Goal: Task Accomplishment & Management: Use online tool/utility

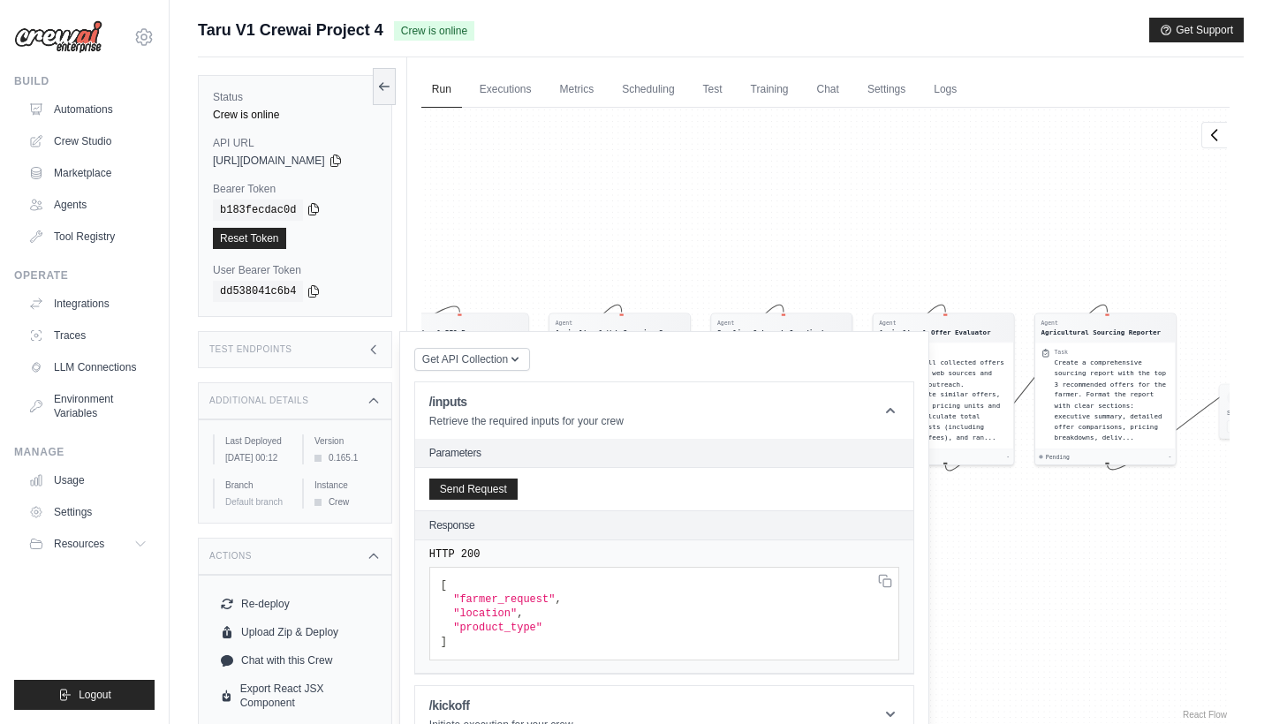
click at [314, 208] on icon at bounding box center [314, 209] width 10 height 11
click at [303, 294] on code "dd538041c6b4" at bounding box center [258, 291] width 90 height 21
click at [317, 288] on icon at bounding box center [314, 291] width 14 height 14
click at [1215, 35] on button "Get Support" at bounding box center [1196, 29] width 95 height 25
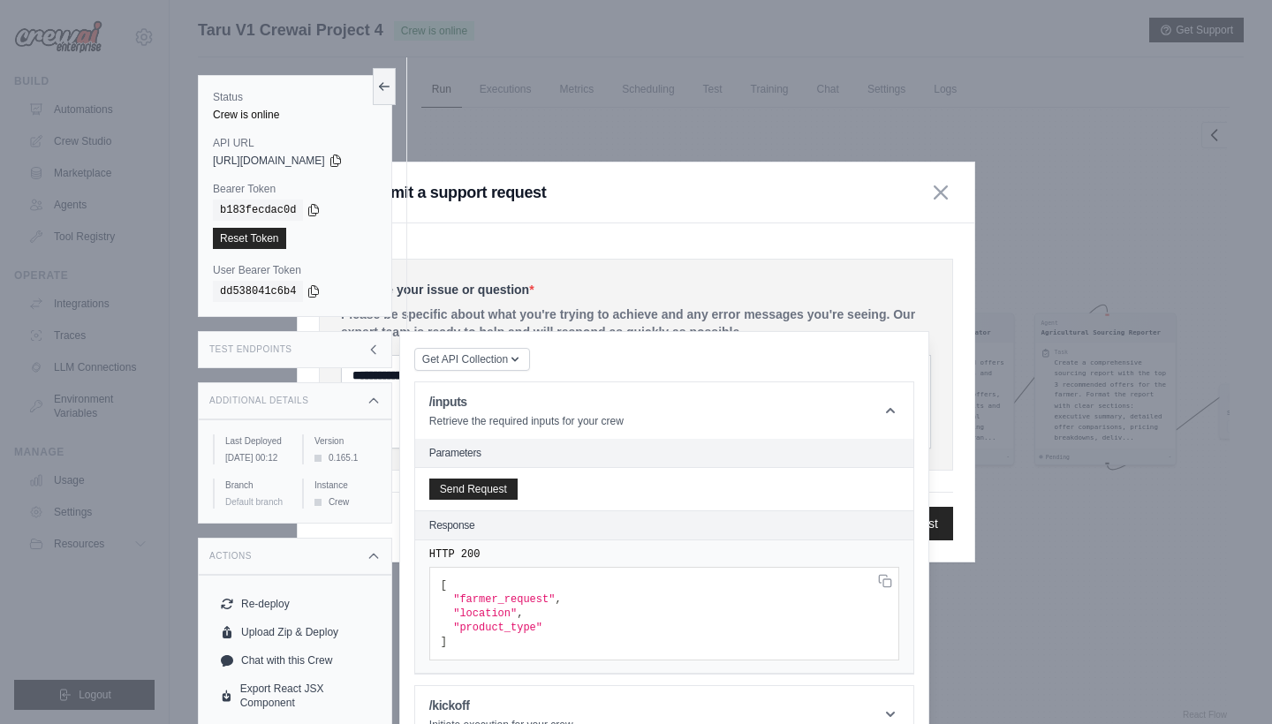
click at [841, 170] on div "Submit a support request" at bounding box center [636, 193] width 677 height 61
click at [383, 70] on div "Status Crew is online API URL copied https://taru-v1-crewai-project-4-279a96e4-…" at bounding box center [302, 419] width 209 height 724
click at [391, 75] on button at bounding box center [384, 85] width 23 height 37
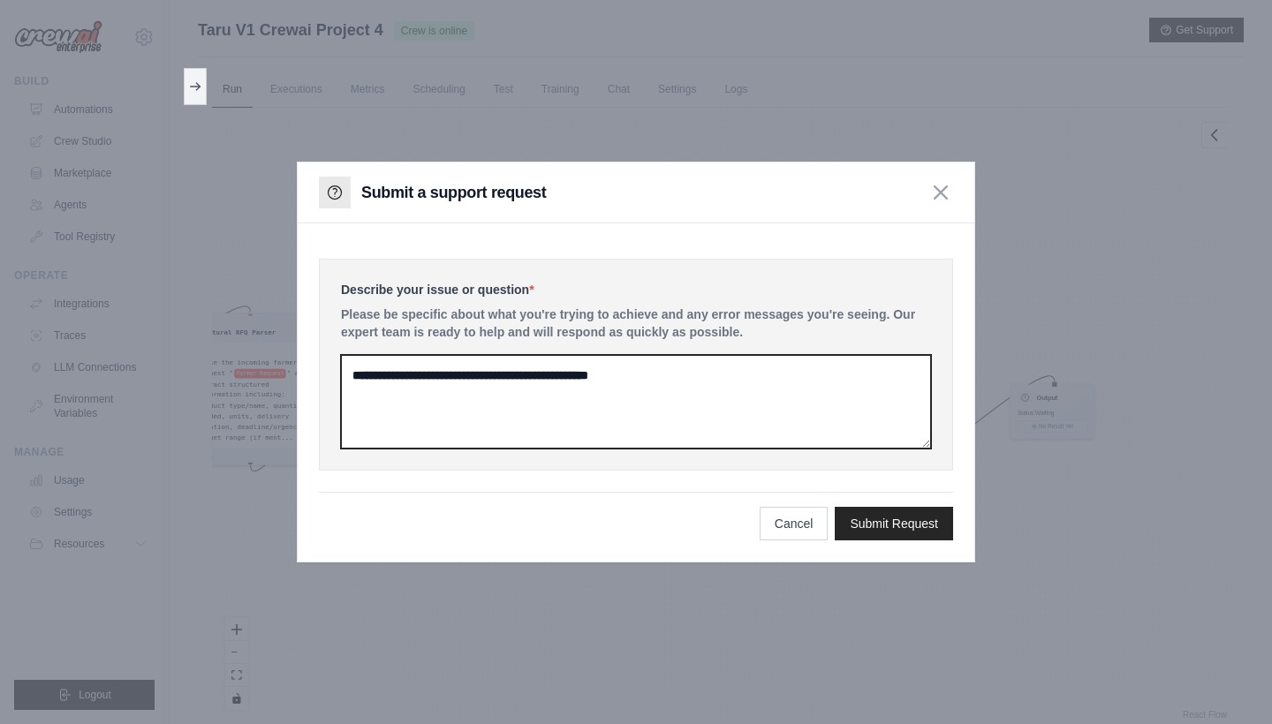
click at [521, 372] on textarea at bounding box center [636, 402] width 590 height 94
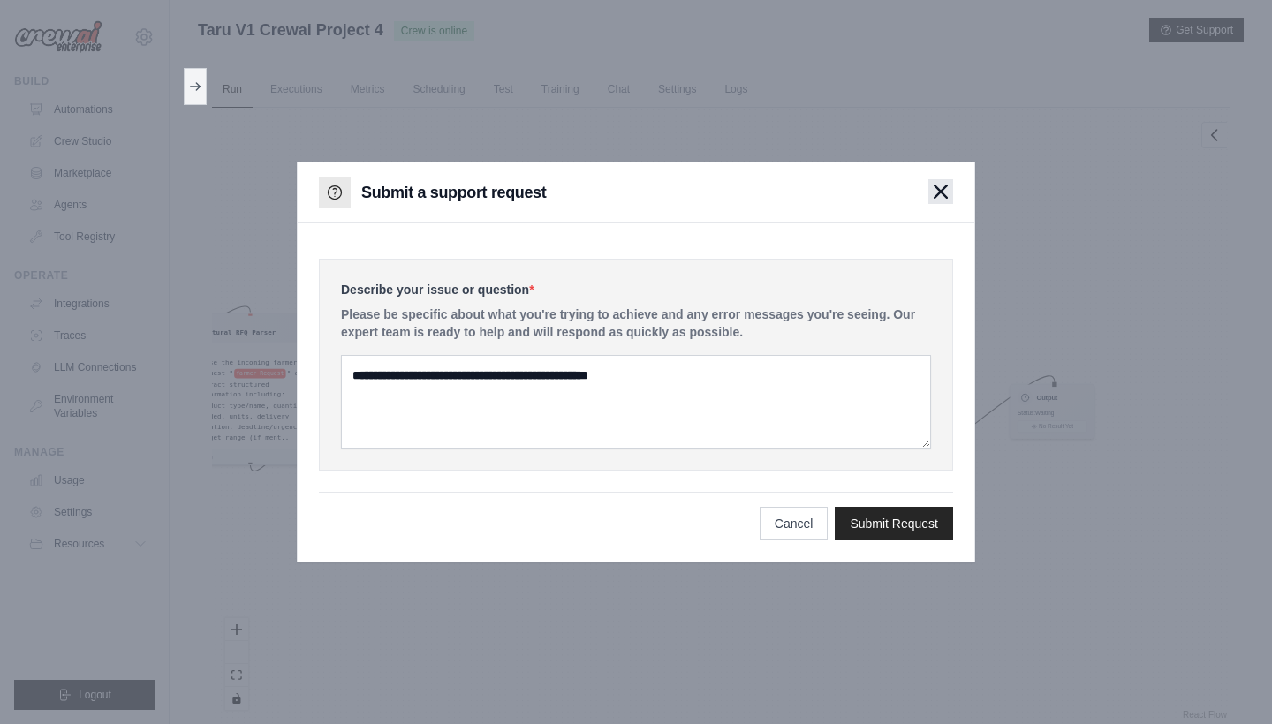
click at [952, 193] on button "button" at bounding box center [940, 191] width 25 height 25
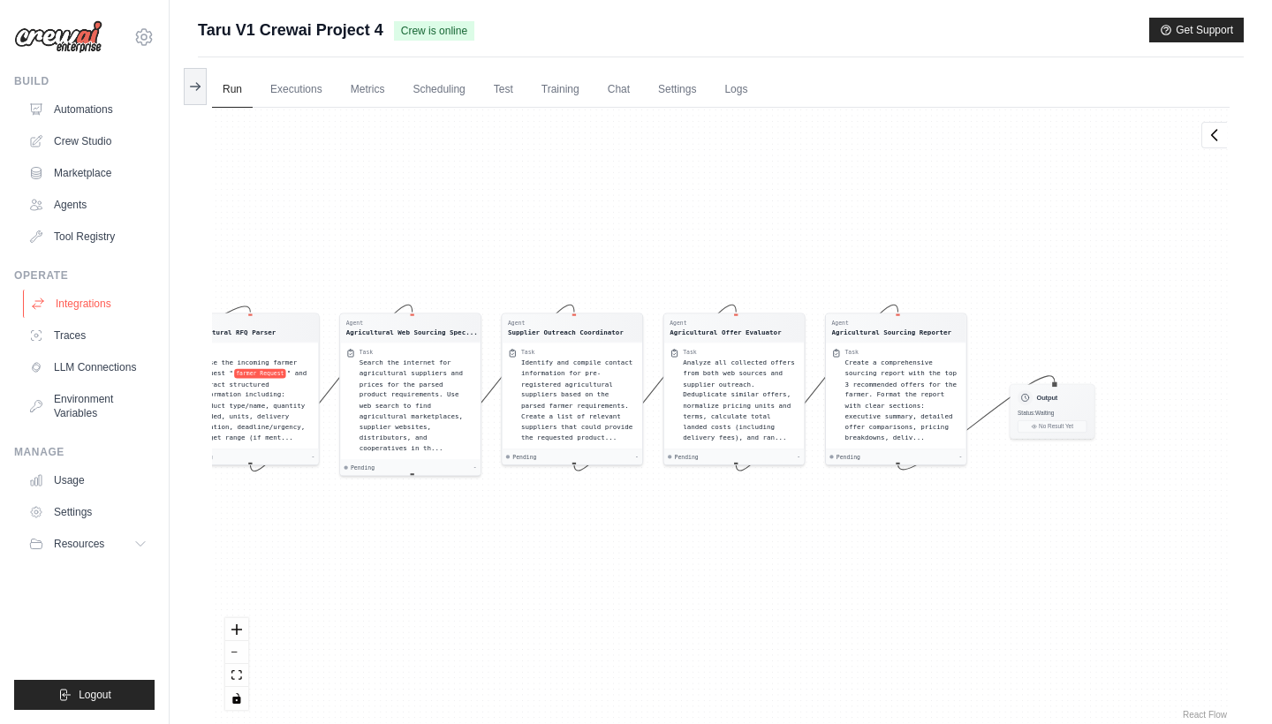
click at [65, 306] on link "Integrations" at bounding box center [89, 304] width 133 height 28
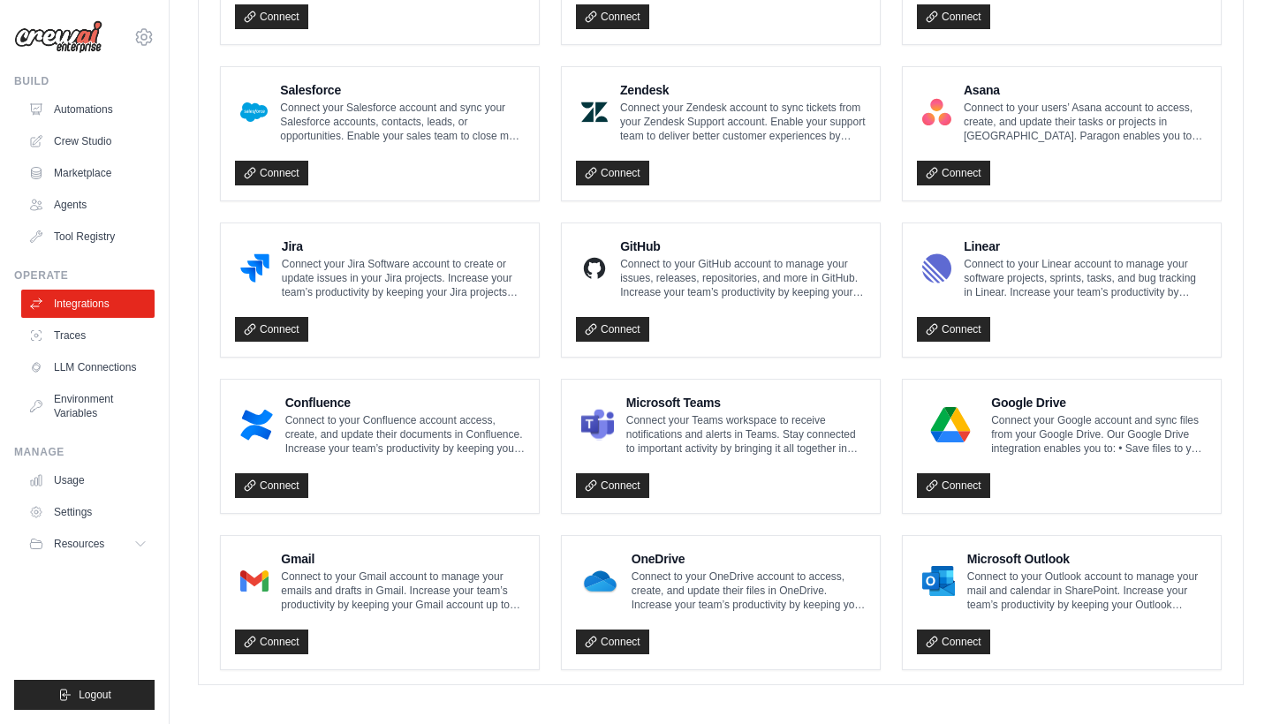
scroll to position [931, 0]
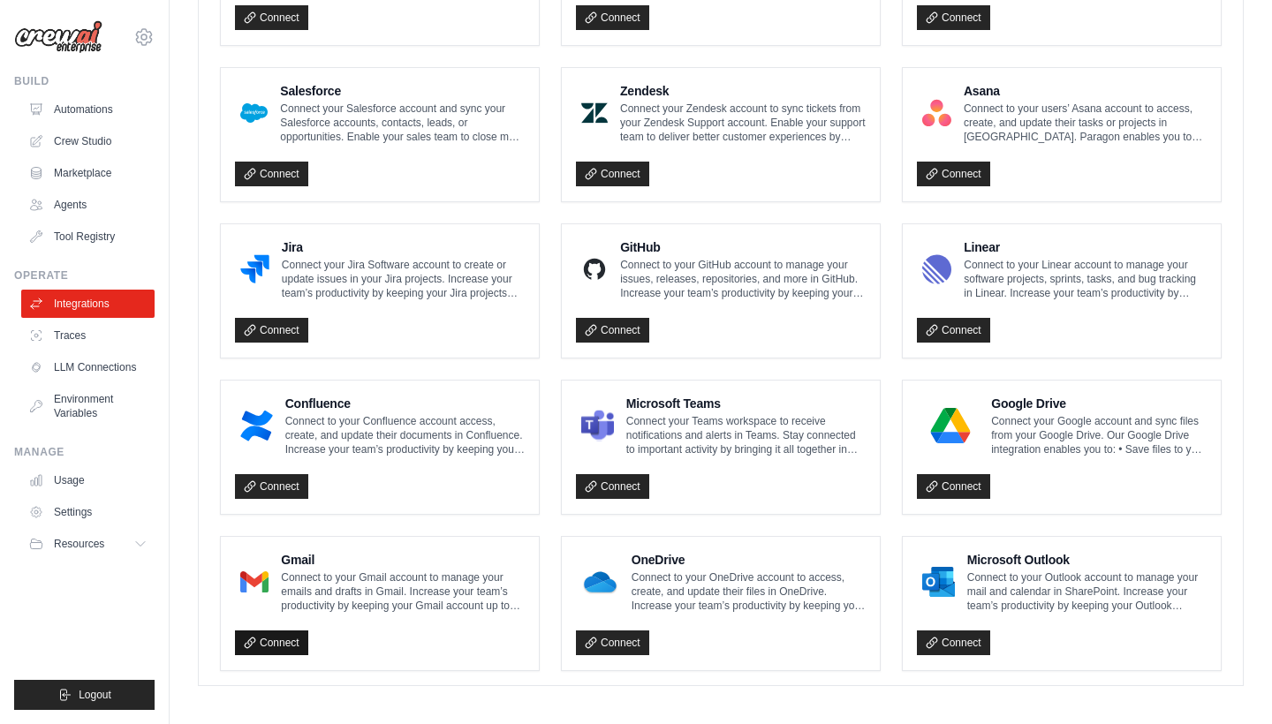
click at [270, 631] on link "Connect" at bounding box center [271, 643] width 73 height 25
click at [92, 374] on link "LLM Connections" at bounding box center [89, 367] width 133 height 28
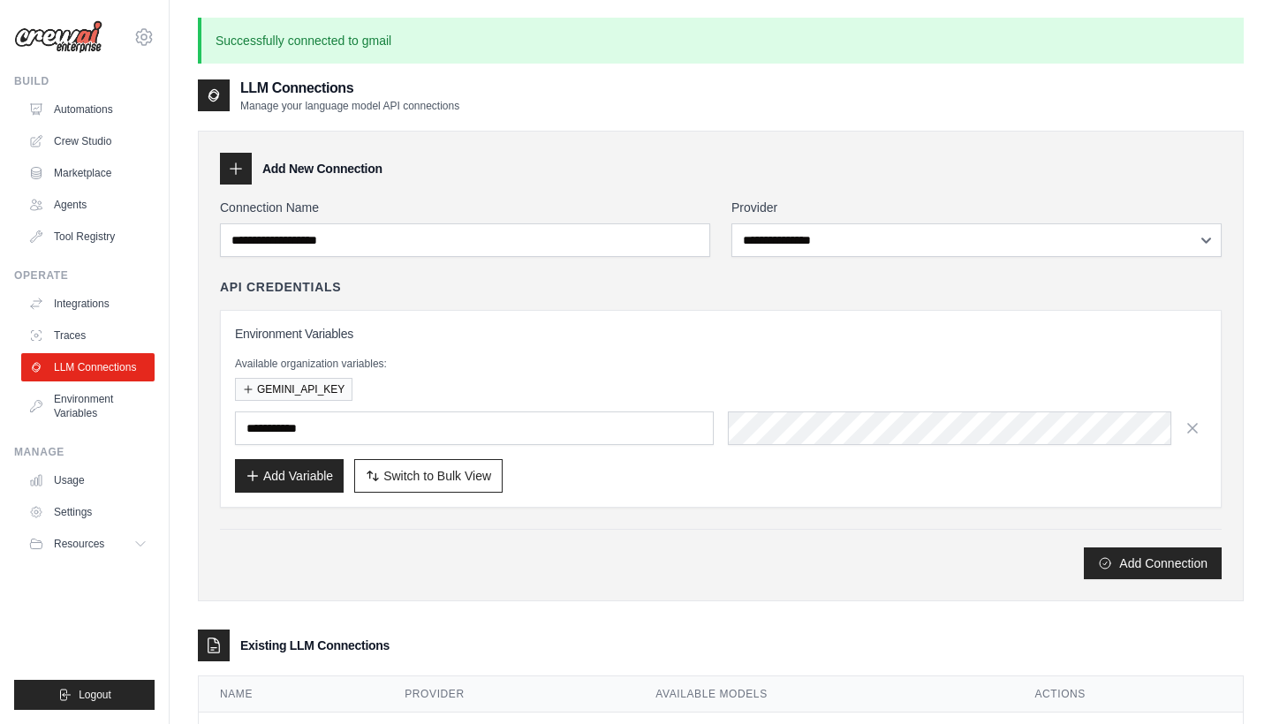
click at [236, 351] on div "Environment Variables Available organization variables: GEMINI_API_KEY Add Vari…" at bounding box center [721, 409] width 972 height 168
click at [104, 338] on link "Traces" at bounding box center [89, 336] width 133 height 28
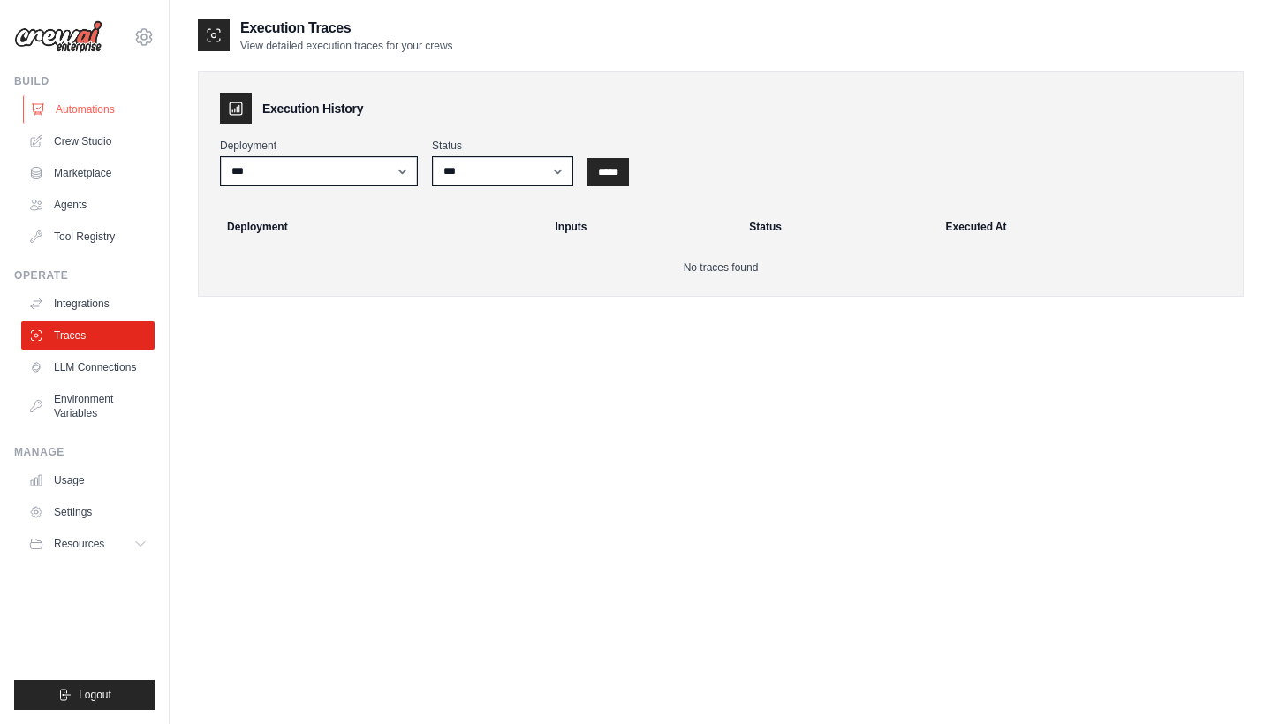
click at [79, 112] on link "Automations" at bounding box center [89, 109] width 133 height 28
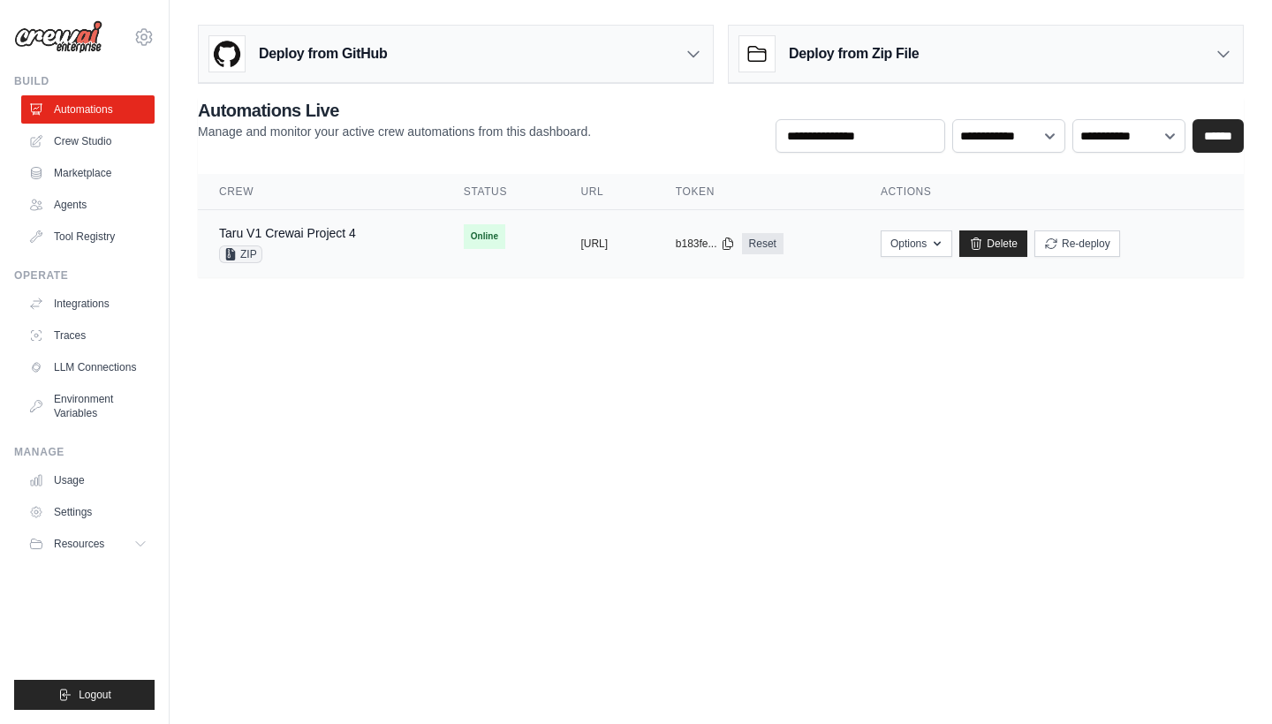
click at [279, 242] on div "Taru V1 Crewai Project 4 ZIP" at bounding box center [287, 243] width 137 height 39
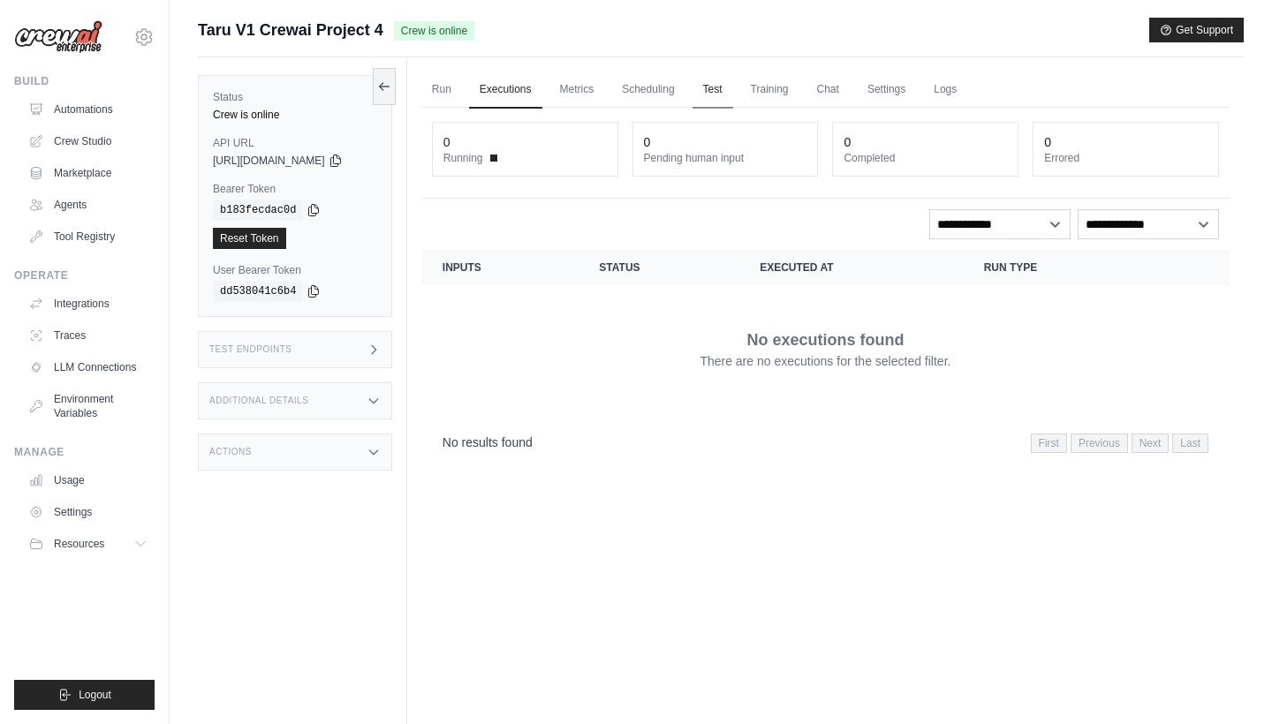
click at [732, 87] on link "Test" at bounding box center [713, 90] width 41 height 37
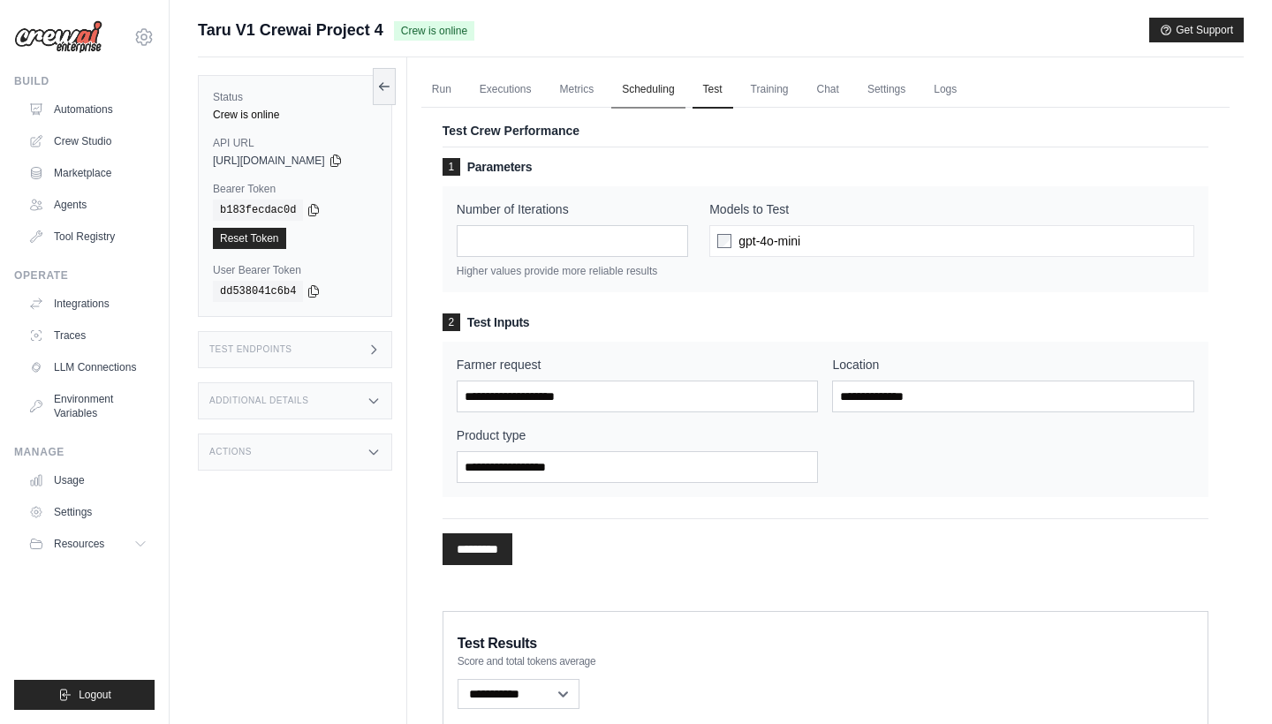
click at [672, 87] on link "Scheduling" at bounding box center [647, 90] width 73 height 37
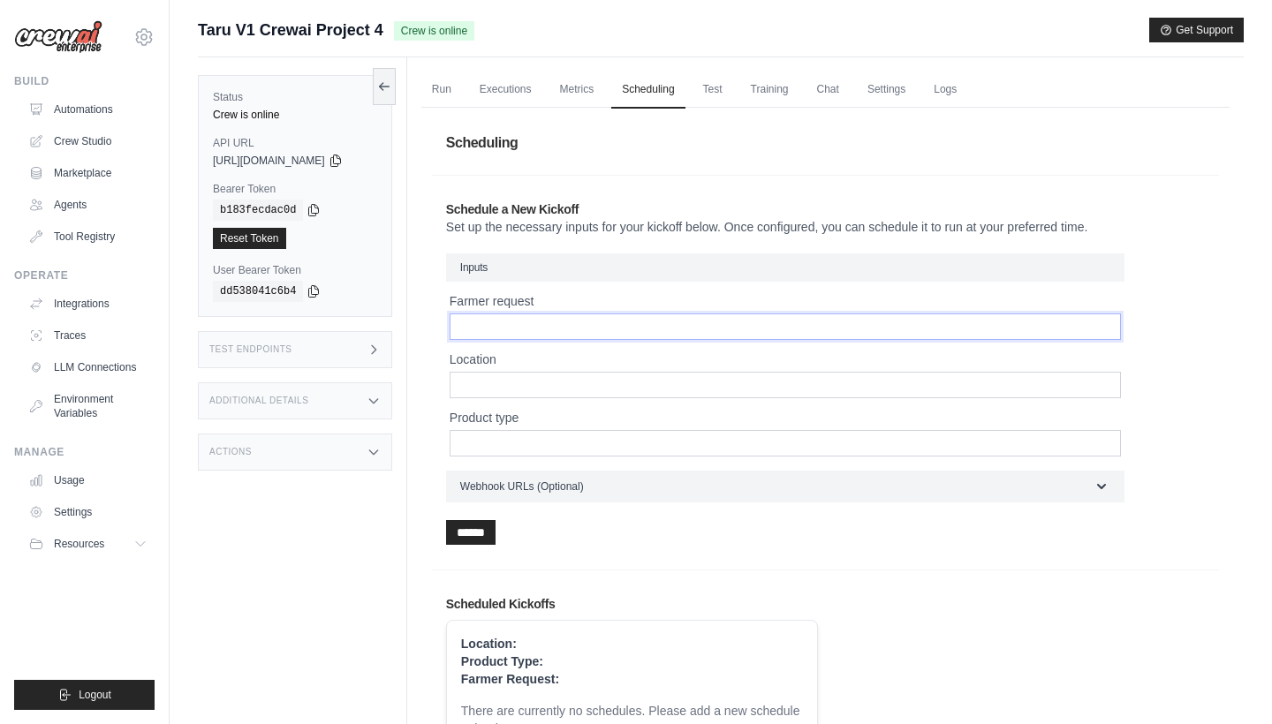
click at [582, 323] on input "Farmer request" at bounding box center [785, 327] width 671 height 27
click at [582, 294] on label "Farmer request" at bounding box center [785, 301] width 671 height 18
click at [582, 314] on input "Farmer request" at bounding box center [785, 327] width 671 height 27
click at [599, 189] on div "Schedule a New Kickoff Set up the necessary inputs for your kickoff below. Once…" at bounding box center [825, 372] width 787 height 373
click at [733, 89] on link "Test" at bounding box center [713, 90] width 41 height 37
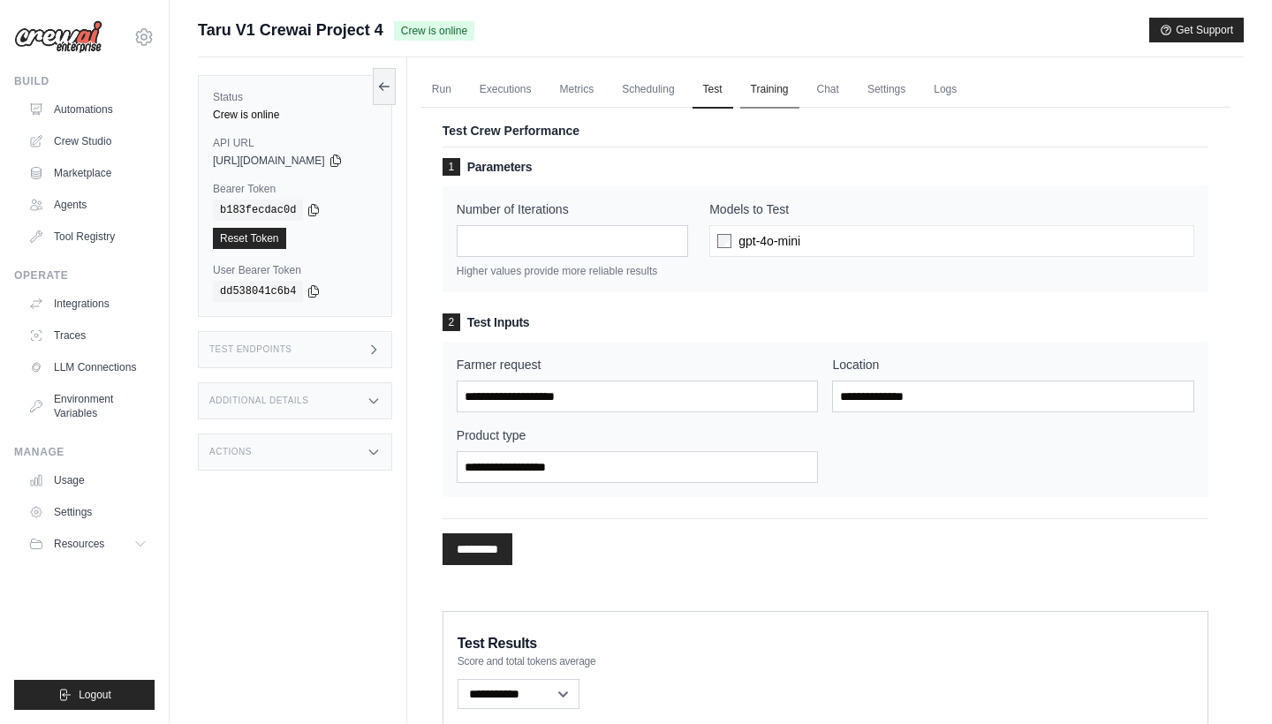
click at [780, 88] on link "Training" at bounding box center [769, 90] width 59 height 37
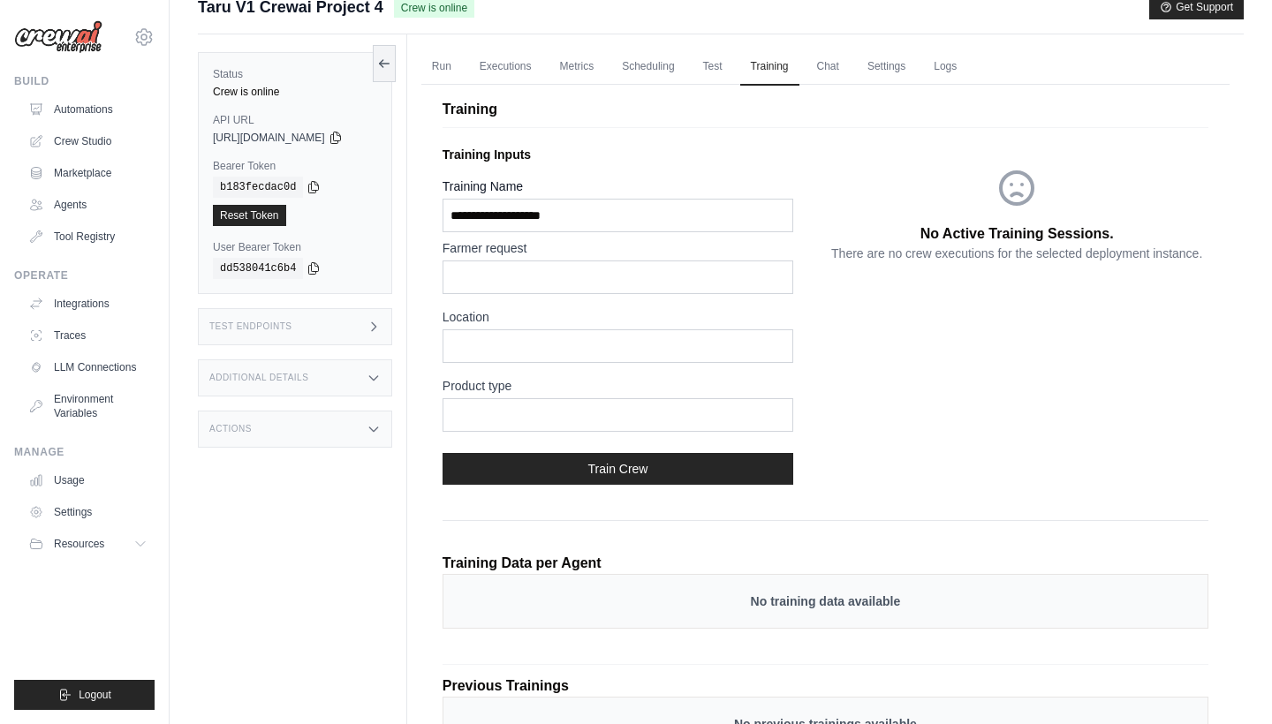
scroll to position [23, 0]
click at [684, 208] on input "Training Name" at bounding box center [618, 216] width 351 height 34
click at [684, 213] on input "Training Name" at bounding box center [618, 216] width 351 height 34
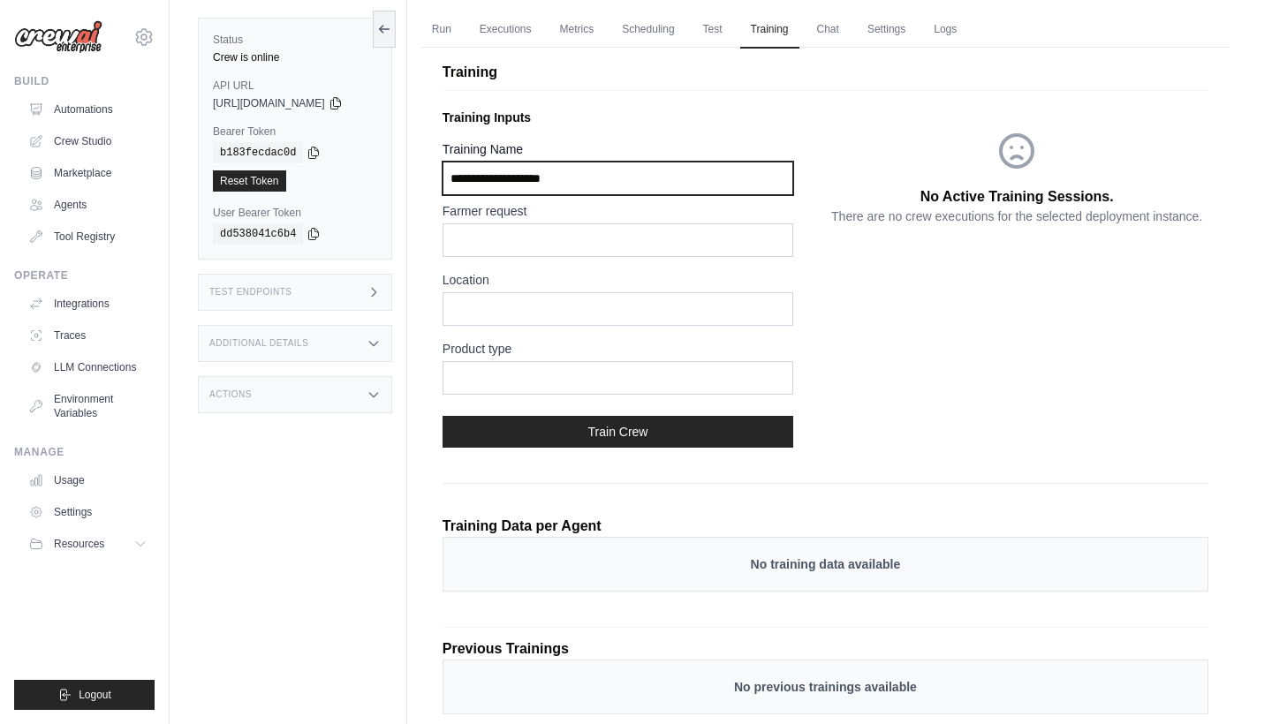
scroll to position [64, 0]
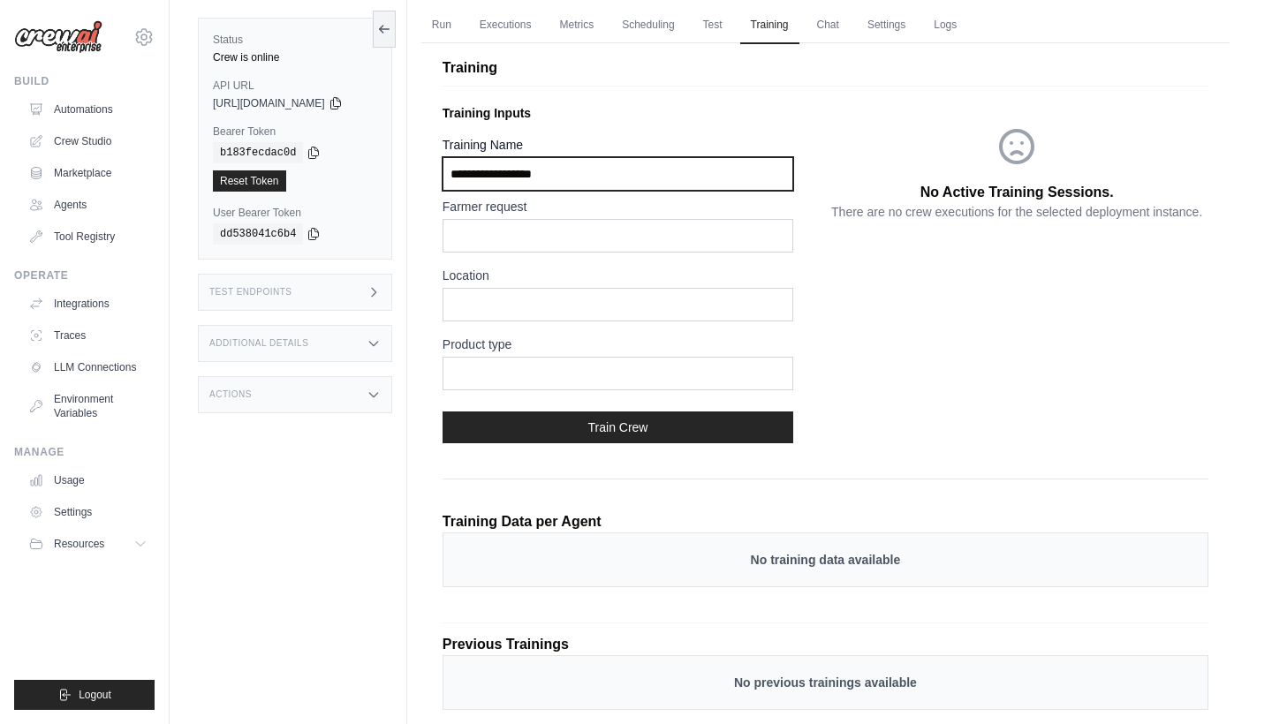
type input "**********"
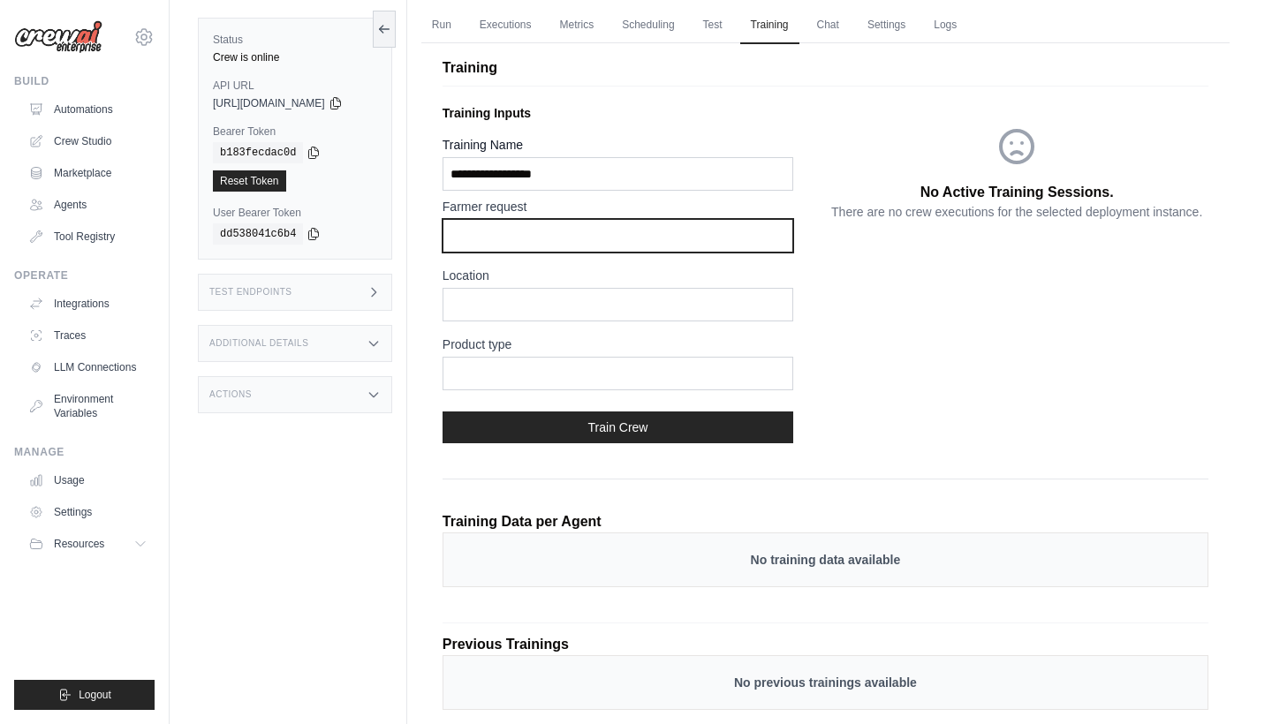
click at [610, 236] on input "text" at bounding box center [618, 236] width 351 height 34
type input "*****"
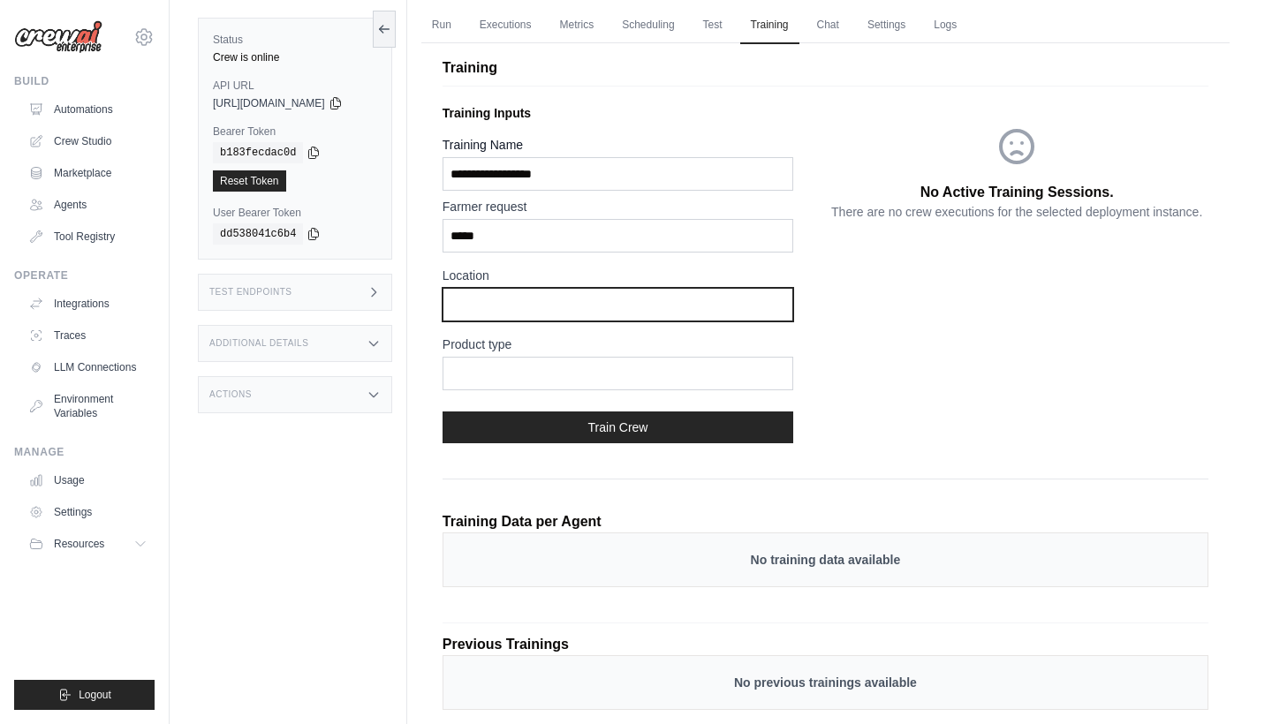
click at [489, 296] on input "text" at bounding box center [618, 305] width 351 height 34
type input "********"
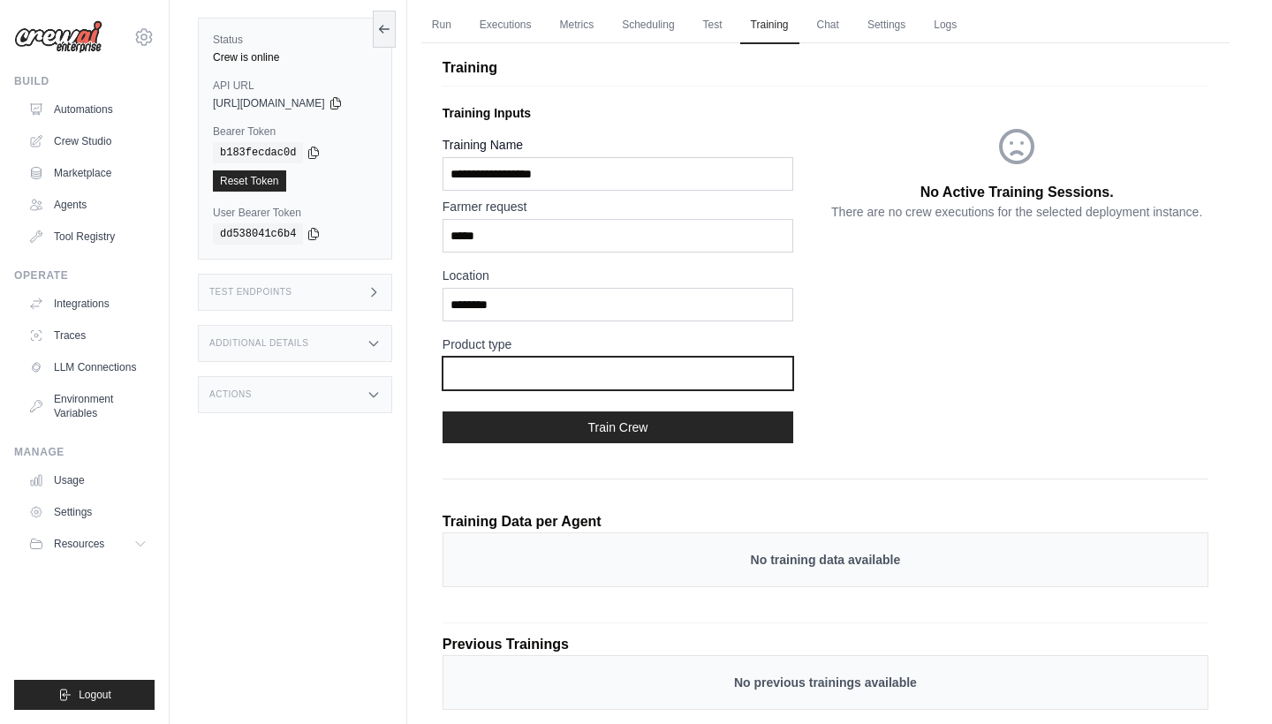
click at [494, 383] on input "text" at bounding box center [618, 374] width 351 height 34
paste input "**********"
type input "**********"
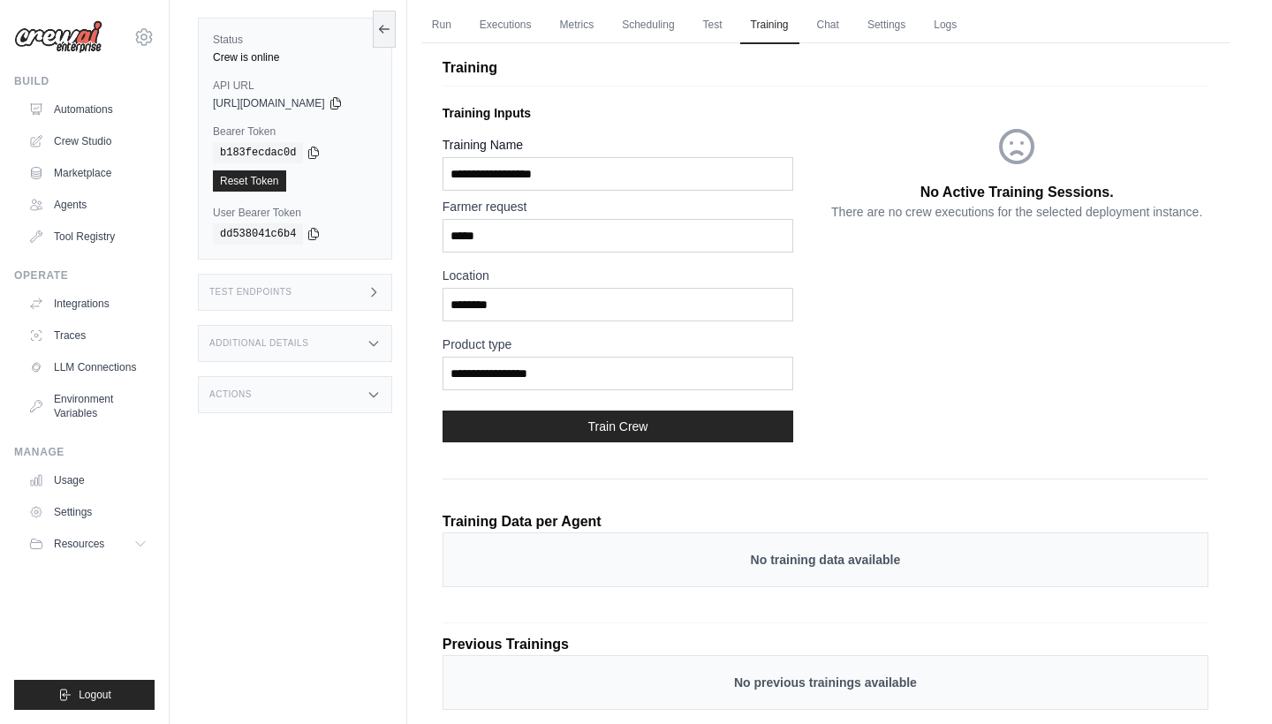
click at [632, 434] on button "Train Crew" at bounding box center [618, 427] width 351 height 32
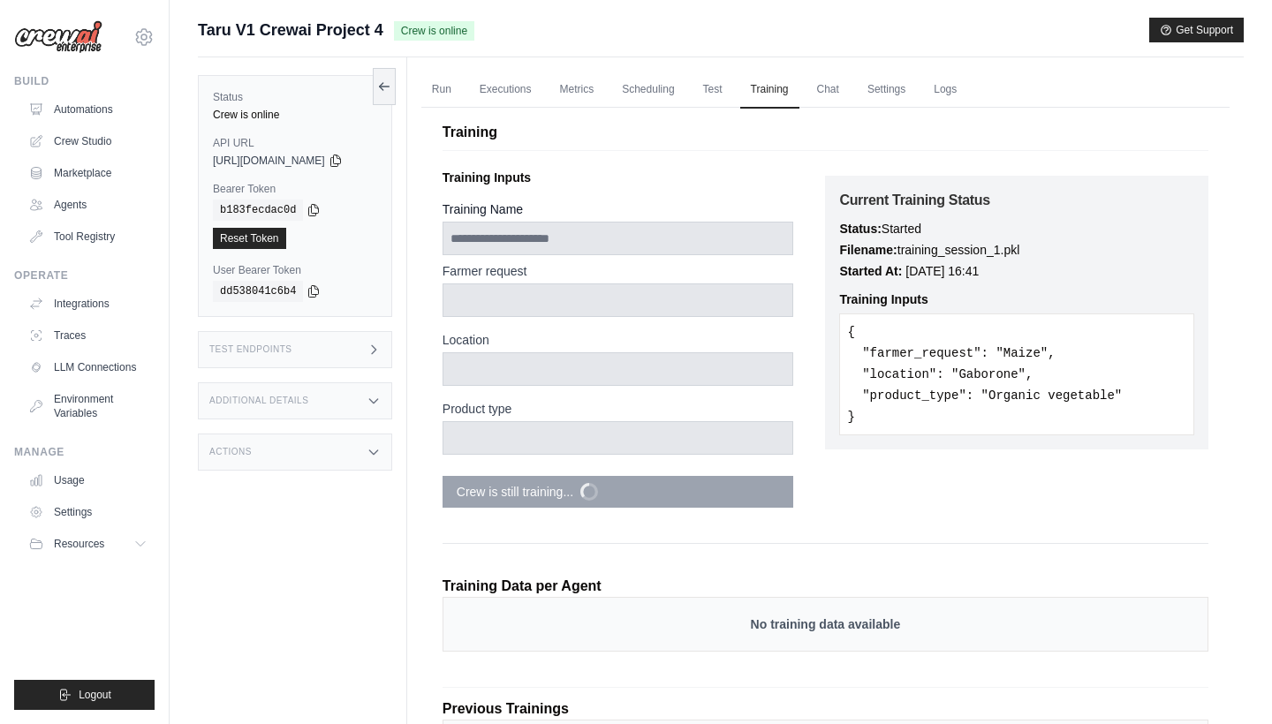
click at [374, 153] on div "API URL copied https://taru-v1-crewai-project-4-279a96e4-7858-41d1-90230d22.cre…" at bounding box center [295, 152] width 164 height 32
click at [343, 155] on icon at bounding box center [336, 160] width 14 height 14
click at [650, 85] on link "Scheduling" at bounding box center [647, 90] width 73 height 37
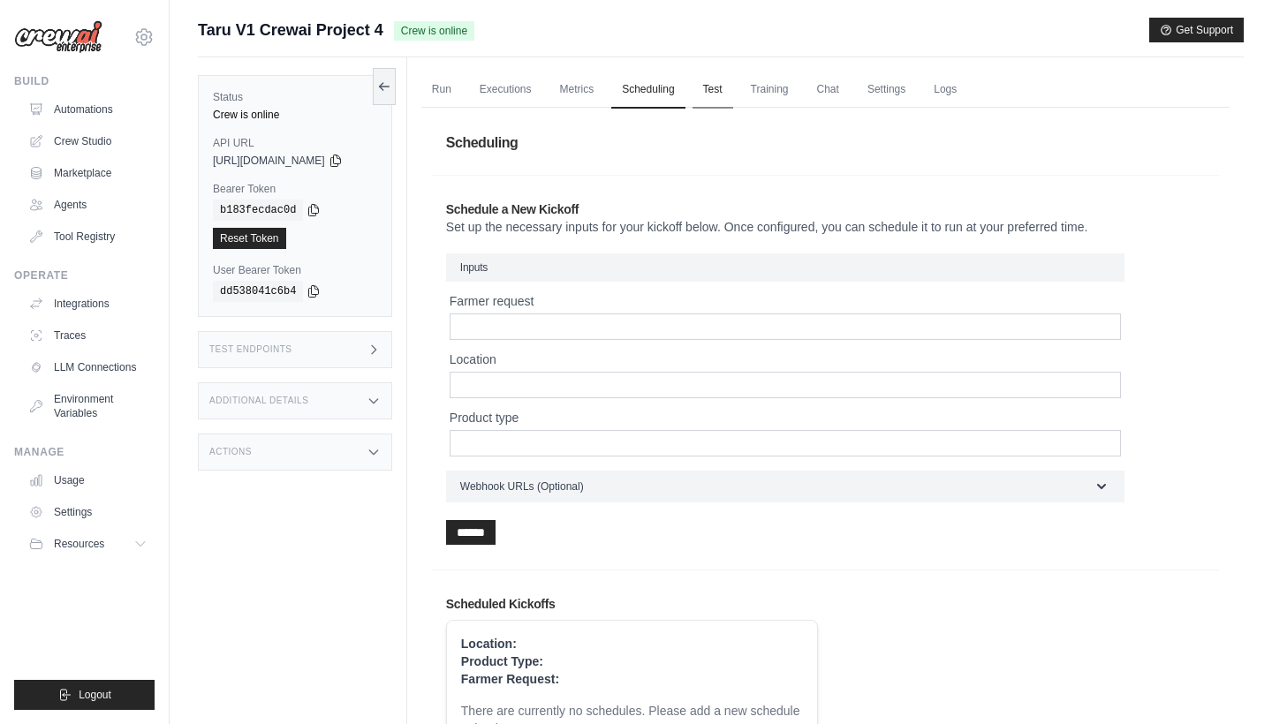
click at [727, 72] on link "Test" at bounding box center [713, 90] width 41 height 37
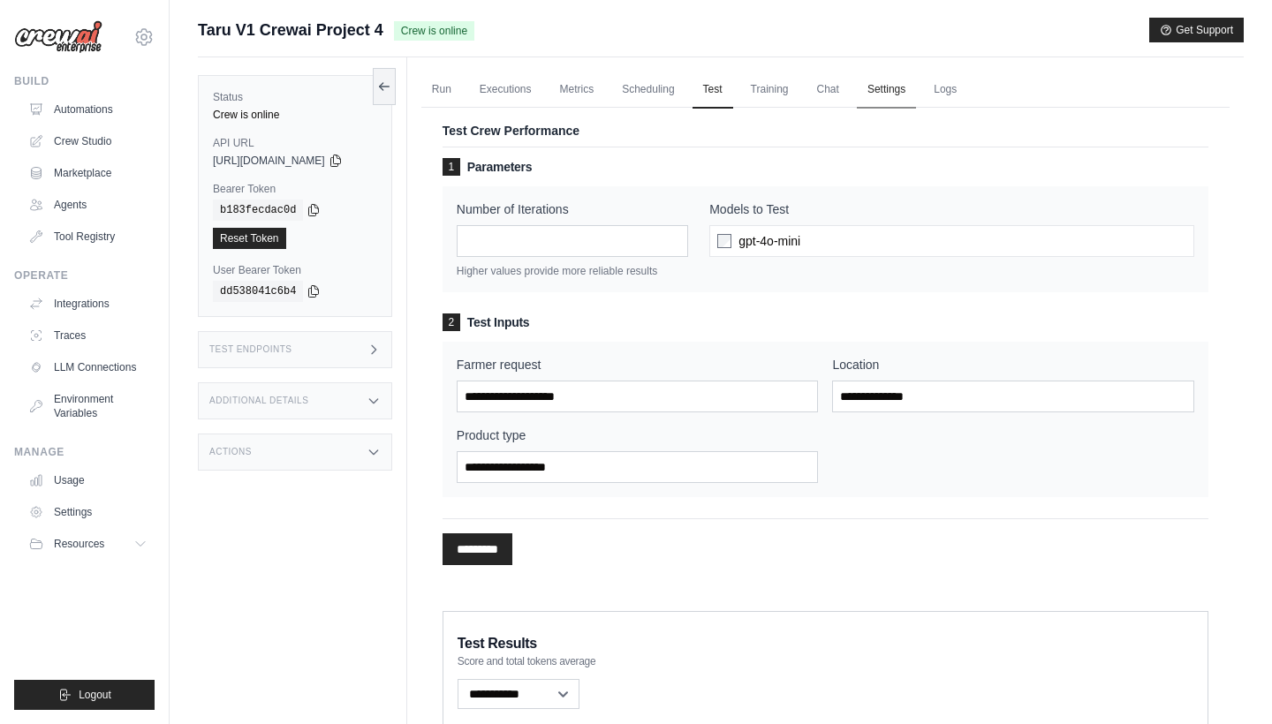
click at [872, 82] on link "Settings" at bounding box center [886, 90] width 59 height 37
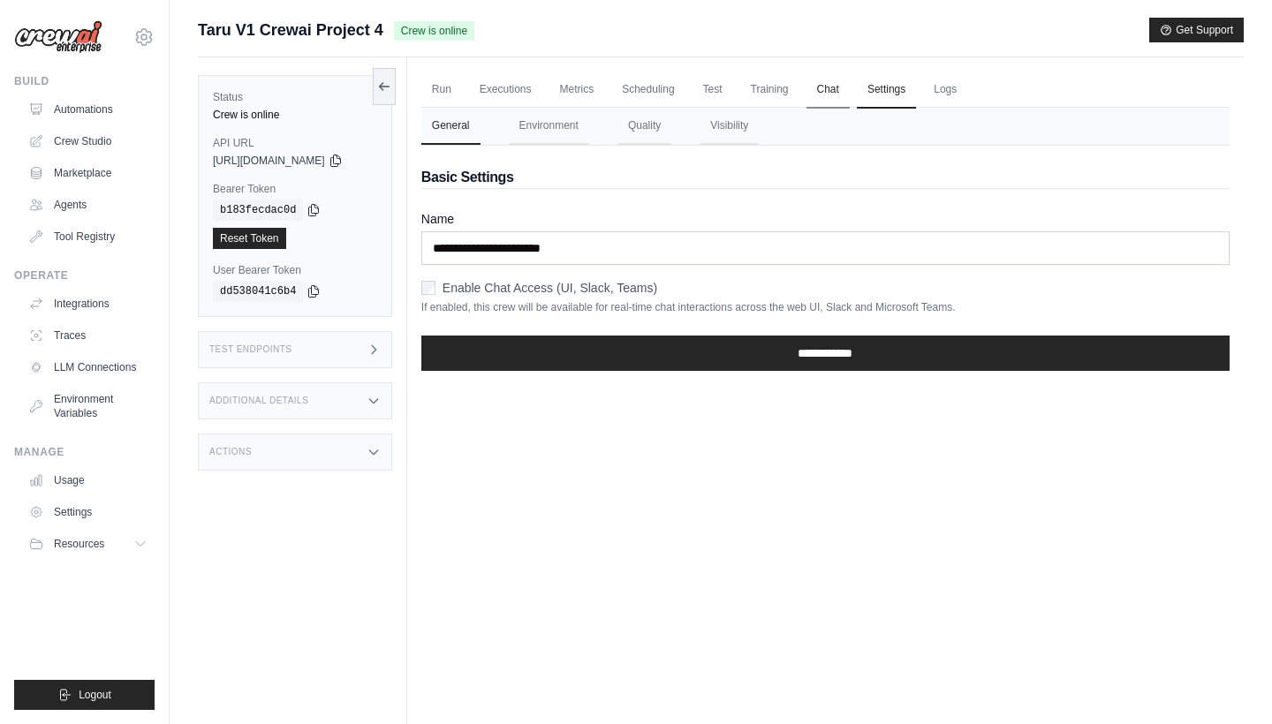
click at [822, 88] on link "Chat" at bounding box center [828, 90] width 43 height 37
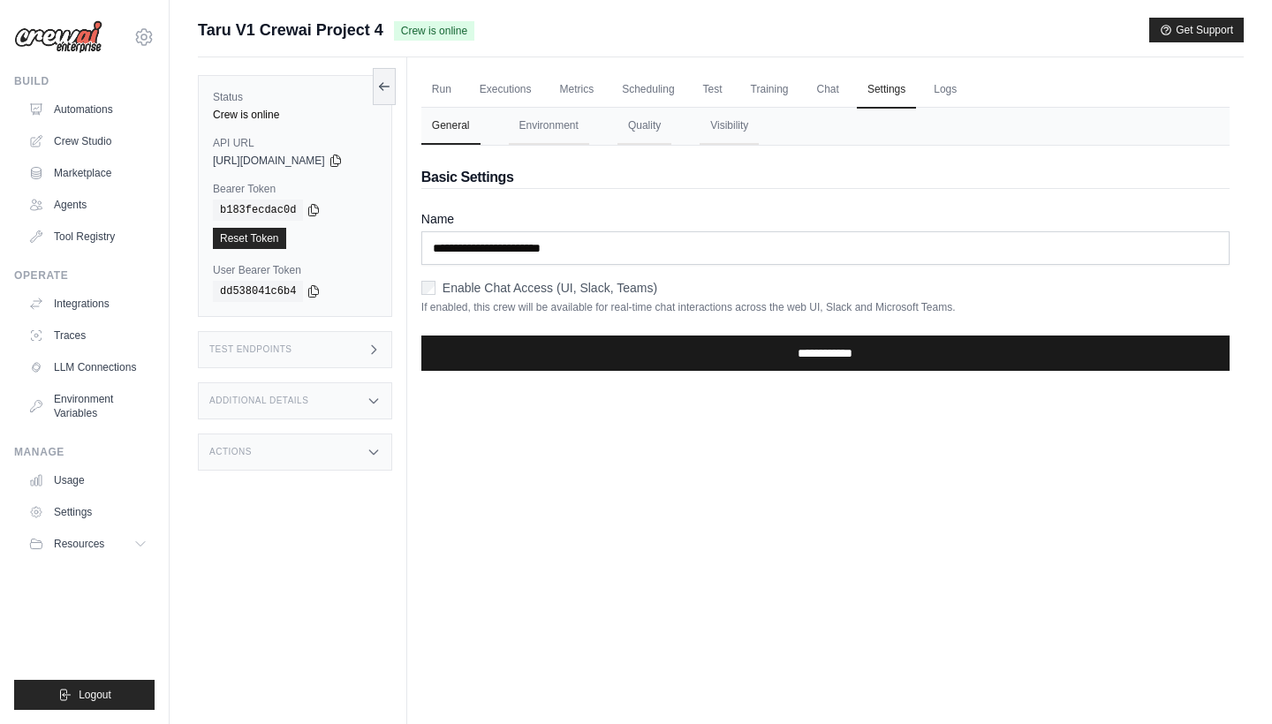
click at [477, 345] on input "**********" at bounding box center [825, 353] width 808 height 35
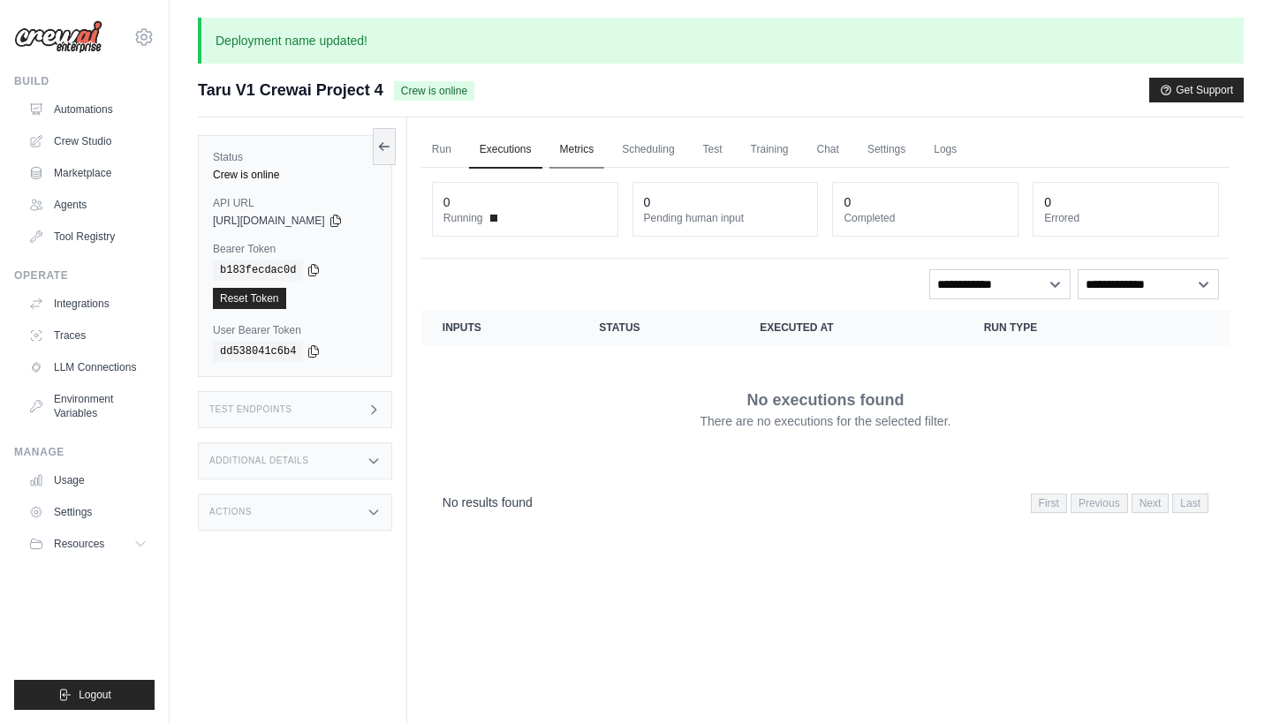
click at [600, 148] on link "Metrics" at bounding box center [577, 150] width 56 height 37
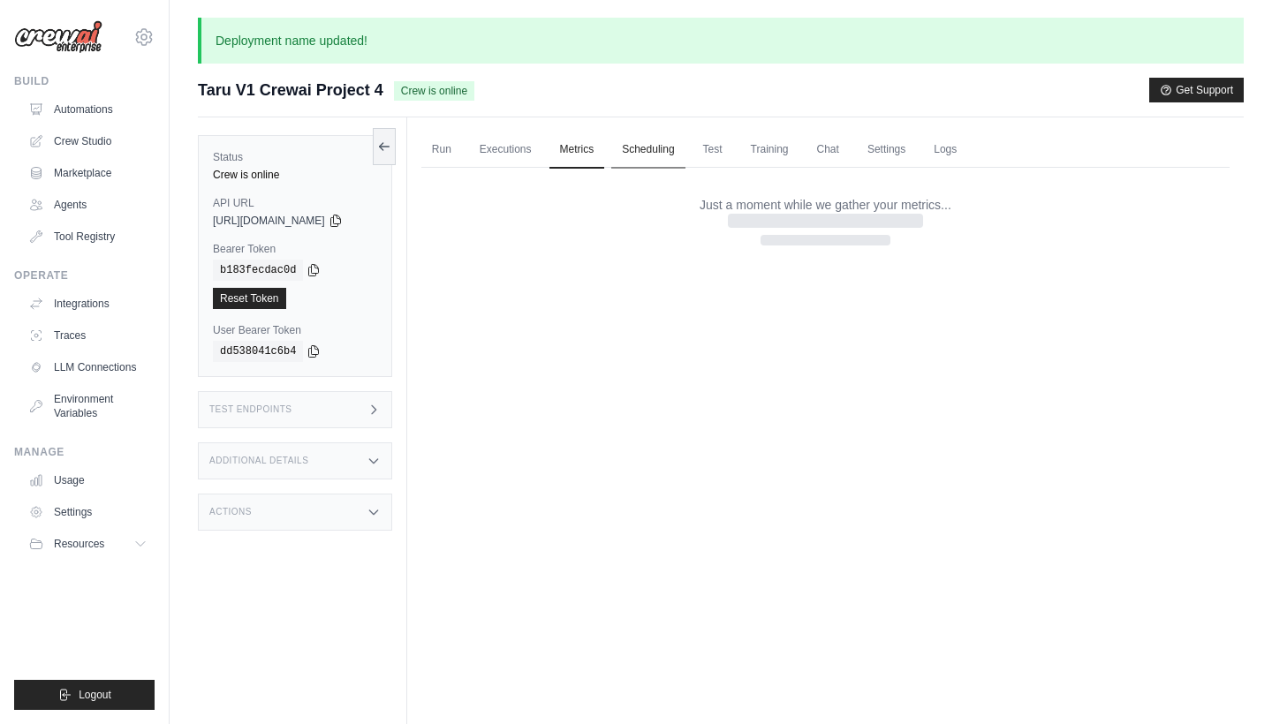
click at [664, 140] on link "Scheduling" at bounding box center [647, 150] width 73 height 37
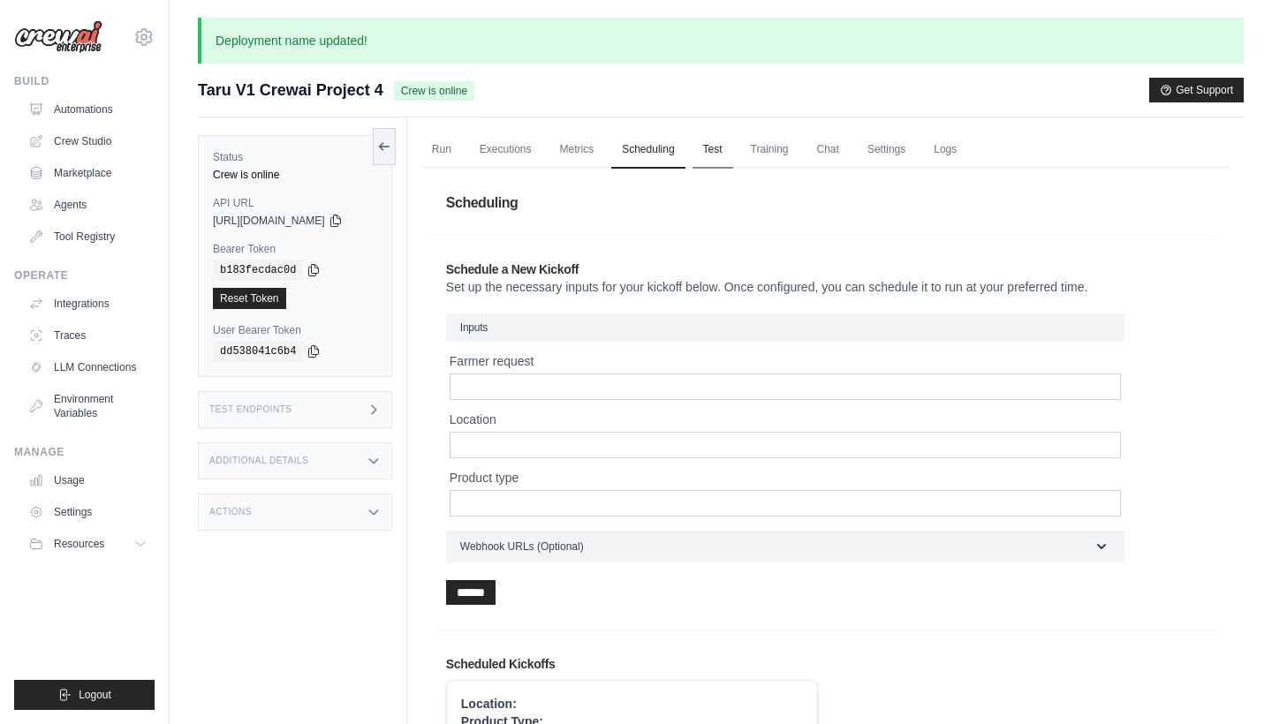
click at [733, 144] on link "Test" at bounding box center [713, 150] width 41 height 37
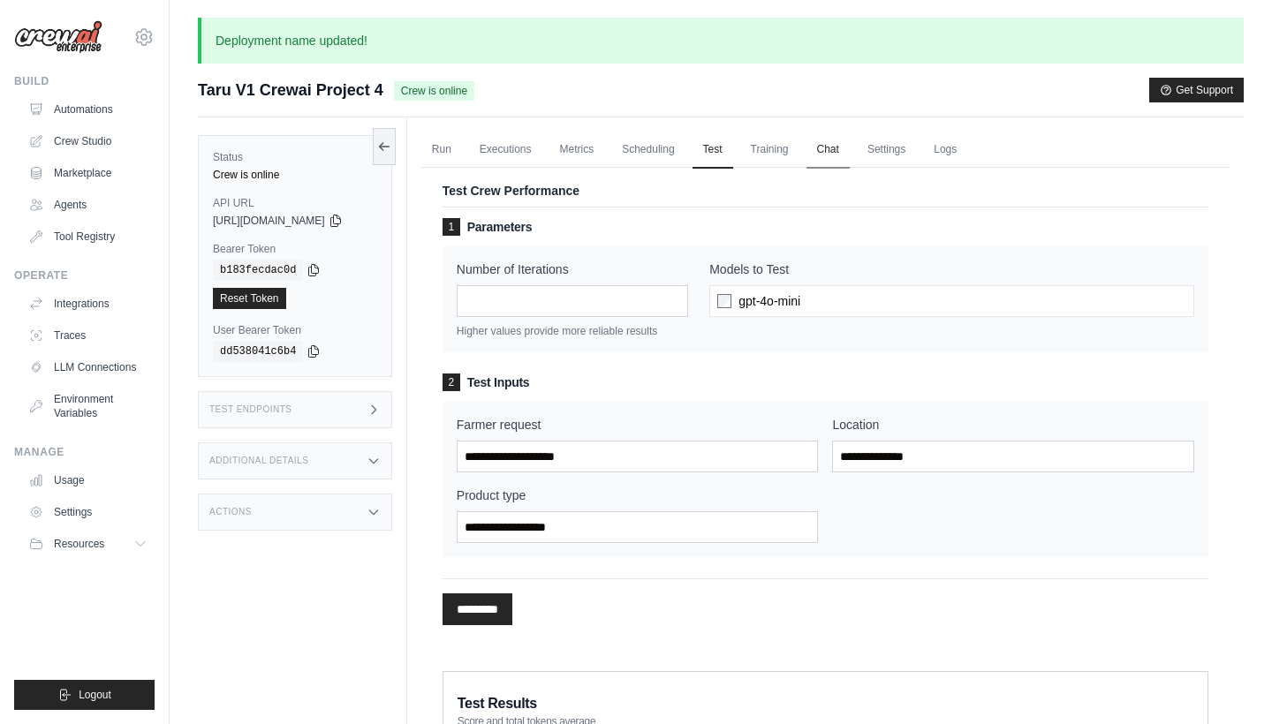
click at [824, 142] on link "Chat" at bounding box center [828, 150] width 43 height 37
click at [868, 141] on ul "Run Executions Metrics Scheduling Test Training Chat Settings Logs" at bounding box center [825, 150] width 808 height 36
click at [885, 141] on link "Settings" at bounding box center [886, 150] width 59 height 37
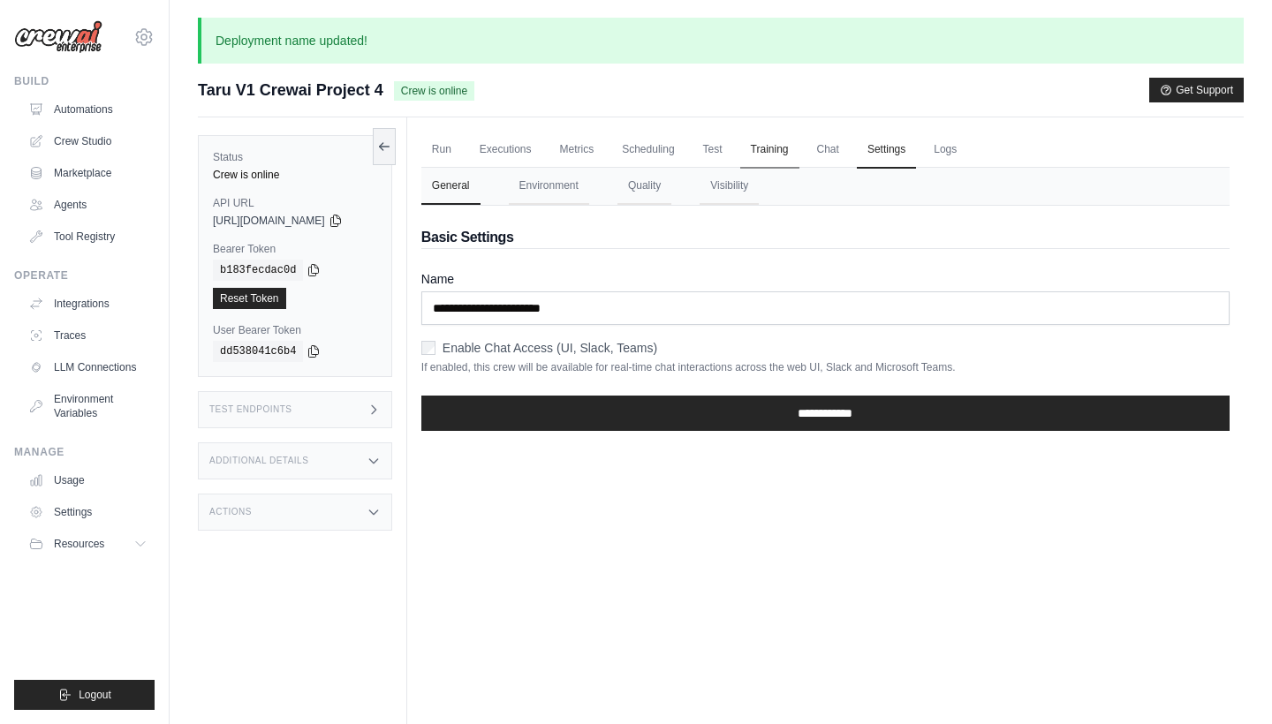
click at [799, 150] on link "Training" at bounding box center [769, 150] width 59 height 37
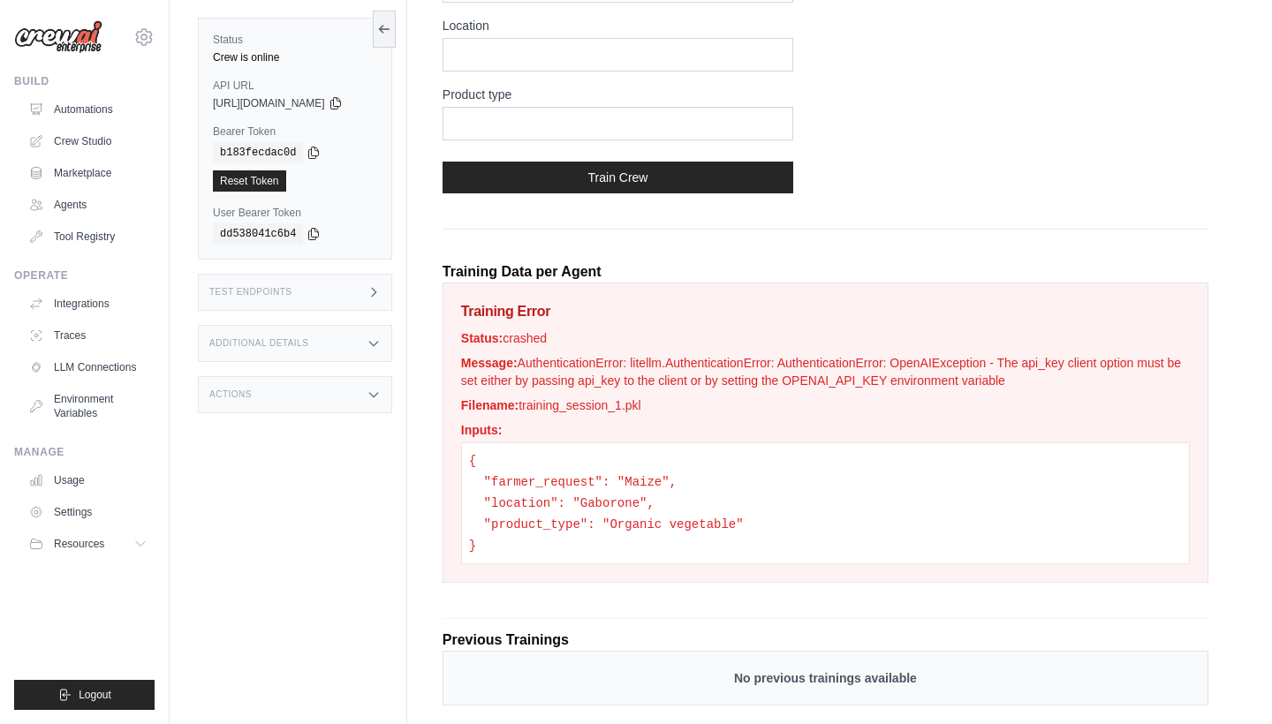
scroll to position [375, 0]
click at [1012, 376] on p "Message: AuthenticationError: litellm.AuthenticationError: AuthenticationError:…" at bounding box center [825, 370] width 729 height 35
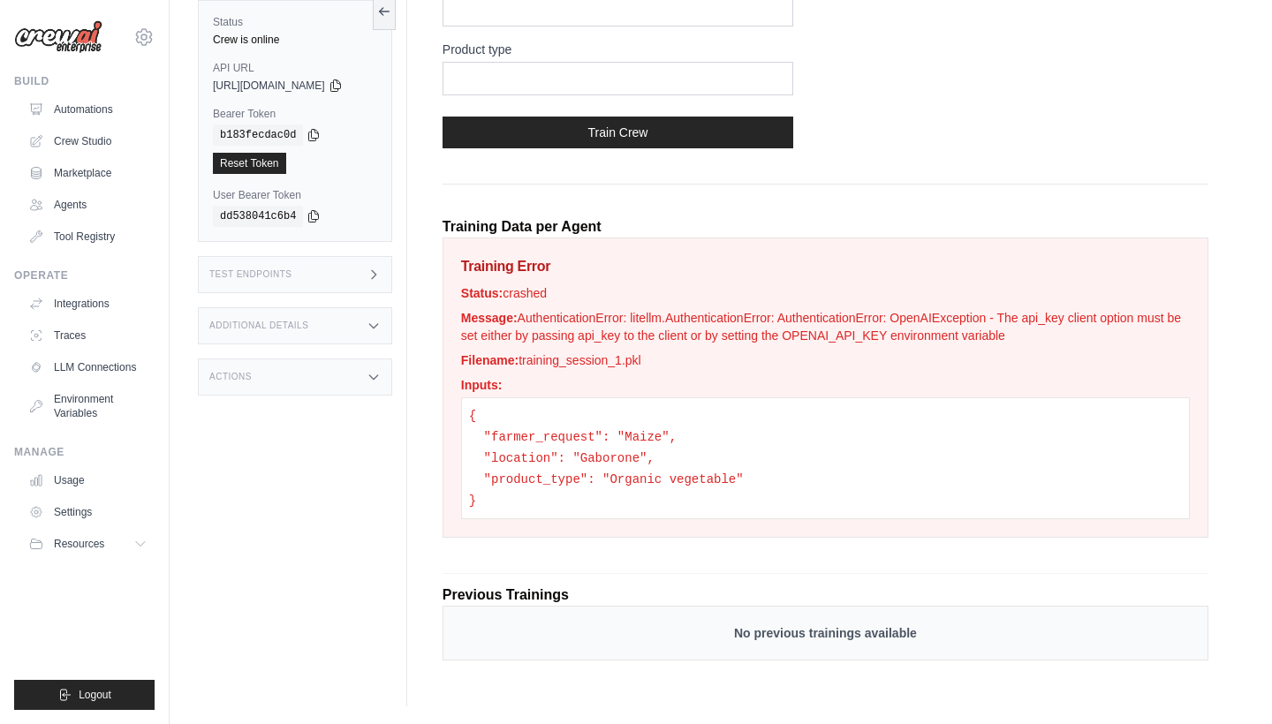
scroll to position [420, 0]
click at [532, 292] on p "Status: crashed" at bounding box center [825, 293] width 729 height 18
drag, startPoint x: 554, startPoint y: 314, endPoint x: 725, endPoint y: 320, distance: 171.5
click at [725, 320] on p "Message: AuthenticationError: litellm.AuthenticationError: AuthenticationError:…" at bounding box center [825, 326] width 729 height 35
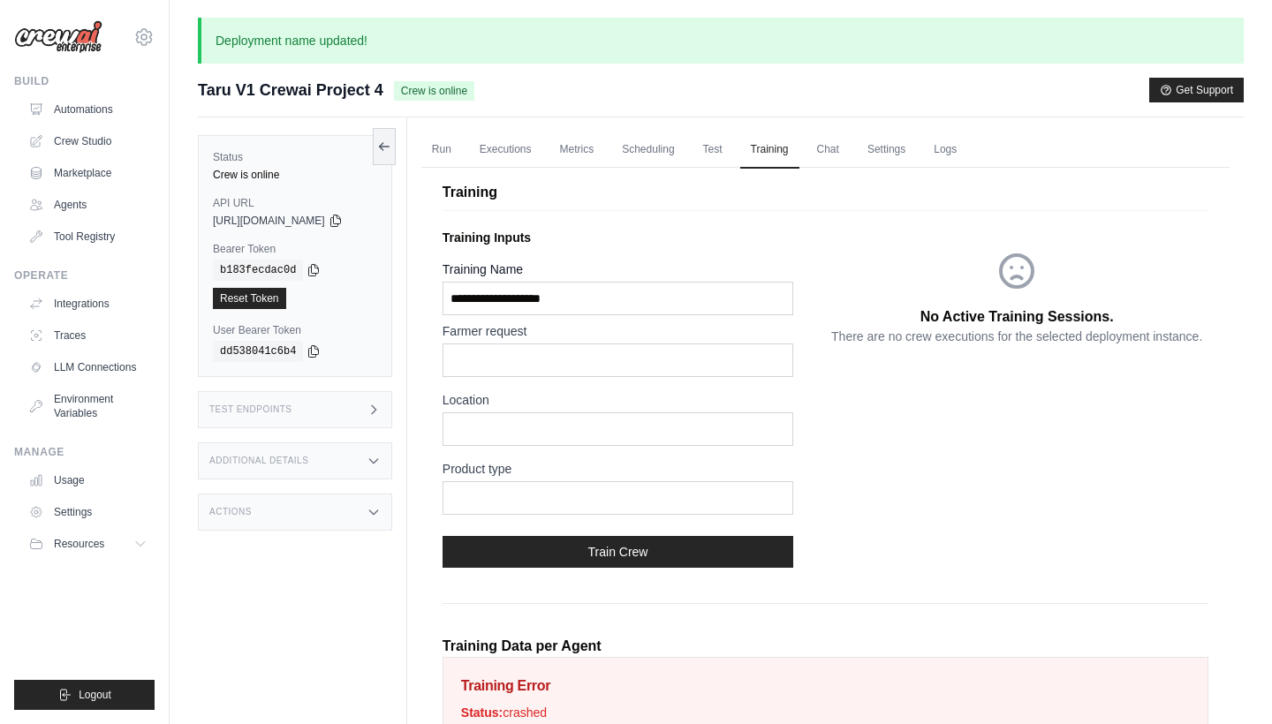
scroll to position [0, 0]
click at [596, 154] on link "Metrics" at bounding box center [577, 150] width 56 height 37
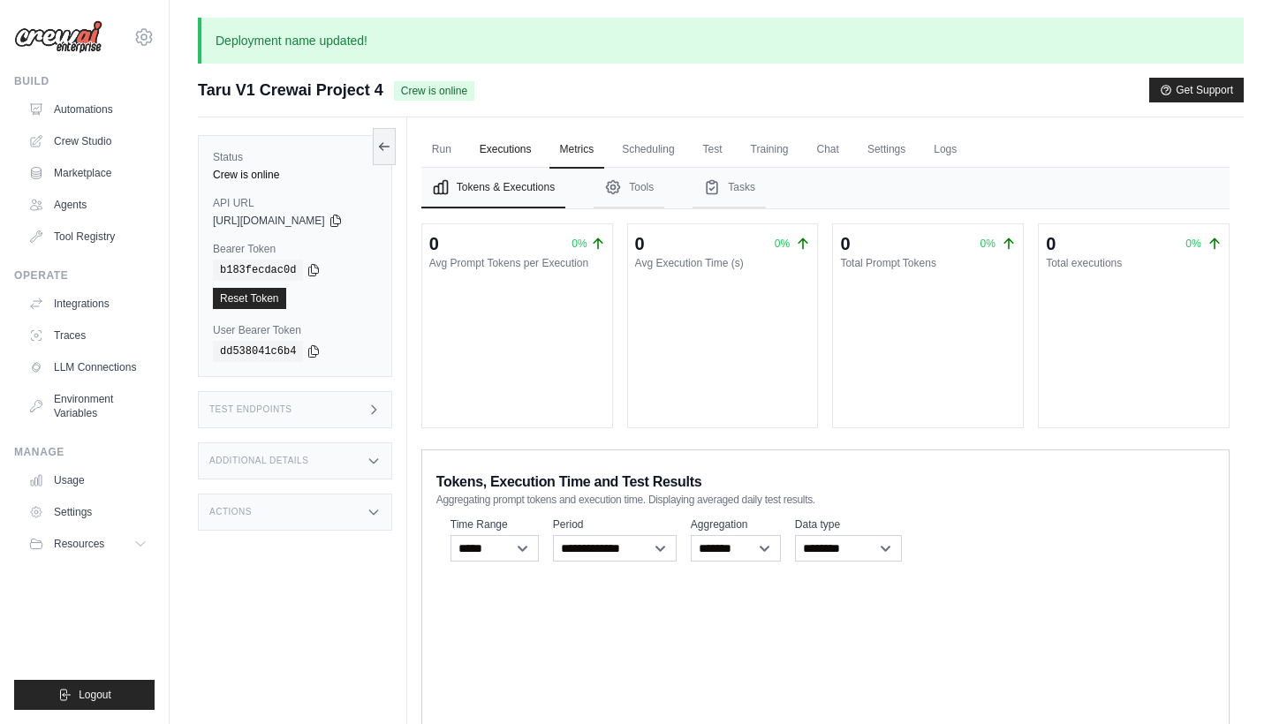
click at [530, 145] on link "Executions" at bounding box center [505, 150] width 73 height 37
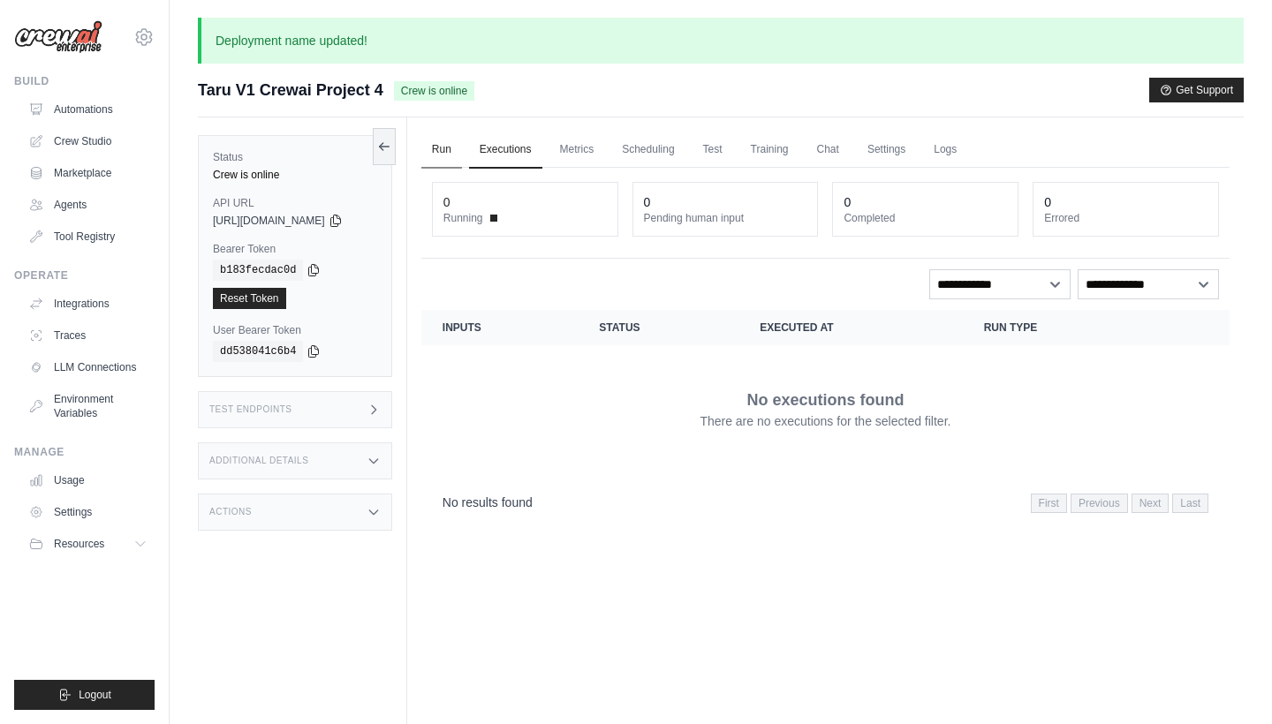
click at [462, 148] on link "Run" at bounding box center [441, 150] width 41 height 37
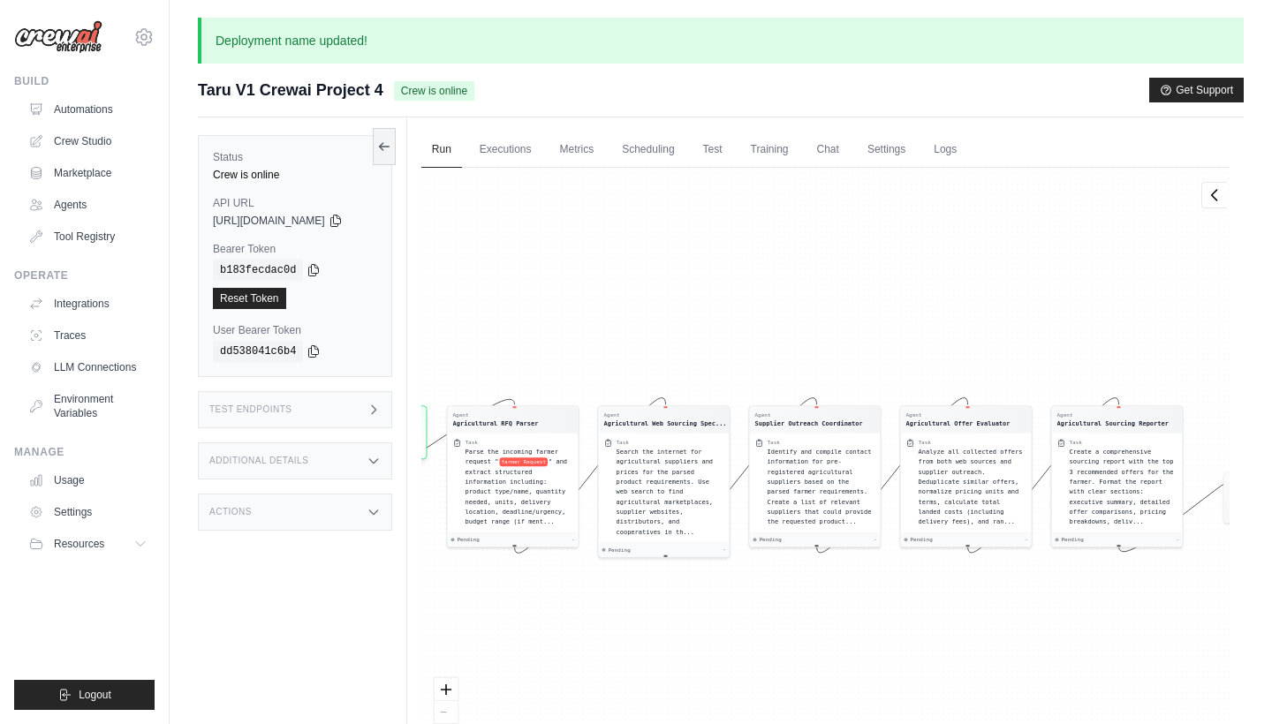
click at [310, 417] on div "Test Endpoints" at bounding box center [295, 409] width 194 height 37
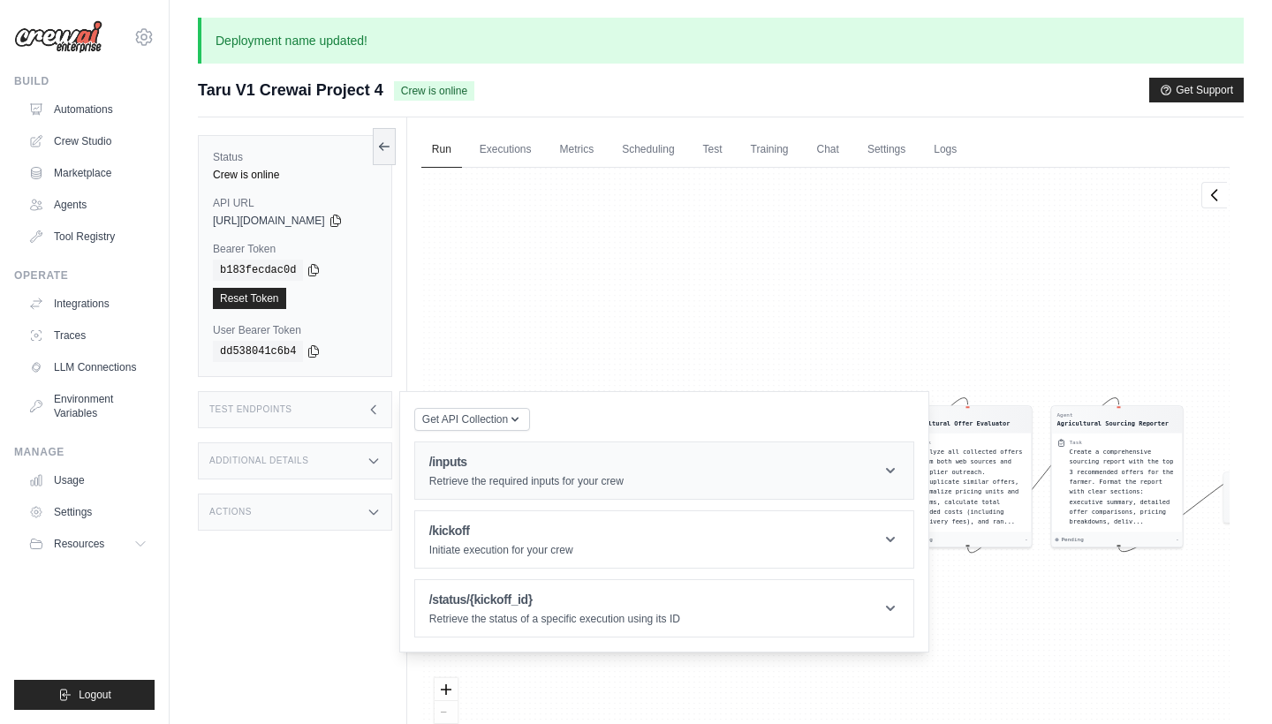
click at [497, 462] on h1 "/inputs" at bounding box center [526, 462] width 194 height 18
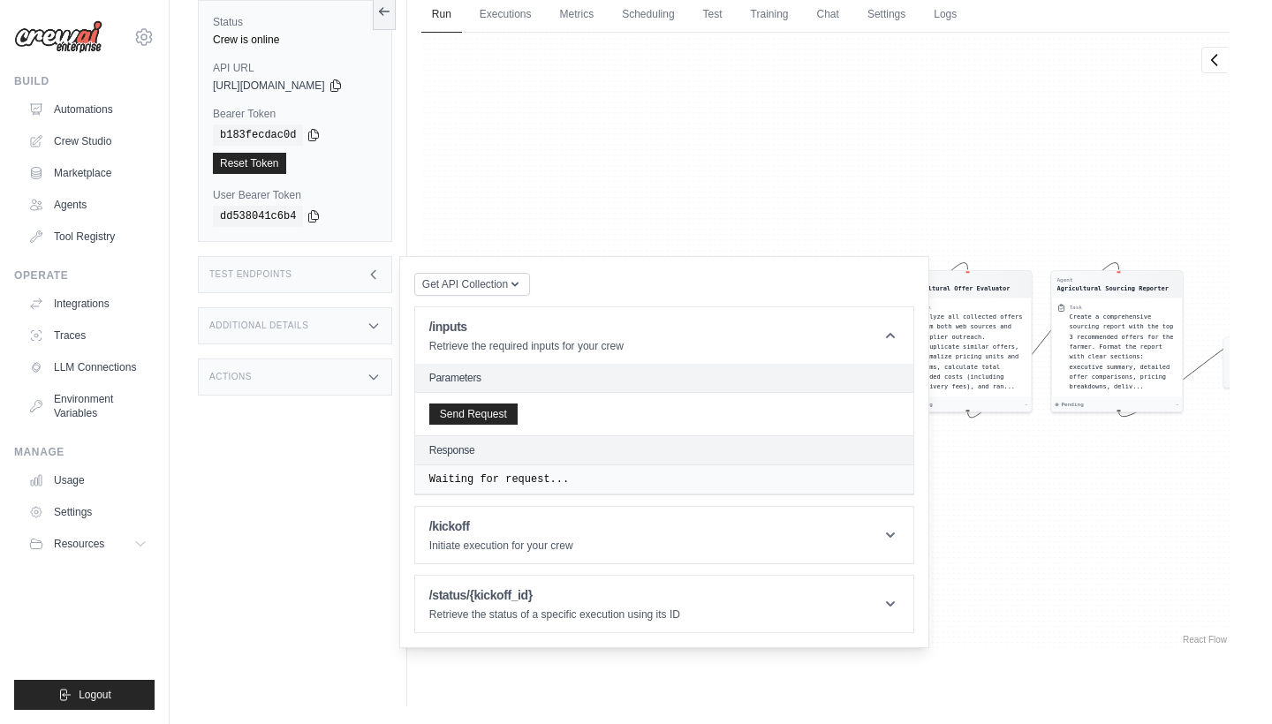
scroll to position [135, 0]
click at [489, 411] on button "Send Request" at bounding box center [473, 413] width 88 height 21
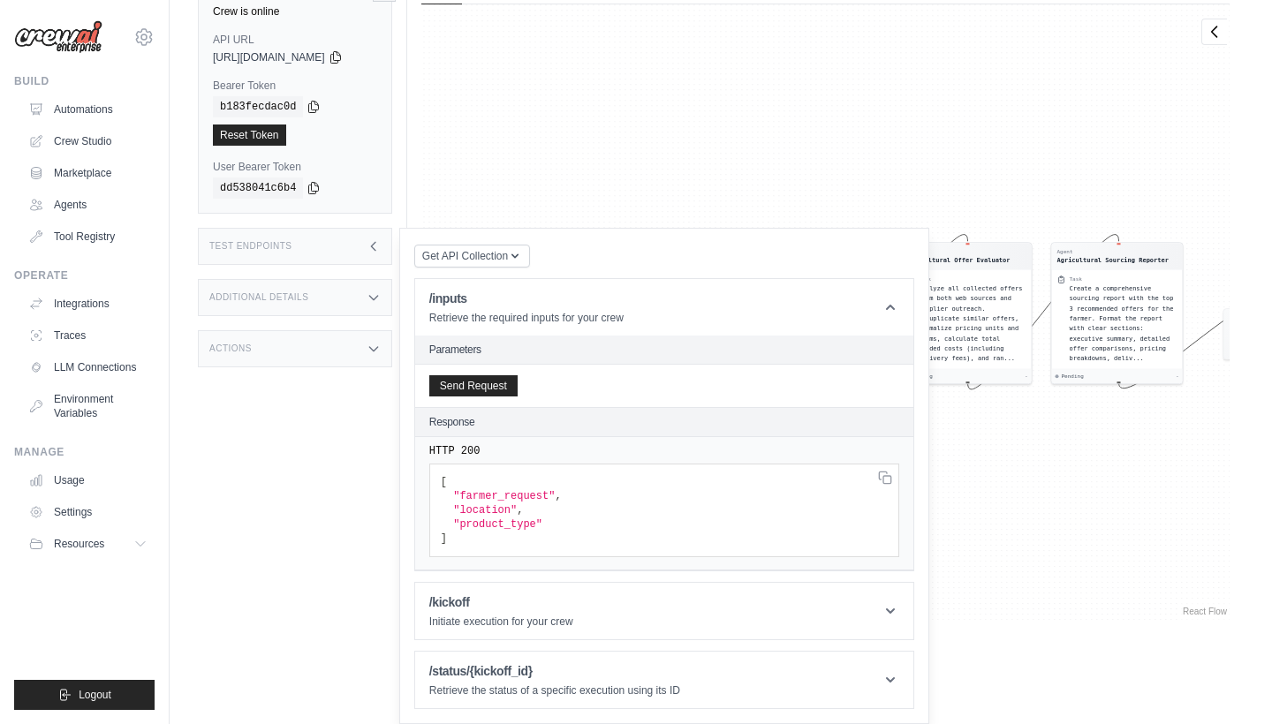
scroll to position [164, 0]
click at [498, 664] on h1 "/status/{kickoff_id}" at bounding box center [554, 672] width 251 height 18
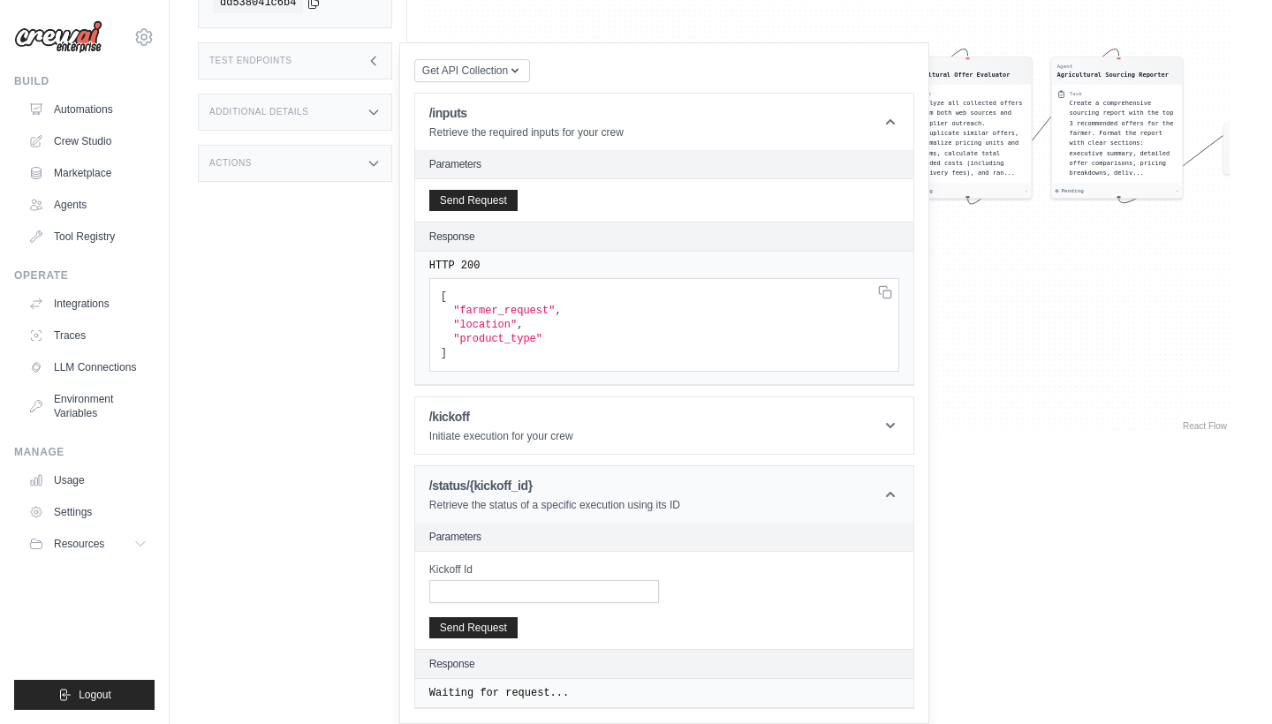
scroll to position [350, 0]
click at [519, 441] on p "Initiate execution for your crew" at bounding box center [501, 436] width 144 height 14
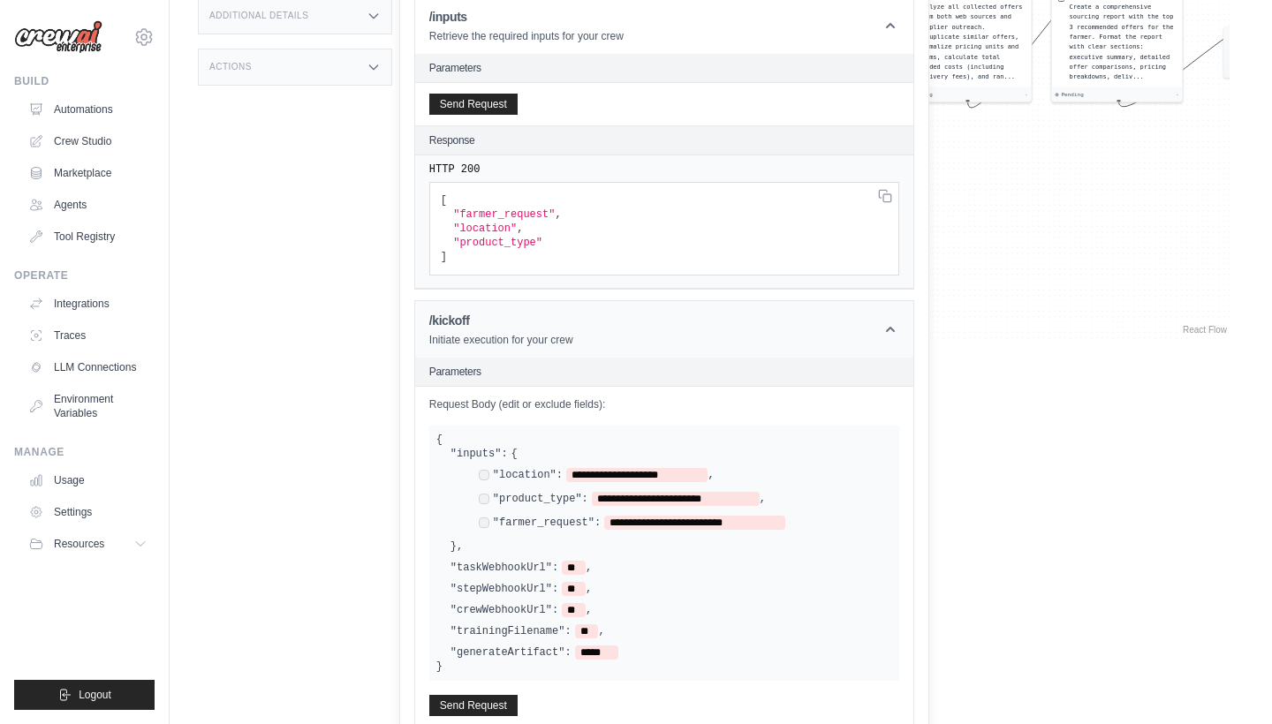
scroll to position [467, 0]
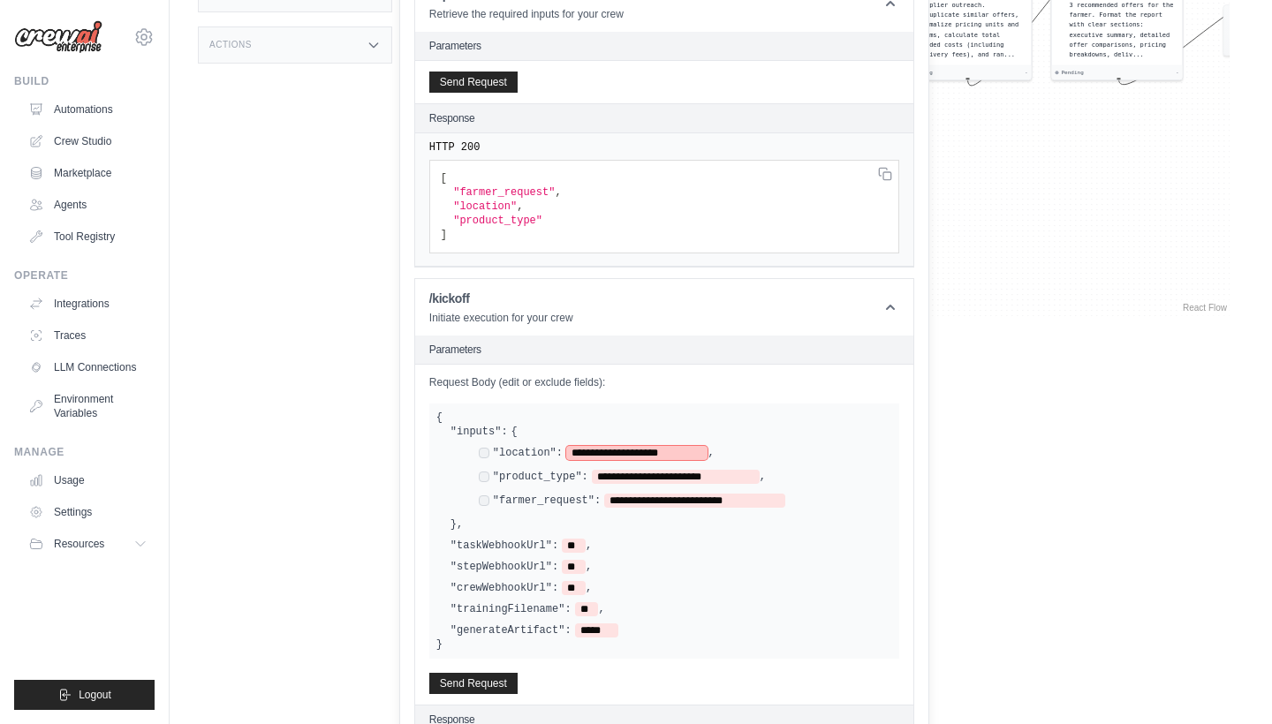
click at [610, 451] on span "**********" at bounding box center [636, 453] width 141 height 14
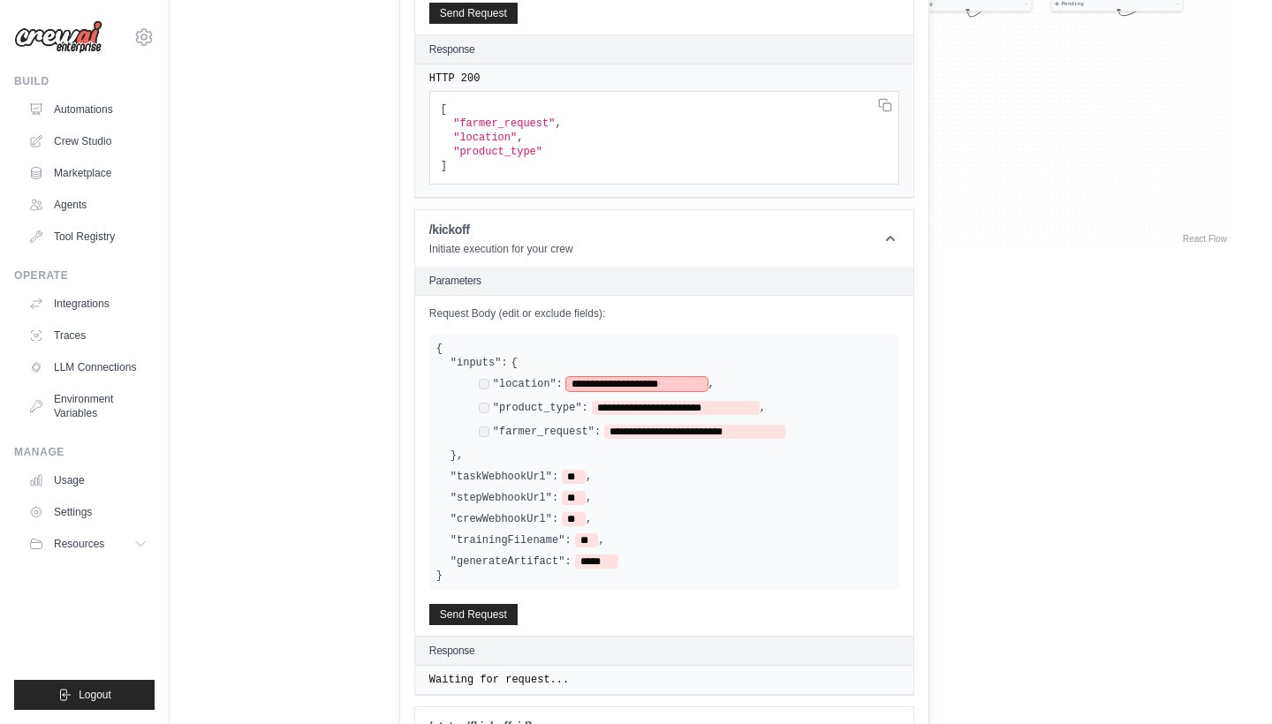
scroll to position [572, 0]
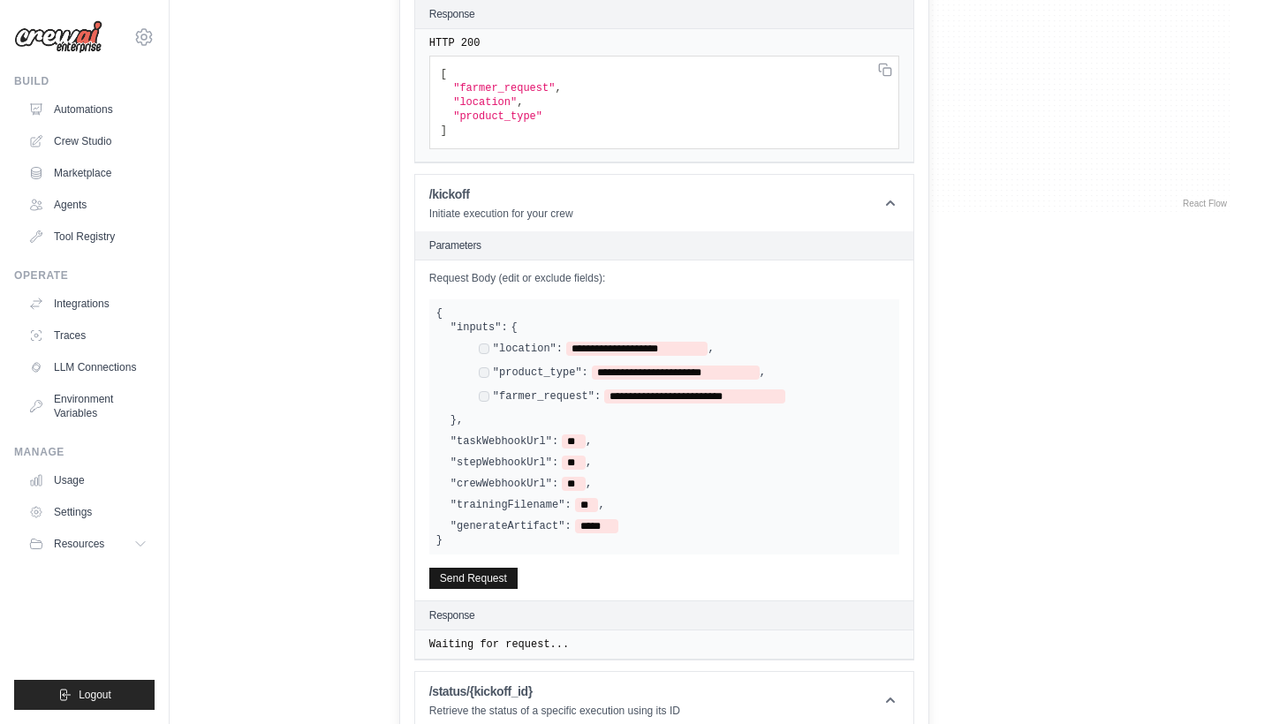
click at [499, 571] on button "Send Request" at bounding box center [473, 578] width 88 height 21
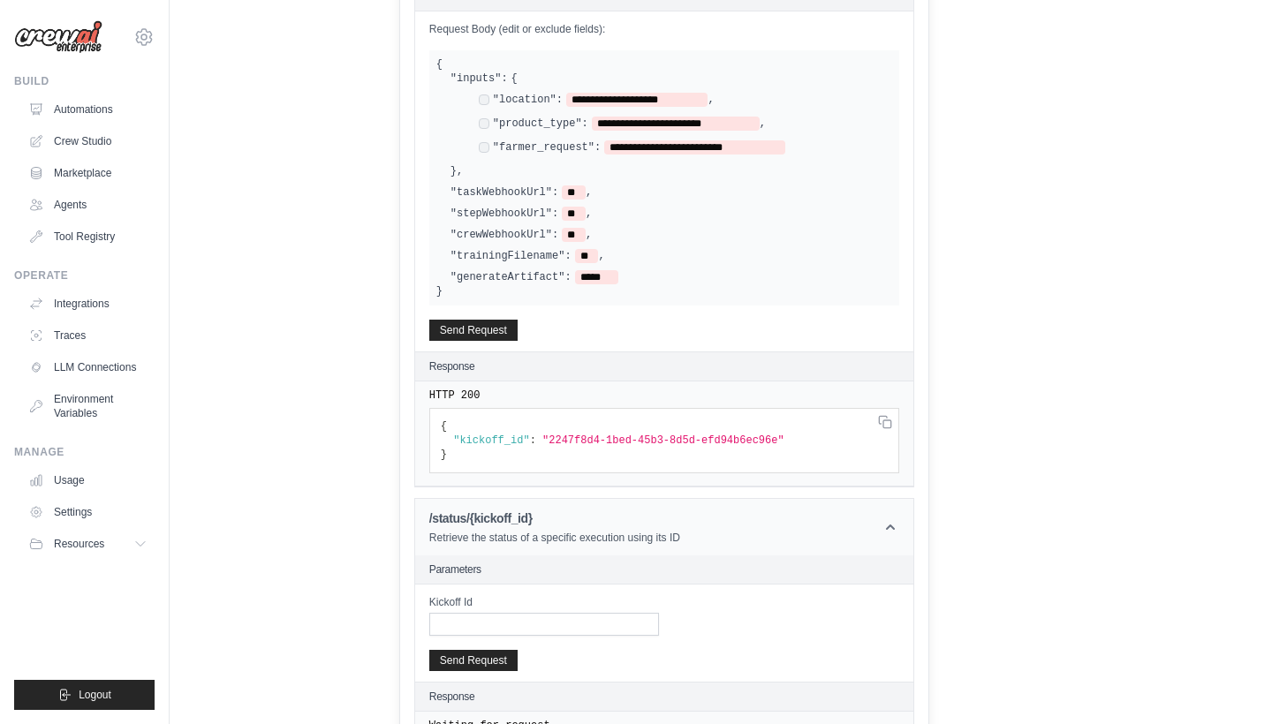
scroll to position [821, 0]
click at [560, 616] on input "Kickoff Id" at bounding box center [544, 624] width 230 height 23
click at [488, 338] on button "Send Request" at bounding box center [473, 329] width 88 height 21
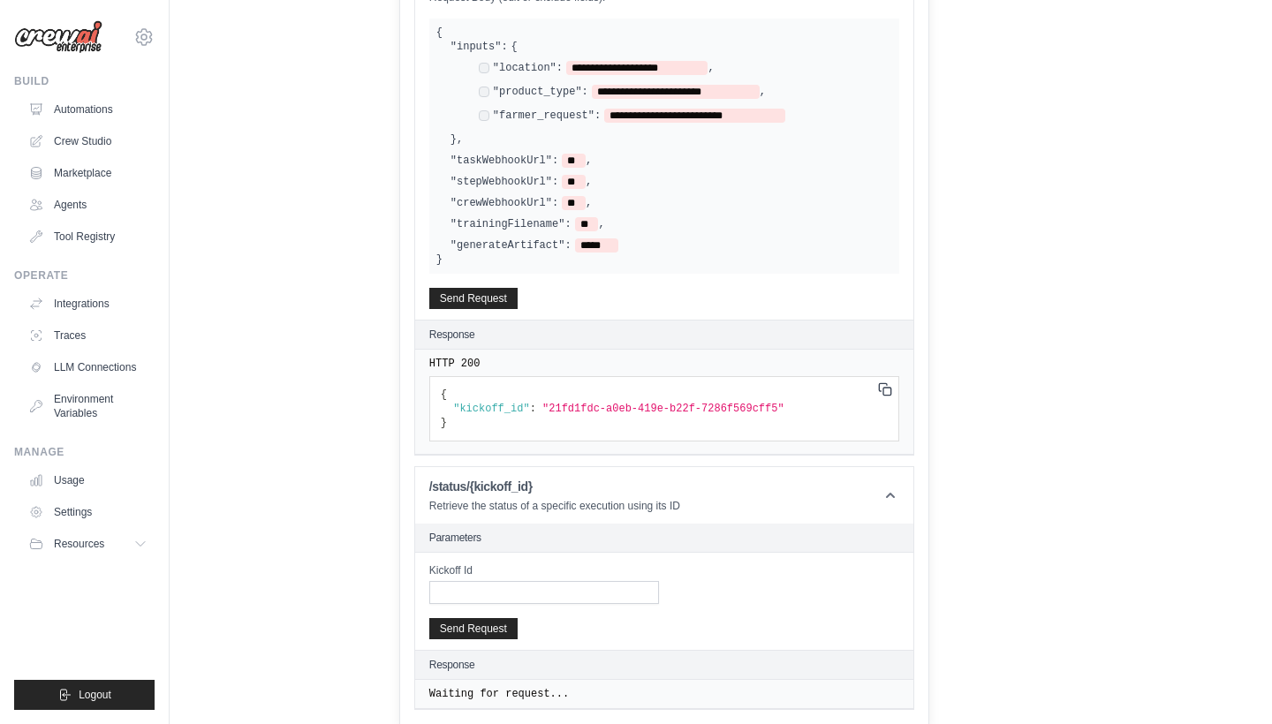
scroll to position [852, 0]
click at [508, 595] on input "Kickoff Id" at bounding box center [544, 593] width 230 height 23
paste input "**********"
click at [479, 620] on button "Send Request" at bounding box center [473, 628] width 88 height 21
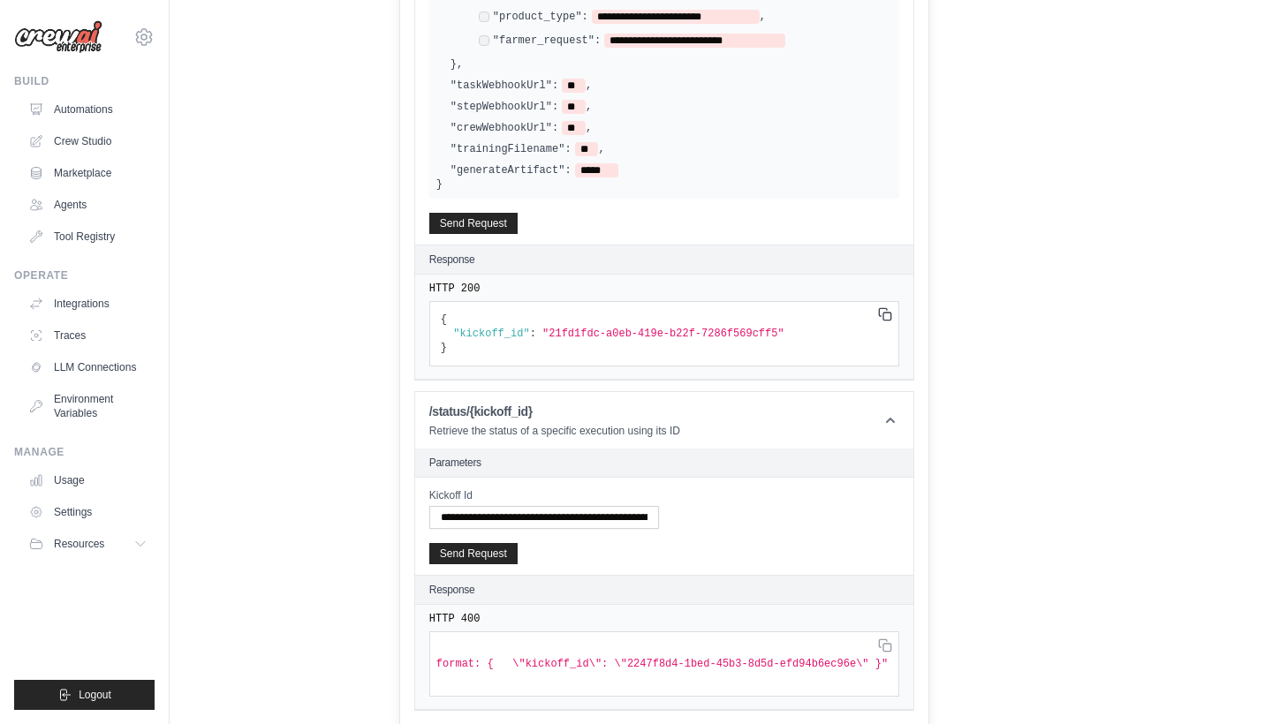
scroll to position [912, 0]
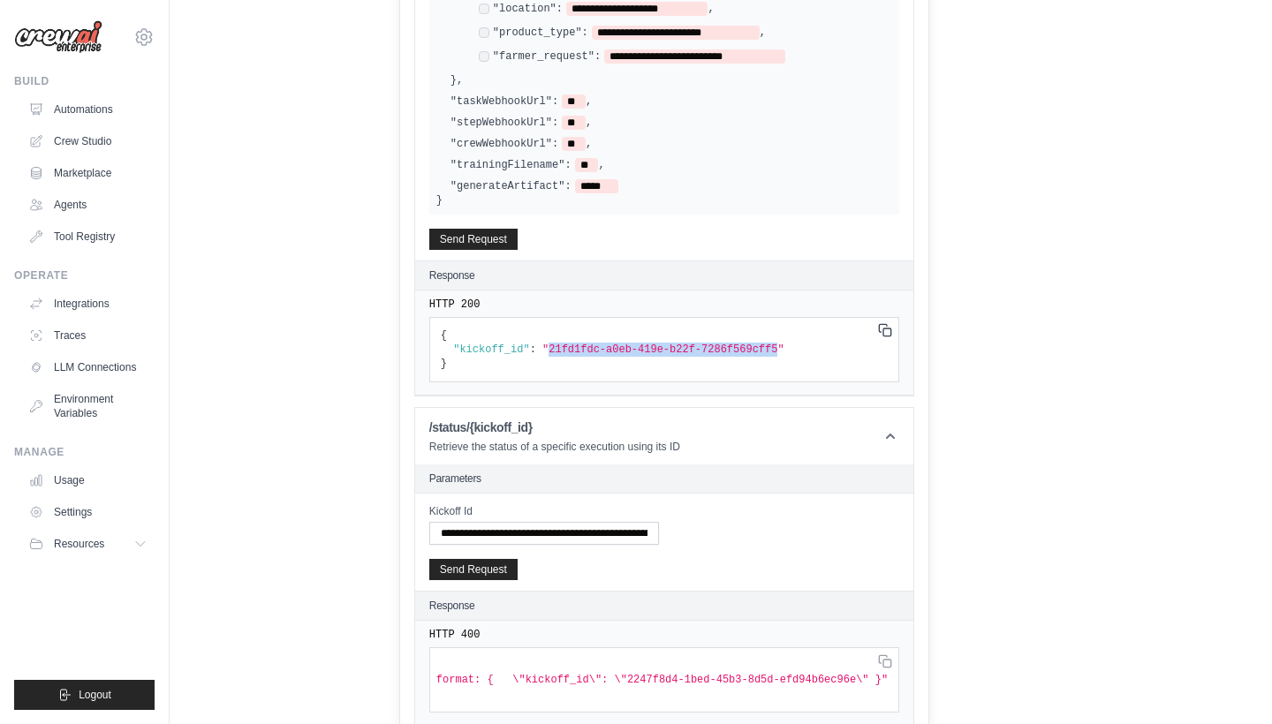
drag, startPoint x: 799, startPoint y: 347, endPoint x: 565, endPoint y: 347, distance: 234.1
copy span "21fd1fdc-a0eb-419e-b22f-7286f569cff5"
click at [520, 530] on input "**********" at bounding box center [544, 533] width 230 height 23
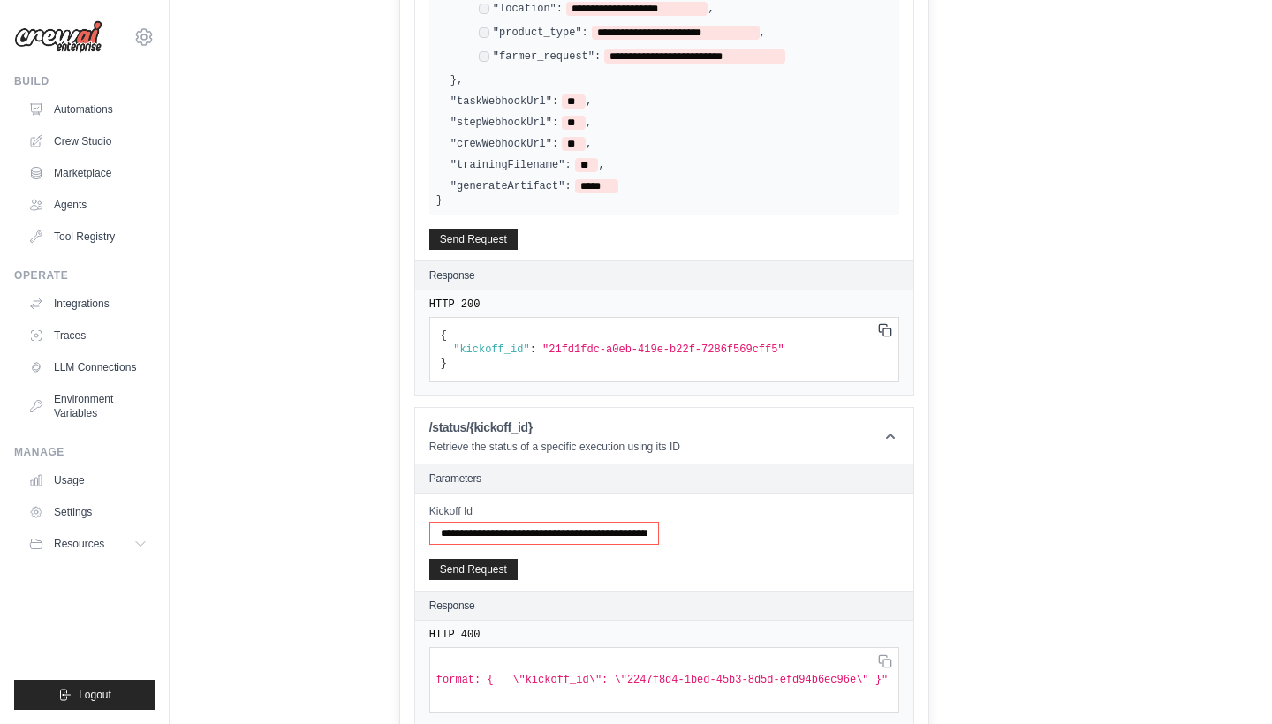
click at [520, 530] on input "**********" at bounding box center [544, 533] width 230 height 23
paste input "text"
type input "**********"
click at [495, 568] on button "Send Request" at bounding box center [473, 568] width 88 height 21
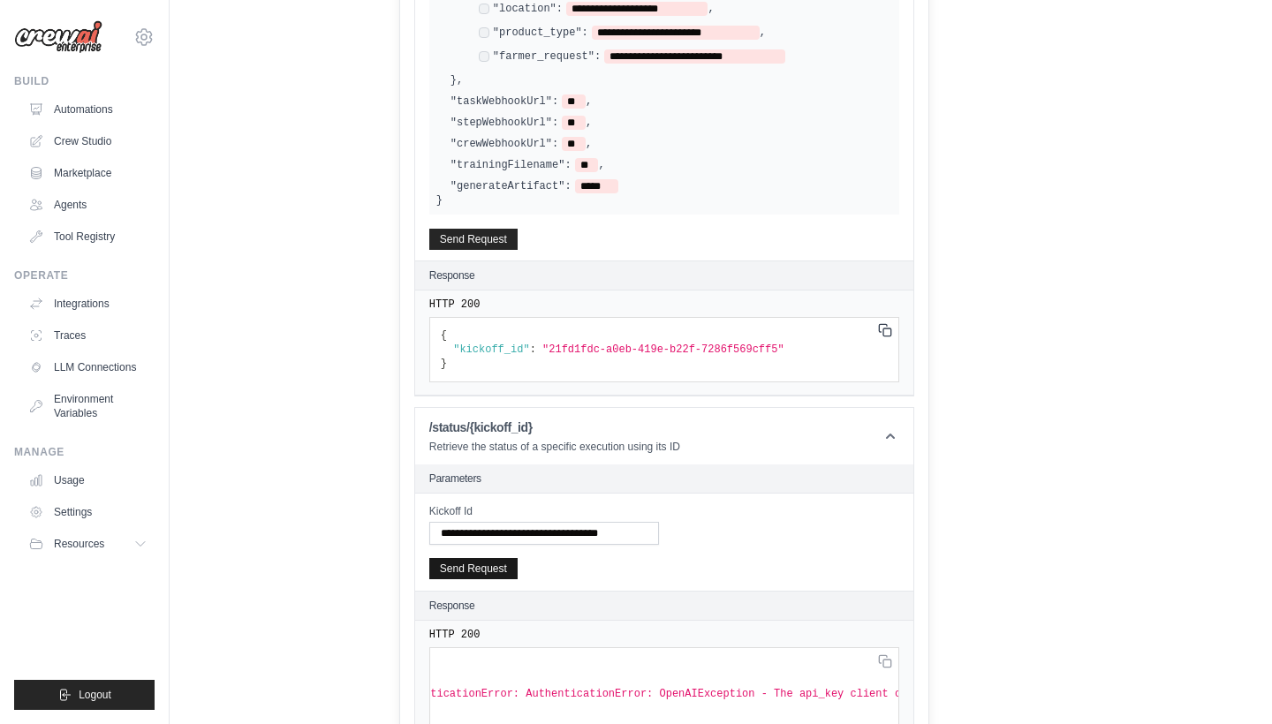
click at [502, 571] on button "Send Request" at bounding box center [473, 568] width 88 height 21
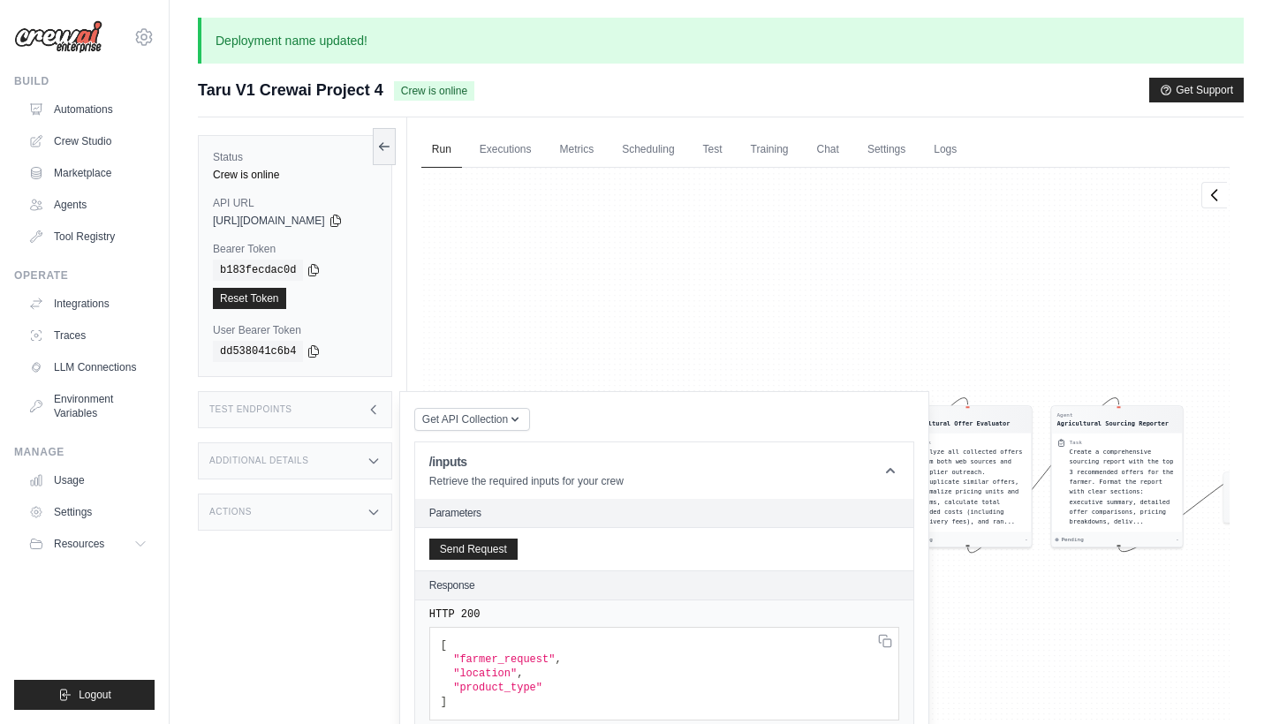
scroll to position [0, 0]
click at [347, 436] on div "Status Crew is online API URL copied https://taru-v1-crewai-project-4-279a96e4-…" at bounding box center [302, 479] width 209 height 724
click at [792, 149] on link "Training" at bounding box center [769, 150] width 59 height 37
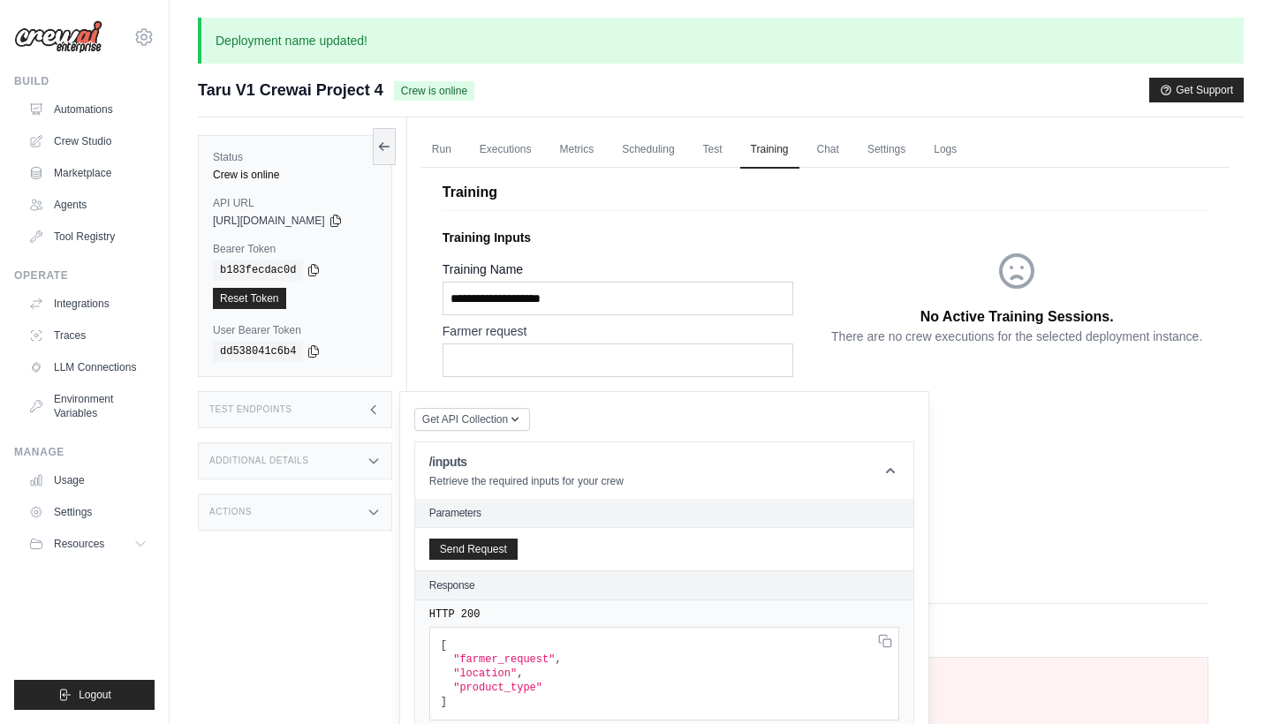
click at [867, 143] on ul "Run Executions Metrics Scheduling Test Training Chat Settings Logs" at bounding box center [825, 150] width 808 height 36
click at [850, 144] on link "Chat" at bounding box center [828, 150] width 43 height 37
click at [896, 154] on link "Settings" at bounding box center [886, 150] width 59 height 37
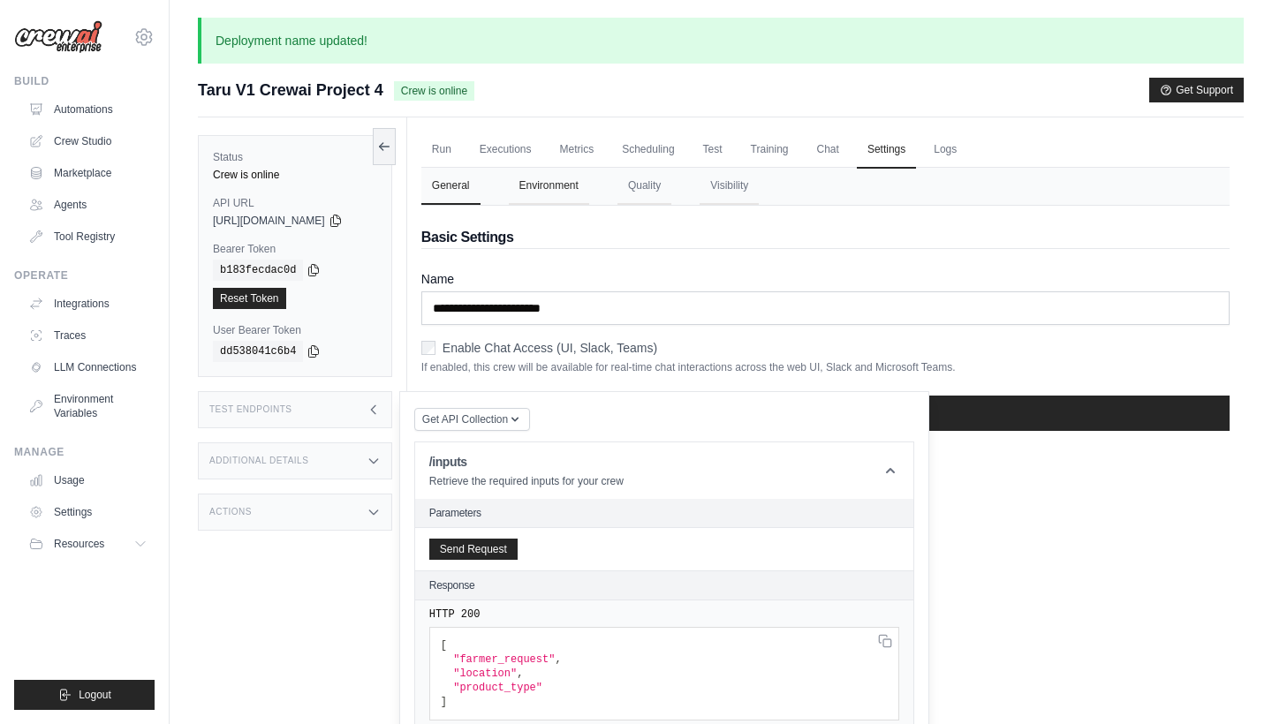
click at [589, 184] on button "Environment" at bounding box center [549, 186] width 80 height 37
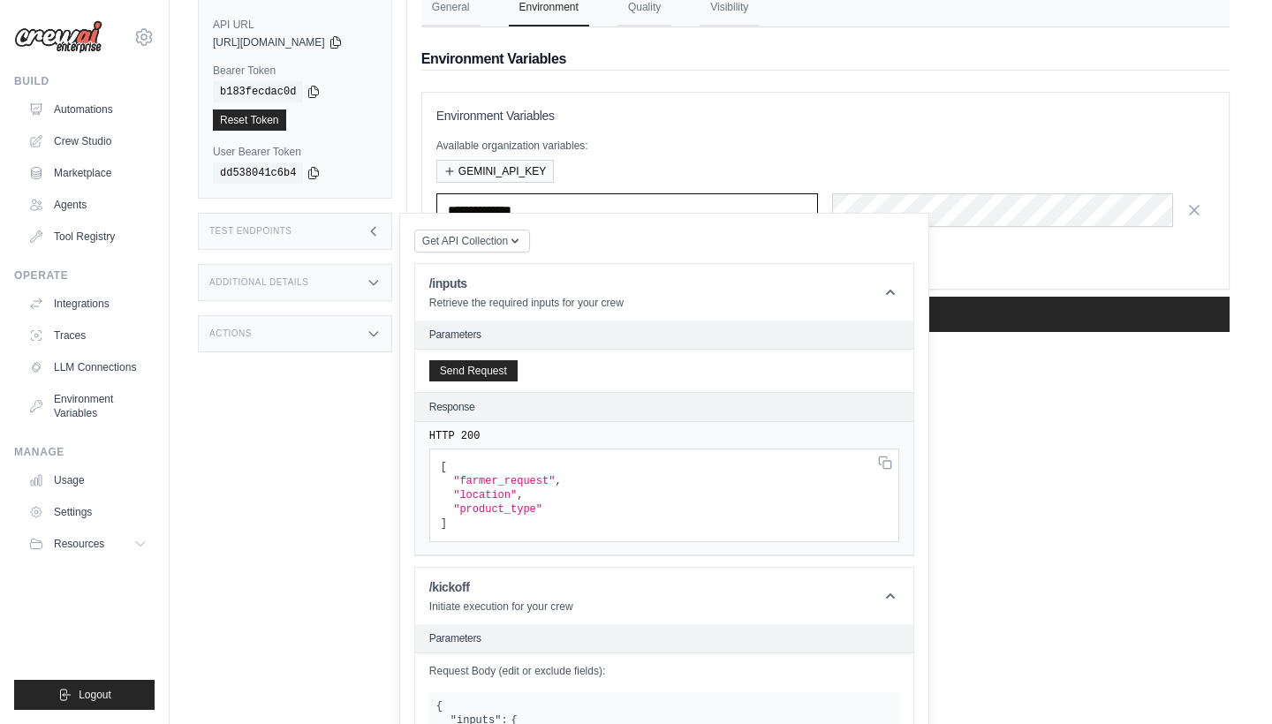
scroll to position [189, 0]
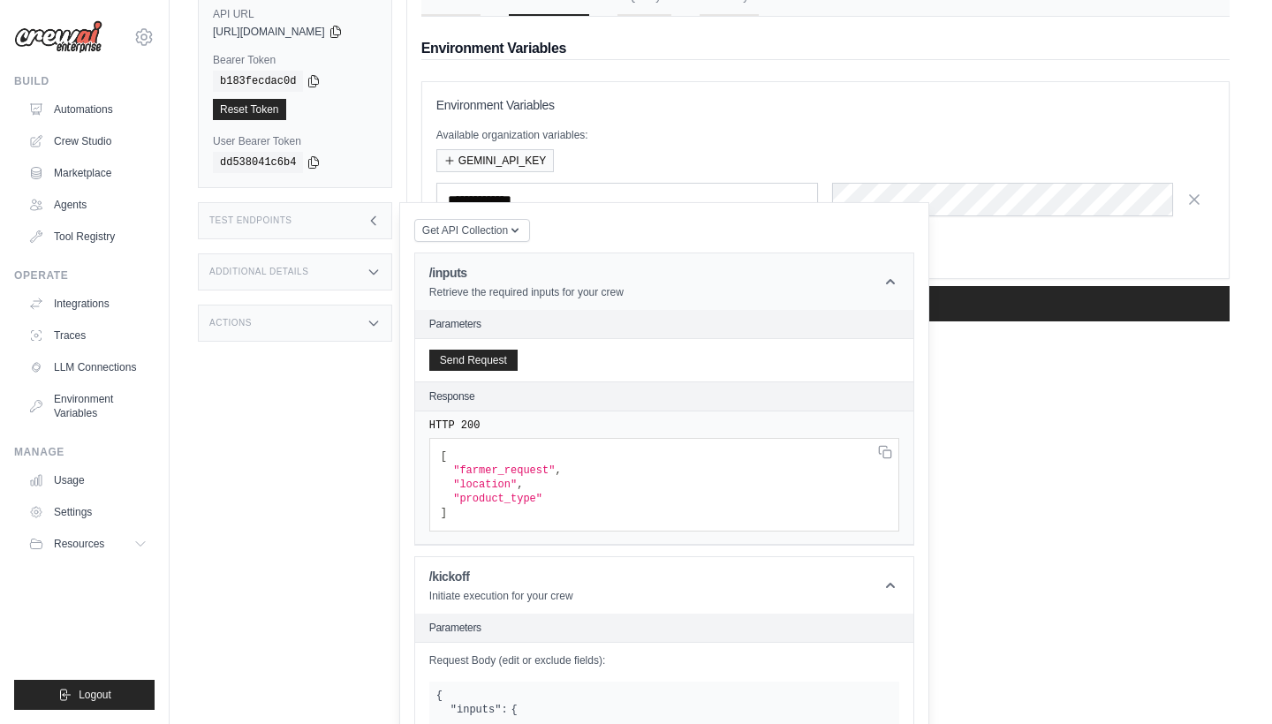
click at [620, 291] on p "Retrieve the required inputs for your crew" at bounding box center [526, 292] width 194 height 14
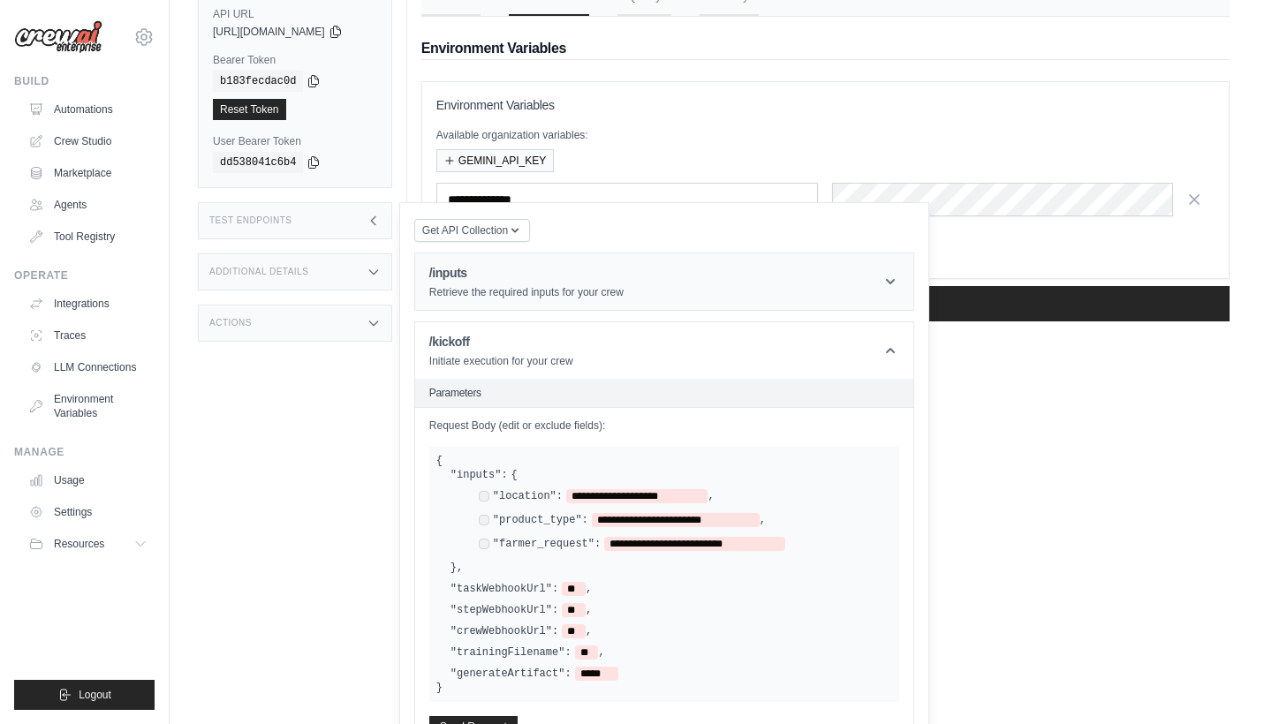
click at [607, 278] on h1 "/inputs" at bounding box center [526, 273] width 194 height 18
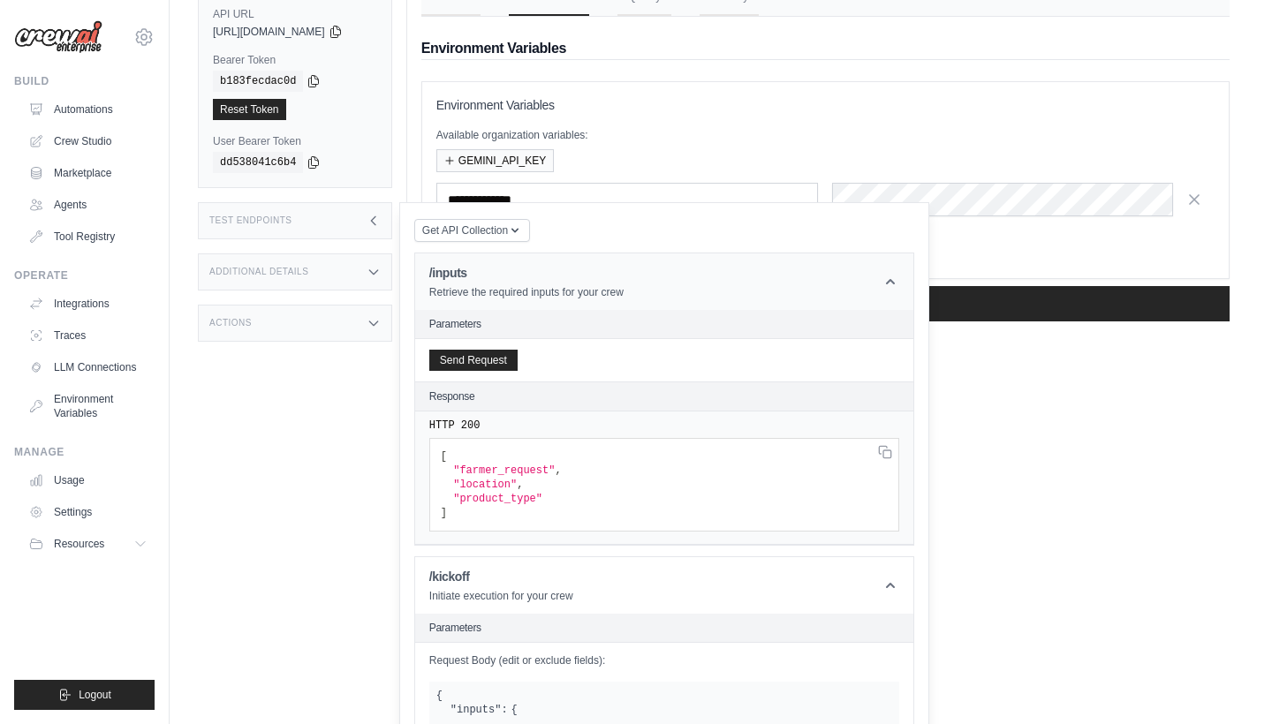
click at [607, 278] on h1 "/inputs" at bounding box center [526, 273] width 194 height 18
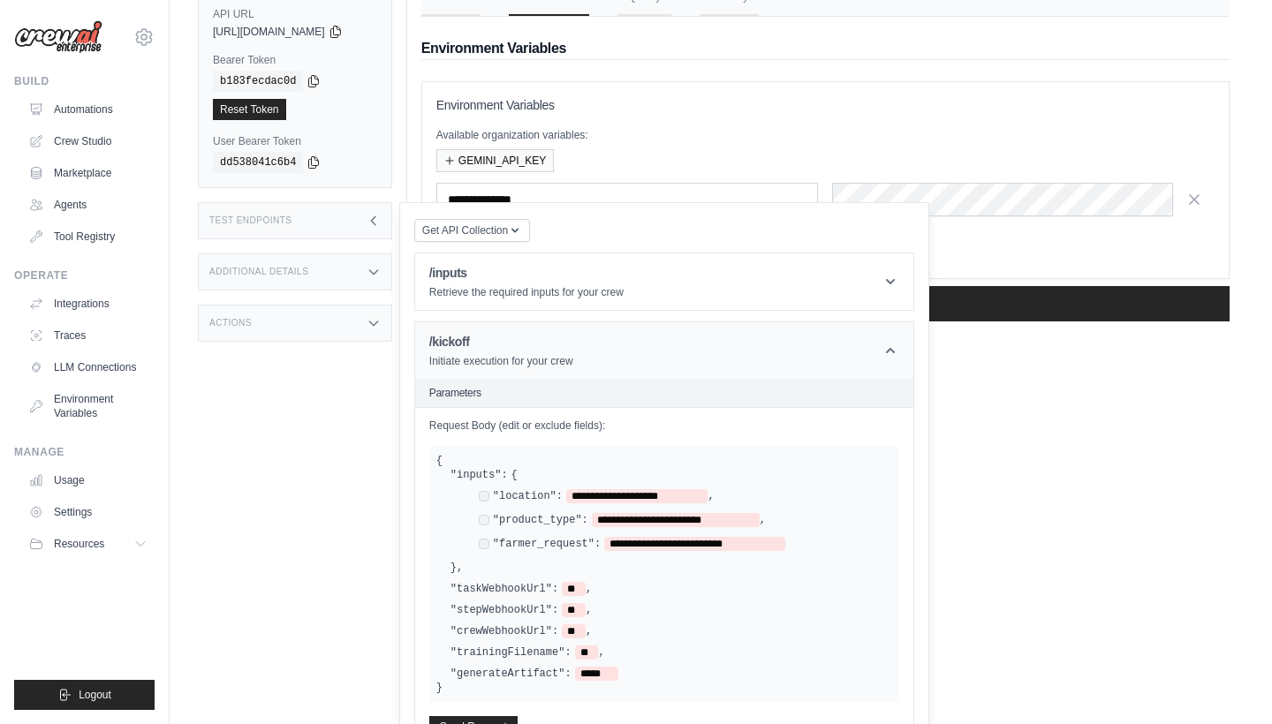
click at [604, 328] on header "/kickoff Initiate execution for your crew" at bounding box center [664, 350] width 498 height 57
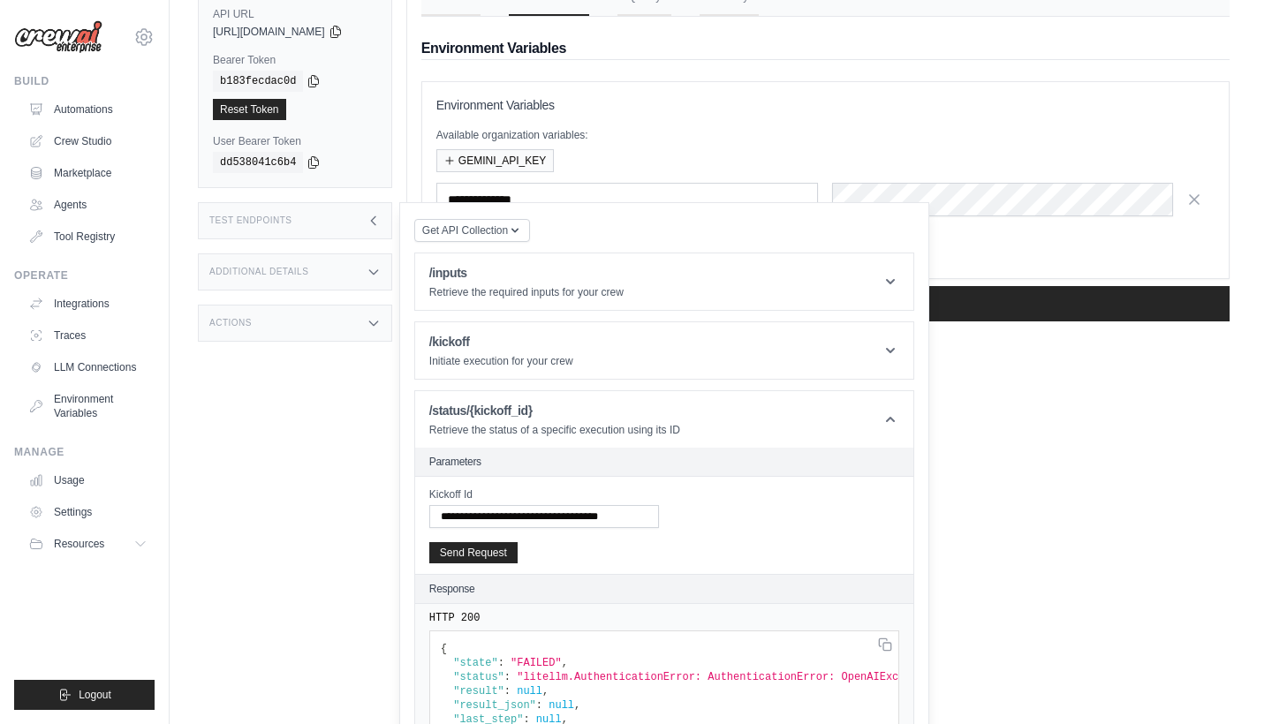
click at [305, 235] on div "Test Endpoints" at bounding box center [295, 220] width 194 height 37
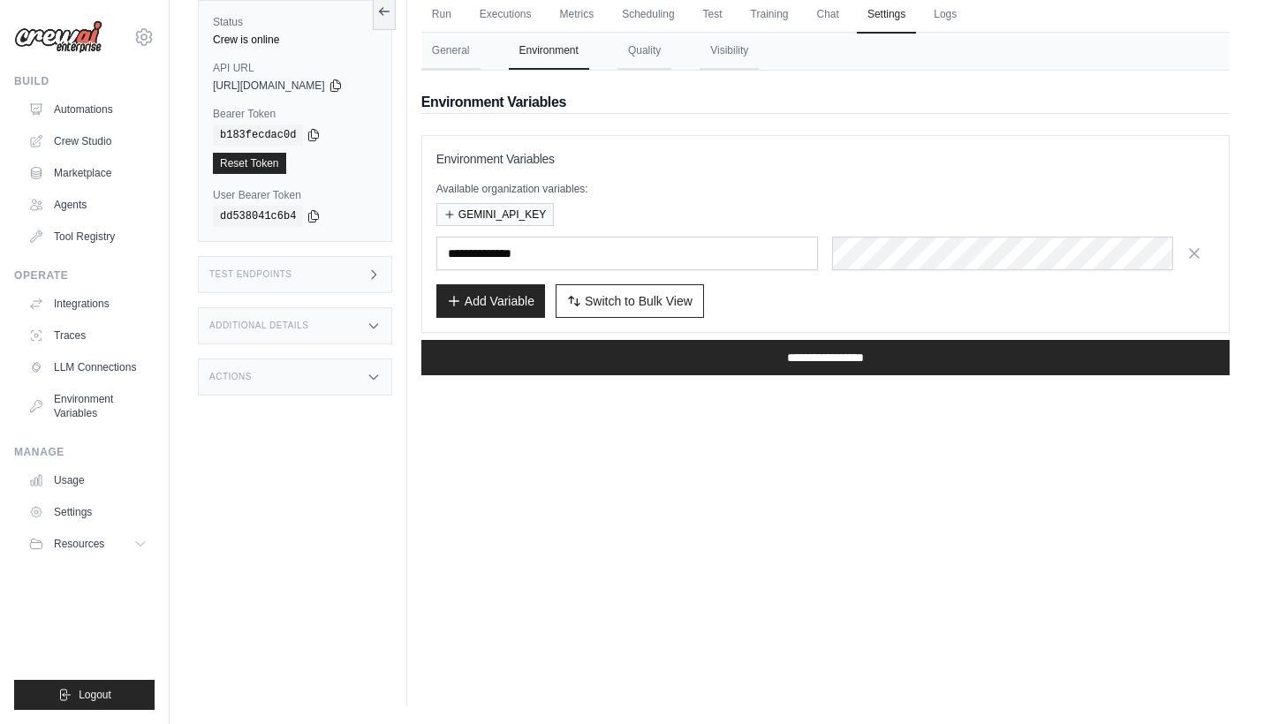
scroll to position [135, 0]
click at [738, 53] on button "Visibility" at bounding box center [729, 51] width 59 height 37
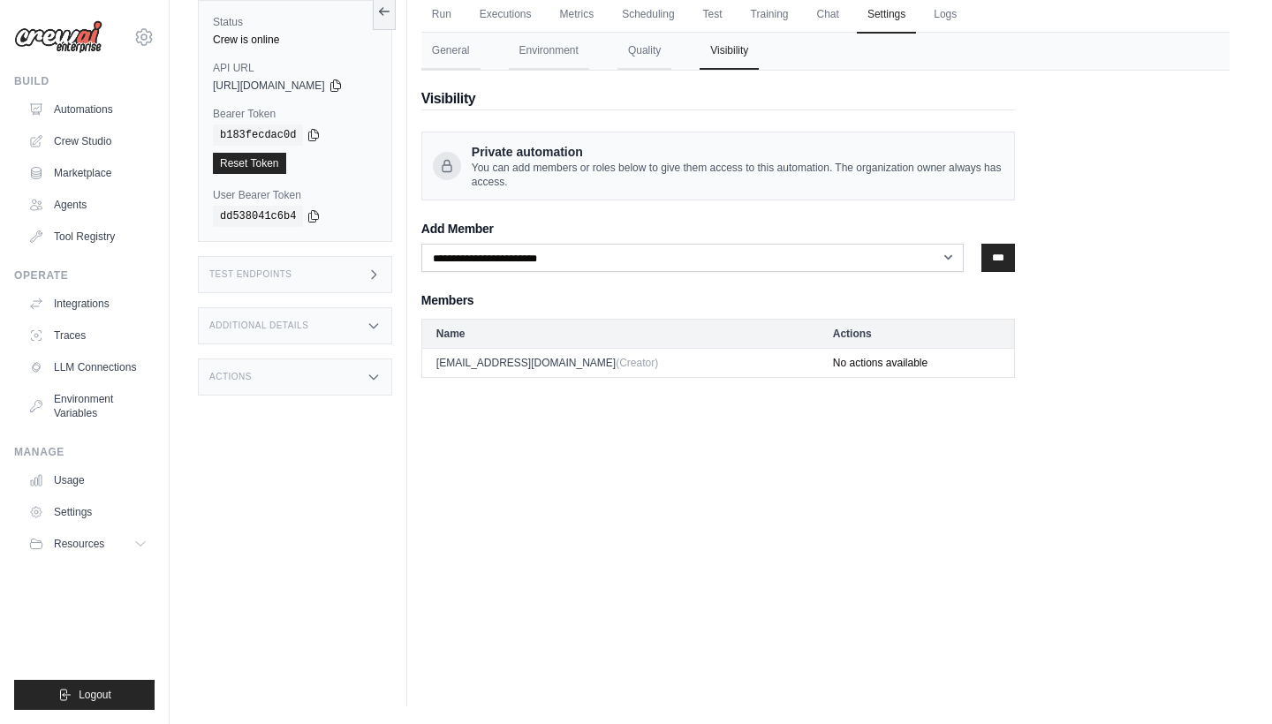
click at [684, 83] on div "**********" at bounding box center [718, 224] width 594 height 307
click at [671, 56] on button "Quality" at bounding box center [644, 51] width 54 height 37
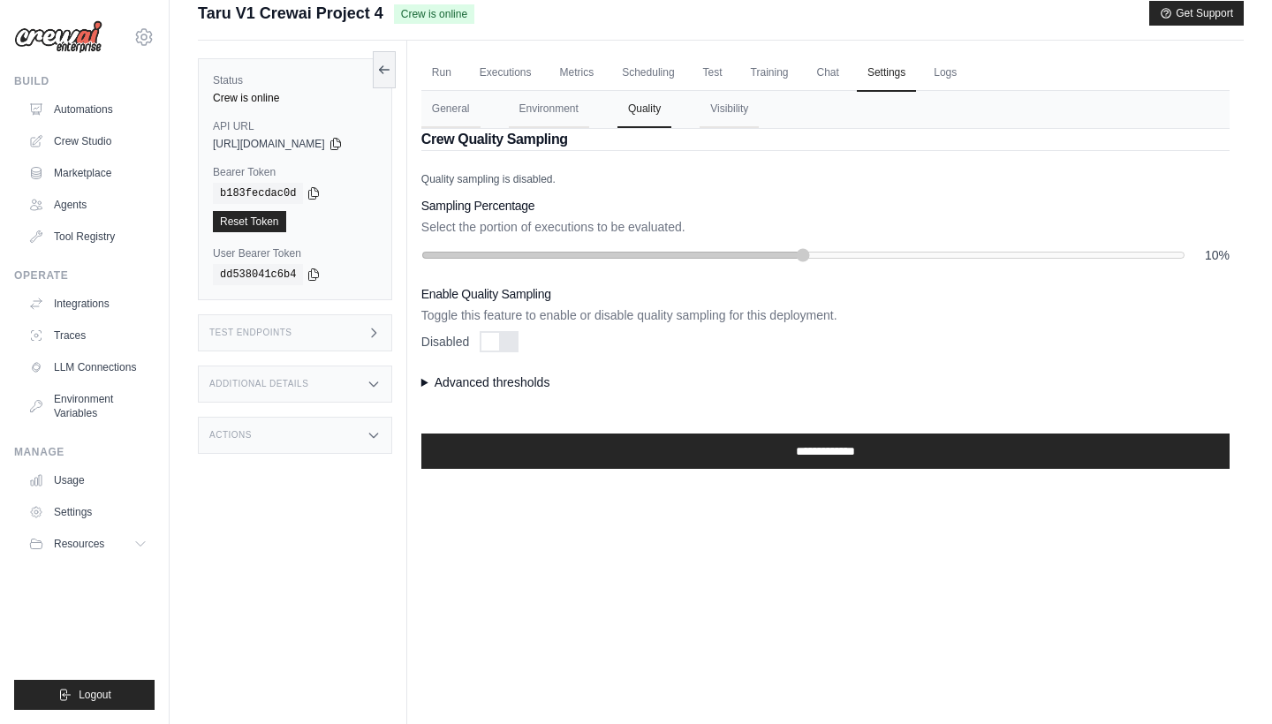
scroll to position [76, 0]
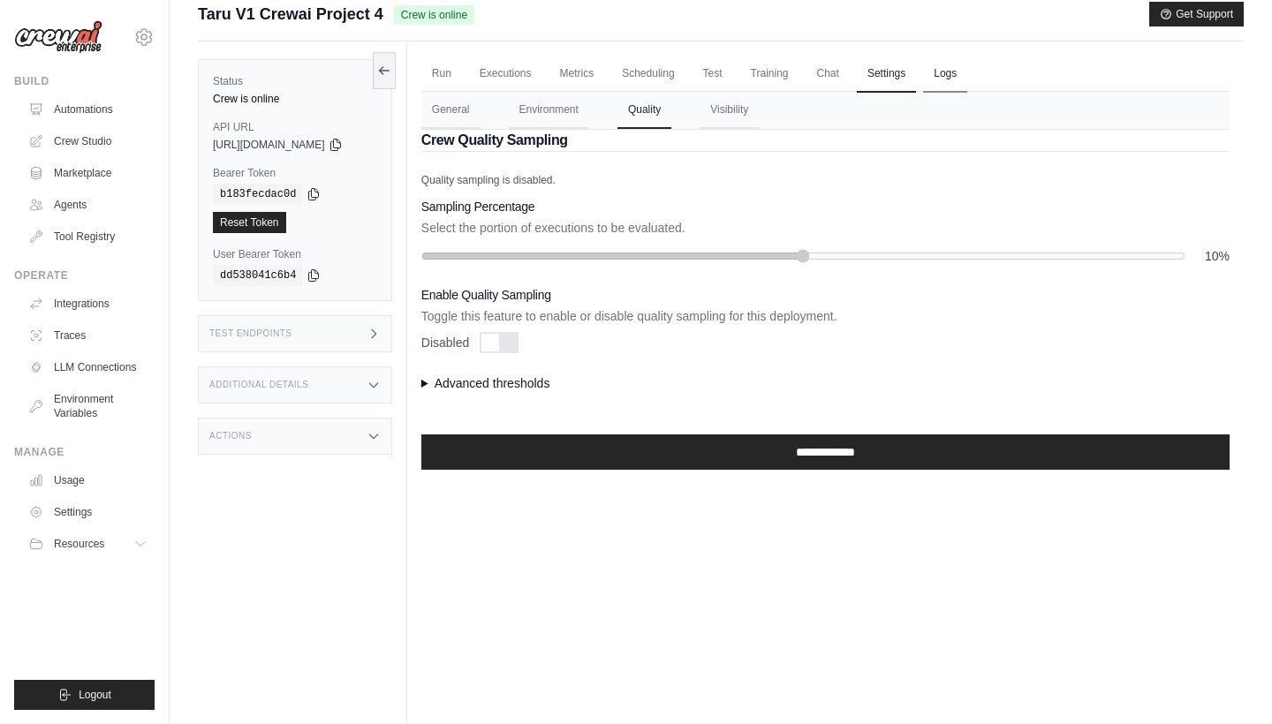
click at [951, 72] on link "Logs" at bounding box center [945, 74] width 44 height 37
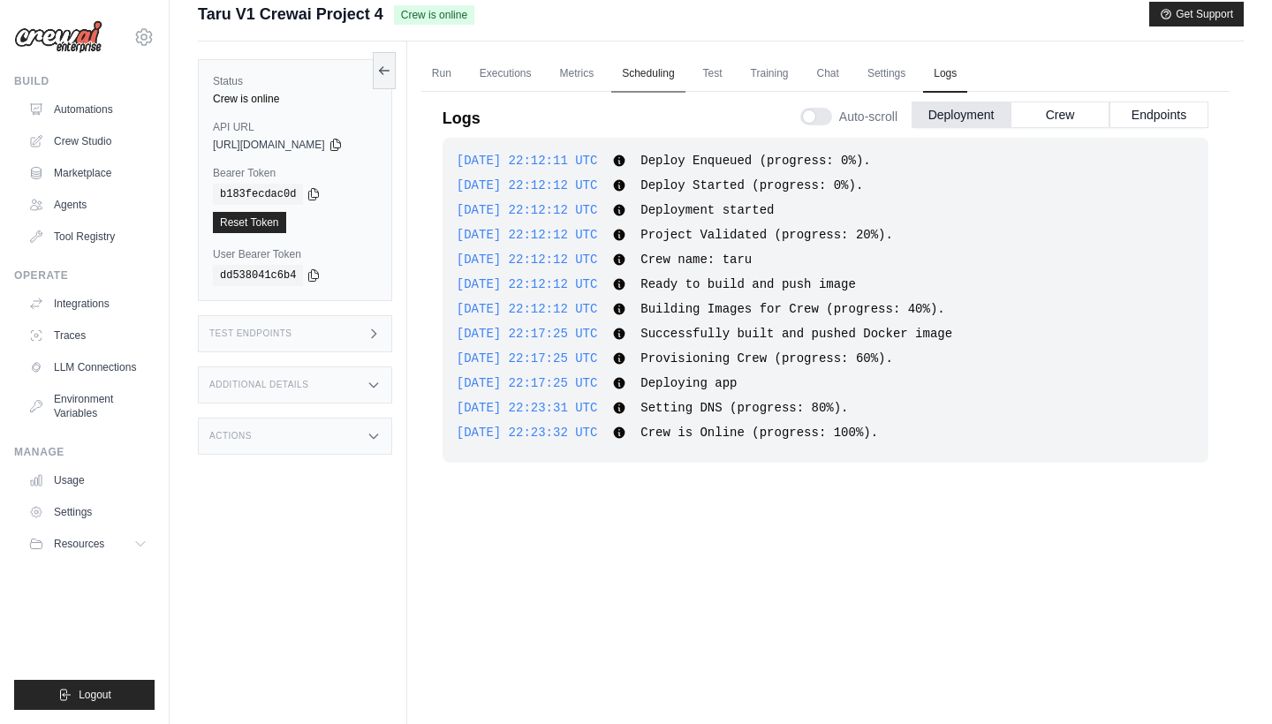
click at [662, 82] on link "Scheduling" at bounding box center [647, 74] width 73 height 37
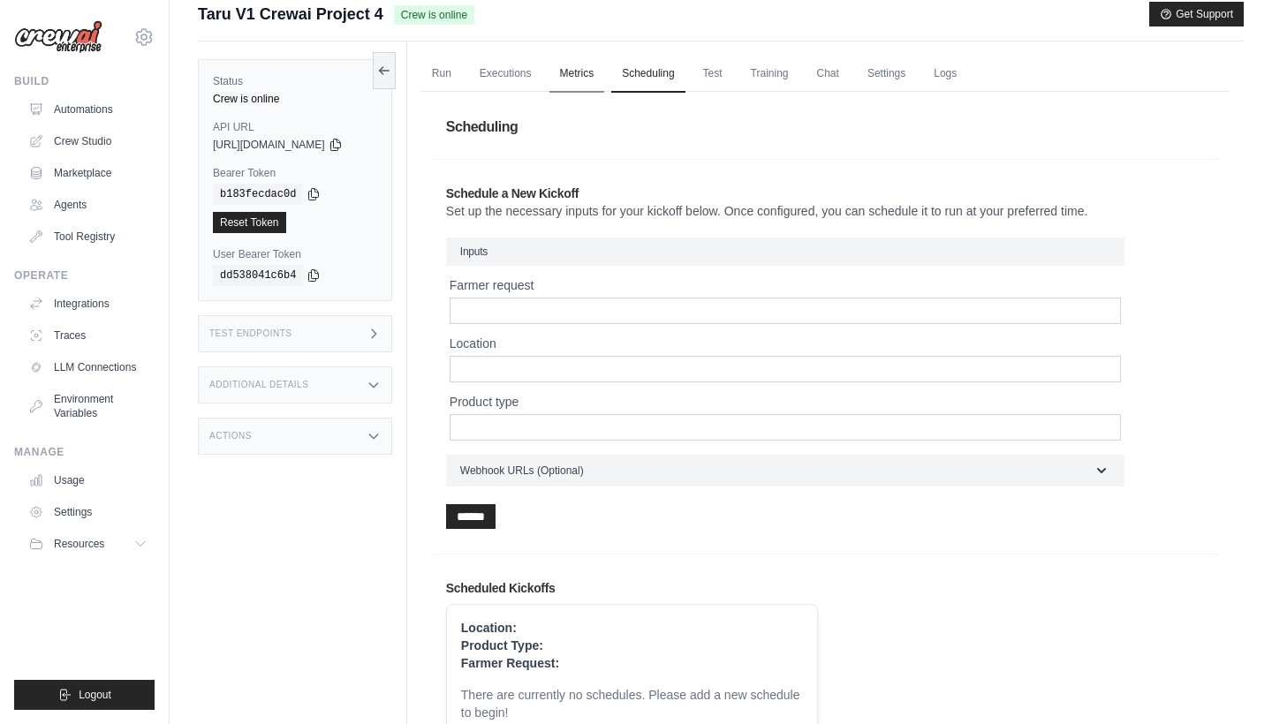
click at [595, 72] on link "Metrics" at bounding box center [577, 74] width 56 height 37
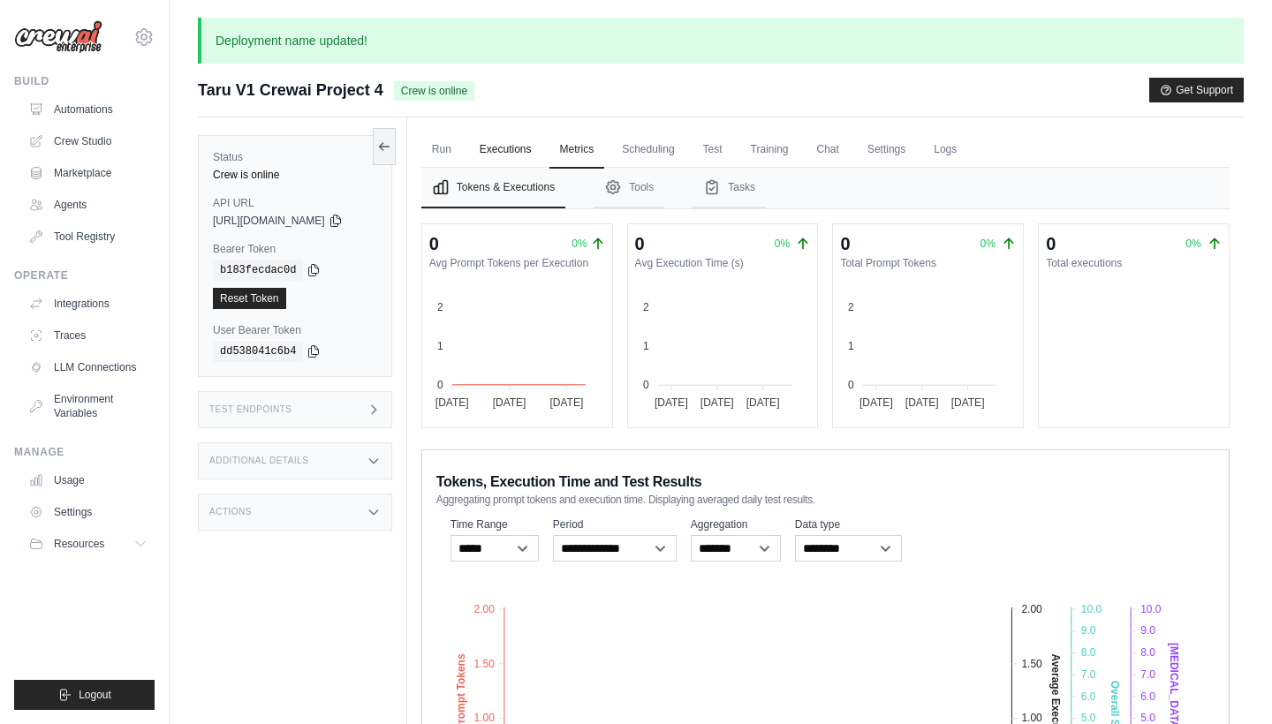
scroll to position [-1, 0]
click at [515, 149] on link "Executions" at bounding box center [505, 150] width 73 height 37
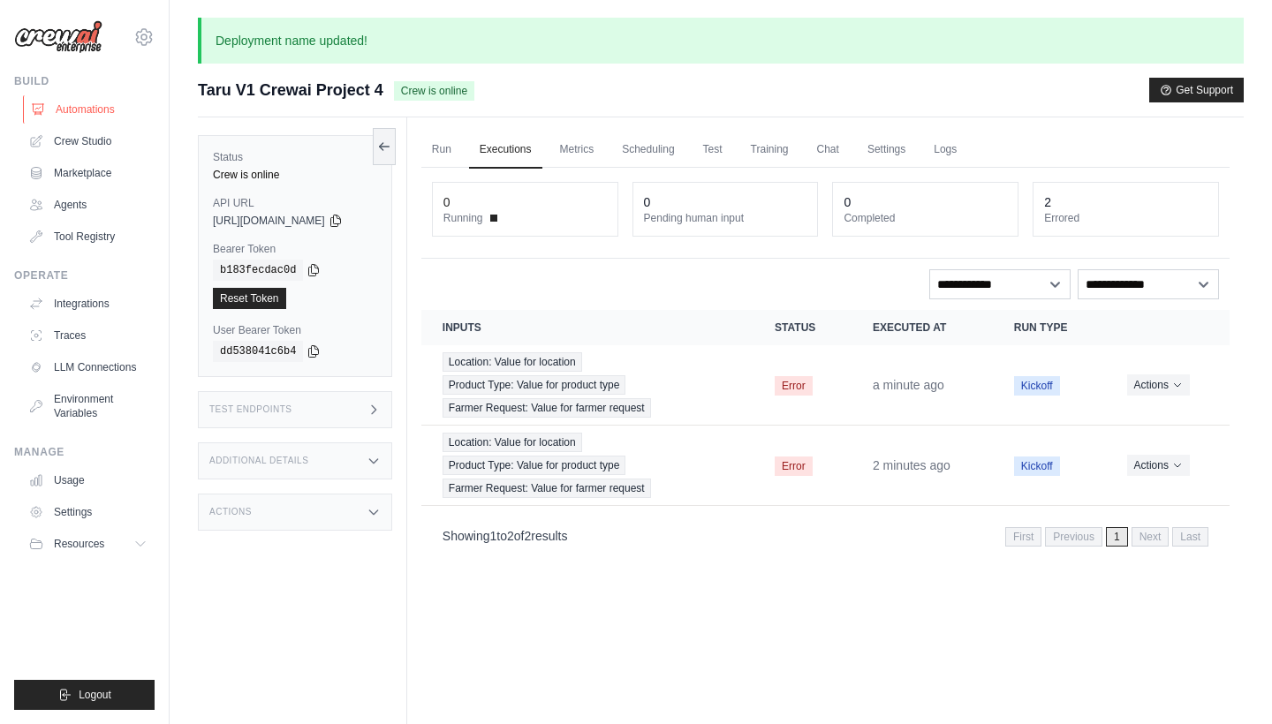
click at [96, 102] on link "Automations" at bounding box center [89, 109] width 133 height 28
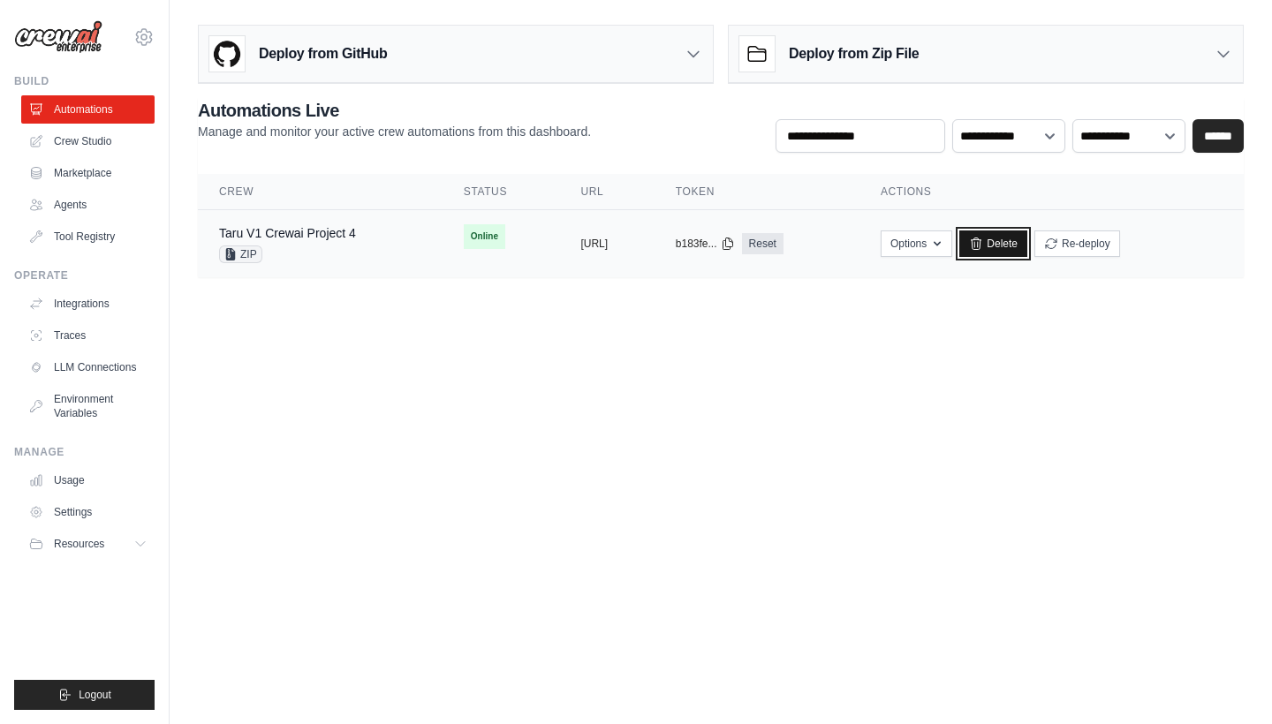
click at [983, 246] on icon at bounding box center [976, 244] width 14 height 14
click at [66, 146] on link "Crew Studio" at bounding box center [89, 141] width 133 height 28
click at [66, 145] on link "Crew Studio" at bounding box center [89, 141] width 133 height 28
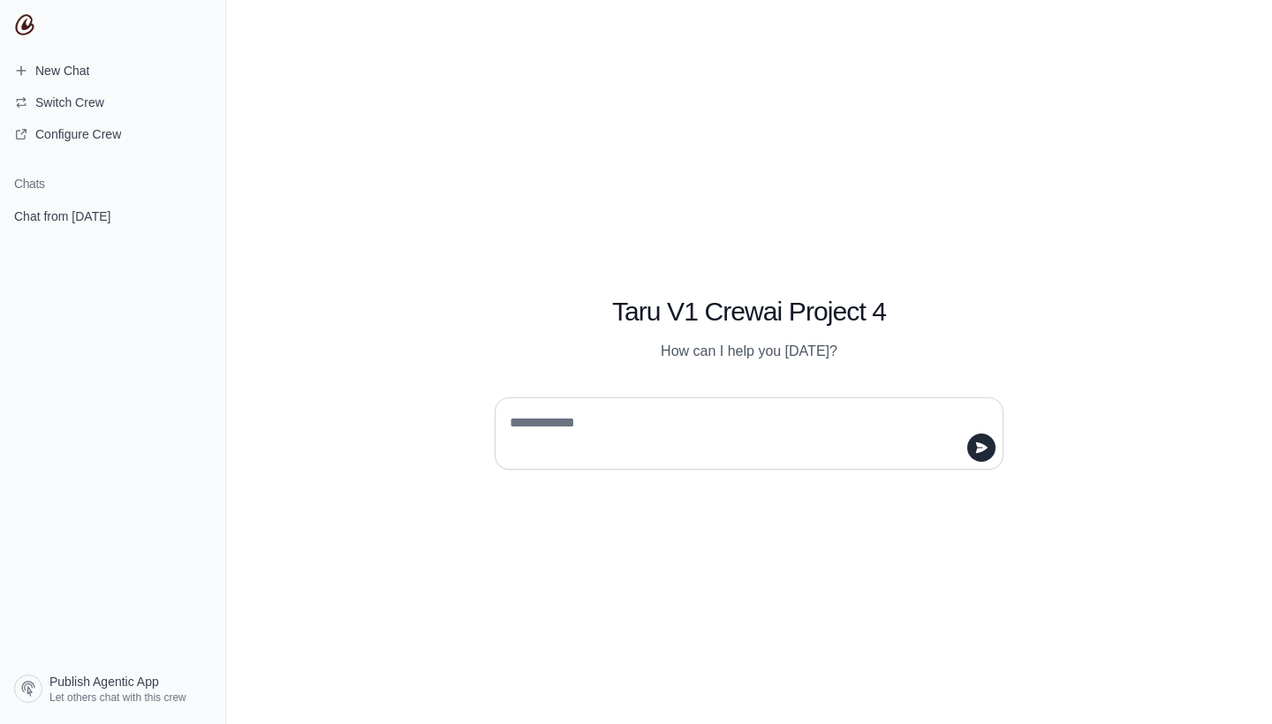
click at [140, 686] on span "Publish Agentic App" at bounding box center [104, 682] width 110 height 18
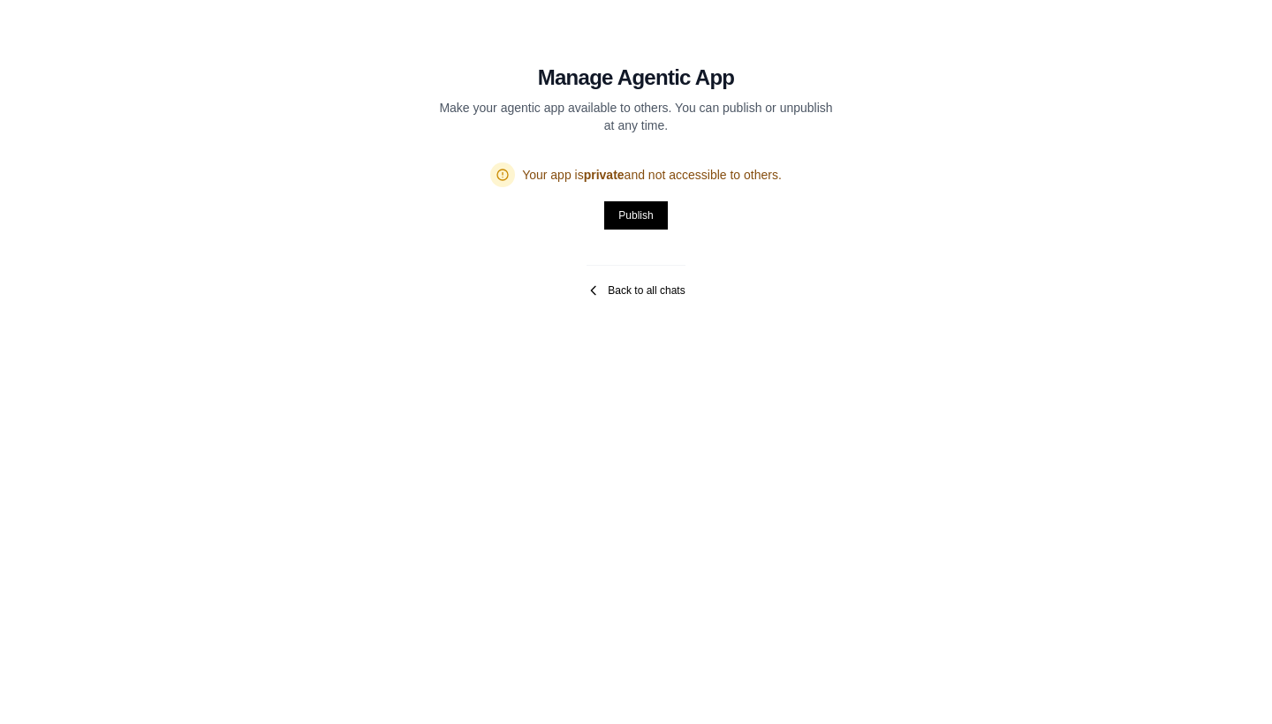
click at [600, 294] on icon at bounding box center [594, 291] width 14 height 14
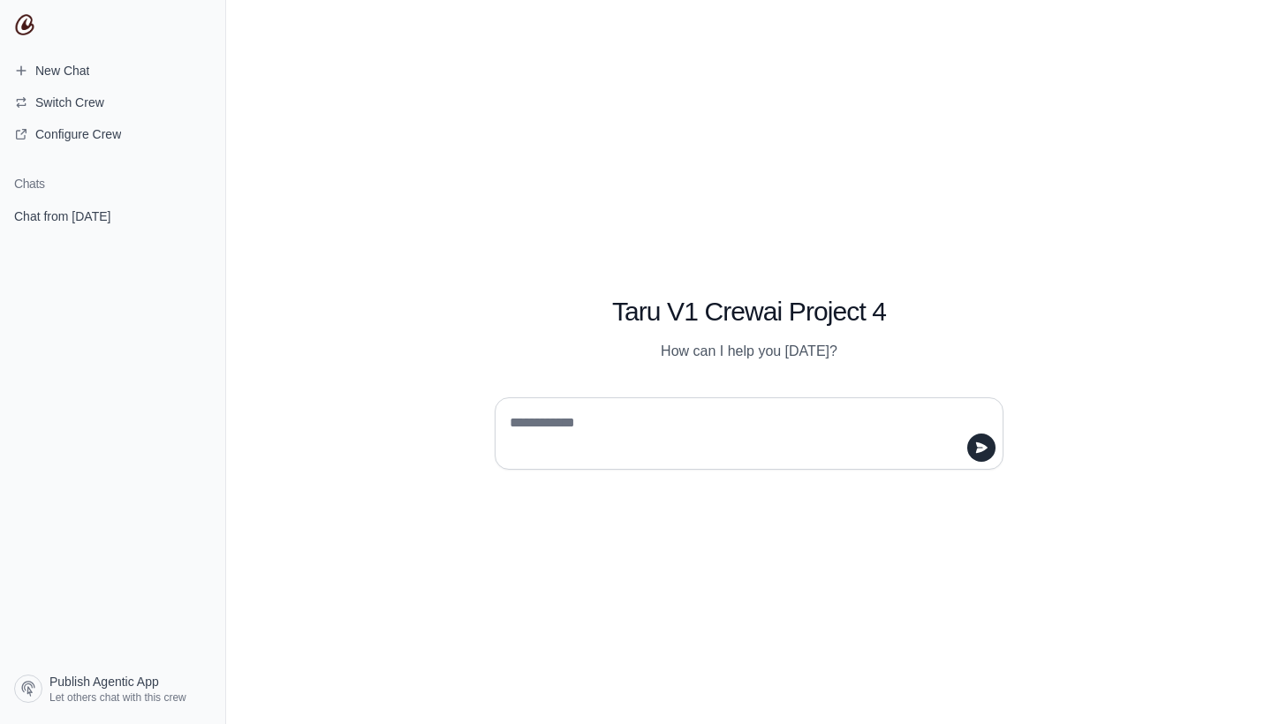
click at [552, 419] on textarea at bounding box center [743, 433] width 475 height 49
type textarea "**********"
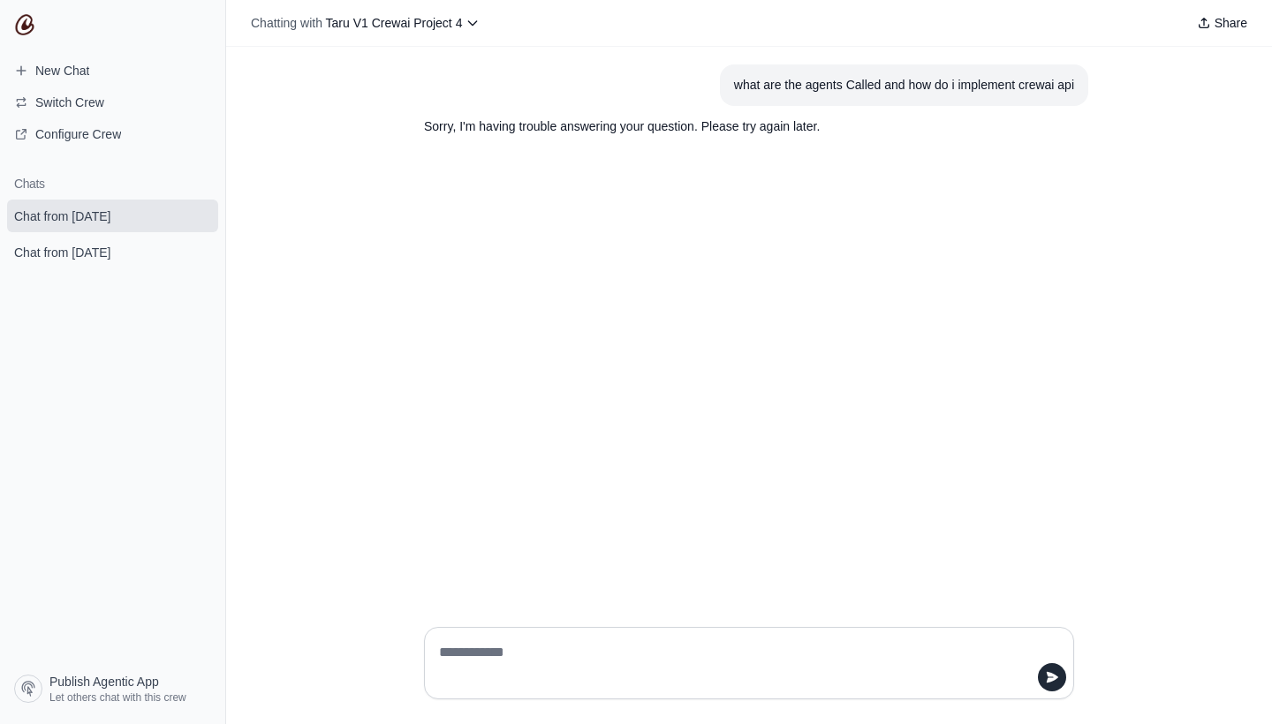
click at [830, 98] on section "what are the agents Called and how do i implement crewai api" at bounding box center [904, 85] width 368 height 42
click at [830, 84] on div "what are the agents Called and how do i implement crewai api" at bounding box center [904, 85] width 340 height 20
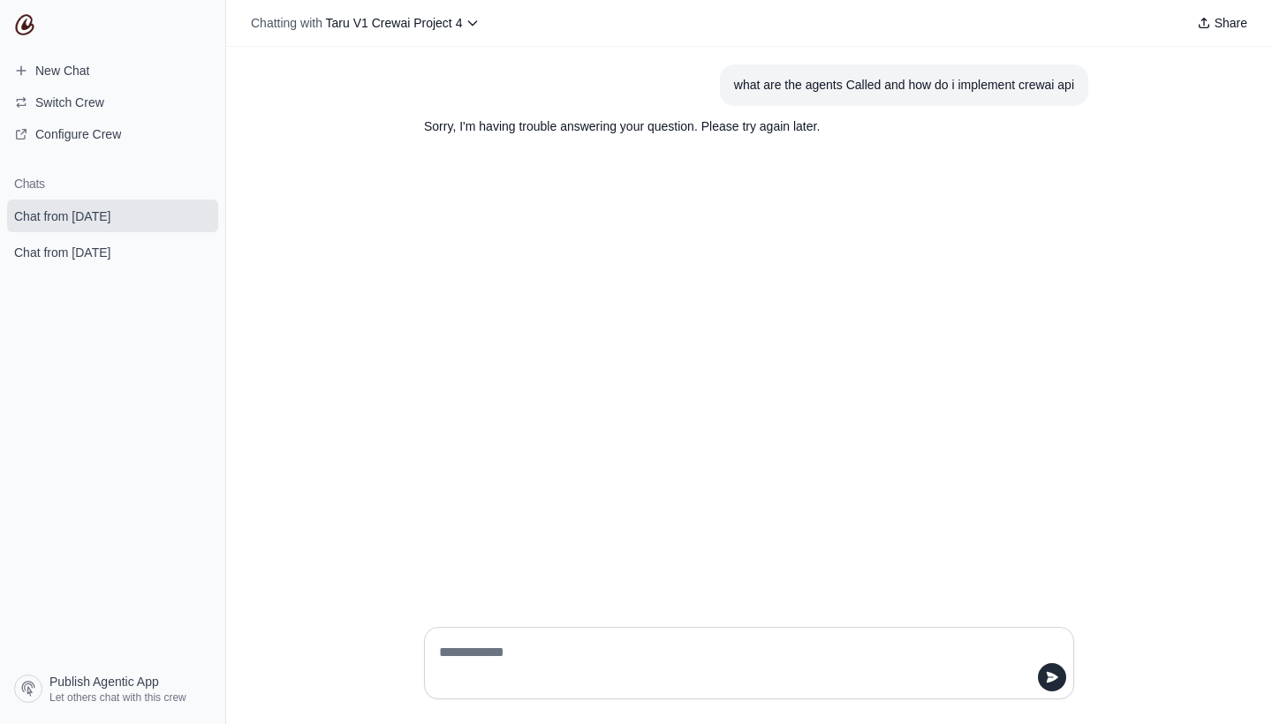
click at [825, 87] on div "what are the agents Called and how do i implement crewai api" at bounding box center [904, 85] width 340 height 20
click at [1037, 84] on div "what are the agents Called and how do i implement crewai api" at bounding box center [904, 85] width 340 height 20
drag, startPoint x: 1084, startPoint y: 80, endPoint x: 714, endPoint y: 83, distance: 370.2
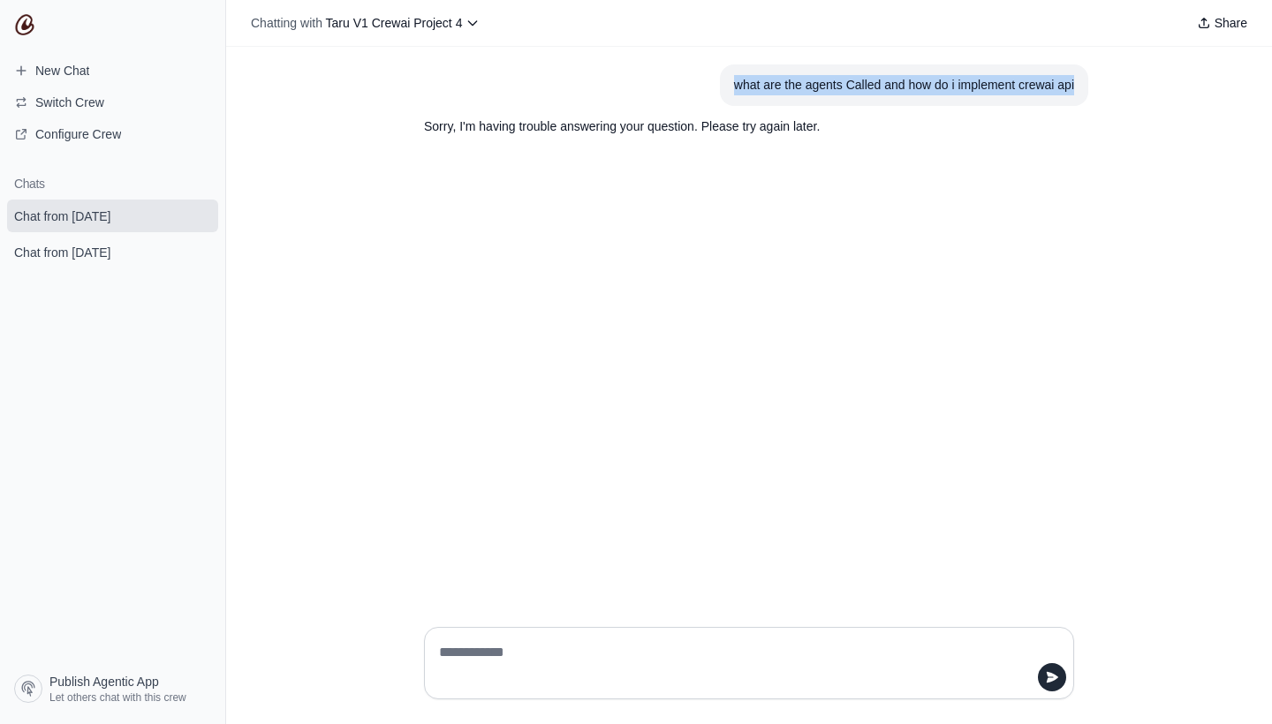
click at [714, 83] on article "what are the agents Called and how do i implement crewai api" at bounding box center [749, 85] width 678 height 42
copy div "what are the agents Called and how do i implement crewai api"
click at [678, 665] on textarea at bounding box center [744, 663] width 617 height 49
paste textarea "**********"
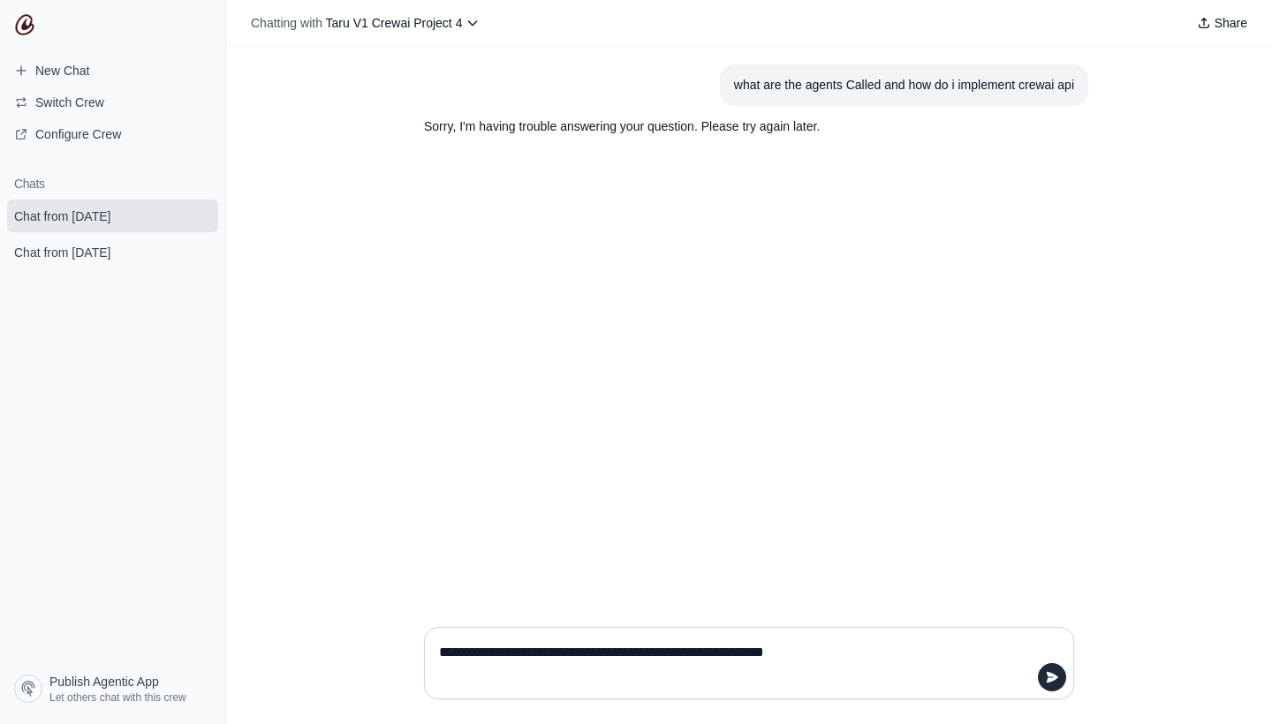
type textarea "**********"
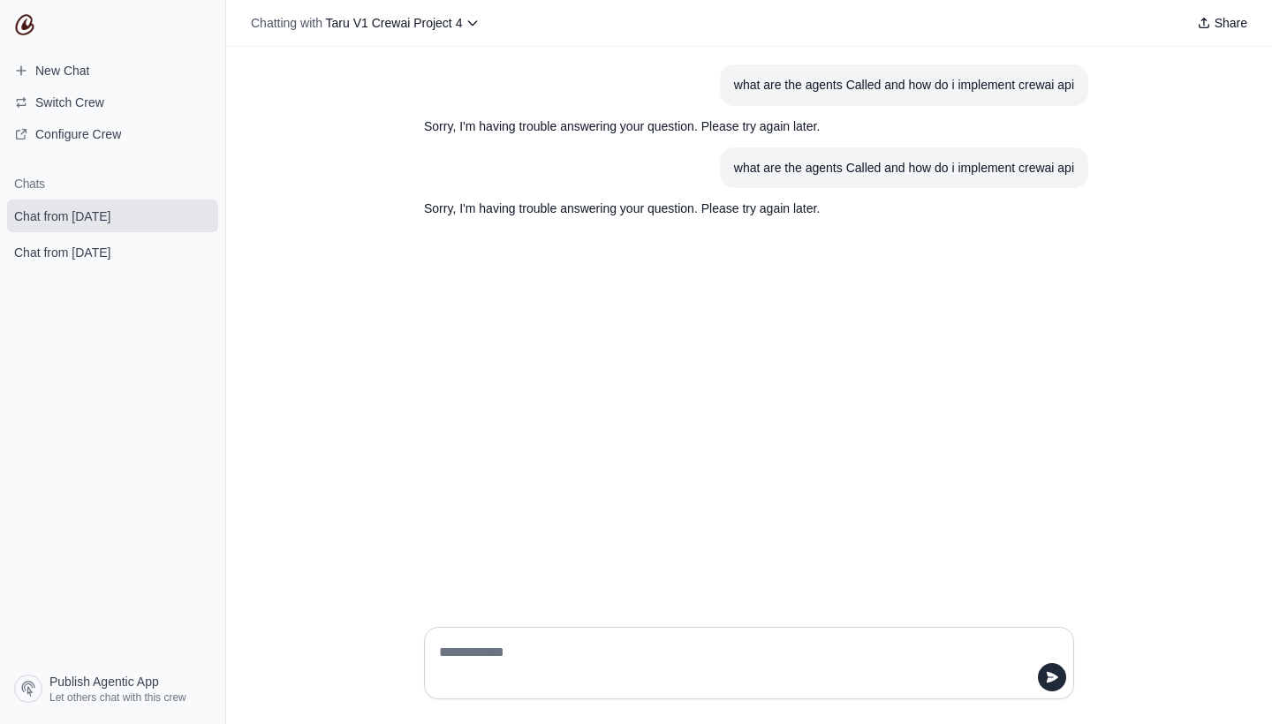
paste textarea "**********"
type textarea "**********"
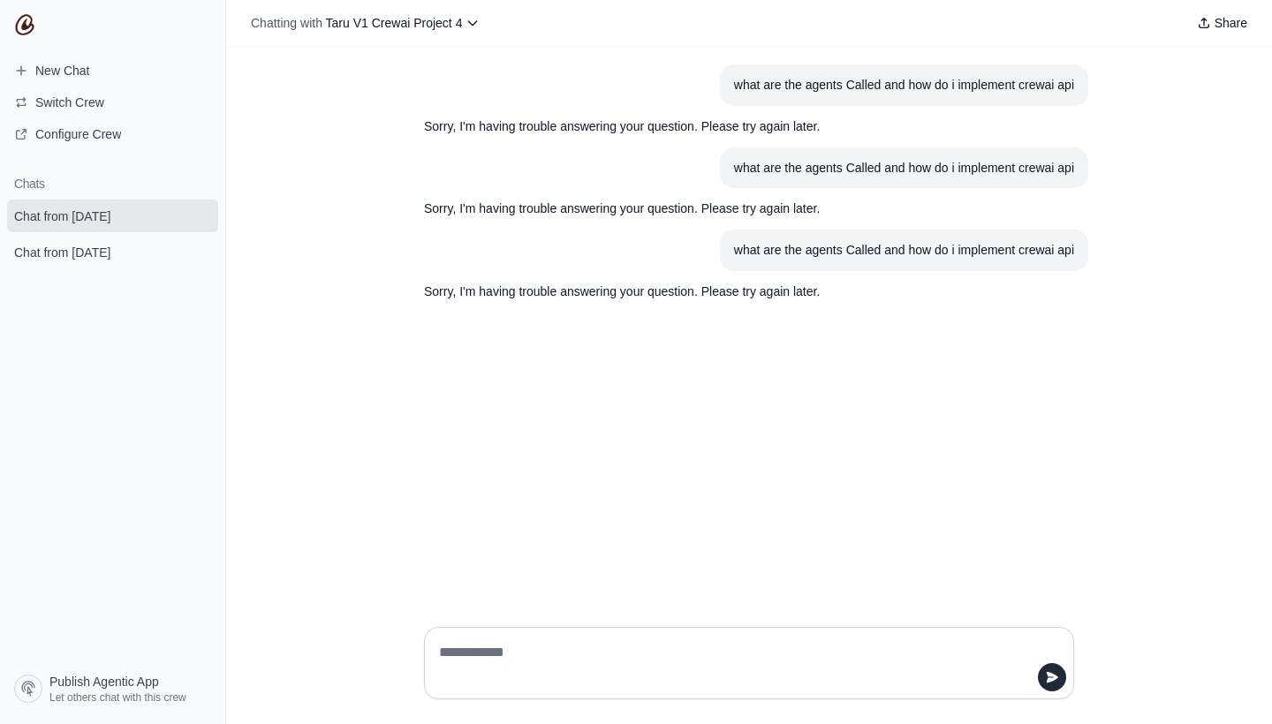
click at [638, 535] on div "what are the agents Called and how do i implement crewai api Sorry, I'm having …" at bounding box center [749, 330] width 1046 height 566
click at [562, 664] on textarea at bounding box center [744, 663] width 617 height 49
paste textarea "**********"
type textarea "**********"
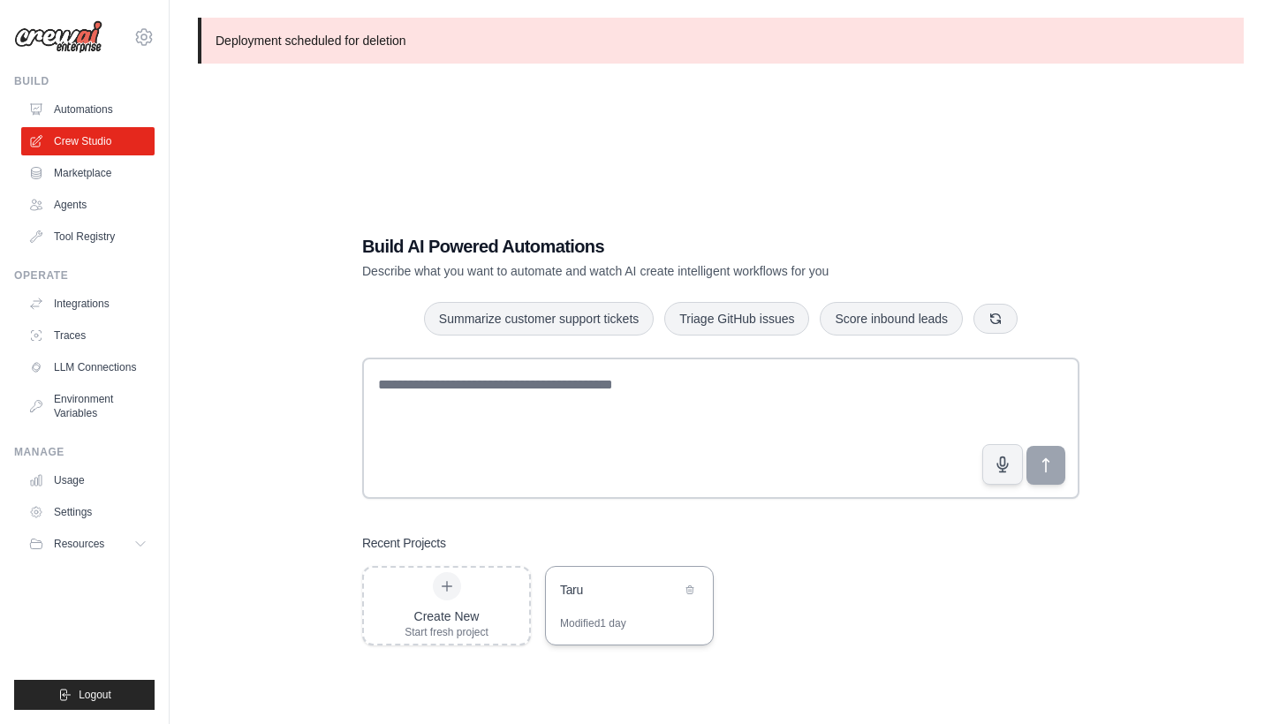
click at [576, 585] on div "Taru" at bounding box center [620, 590] width 121 height 18
click at [95, 110] on link "Automations" at bounding box center [89, 109] width 133 height 28
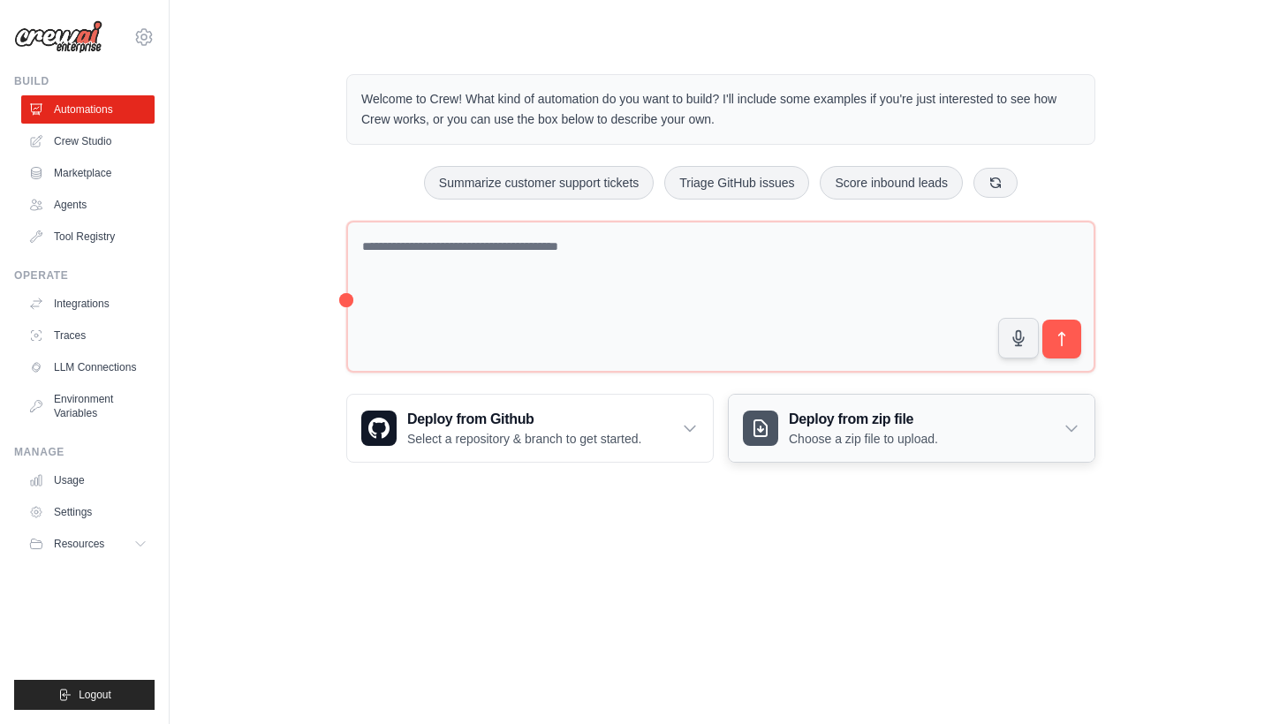
click at [799, 419] on h3 "Deploy from zip file" at bounding box center [863, 419] width 149 height 21
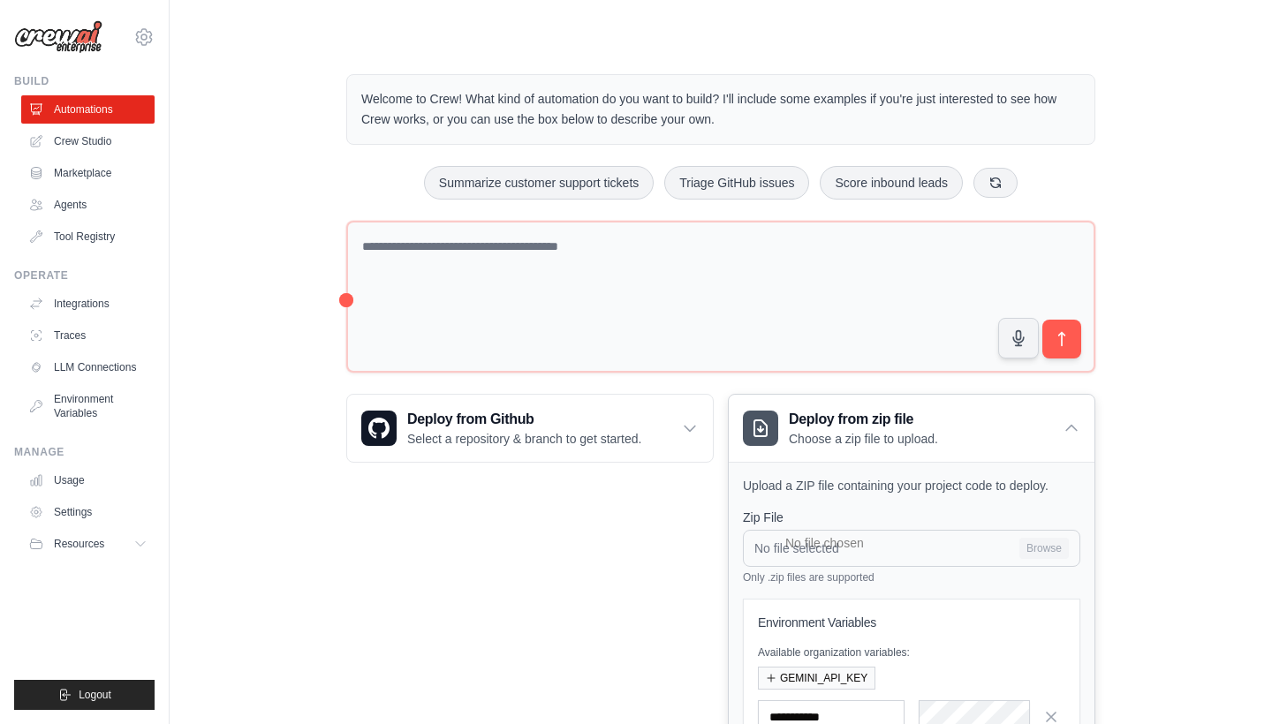
click at [795, 531] on input "No file selected Browse" at bounding box center [911, 548] width 337 height 37
type input "**********"
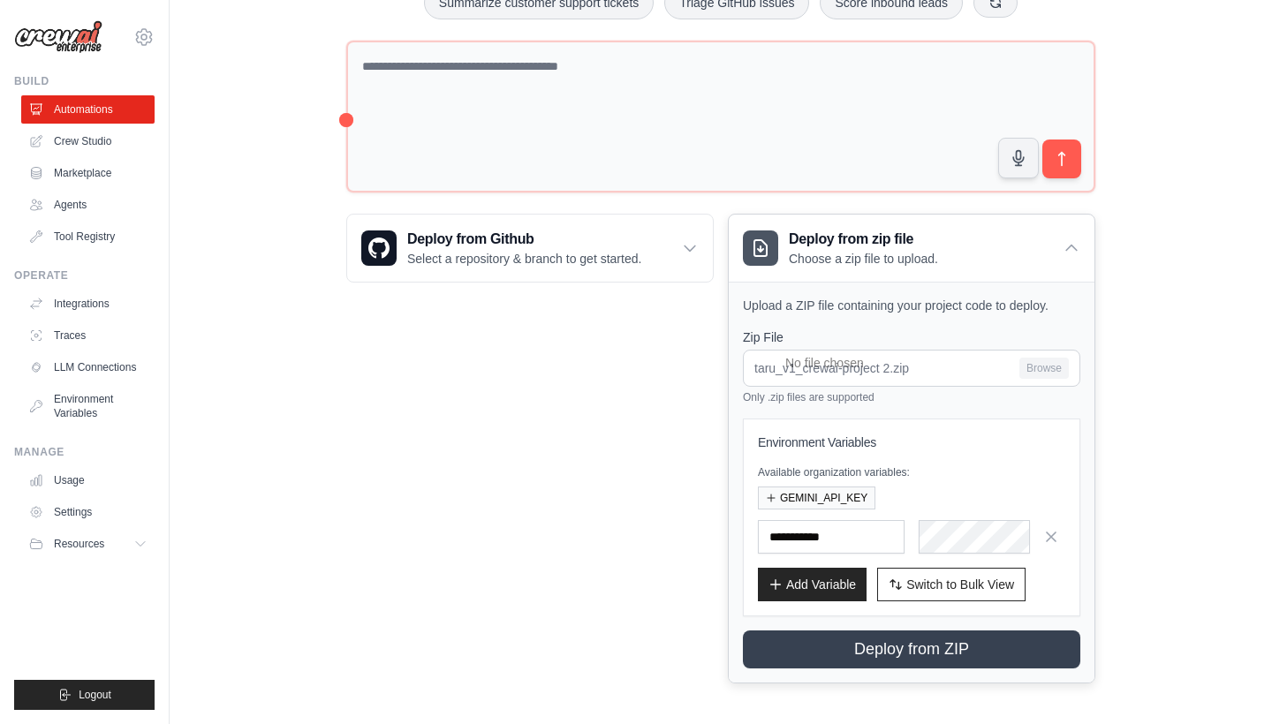
scroll to position [179, 0]
click at [850, 487] on button "GEMINI_API_KEY" at bounding box center [816, 498] width 117 height 23
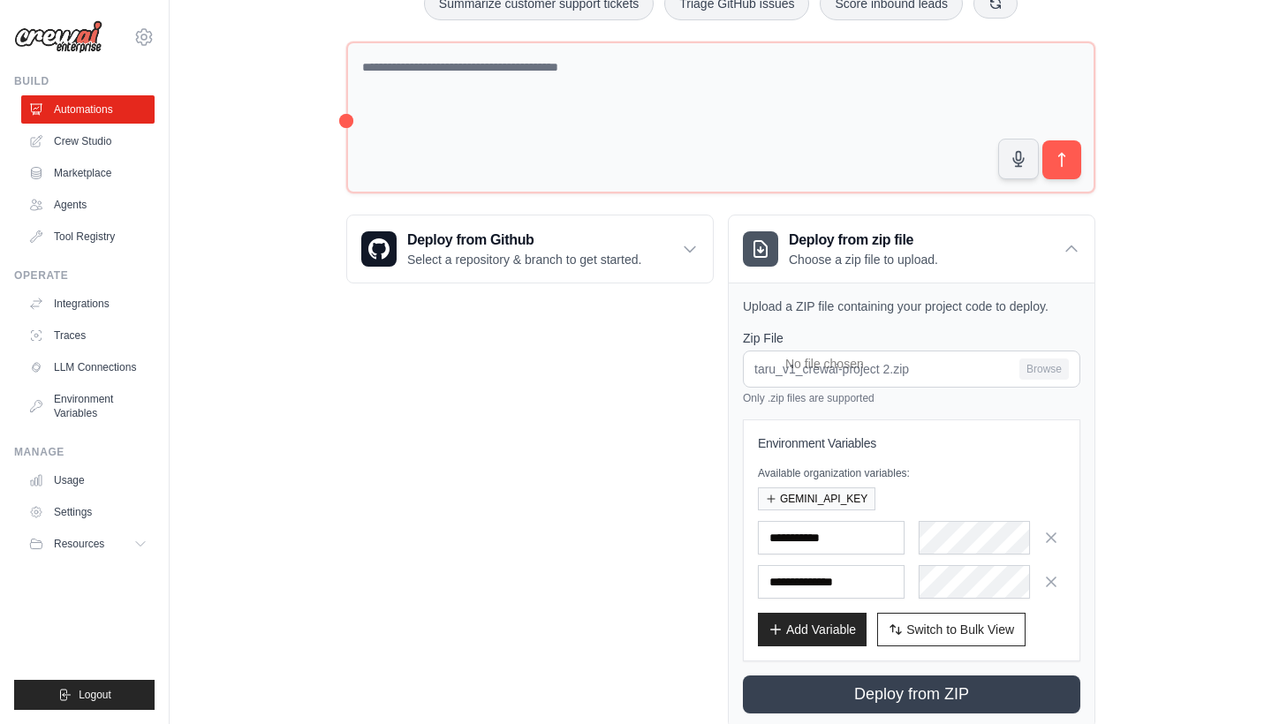
click at [951, 571] on span "Step 1" at bounding box center [966, 572] width 36 height 13
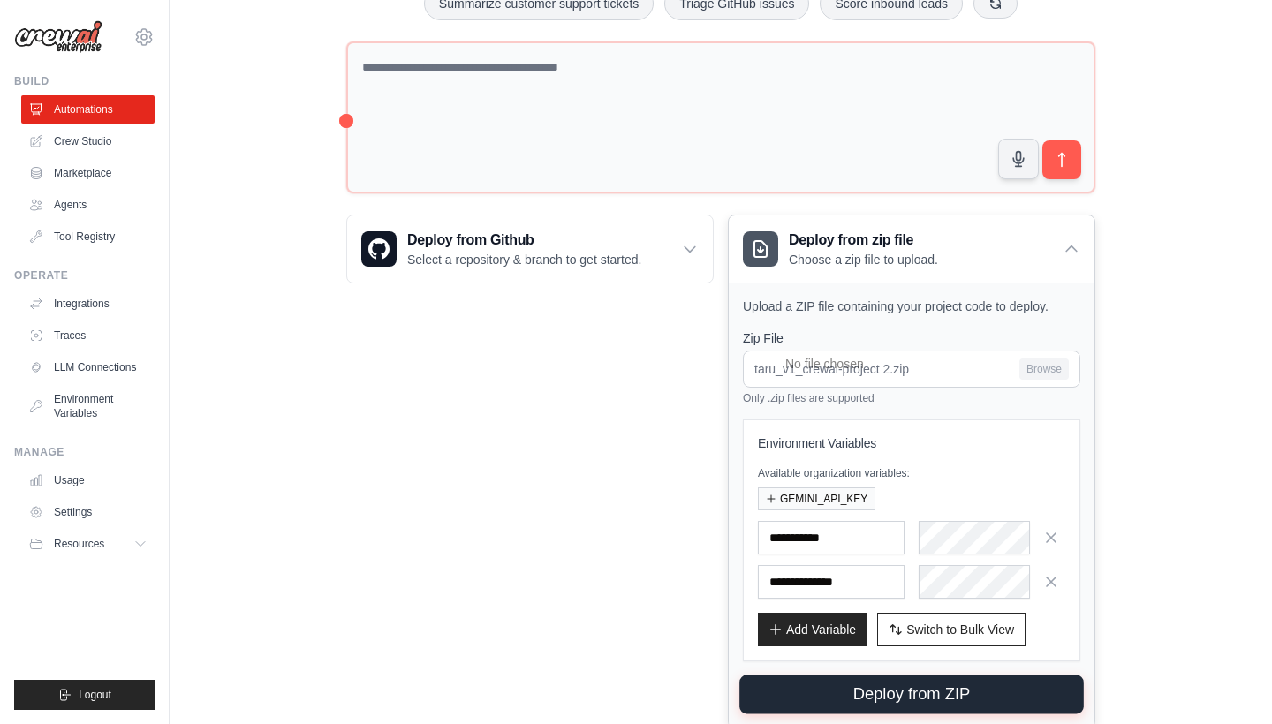
click at [876, 684] on button "Deploy from ZIP" at bounding box center [911, 695] width 345 height 39
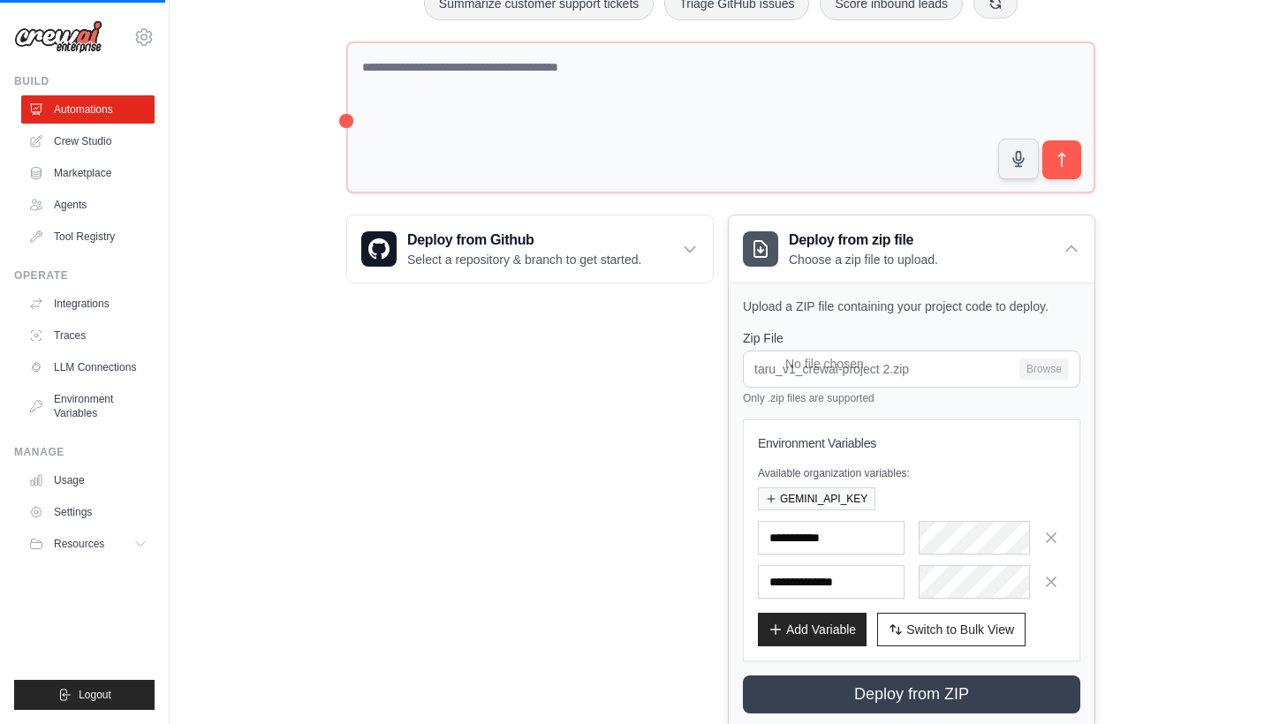
scroll to position [0, 0]
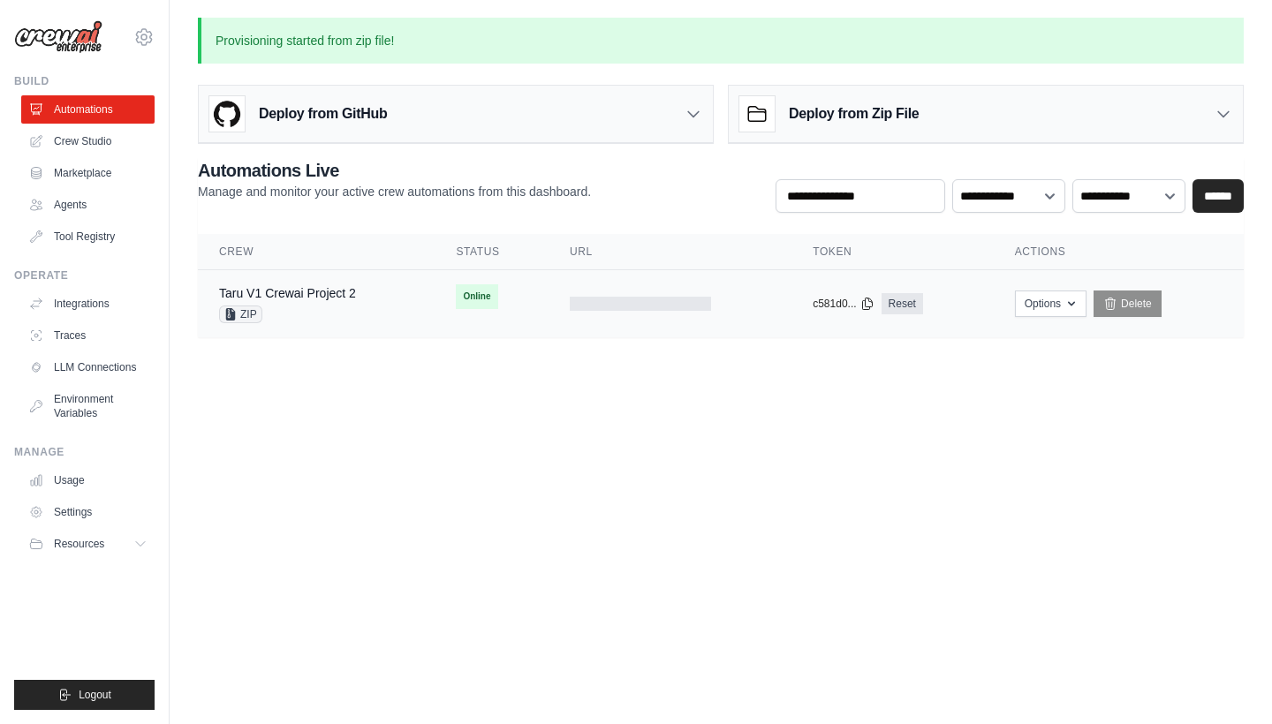
click at [403, 313] on div "Taru V1 Crewai Project 2 ZIP" at bounding box center [316, 303] width 194 height 39
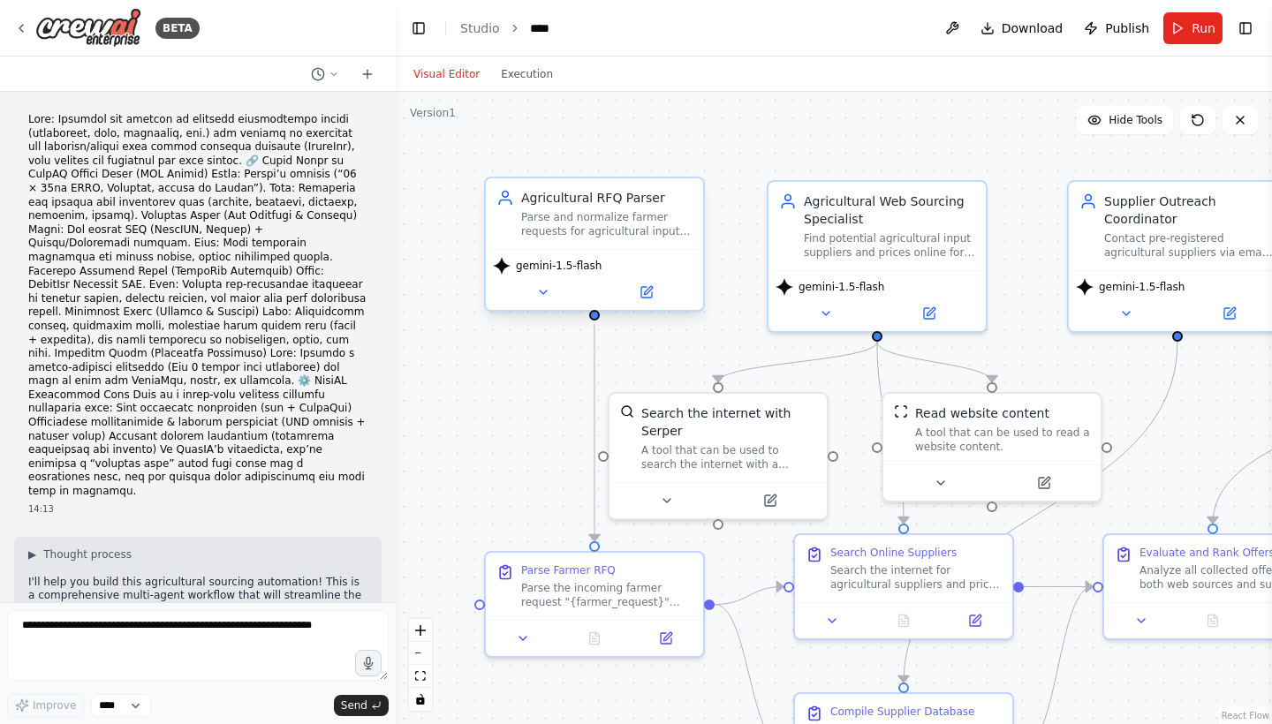
scroll to position [3775, 0]
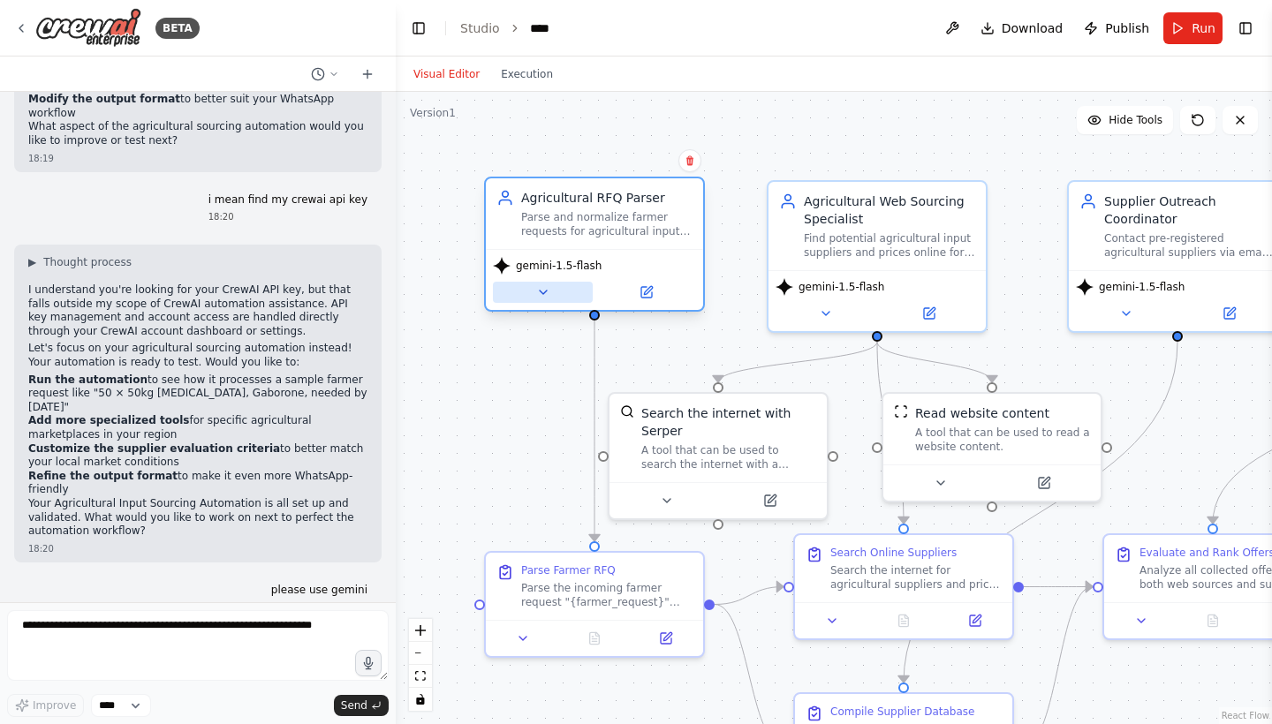
click at [562, 298] on button at bounding box center [543, 292] width 100 height 21
click at [559, 288] on button at bounding box center [543, 292] width 100 height 21
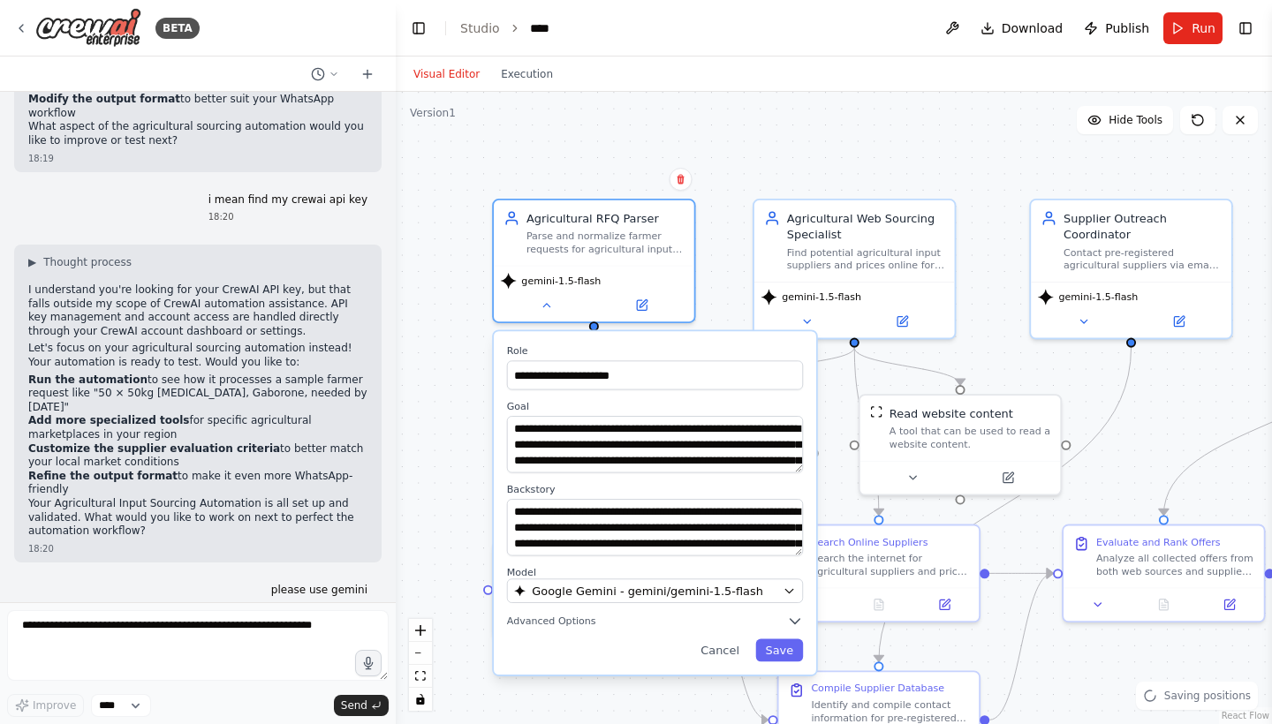
scroll to position [0, 0]
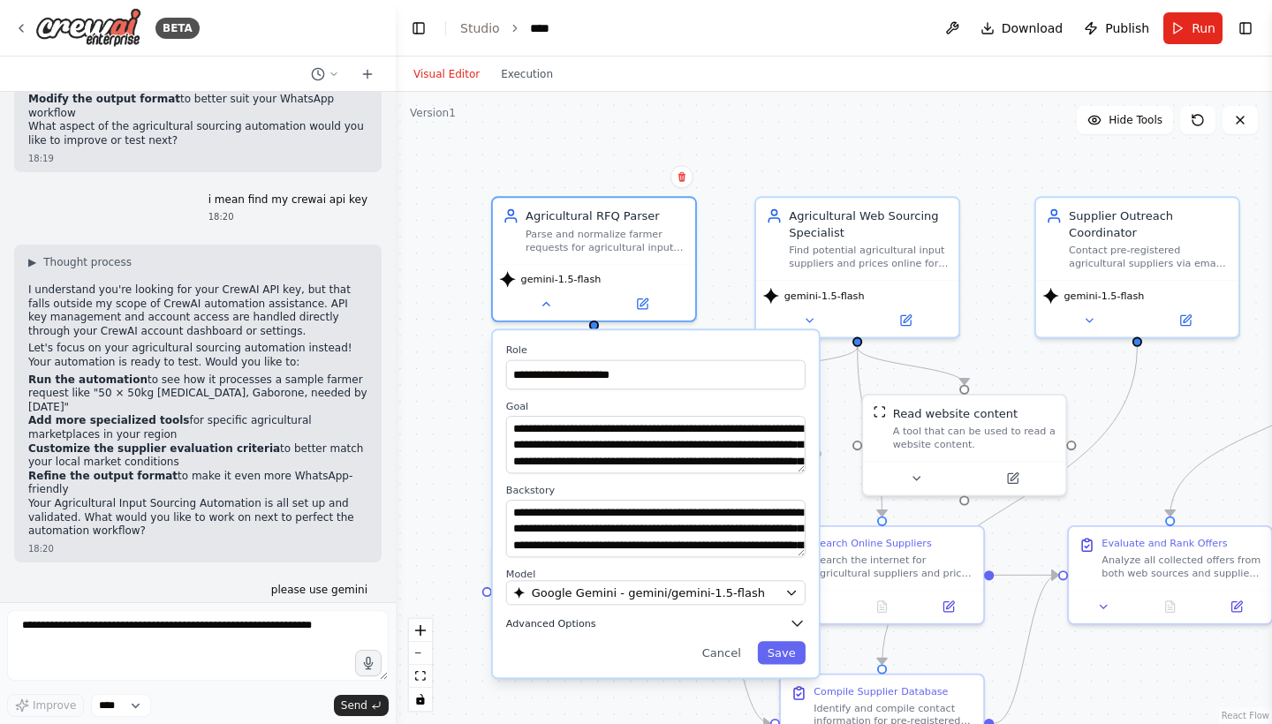
click at [704, 625] on button "Advanced Options" at bounding box center [655, 624] width 299 height 17
click at [802, 620] on icon "button" at bounding box center [797, 624] width 17 height 17
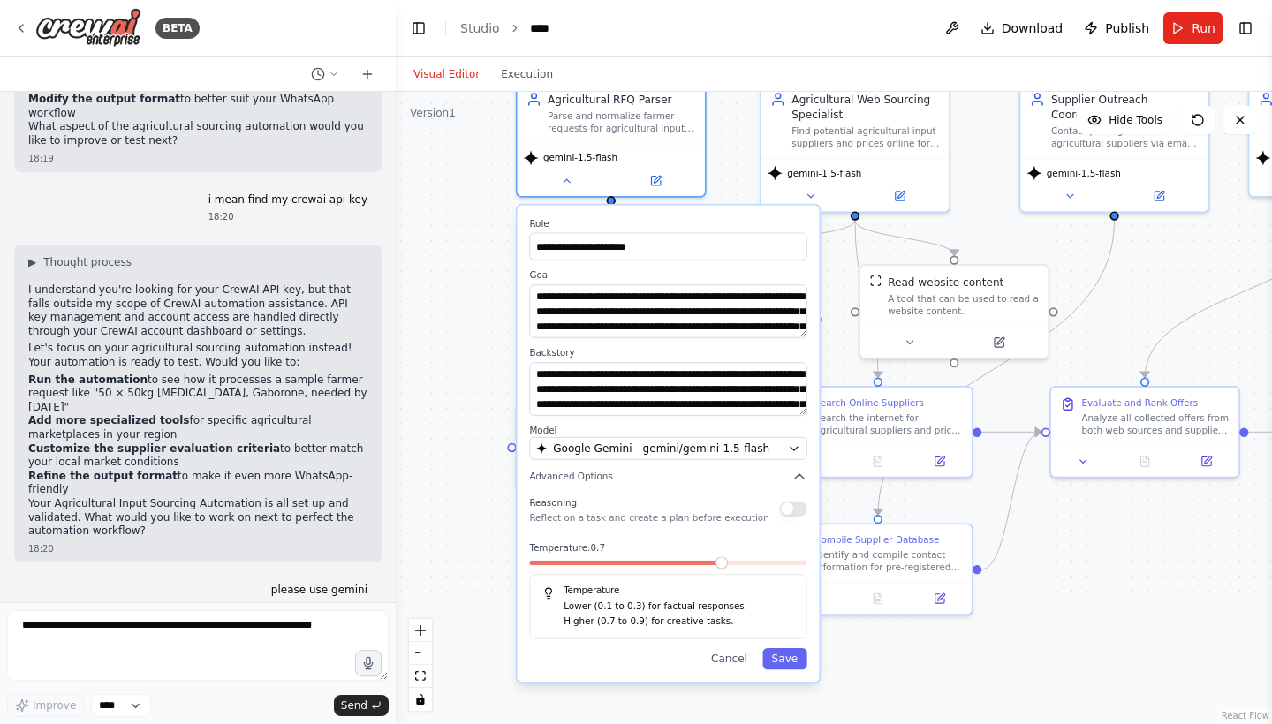
drag, startPoint x: 443, startPoint y: 558, endPoint x: 449, endPoint y: 414, distance: 144.1
click at [449, 414] on div "**********" at bounding box center [834, 408] width 876 height 633
click at [787, 509] on button "button" at bounding box center [793, 508] width 27 height 15
click at [792, 658] on button "Save" at bounding box center [784, 658] width 44 height 21
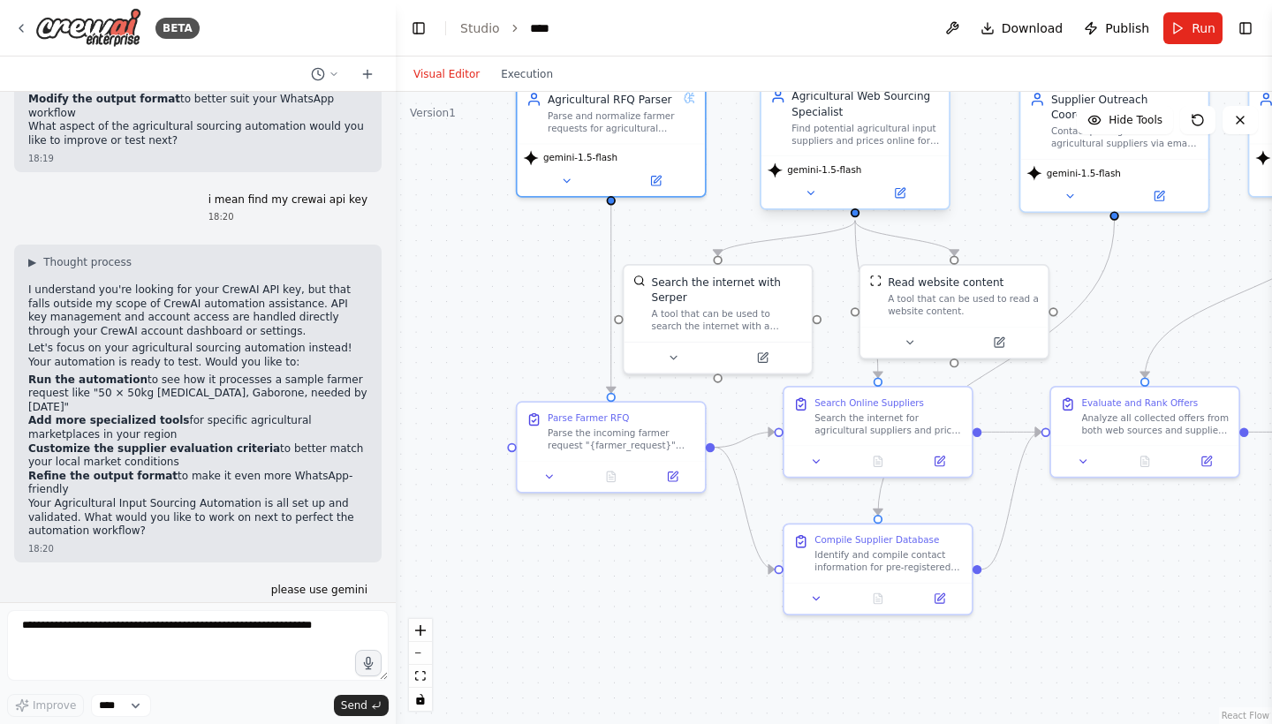
click at [830, 173] on span "gemini-1.5-flash" at bounding box center [824, 170] width 74 height 12
click at [807, 196] on icon at bounding box center [811, 193] width 12 height 12
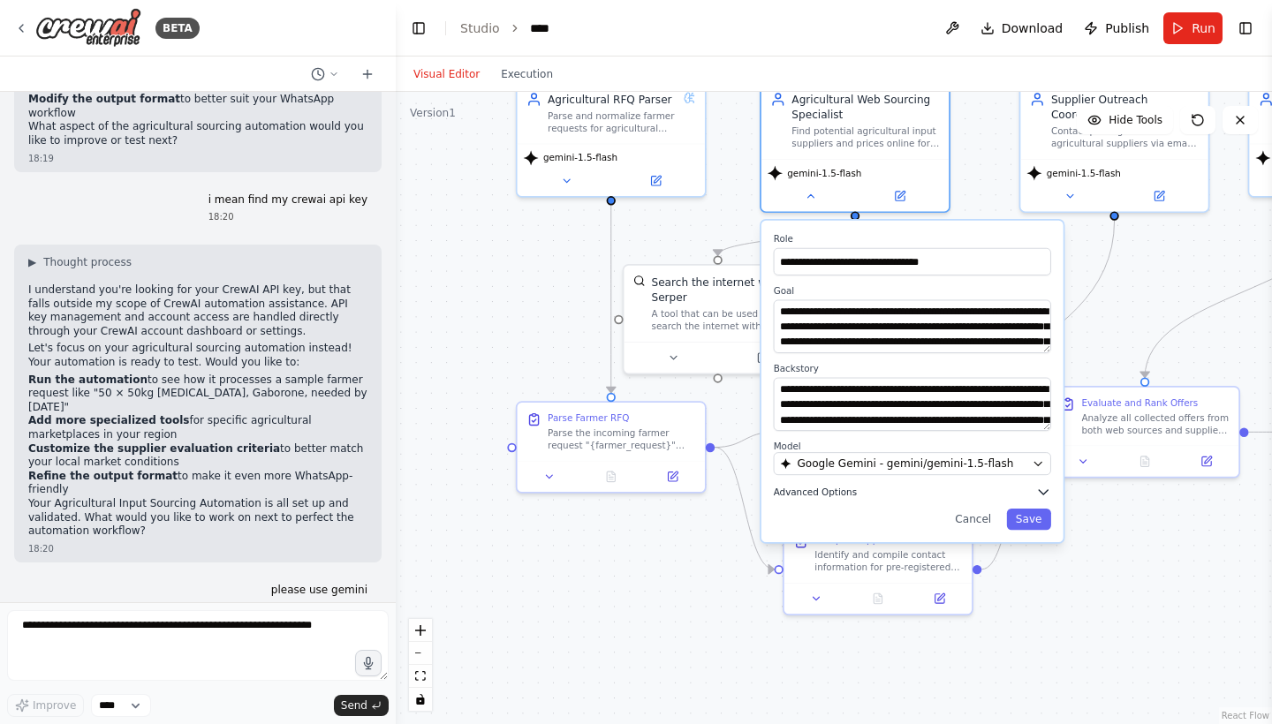
click at [874, 497] on button "Advanced Options" at bounding box center [912, 491] width 277 height 15
click at [878, 486] on button "Advanced Options" at bounding box center [912, 491] width 277 height 15
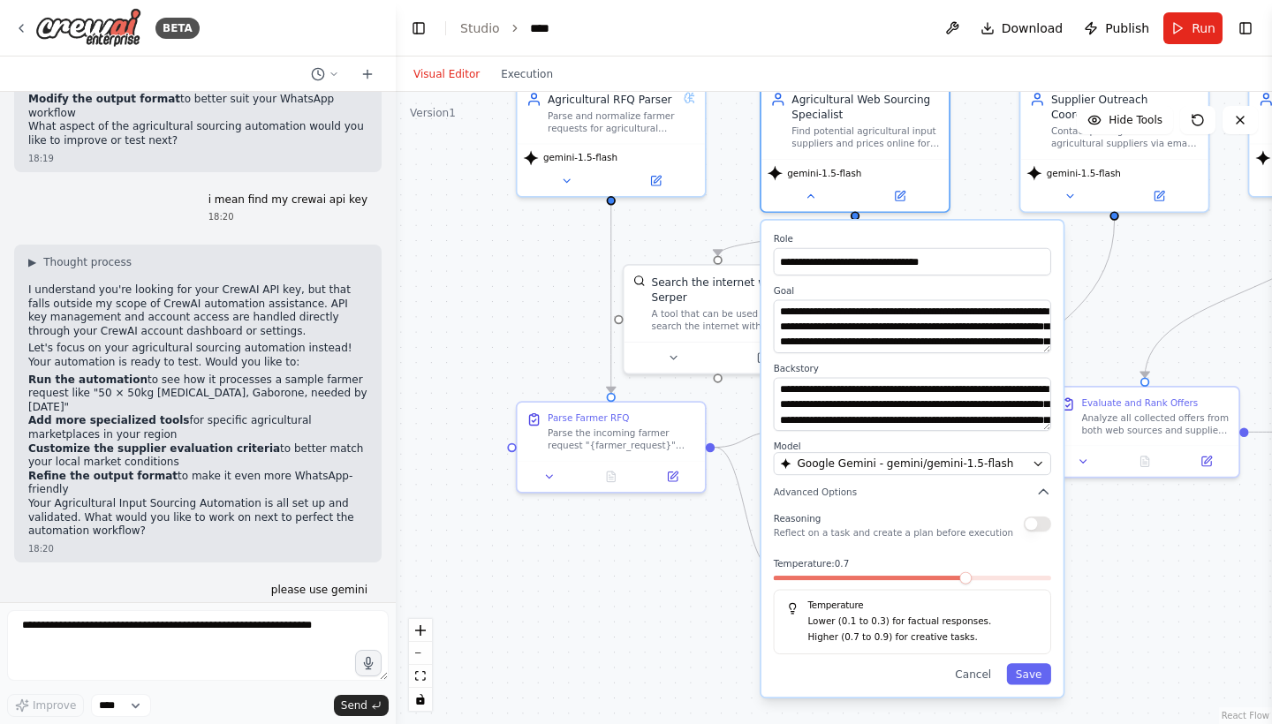
click at [1025, 527] on button "button" at bounding box center [1037, 524] width 27 height 15
click at [1028, 671] on button "Save" at bounding box center [1029, 673] width 44 height 21
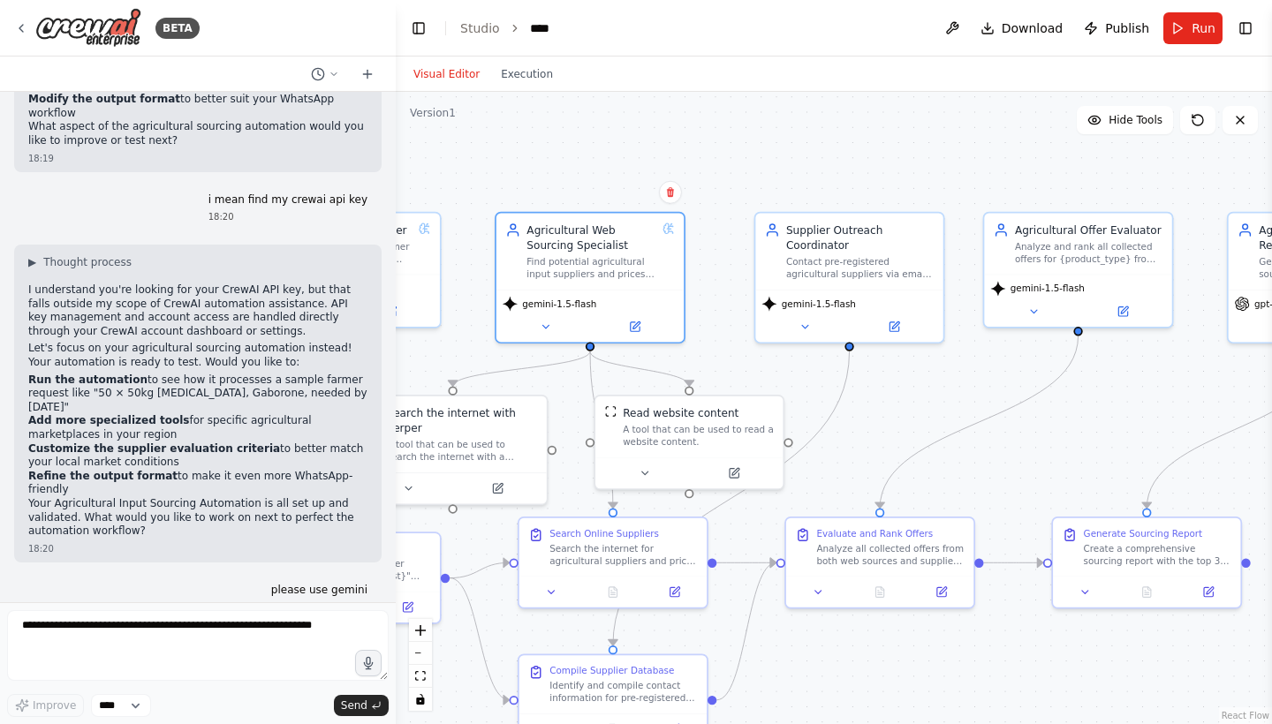
drag, startPoint x: 1089, startPoint y: 542, endPoint x: 758, endPoint y: 690, distance: 362.6
click at [758, 691] on div ".deletable-edge-delete-btn { width: 20px; height: 20px; border: 0px solid #ffff…" at bounding box center [834, 408] width 876 height 633
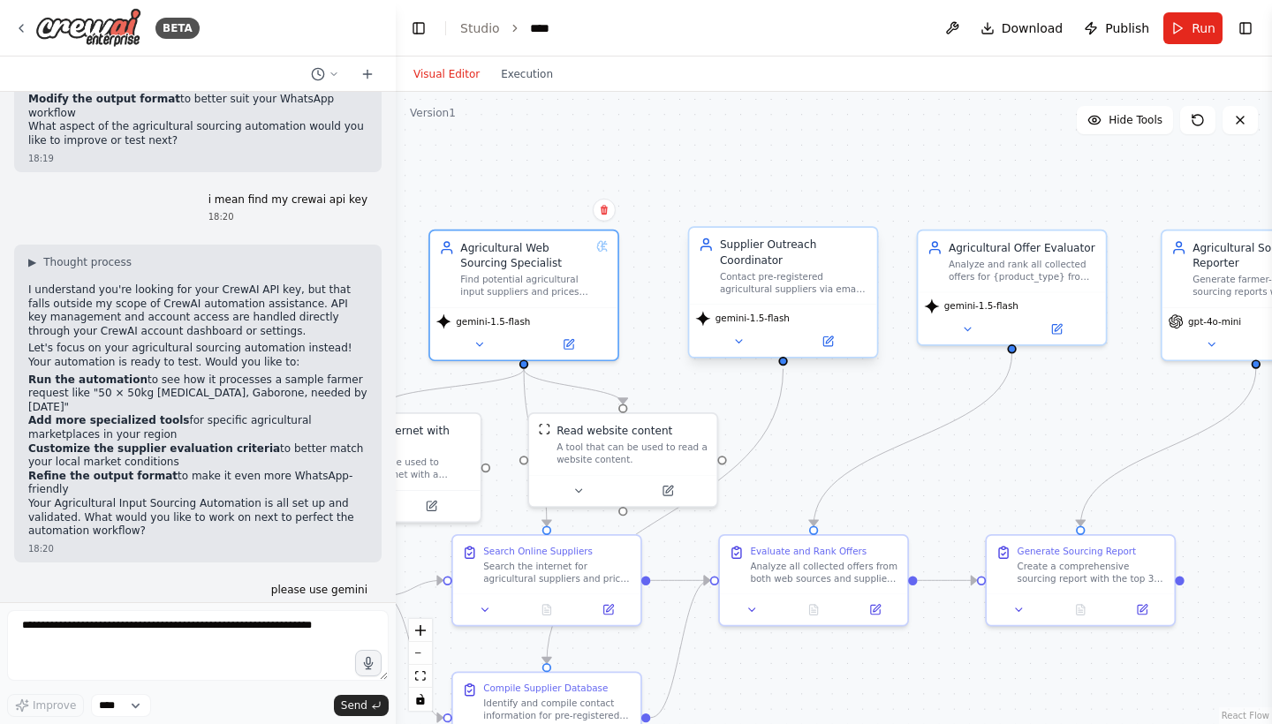
click at [766, 321] on span "gemini-1.5-flash" at bounding box center [753, 319] width 74 height 12
click at [756, 352] on div "gemini-1.5-flash" at bounding box center [782, 330] width 187 height 53
click at [745, 346] on button at bounding box center [738, 341] width 87 height 19
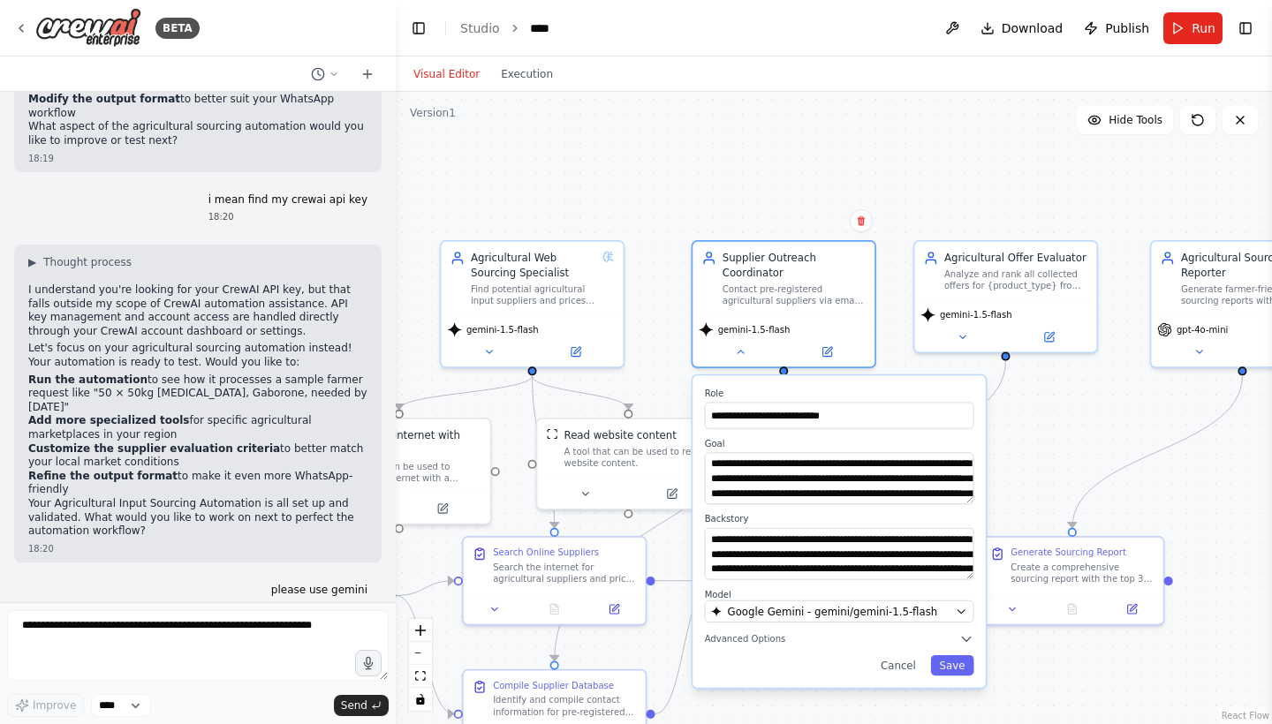
scroll to position [34, 0]
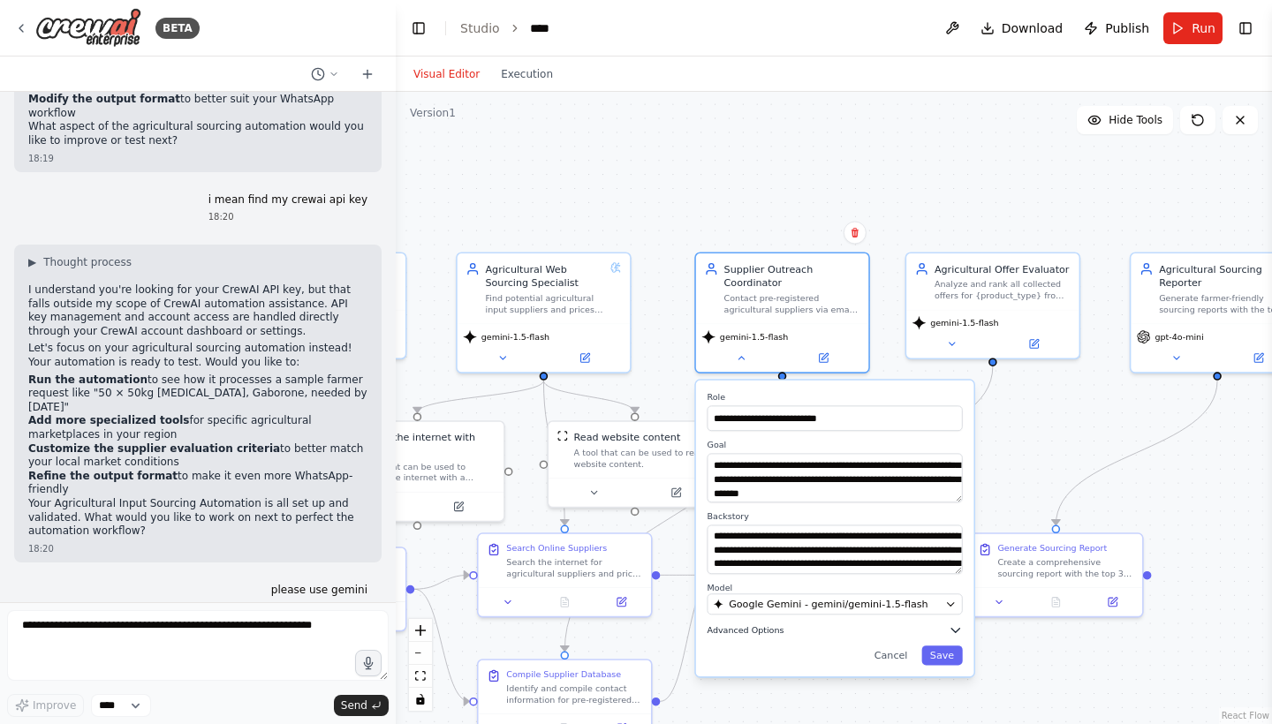
click at [792, 631] on button "Advanced Options" at bounding box center [835, 631] width 255 height 14
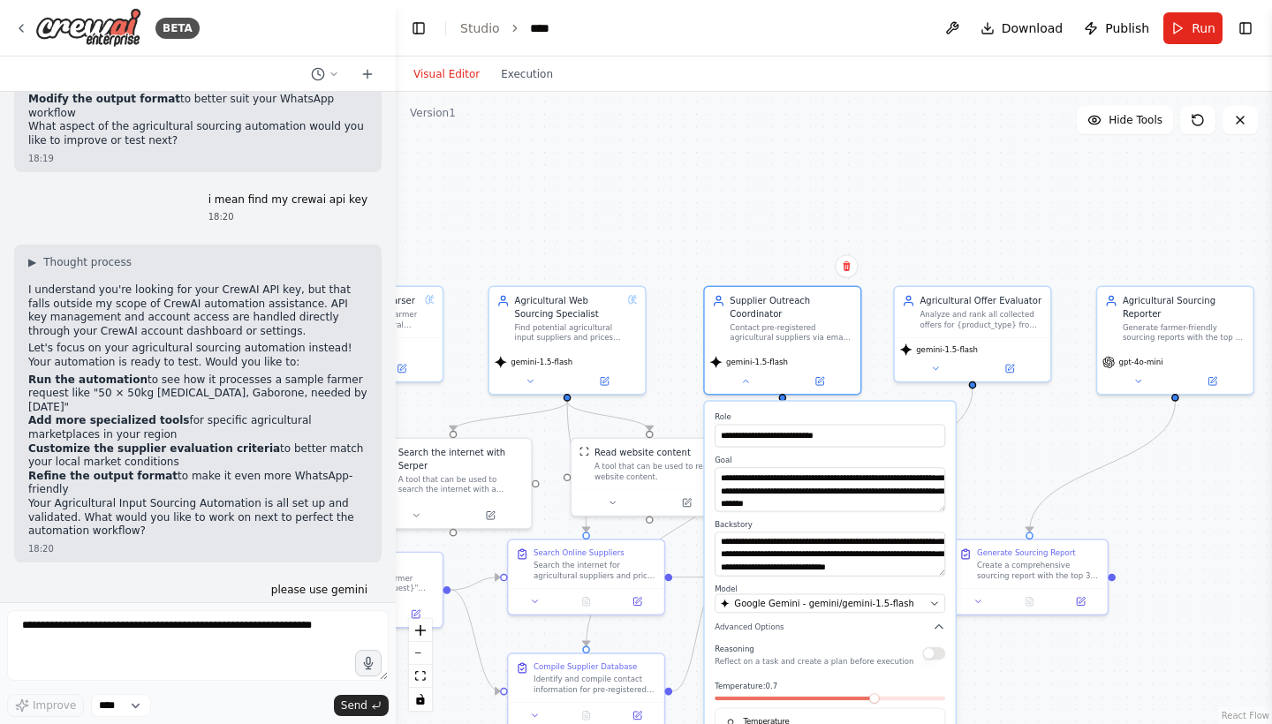
scroll to position [39, 0]
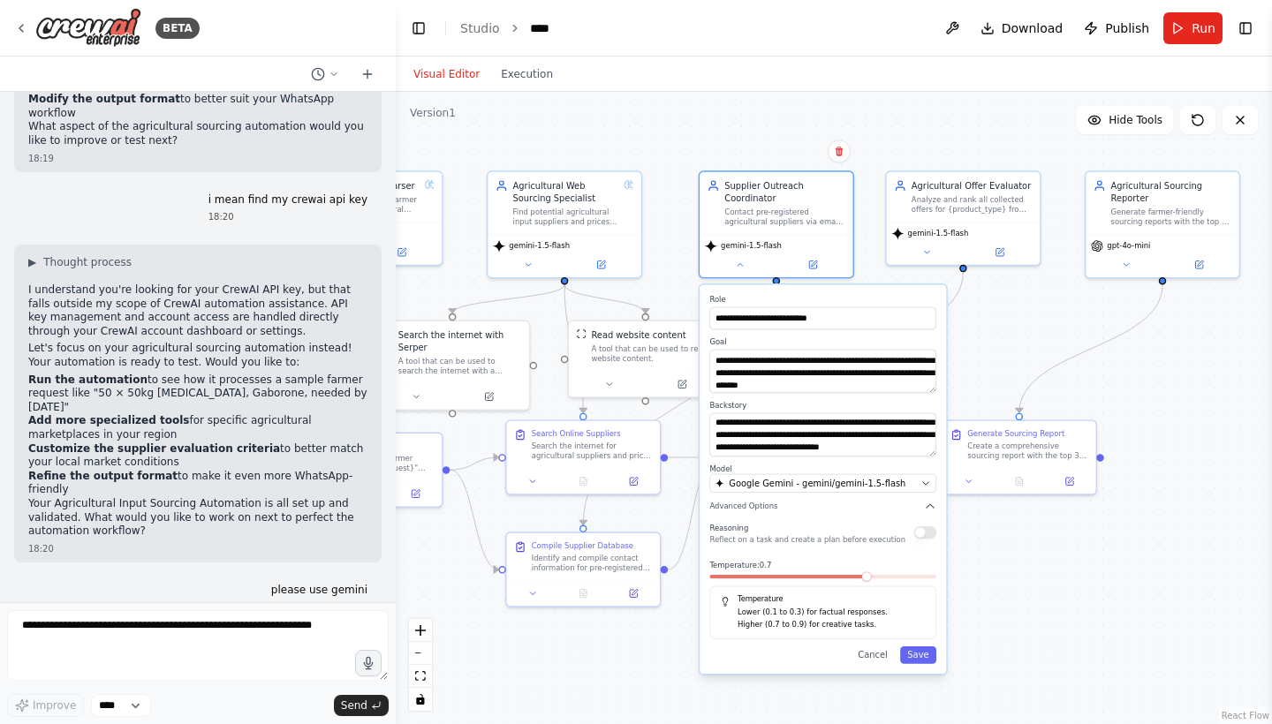
drag, startPoint x: 1070, startPoint y: 616, endPoint x: 1063, endPoint y: 489, distance: 127.4
click at [1063, 489] on div ".deletable-edge-delete-btn { width: 20px; height: 20px; border: 0px solid #ffff…" at bounding box center [834, 408] width 876 height 633
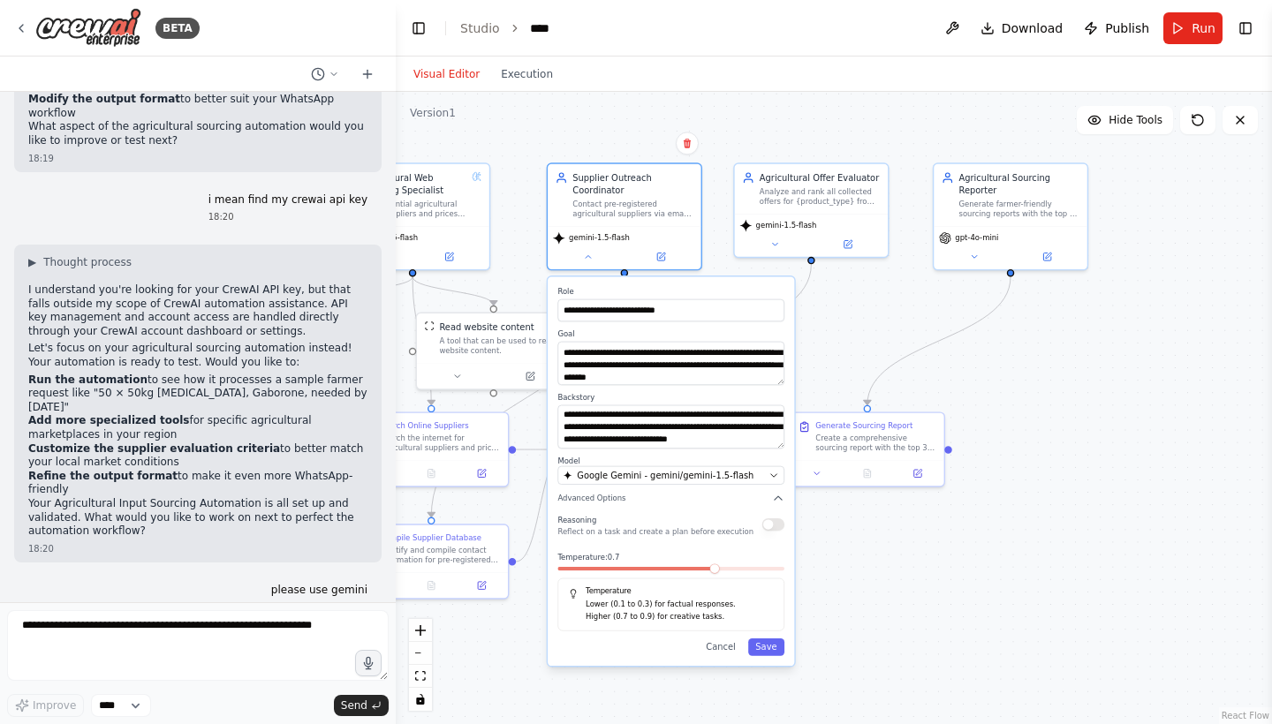
drag, startPoint x: 1091, startPoint y: 615, endPoint x: 940, endPoint y: 614, distance: 151.1
click at [940, 614] on div ".deletable-edge-delete-btn { width: 20px; height: 20px; border: 0px solid #ffff…" at bounding box center [834, 408] width 876 height 633
click at [769, 532] on div "Reasoning Reflect on a task and create a plan before execution" at bounding box center [670, 523] width 227 height 25
click at [768, 528] on button "button" at bounding box center [773, 524] width 22 height 12
click at [784, 648] on button "Save" at bounding box center [766, 647] width 36 height 18
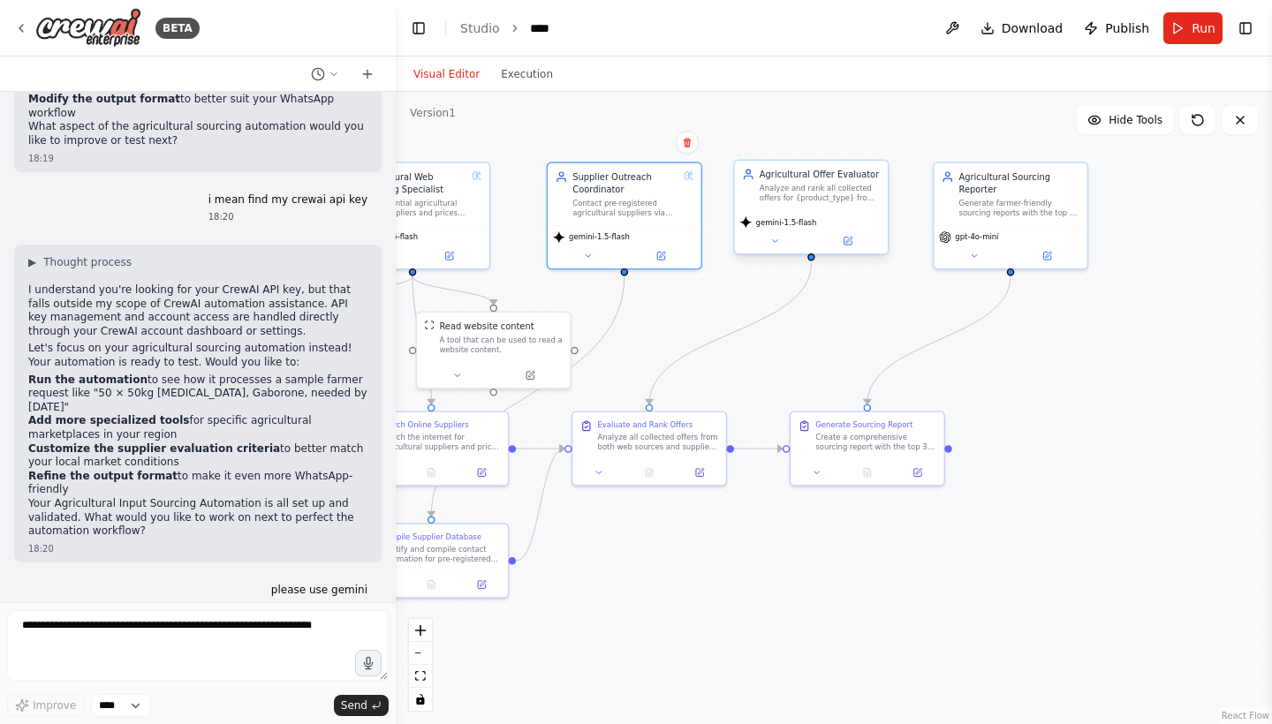
click at [822, 223] on div "gemini-1.5-flash" at bounding box center [810, 222] width 143 height 12
click at [772, 250] on div "gemini-1.5-flash" at bounding box center [811, 231] width 153 height 43
click at [770, 244] on icon at bounding box center [774, 241] width 10 height 10
click at [765, 241] on button at bounding box center [774, 240] width 71 height 15
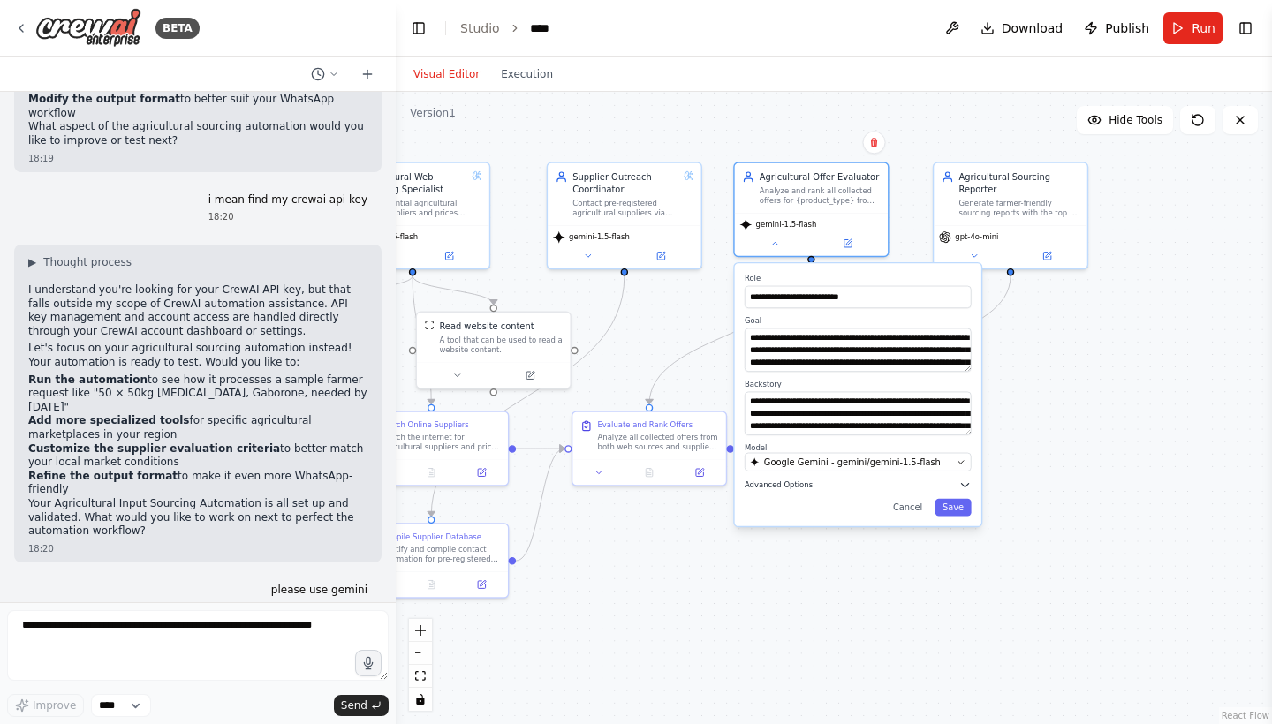
click at [812, 489] on button "Advanced Options" at bounding box center [858, 485] width 227 height 12
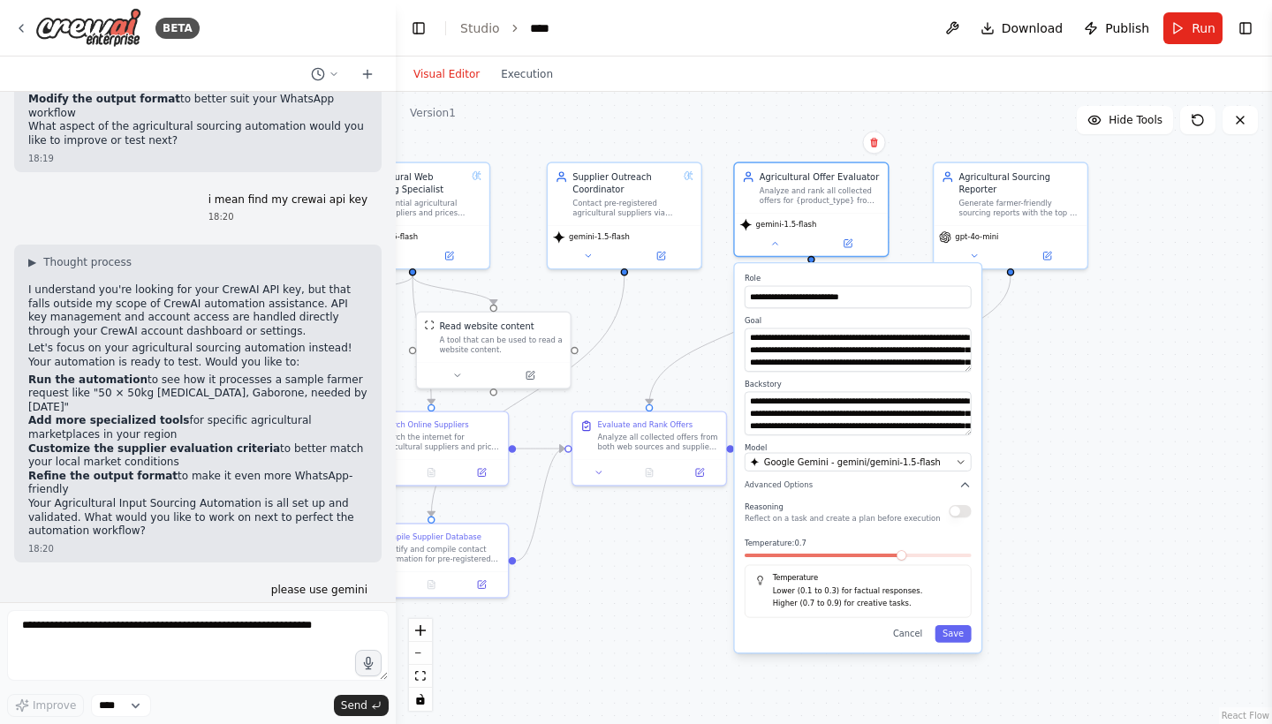
click at [949, 511] on div "Reasoning Reflect on a task and create a plan before execution" at bounding box center [858, 511] width 227 height 25
click at [951, 511] on button "button" at bounding box center [960, 511] width 22 height 12
click at [963, 638] on button "Save" at bounding box center [953, 634] width 36 height 18
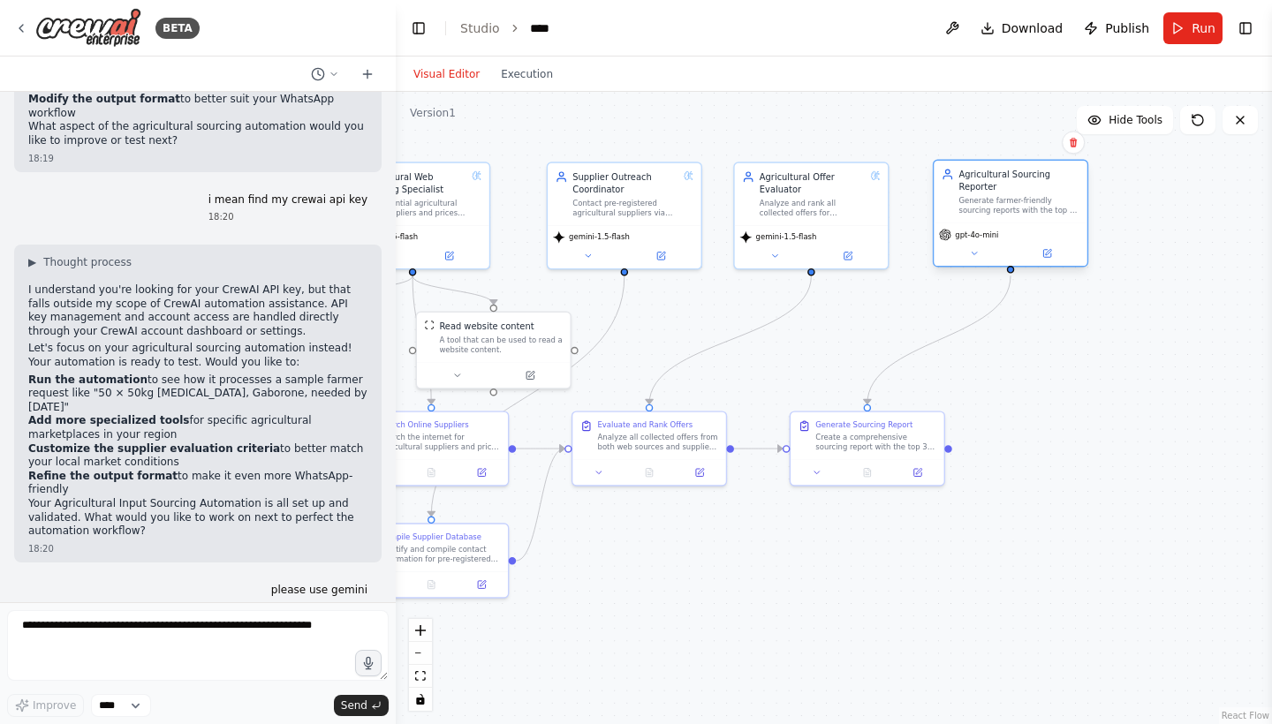
click at [1019, 216] on div "Agricultural Sourcing Reporter Generate farmer-friendly sourcing reports with t…" at bounding box center [1010, 192] width 153 height 63
click at [983, 262] on div "gpt-4o-mini" at bounding box center [1010, 244] width 153 height 43
click at [980, 254] on button at bounding box center [974, 253] width 71 height 15
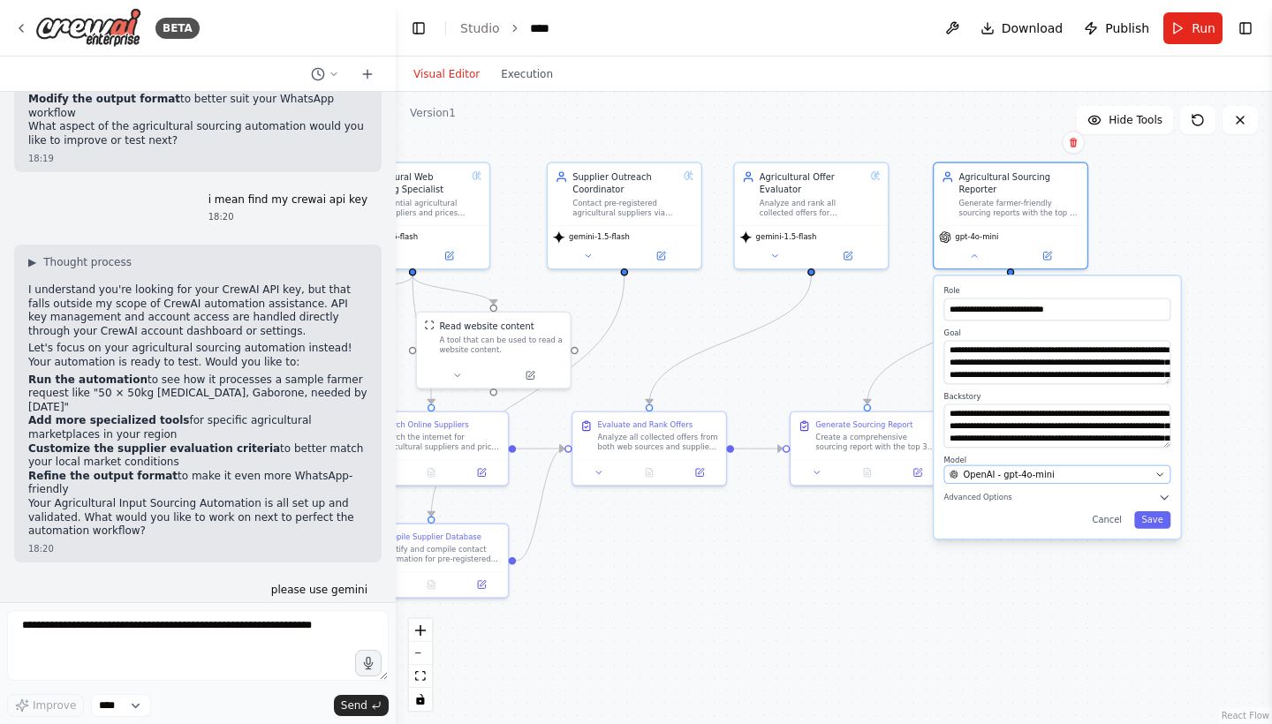
click at [1017, 472] on span "OpenAI - gpt-4o-mini" at bounding box center [1008, 474] width 91 height 12
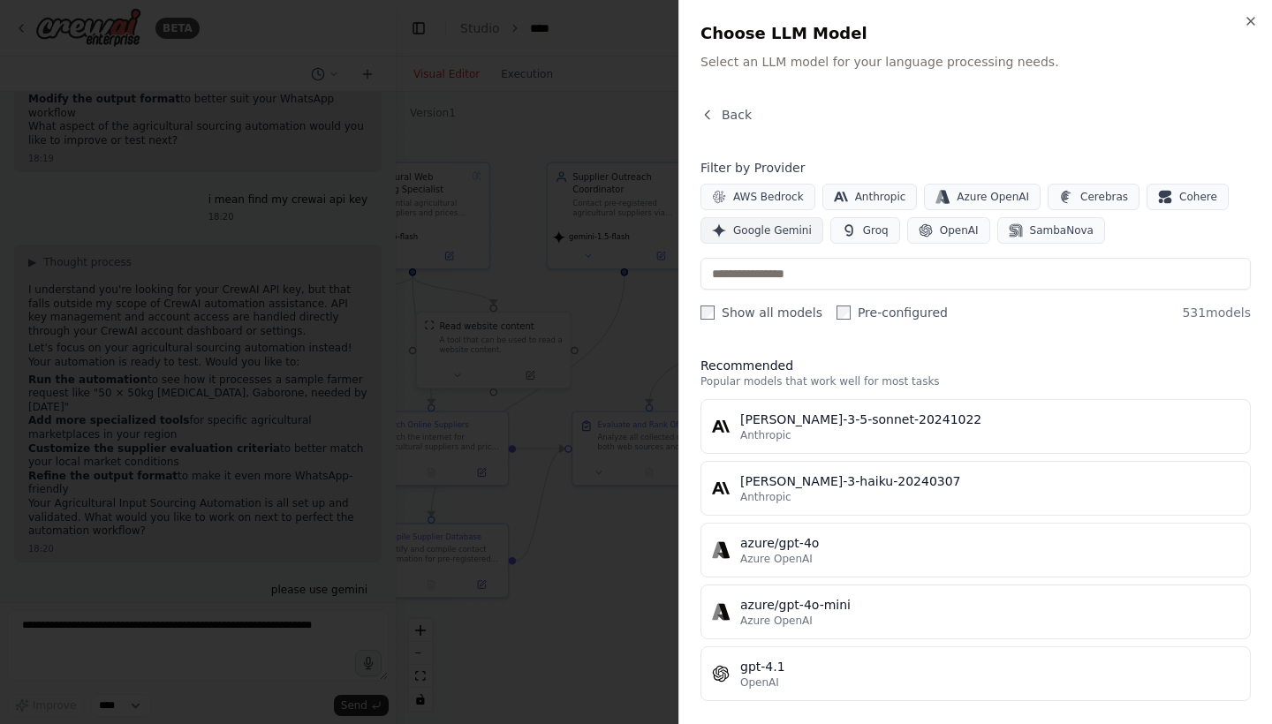
click at [777, 238] on button "Google Gemini" at bounding box center [762, 230] width 123 height 27
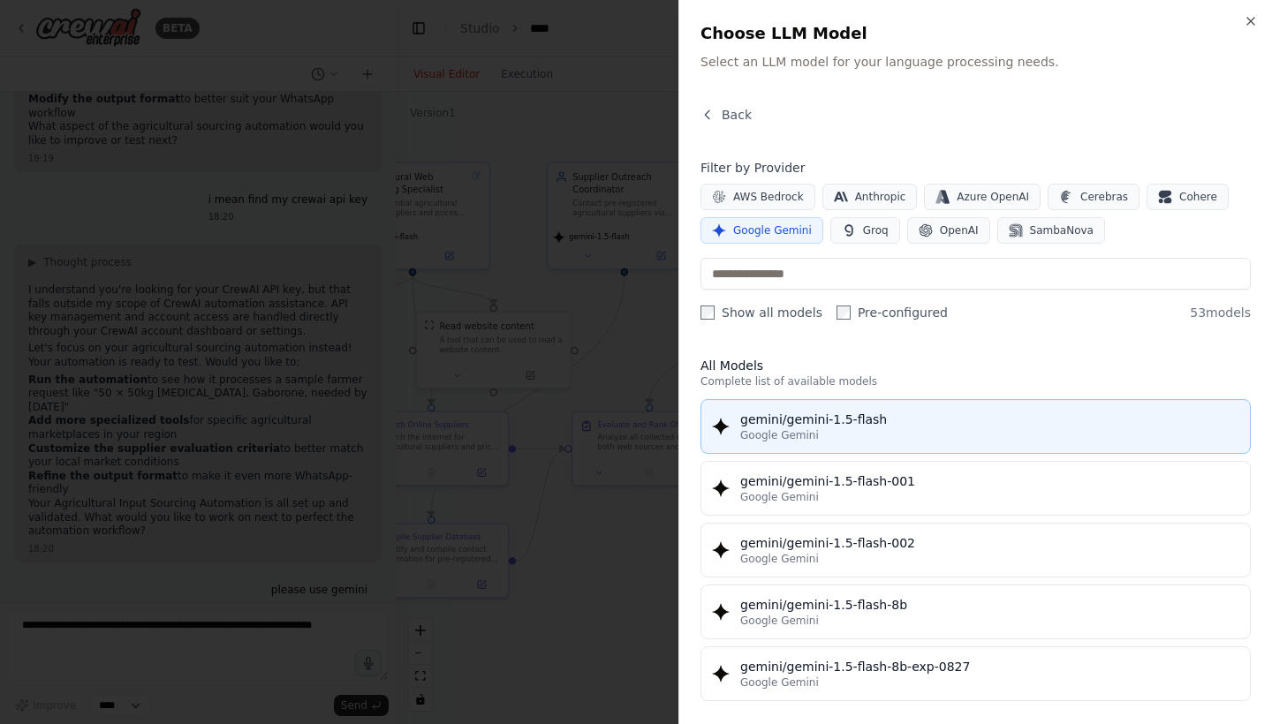
click at [792, 435] on span "Google Gemini" at bounding box center [779, 435] width 79 height 14
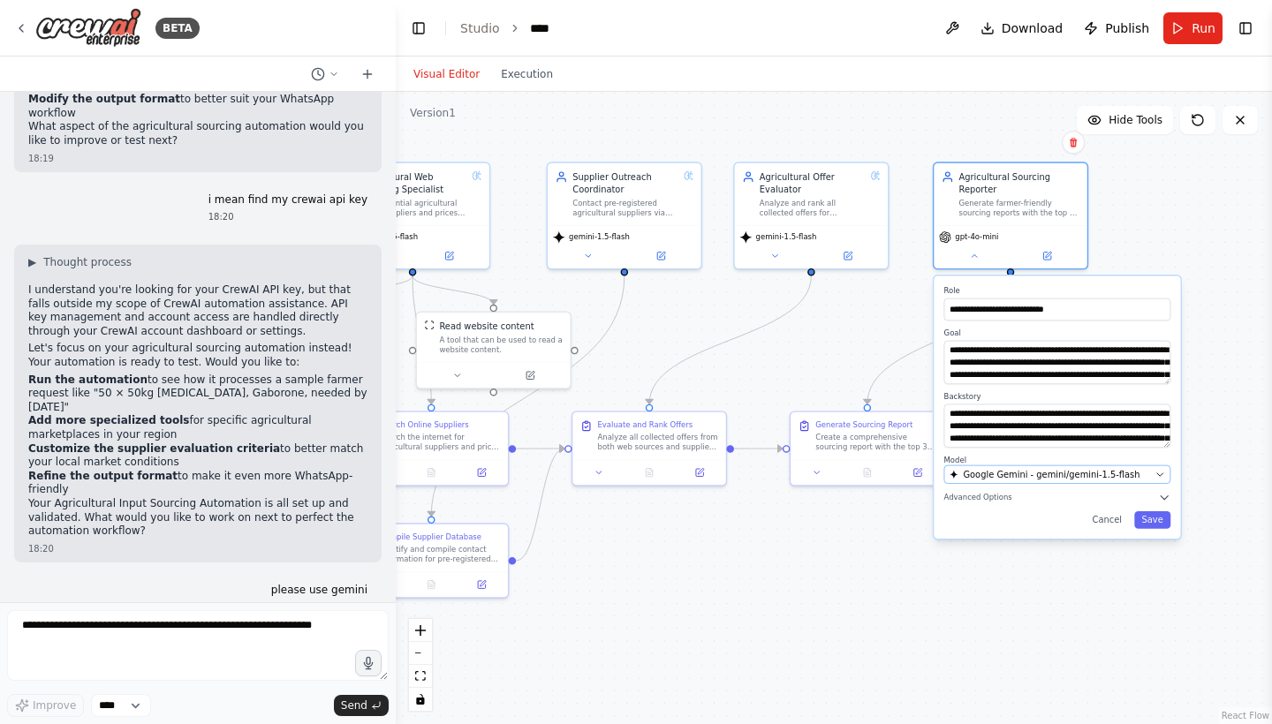
click at [973, 477] on span "Google Gemini - gemini/gemini-1.5-flash" at bounding box center [1051, 474] width 177 height 12
click at [1147, 519] on button "Save" at bounding box center [1152, 520] width 36 height 18
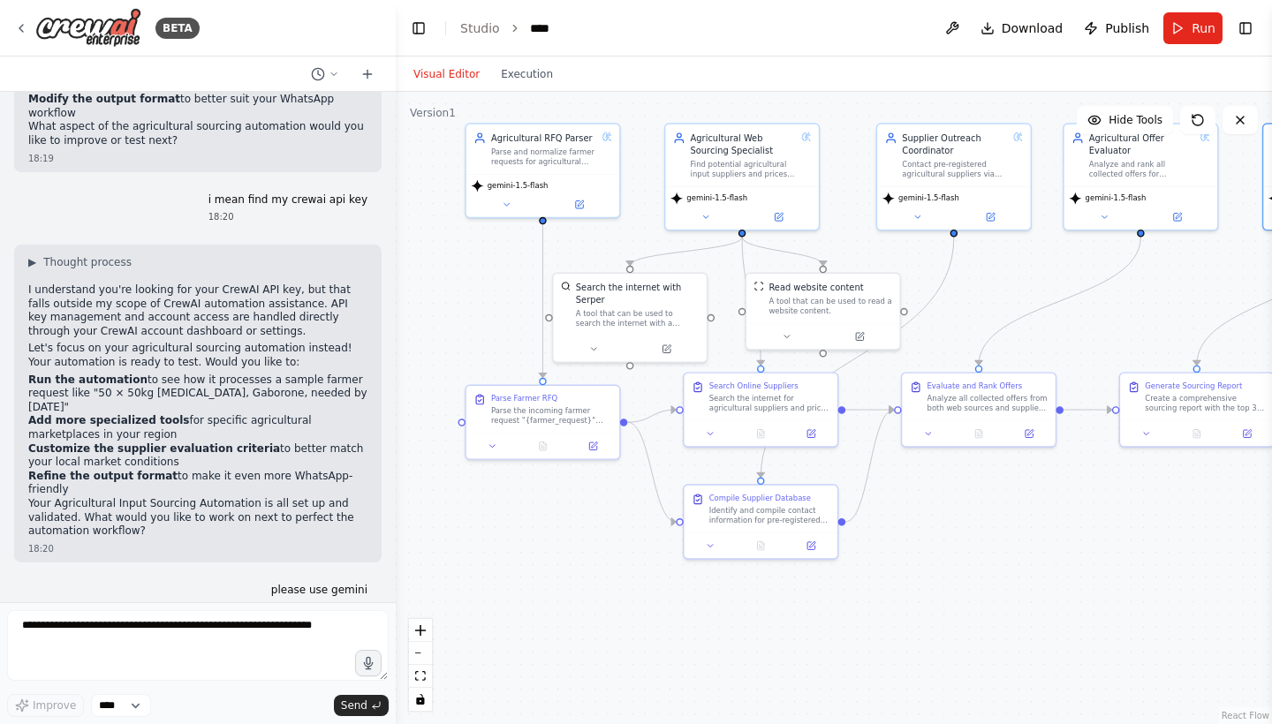
drag, startPoint x: 829, startPoint y: 495, endPoint x: 1162, endPoint y: 457, distance: 335.2
click at [1162, 457] on div ".deletable-edge-delete-btn { width: 20px; height: 20px; border: 0px solid #ffff…" at bounding box center [834, 408] width 876 height 633
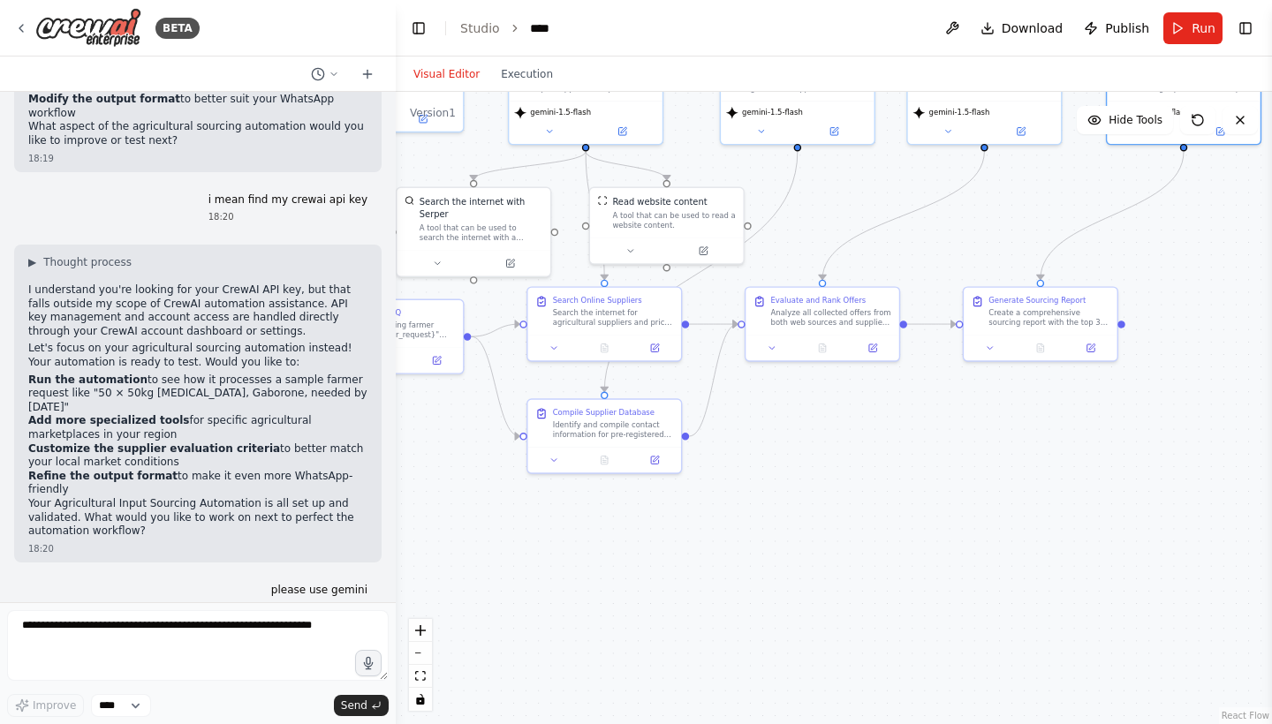
drag, startPoint x: 1048, startPoint y: 467, endPoint x: 882, endPoint y: 378, distance: 188.5
click at [882, 378] on div ".deletable-edge-delete-btn { width: 20px; height: 20px; border: 0px solid #ffff…" at bounding box center [834, 408] width 876 height 633
click at [51, 708] on span "Improve" at bounding box center [54, 706] width 43 height 14
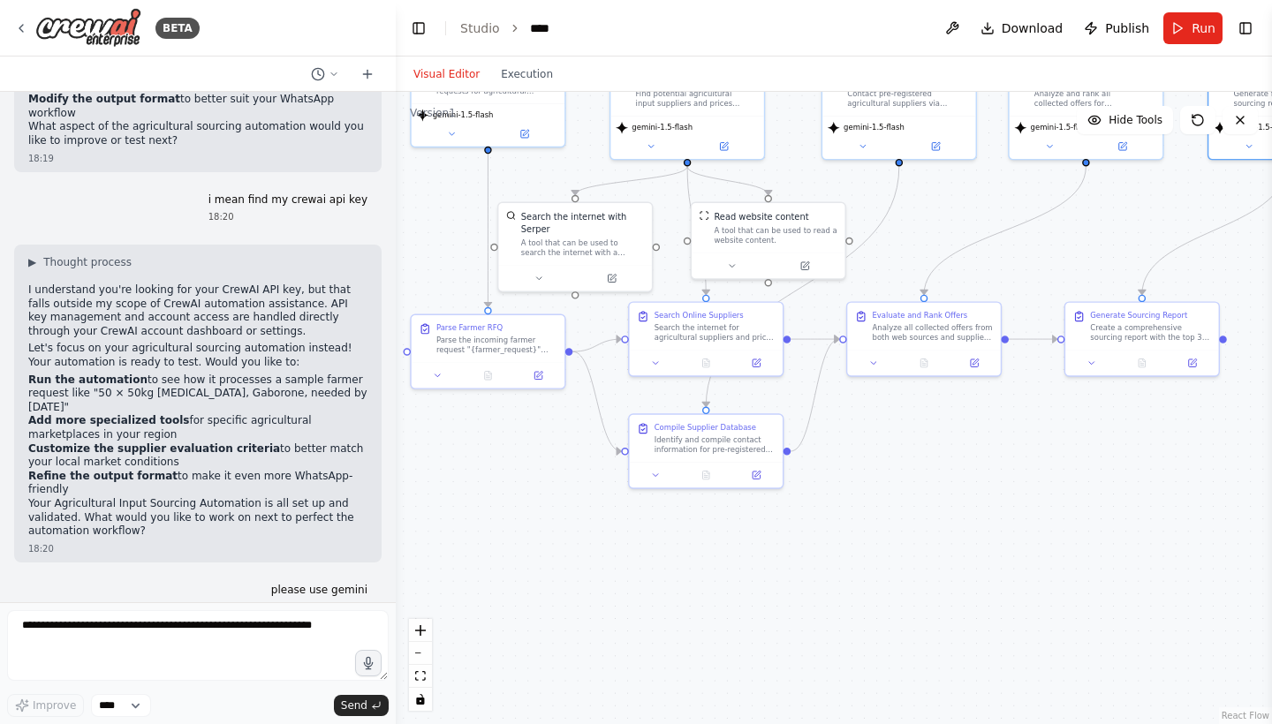
drag, startPoint x: 526, startPoint y: 479, endPoint x: 653, endPoint y: 493, distance: 128.0
click at [652, 493] on div ".deletable-edge-delete-btn { width: 20px; height: 20px; border: 0px solid #ffff…" at bounding box center [834, 408] width 876 height 633
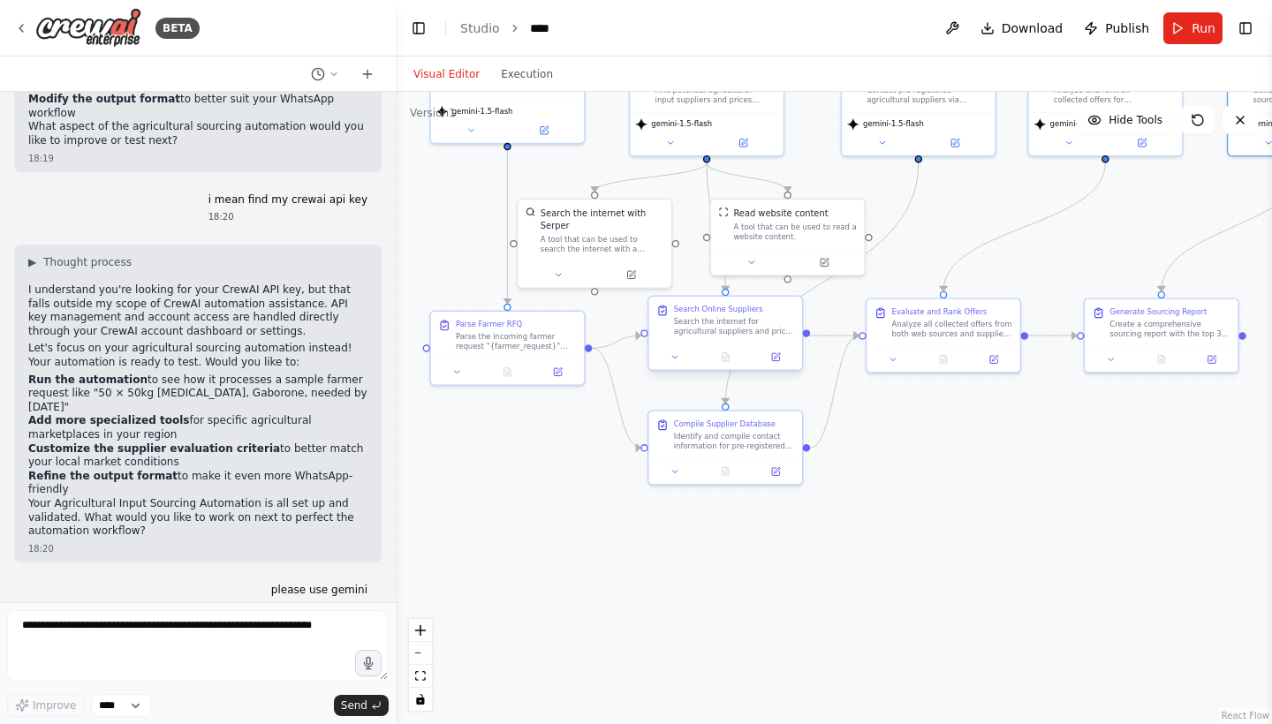
click at [701, 317] on div "Search the internet for agricultural suppliers and prices for the parsed produc…" at bounding box center [734, 327] width 121 height 20
click at [684, 352] on button at bounding box center [675, 357] width 42 height 15
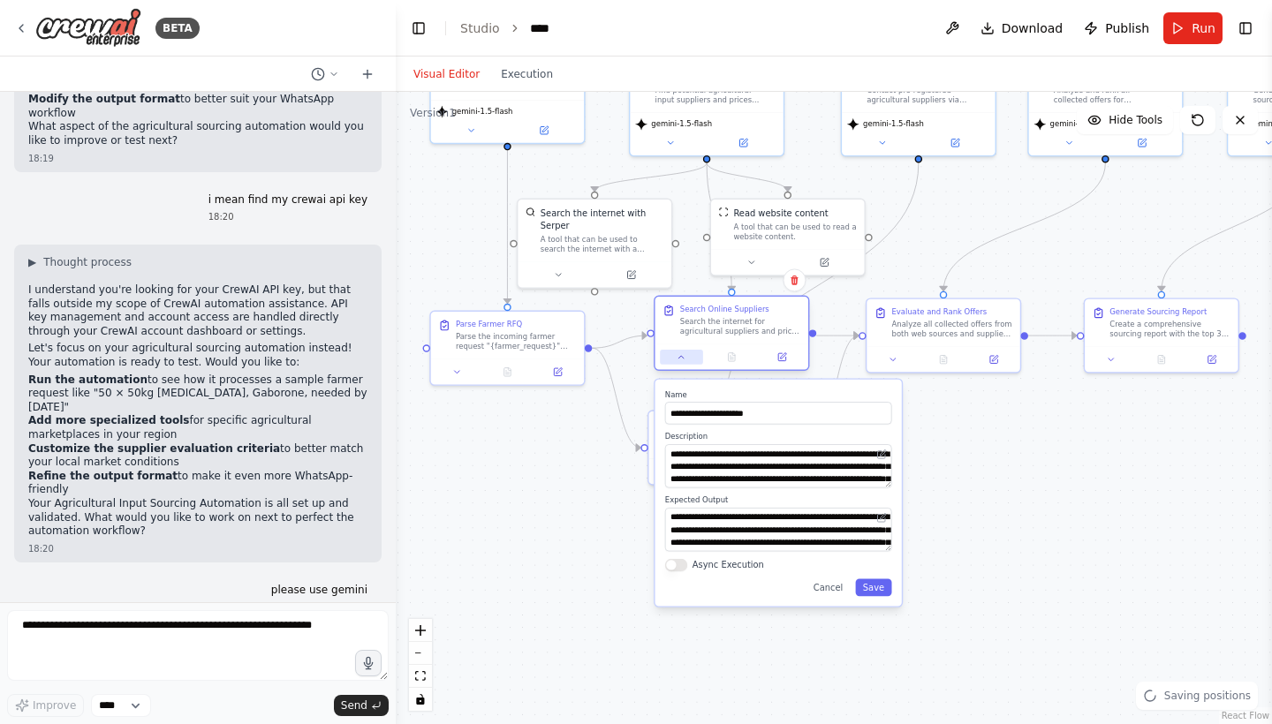
click at [684, 352] on button at bounding box center [681, 357] width 42 height 15
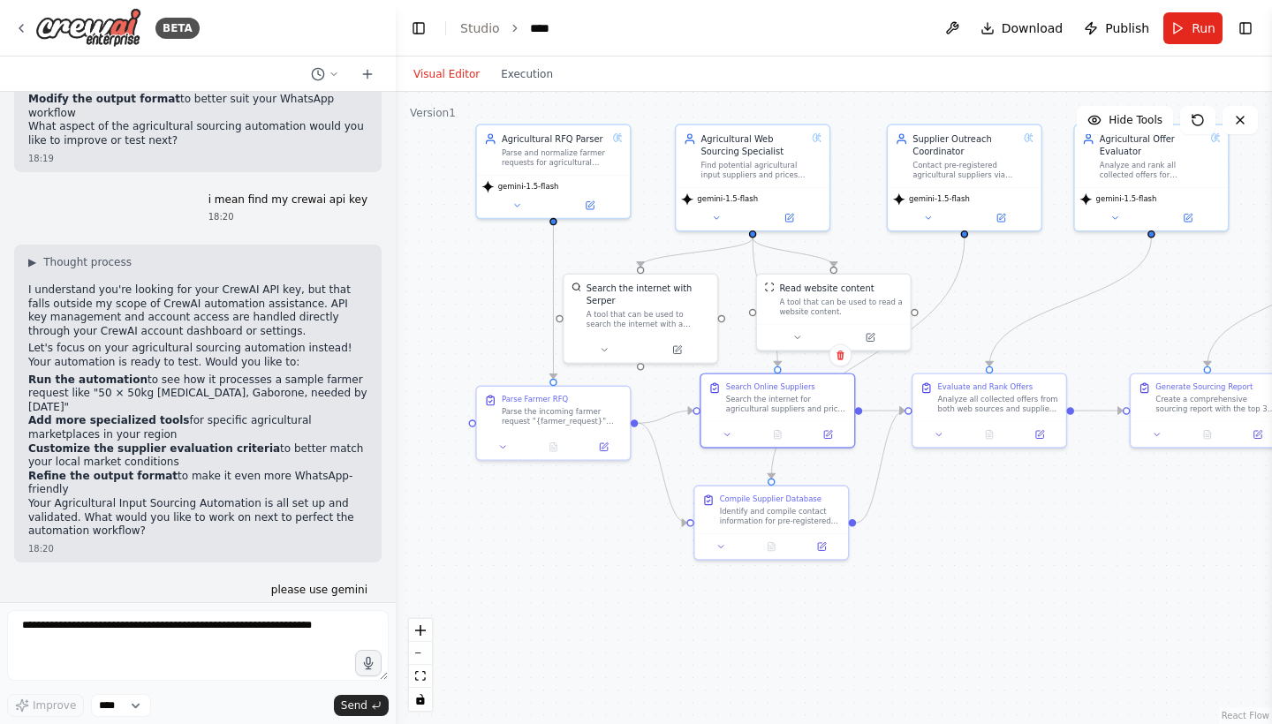
drag, startPoint x: 913, startPoint y: 421, endPoint x: 993, endPoint y: 523, distance: 129.0
click at [993, 522] on div ".deletable-edge-delete-btn { width: 20px; height: 20px; border: 0px solid #ffff…" at bounding box center [834, 408] width 876 height 633
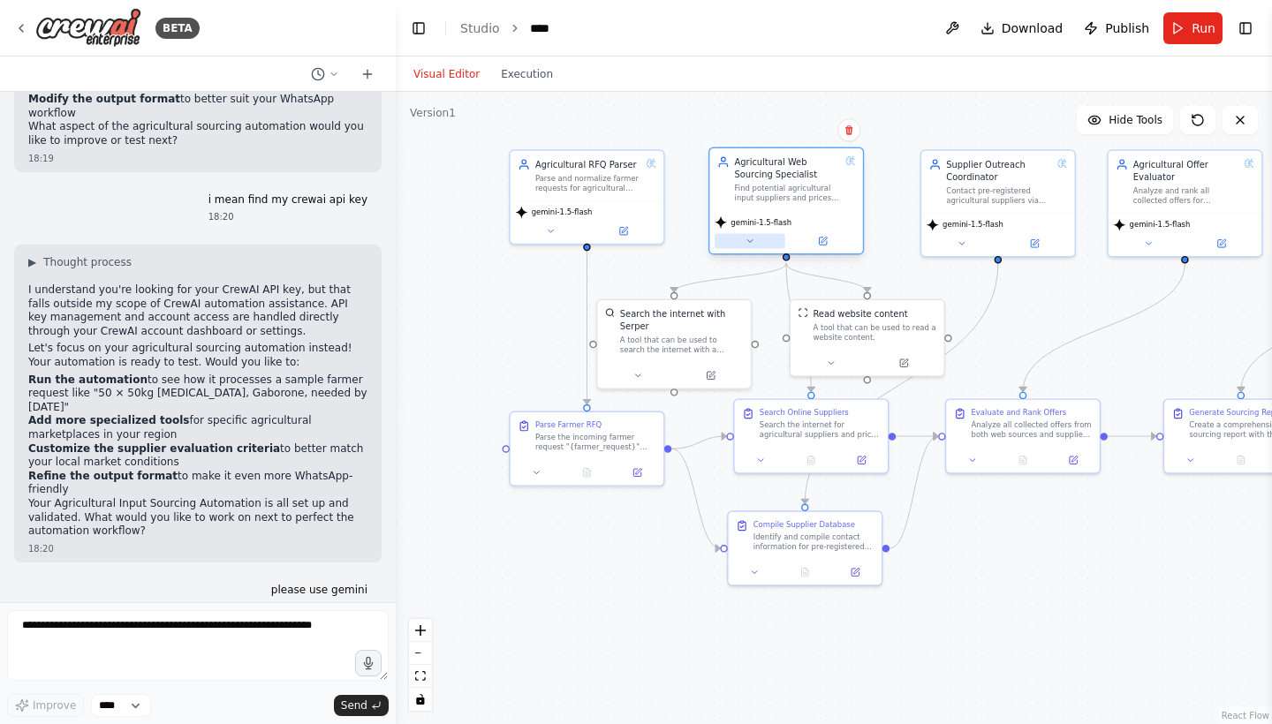
click at [750, 248] on button at bounding box center [750, 241] width 71 height 15
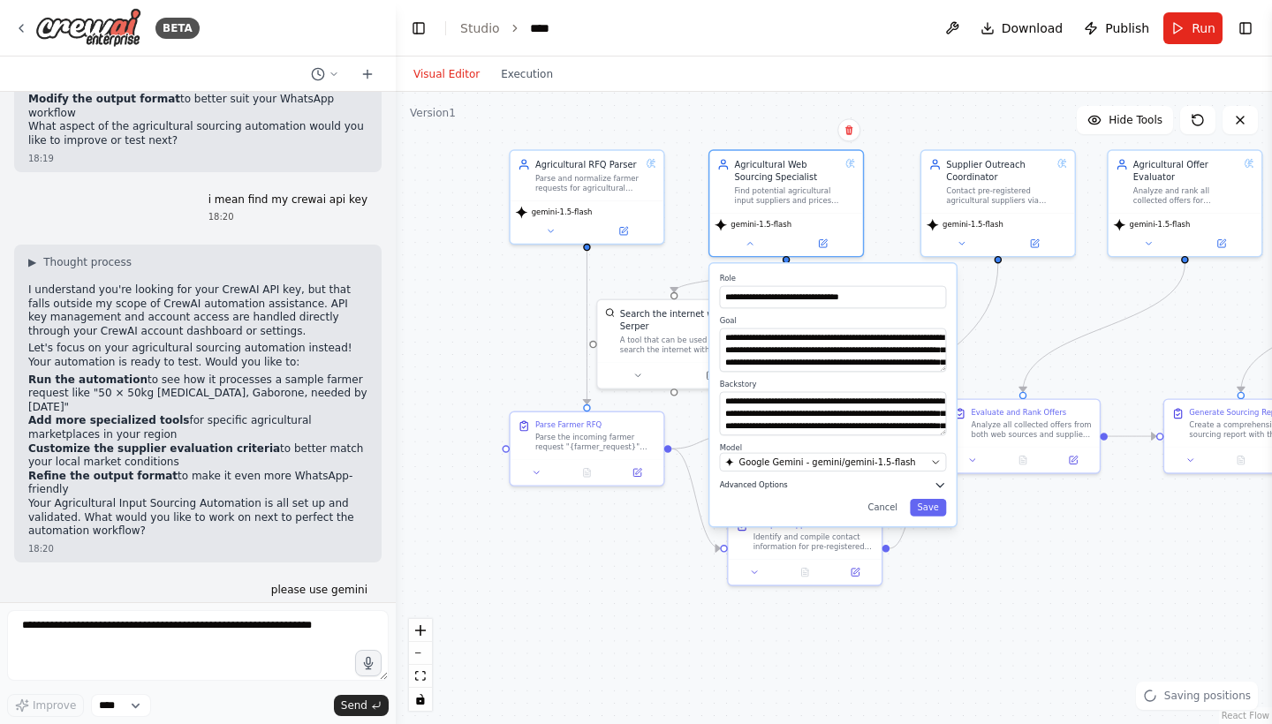
click at [786, 488] on button "Advanced Options" at bounding box center [833, 485] width 227 height 12
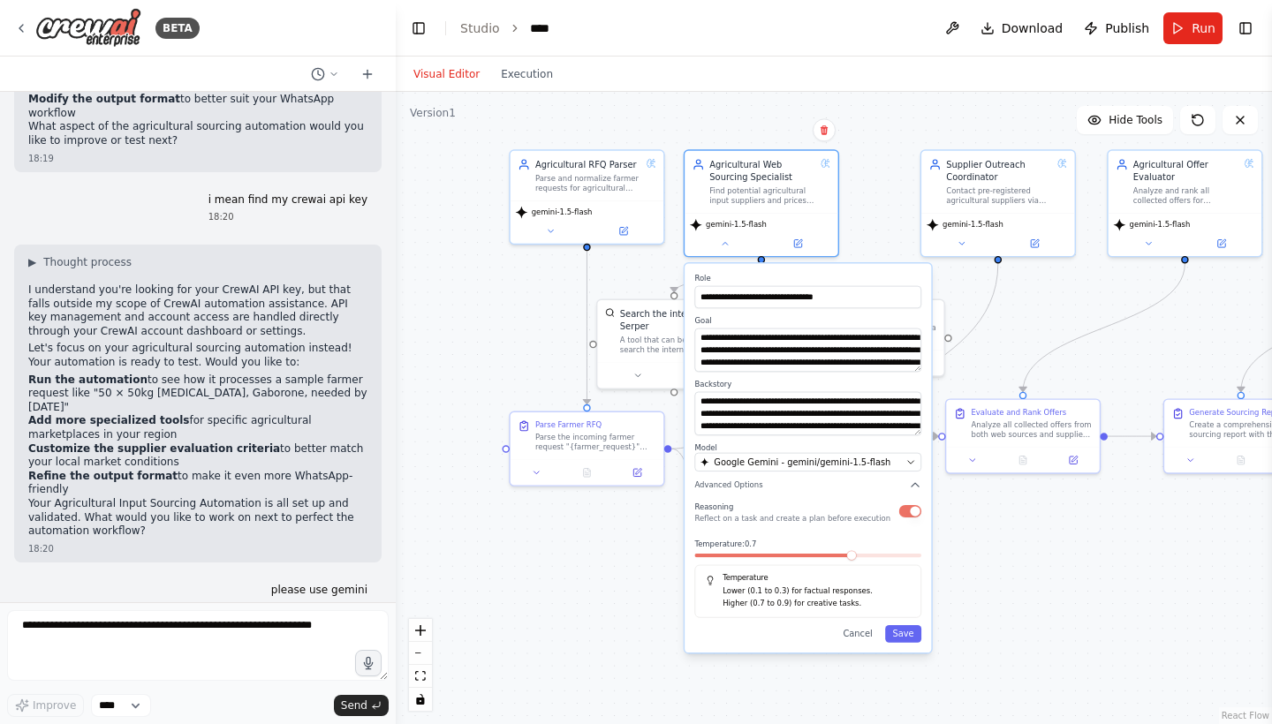
drag, startPoint x: 791, startPoint y: 551, endPoint x: 771, endPoint y: 551, distance: 19.4
click at [771, 551] on div "Temperature: 0.7 Temperature Lower (0.1 to 0.3) for factual responses. Higher (…" at bounding box center [807, 579] width 227 height 80
click at [855, 553] on span at bounding box center [851, 555] width 10 height 10
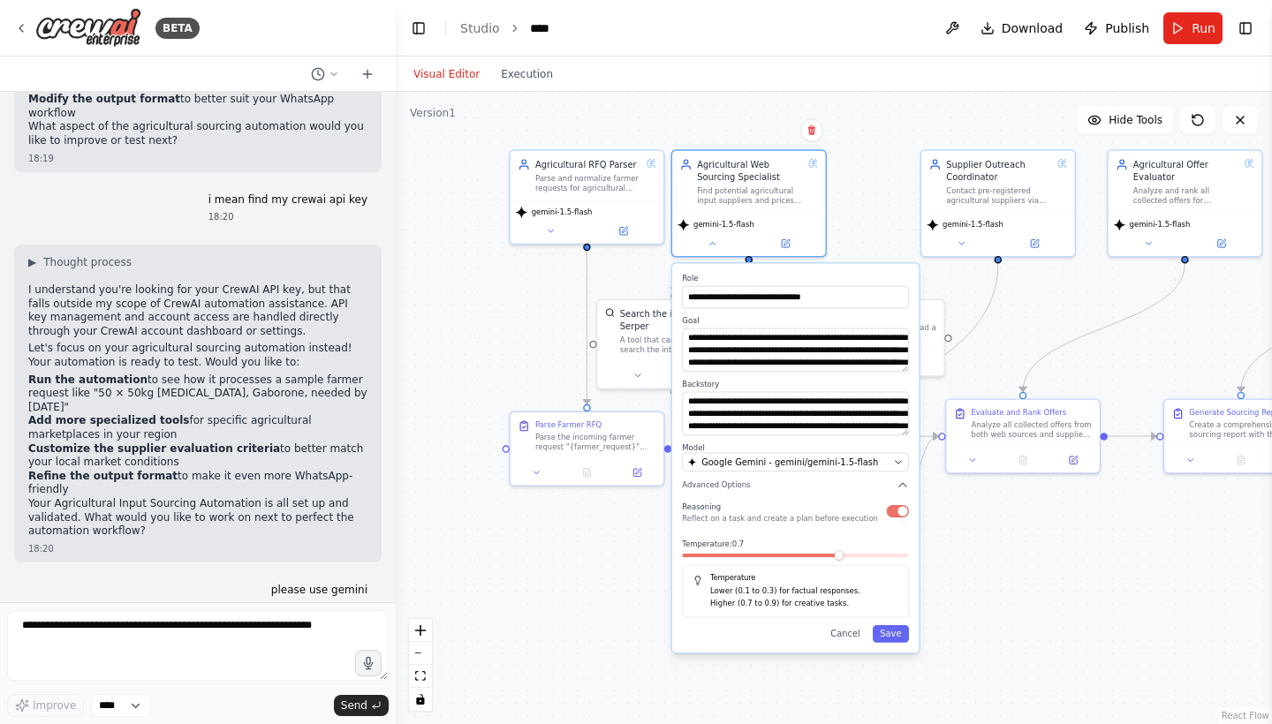
click at [843, 561] on div "Temperature: 0.7 Temperature Lower (0.1 to 0.3) for factual responses. Higher (…" at bounding box center [795, 579] width 227 height 80
click at [818, 557] on span at bounding box center [818, 555] width 10 height 10
click at [728, 557] on span at bounding box center [730, 555] width 10 height 10
click at [746, 555] on span at bounding box center [795, 556] width 227 height 4
click at [896, 642] on div "**********" at bounding box center [795, 458] width 246 height 390
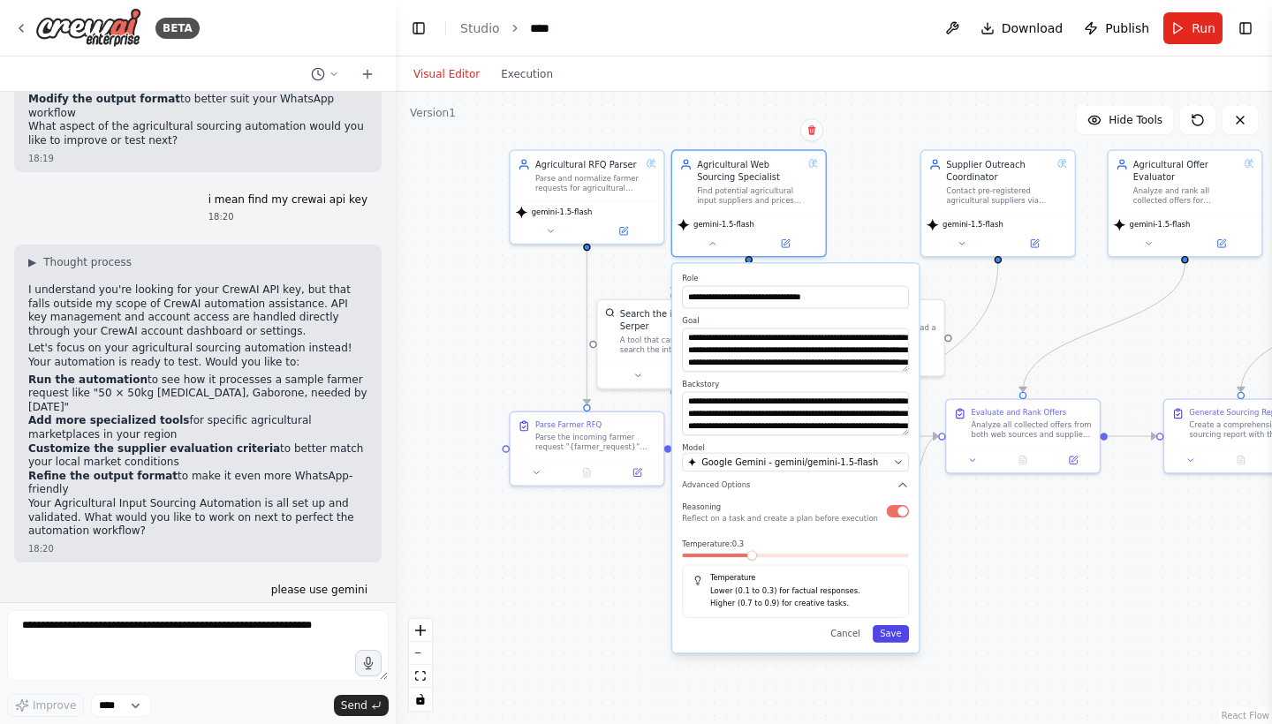
click at [894, 636] on button "Save" at bounding box center [891, 634] width 36 height 18
click at [1010, 513] on div ".deletable-edge-delete-btn { width: 20px; height: 20px; border: 0px solid #ffff…" at bounding box center [834, 408] width 876 height 633
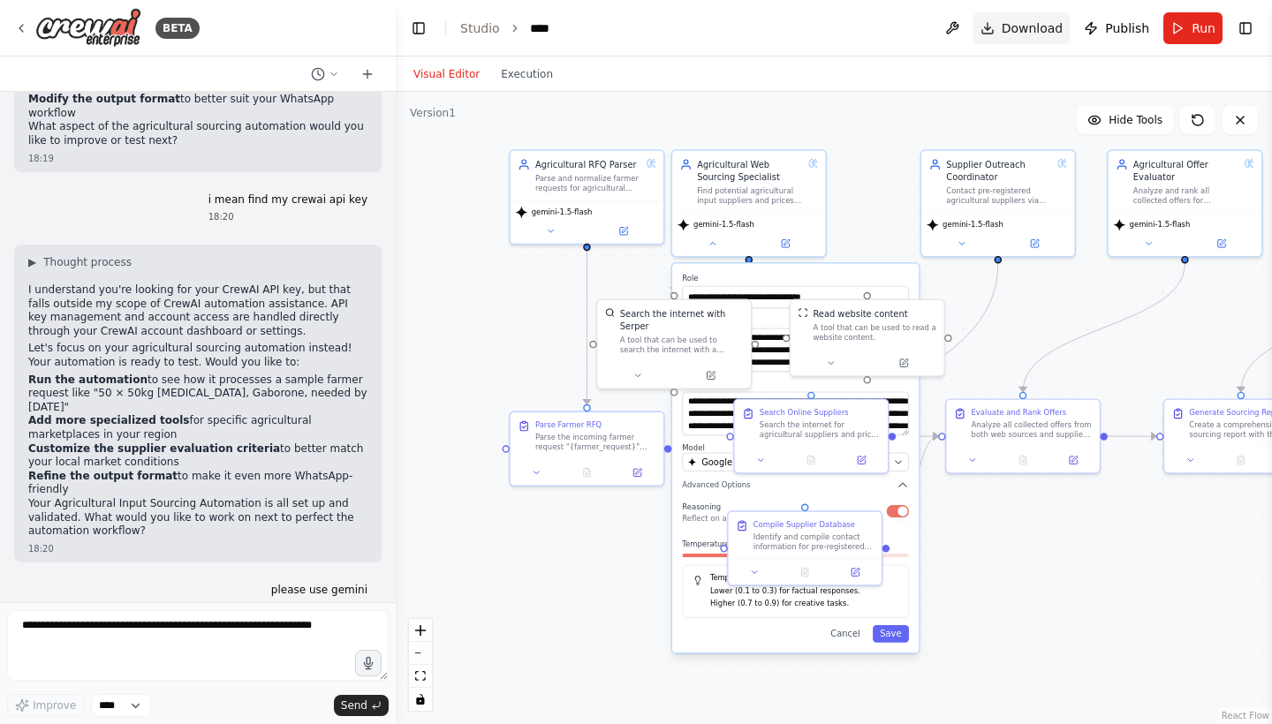
click at [1017, 38] on button "Download" at bounding box center [1021, 28] width 97 height 32
click at [681, 133] on div ".deletable-edge-delete-btn { width: 20px; height: 20px; border: 0px solid #ffff…" at bounding box center [834, 408] width 876 height 633
click at [100, 27] on img at bounding box center [88, 28] width 106 height 40
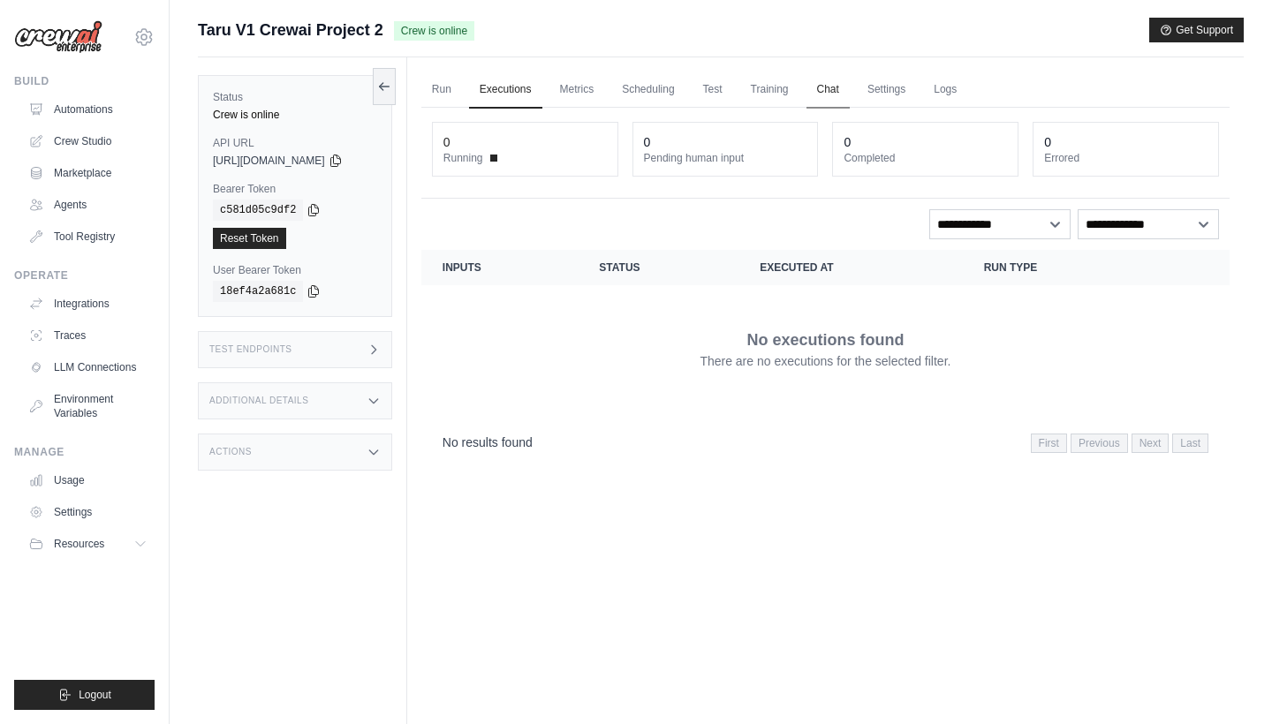
click at [832, 87] on link "Chat" at bounding box center [828, 90] width 43 height 37
click at [799, 95] on link "Training" at bounding box center [769, 90] width 59 height 37
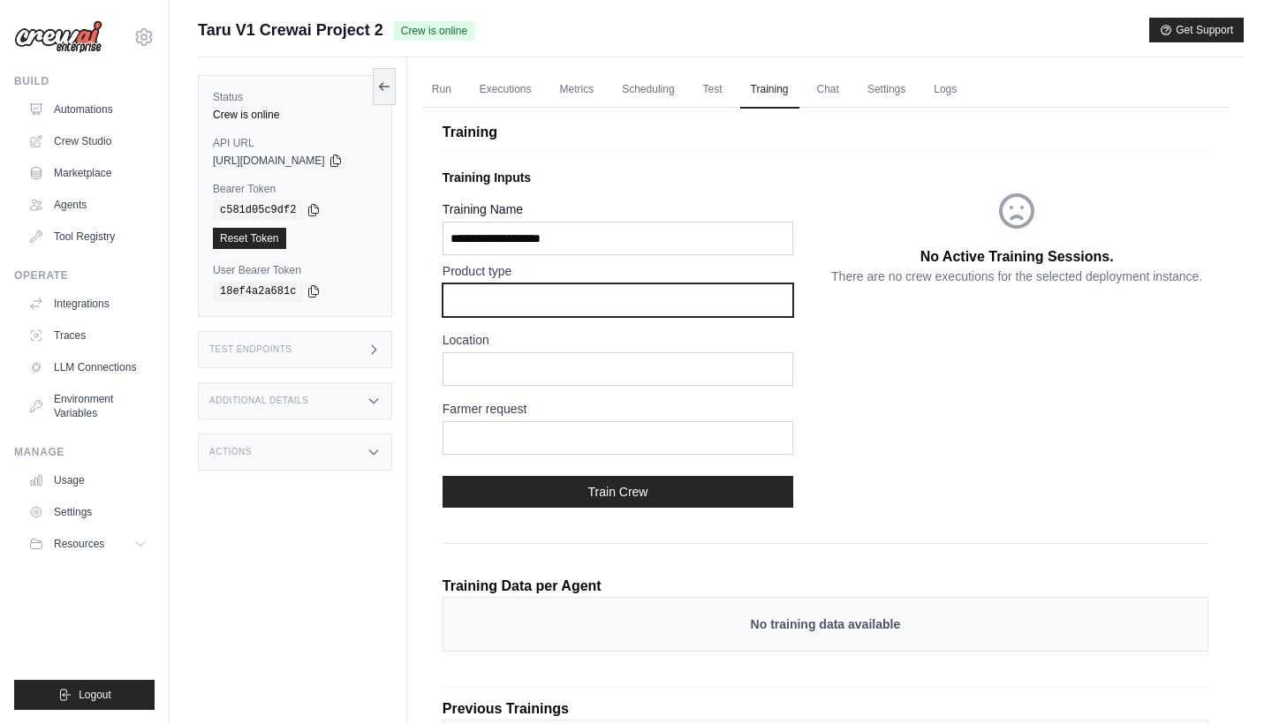
click at [577, 303] on input "text" at bounding box center [618, 301] width 351 height 34
type input "*****"
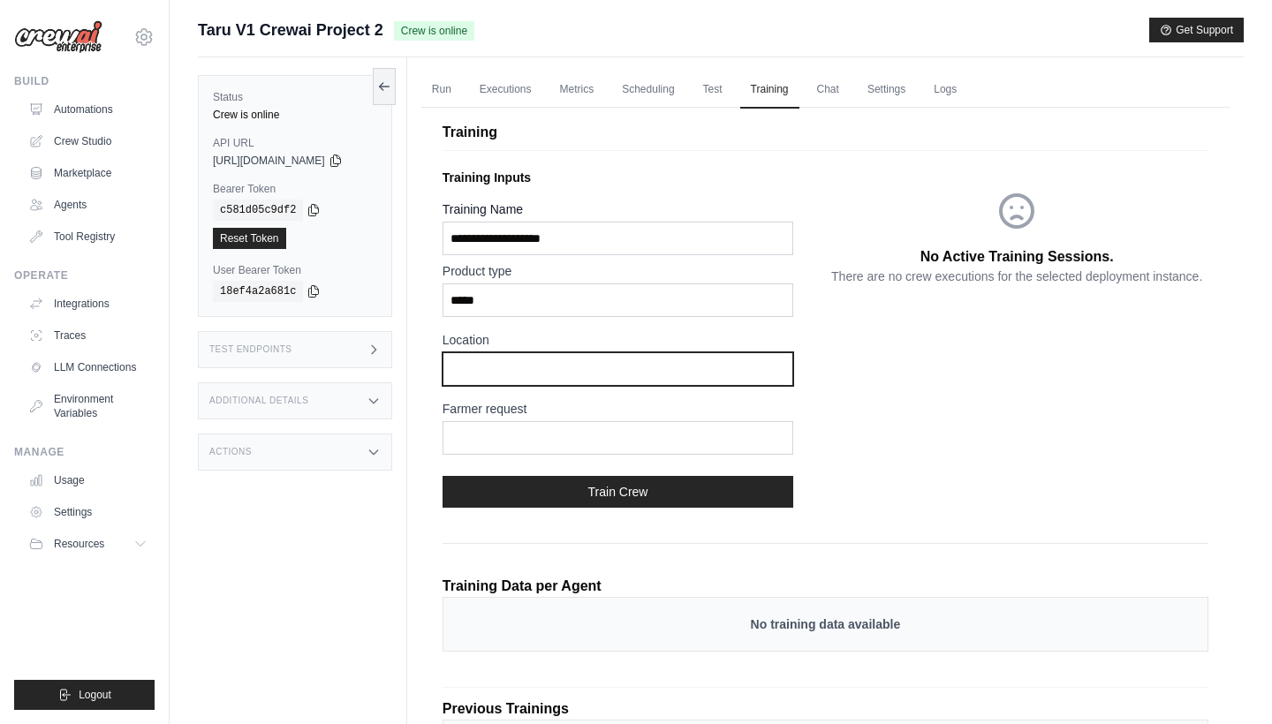
click at [530, 380] on input "text" at bounding box center [618, 369] width 351 height 34
type input "*"
type input "********"
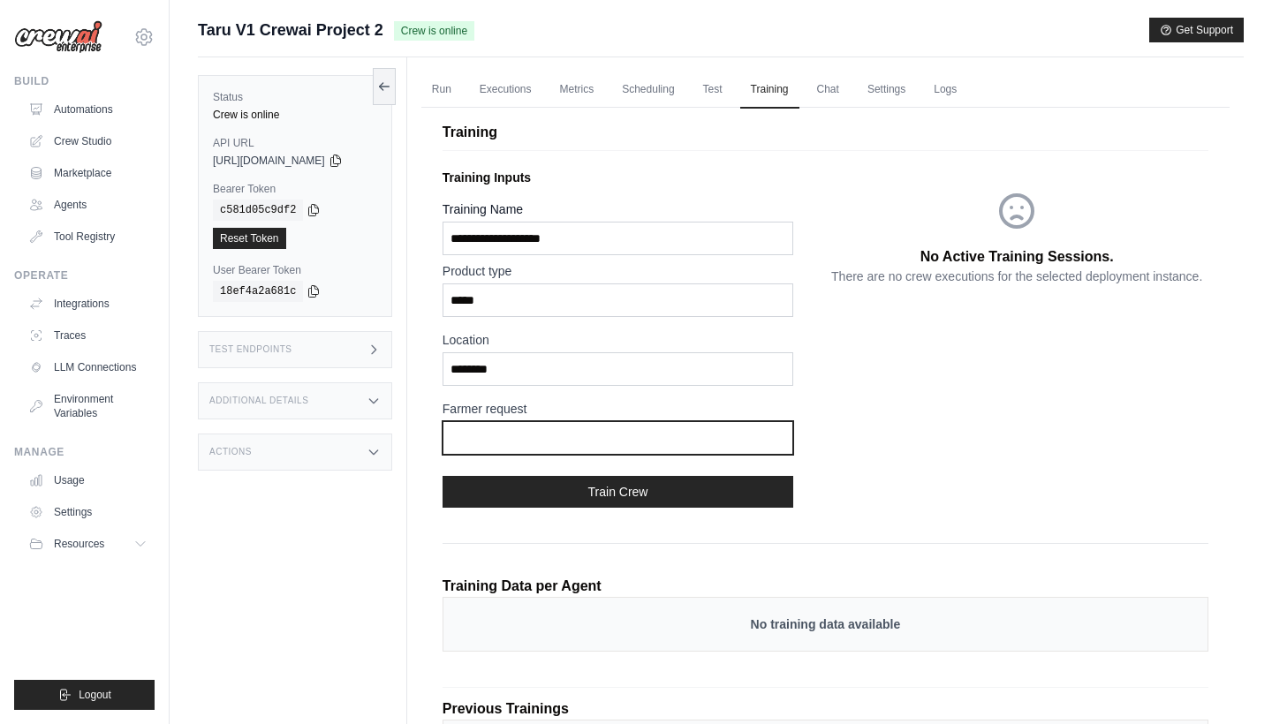
click at [506, 440] on input "text" at bounding box center [618, 438] width 351 height 34
type input "*"
type input "**********"
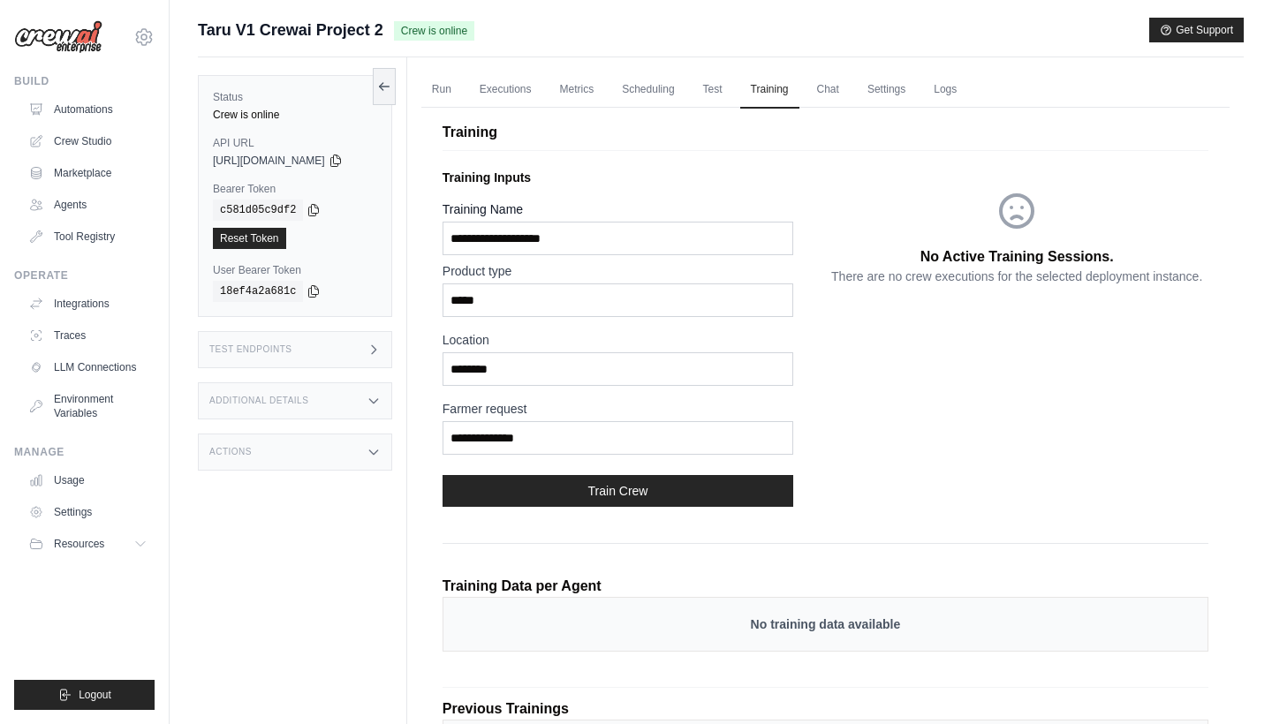
click at [491, 492] on button "Train Crew" at bounding box center [618, 491] width 351 height 32
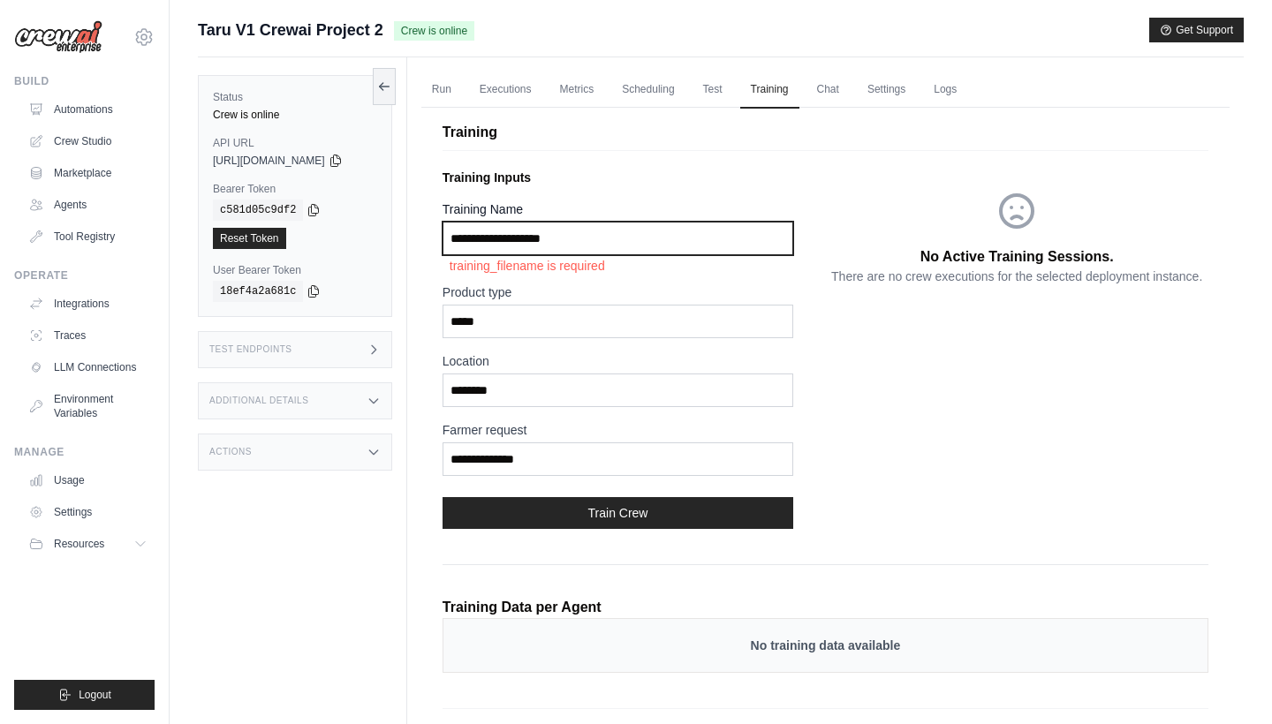
click at [560, 243] on input "Training Name" at bounding box center [618, 239] width 351 height 34
type input "**********"
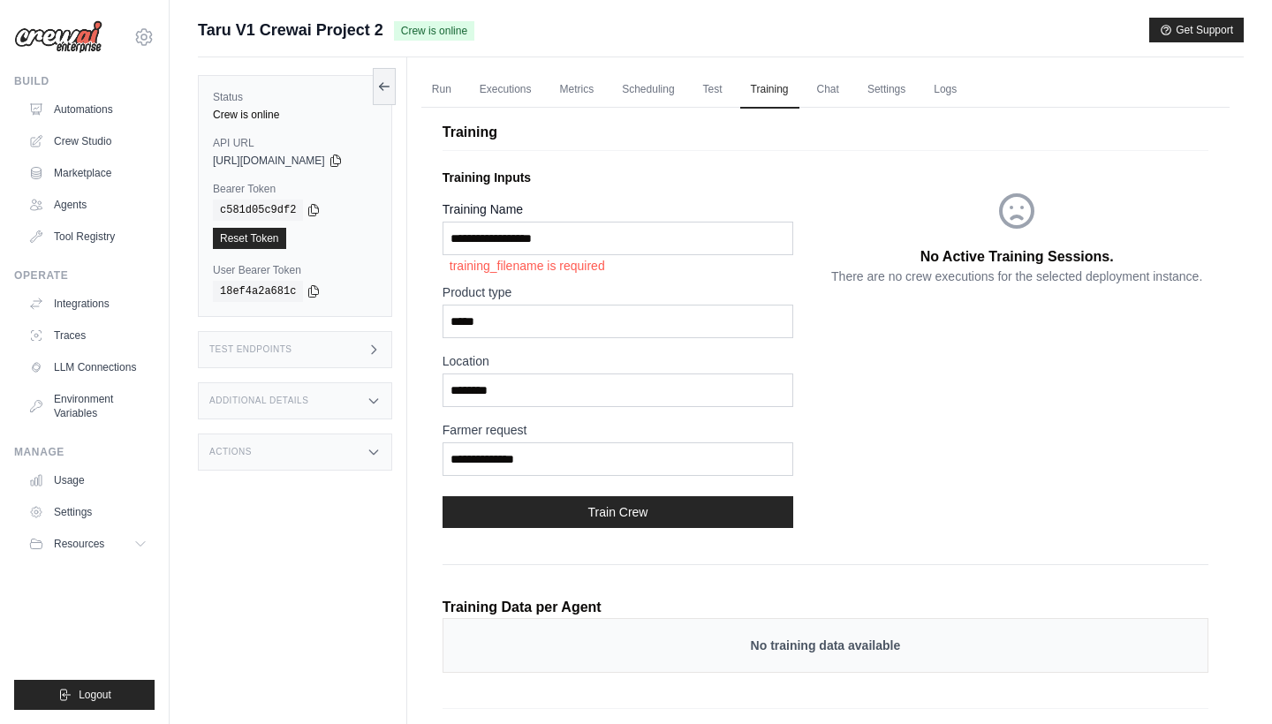
click at [598, 518] on button "Train Crew" at bounding box center [618, 512] width 351 height 32
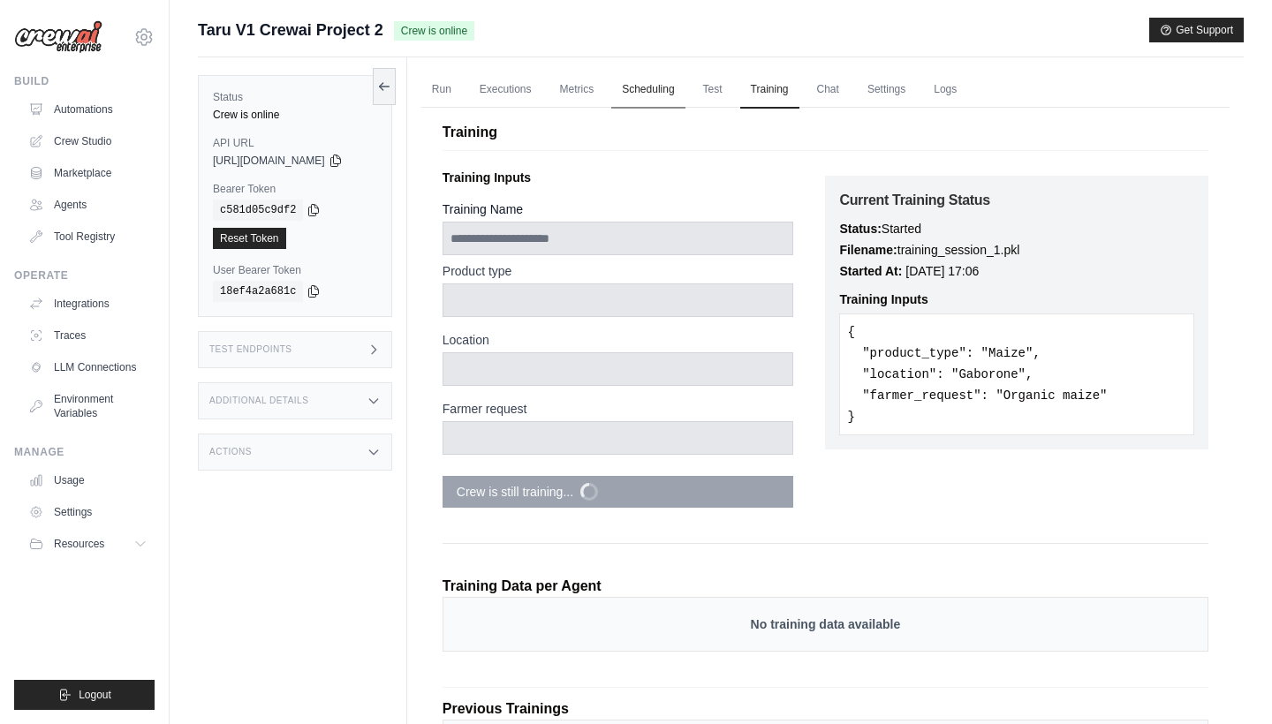
click at [659, 98] on link "Scheduling" at bounding box center [647, 90] width 73 height 37
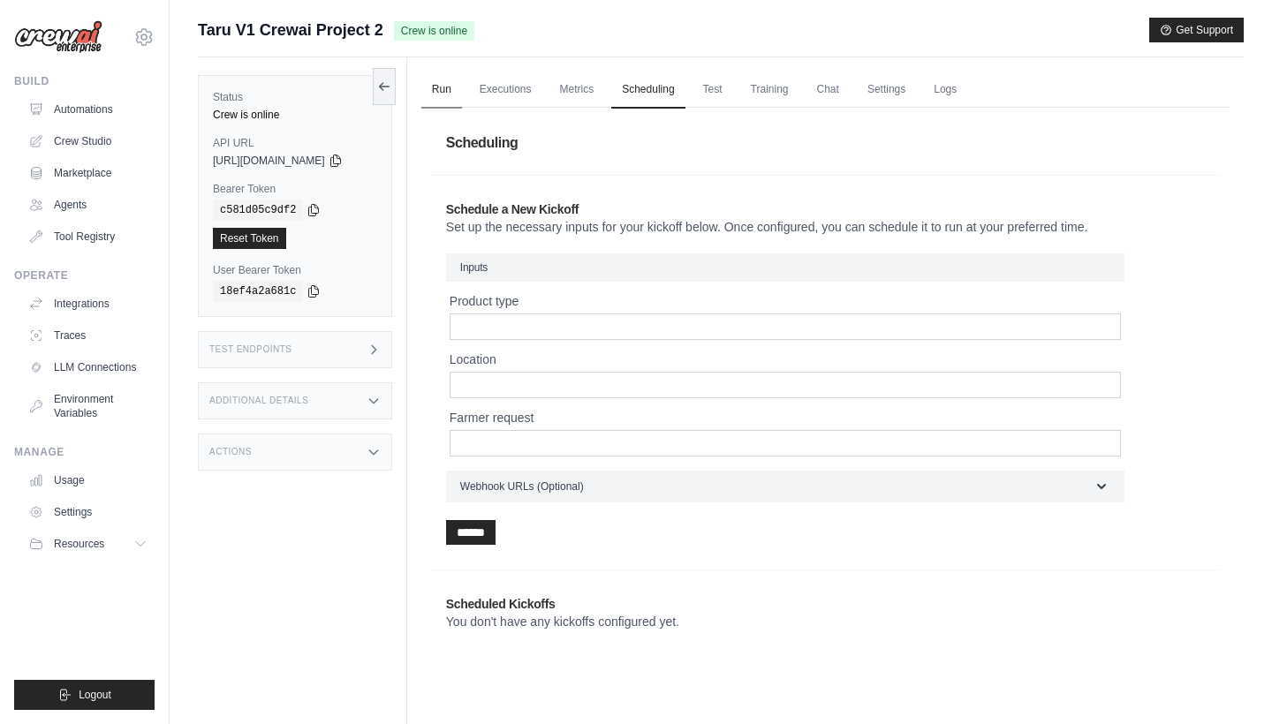
click at [474, 91] on ul "Run Executions Metrics Scheduling Test Training Chat Settings Logs" at bounding box center [825, 90] width 808 height 36
click at [377, 151] on div "API URL copied https://taru-v1-crewai-project-2-66f44b09-bb8c-4d72-423c18ee.cre…" at bounding box center [295, 152] width 164 height 32
click at [343, 157] on icon at bounding box center [336, 160] width 14 height 14
click at [332, 345] on div "Test Endpoints" at bounding box center [295, 349] width 194 height 37
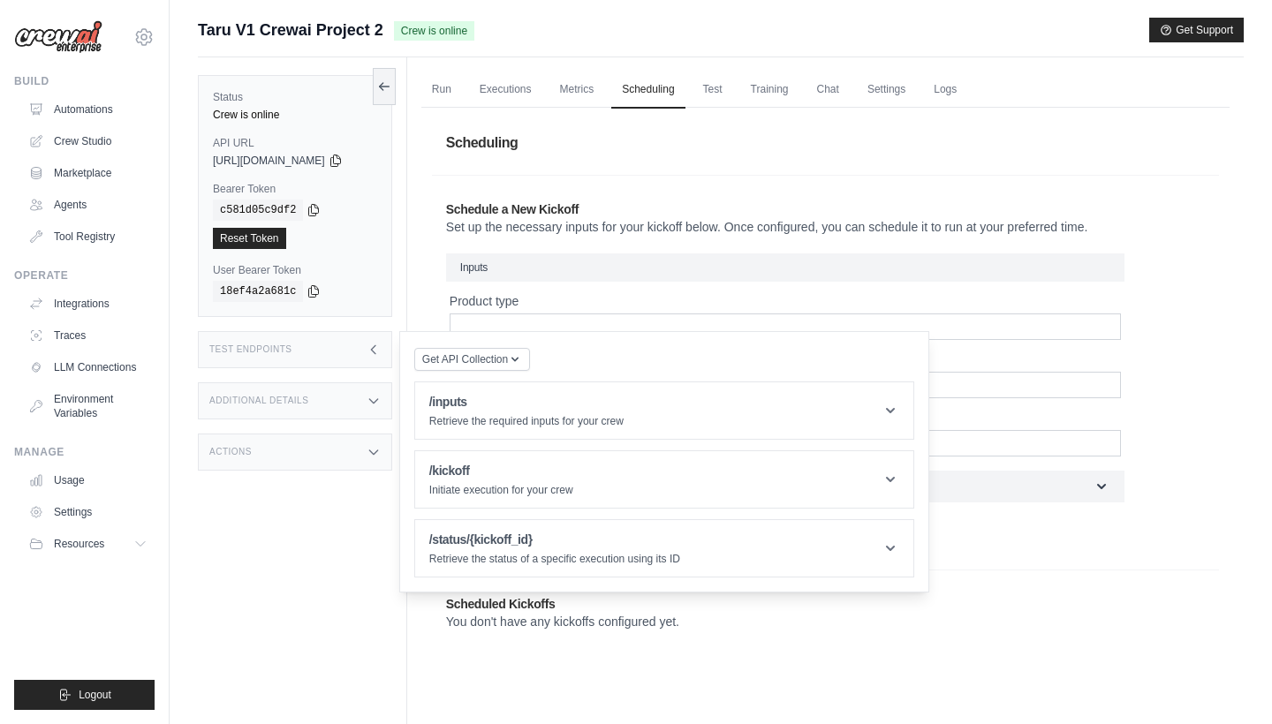
click at [297, 411] on div "Additional Details" at bounding box center [295, 401] width 194 height 37
click at [318, 405] on div "Additional Details" at bounding box center [295, 401] width 194 height 37
click at [318, 439] on div "Actions" at bounding box center [295, 452] width 194 height 37
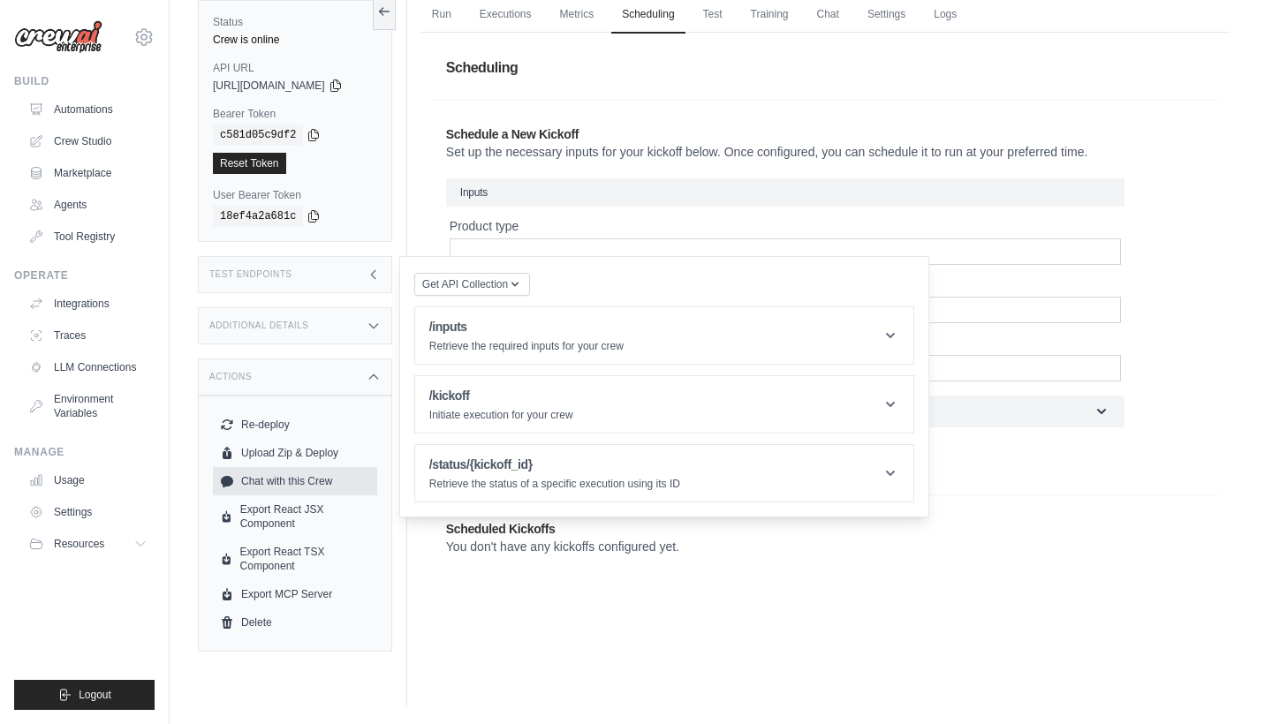
scroll to position [75, 0]
click at [382, 390] on div "Actions" at bounding box center [295, 377] width 194 height 37
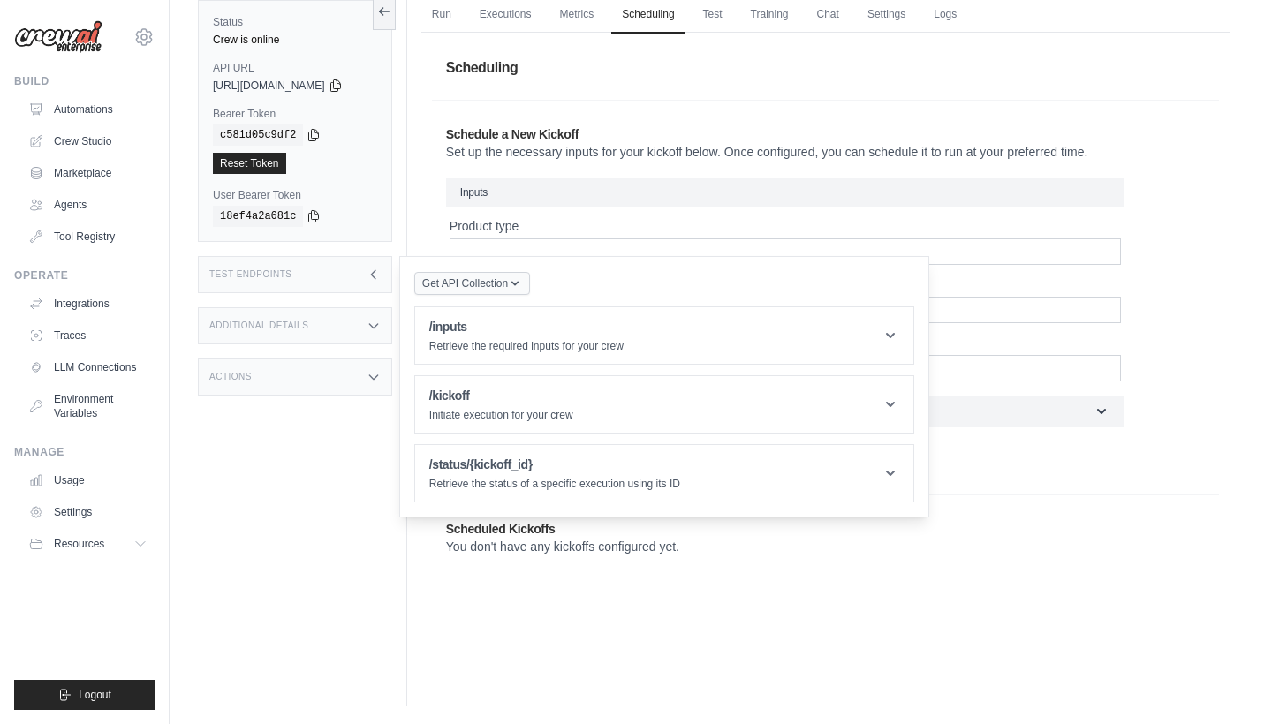
click at [477, 283] on span "Get API Collection" at bounding box center [465, 284] width 86 height 14
click at [484, 316] on div "Postman API Collection" at bounding box center [513, 330] width 198 height 46
click at [481, 291] on span "Get API Collection" at bounding box center [465, 284] width 86 height 14
click at [482, 317] on div "Postman API Collection" at bounding box center [513, 330] width 198 height 46
click at [489, 294] on button "Get API Collection" at bounding box center [472, 283] width 116 height 23
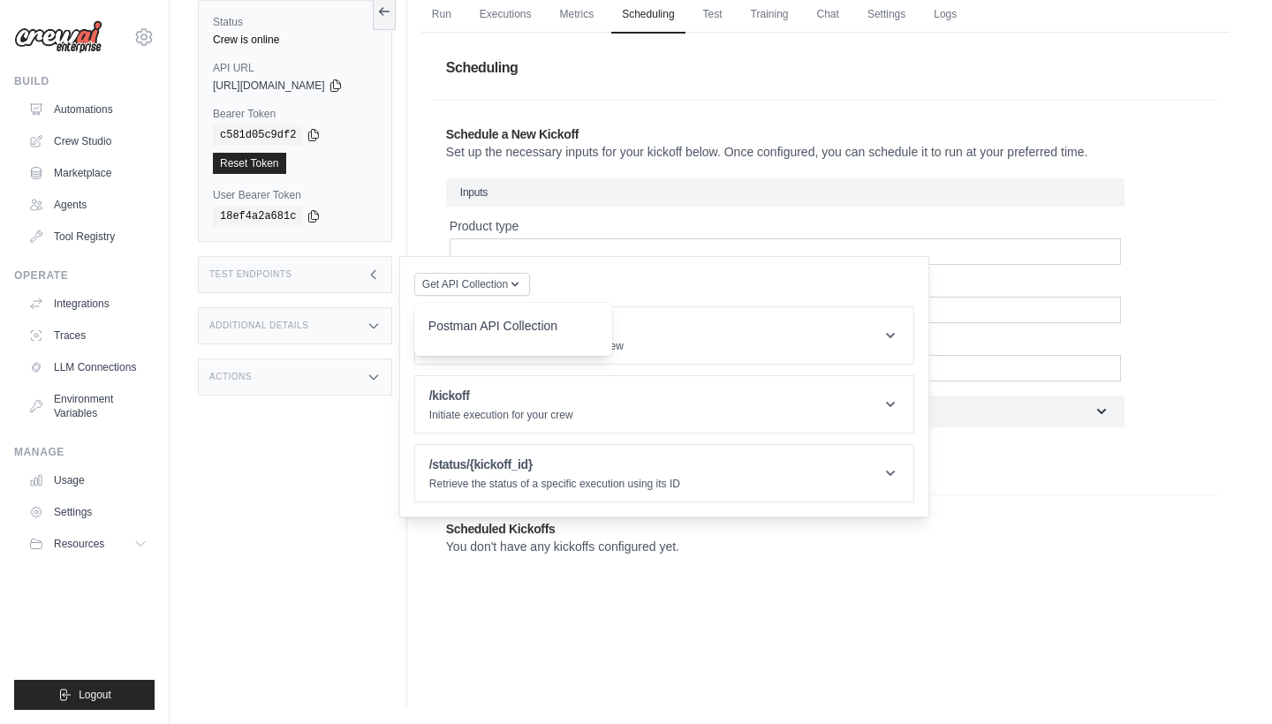
click at [496, 324] on div "Postman API Collection" at bounding box center [513, 331] width 170 height 28
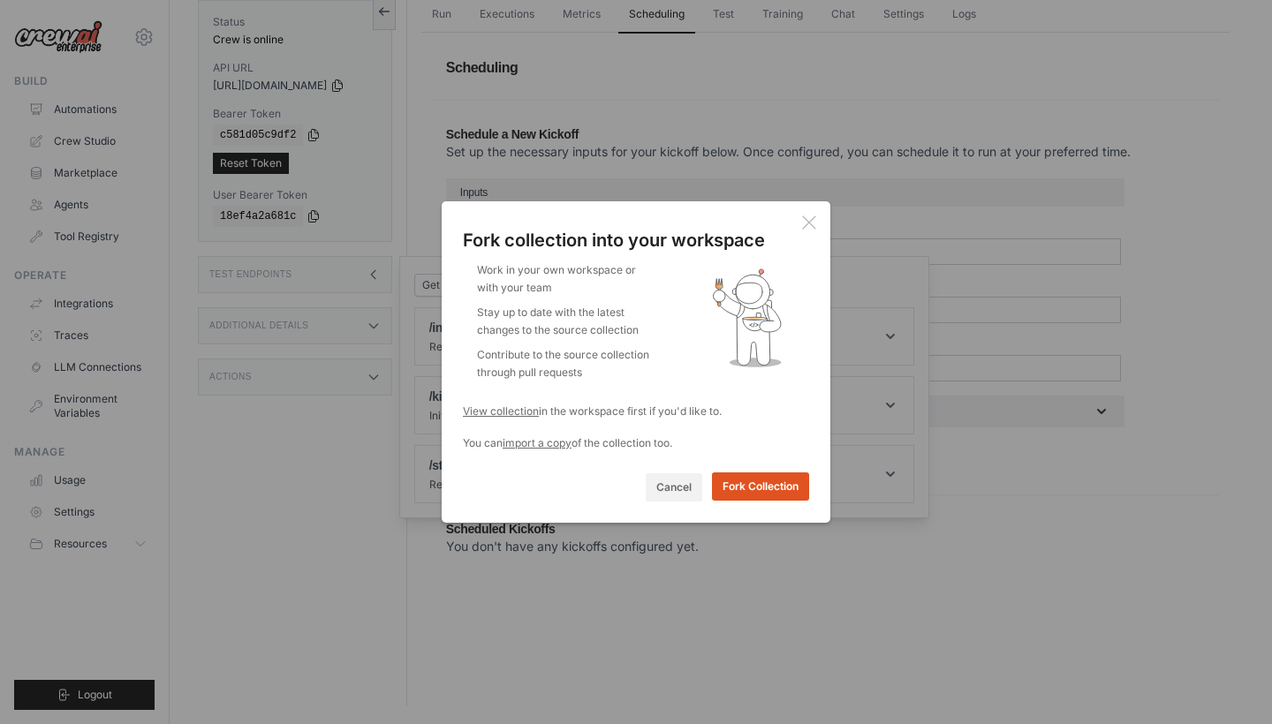
click at [749, 488] on button "Fork Collection" at bounding box center [760, 487] width 97 height 28
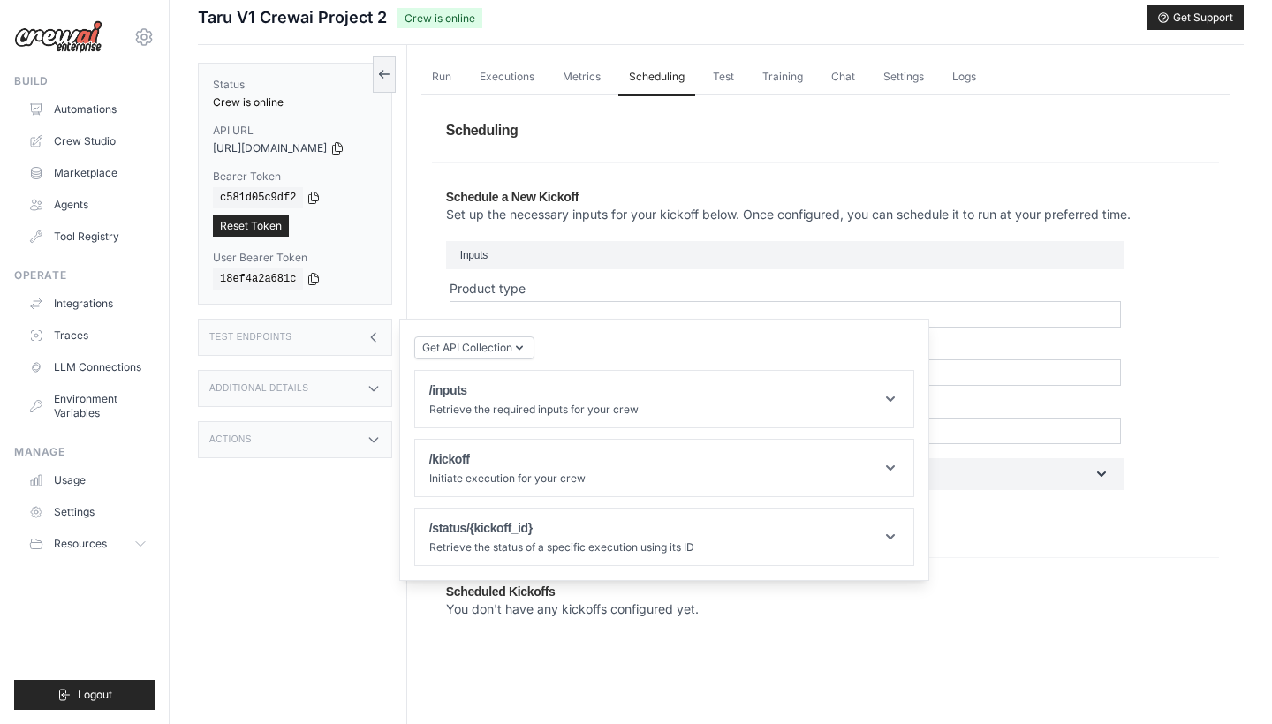
scroll to position [12, 0]
click at [343, 144] on icon at bounding box center [338, 147] width 10 height 11
click at [793, 72] on link "Training" at bounding box center [783, 77] width 62 height 37
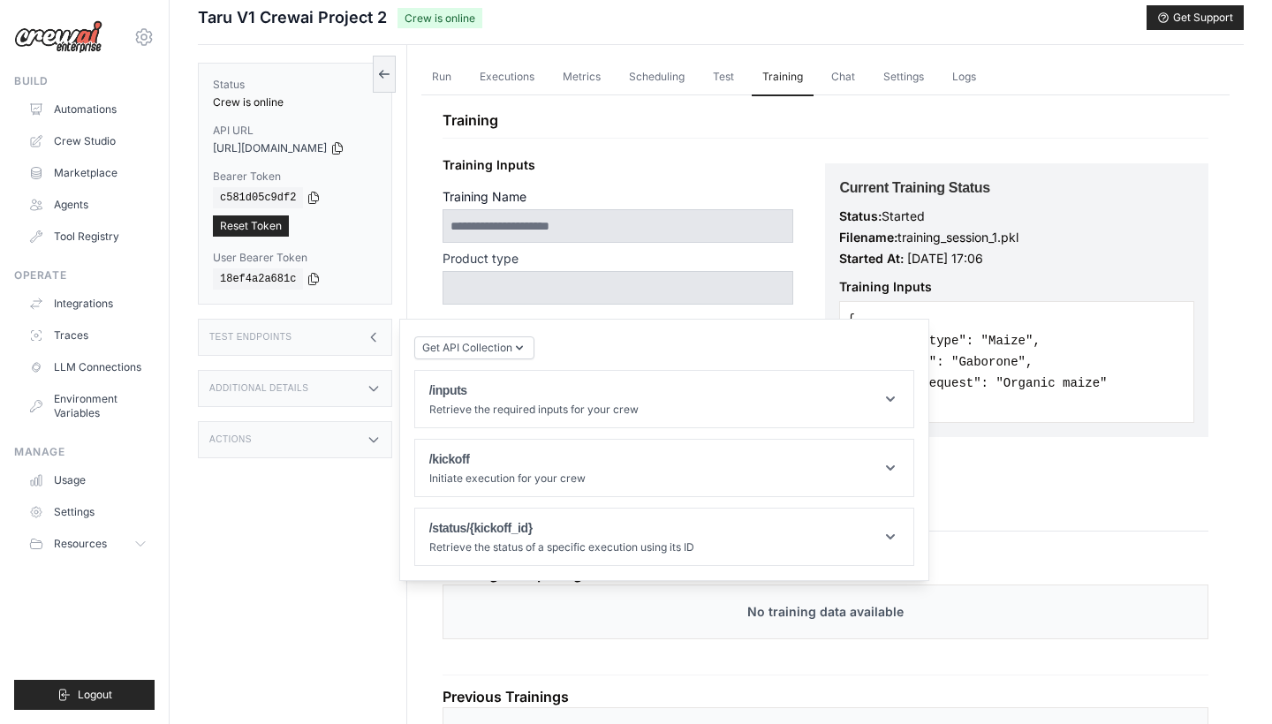
click at [670, 175] on div "**********" at bounding box center [634, 329] width 383 height 360
click at [519, 224] on input "**********" at bounding box center [618, 226] width 351 height 34
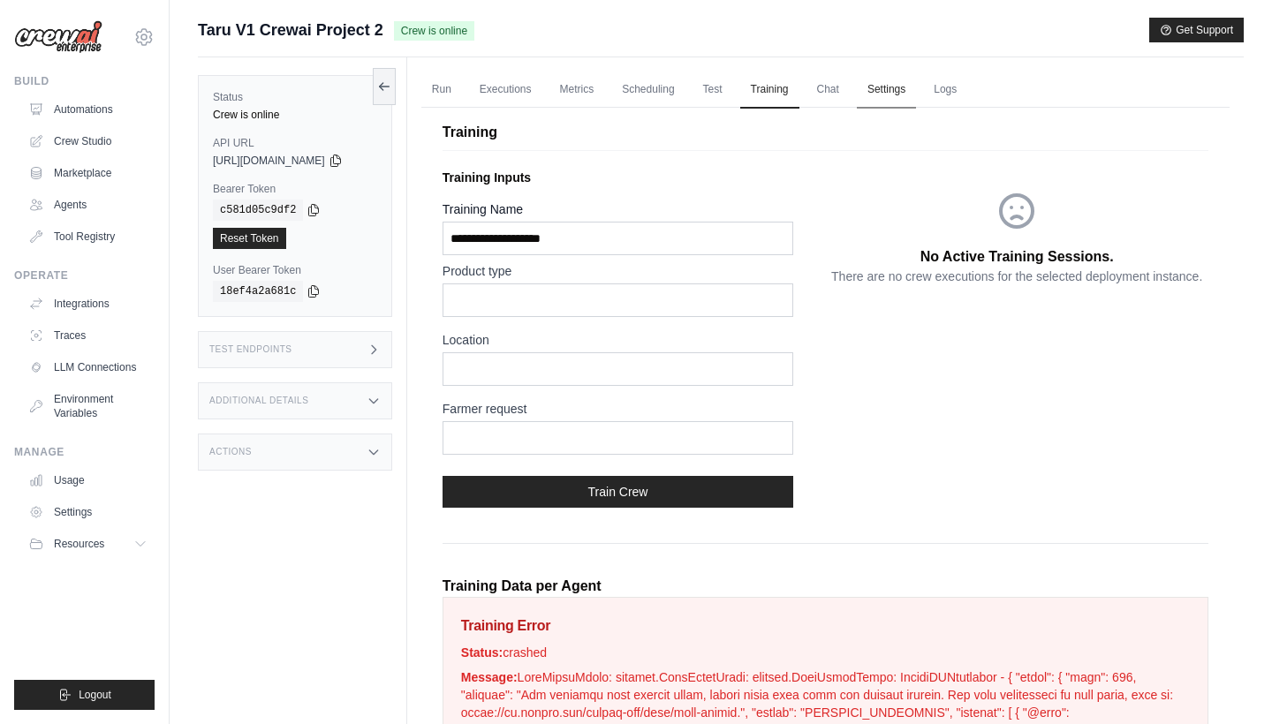
click at [893, 95] on link "Settings" at bounding box center [886, 90] width 59 height 37
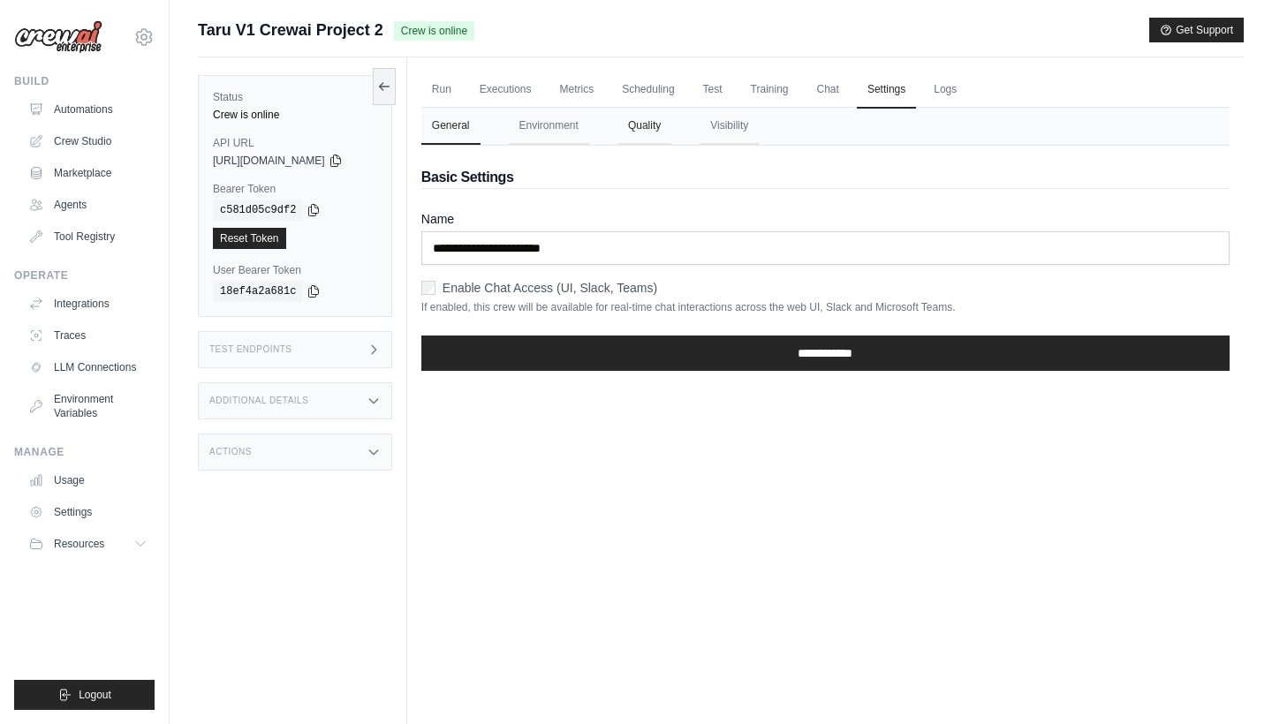
click at [666, 124] on button "Quality" at bounding box center [644, 126] width 54 height 37
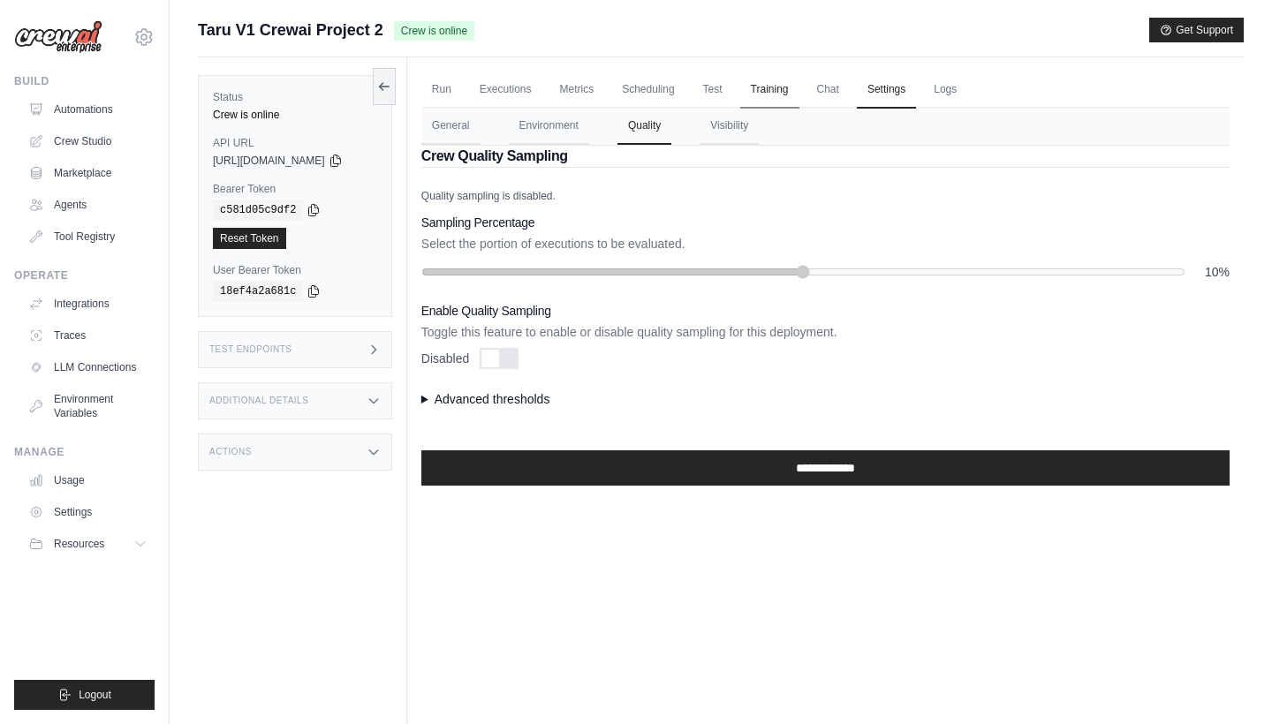
click at [778, 83] on link "Training" at bounding box center [769, 90] width 59 height 37
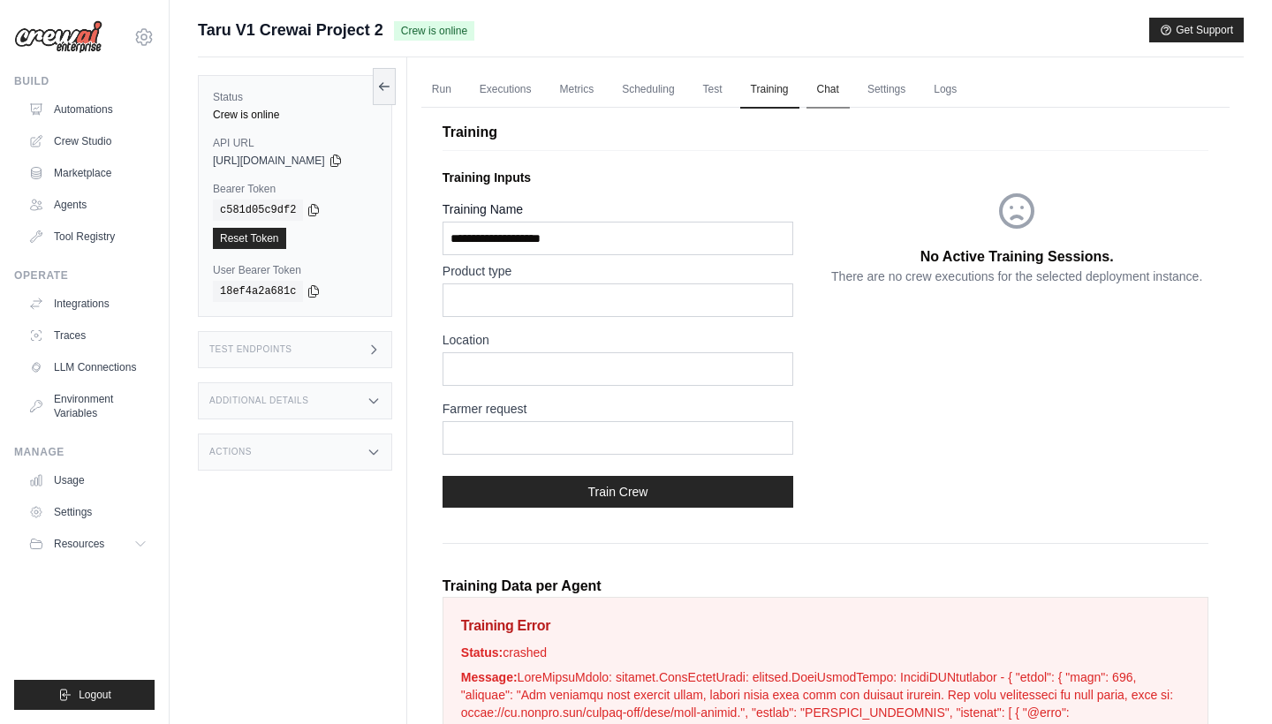
click at [820, 93] on link "Chat" at bounding box center [828, 90] width 43 height 37
click at [980, 92] on ul "Run Executions Metrics Scheduling Test Training Chat Settings Logs" at bounding box center [825, 90] width 808 height 36
click at [962, 91] on link "Logs" at bounding box center [945, 90] width 44 height 37
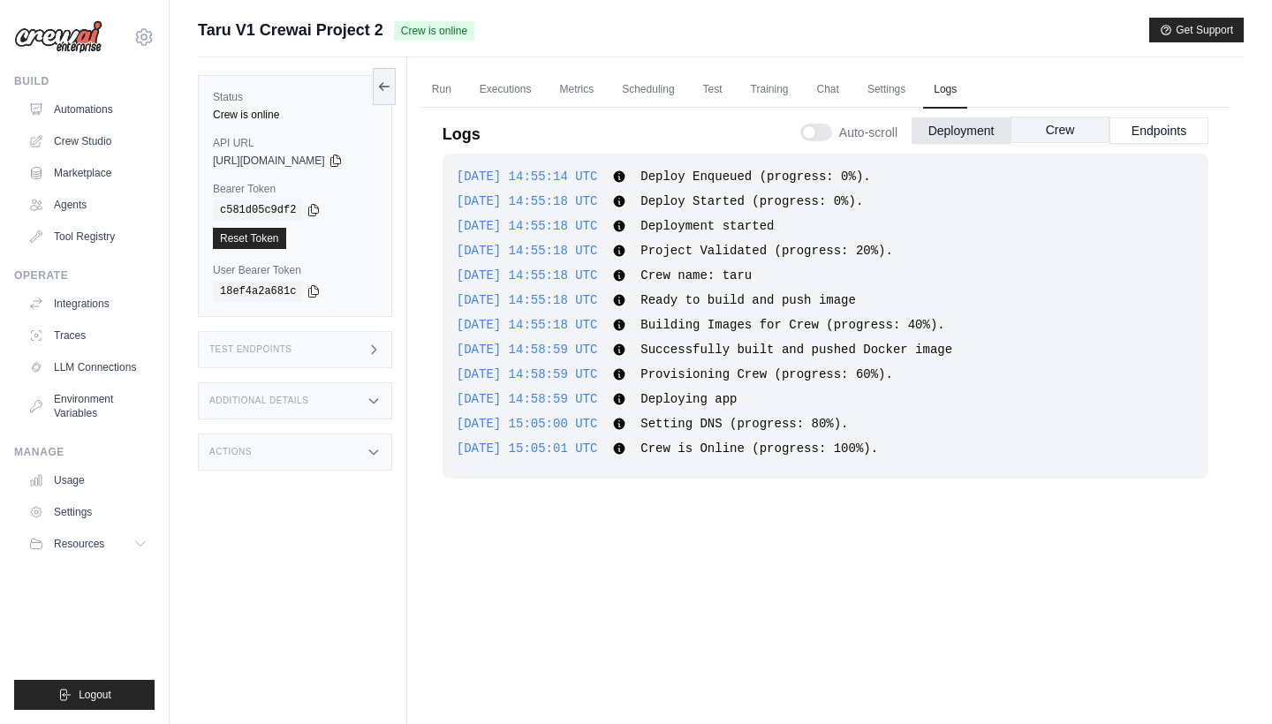
click at [1064, 125] on button "Crew" at bounding box center [1060, 130] width 99 height 27
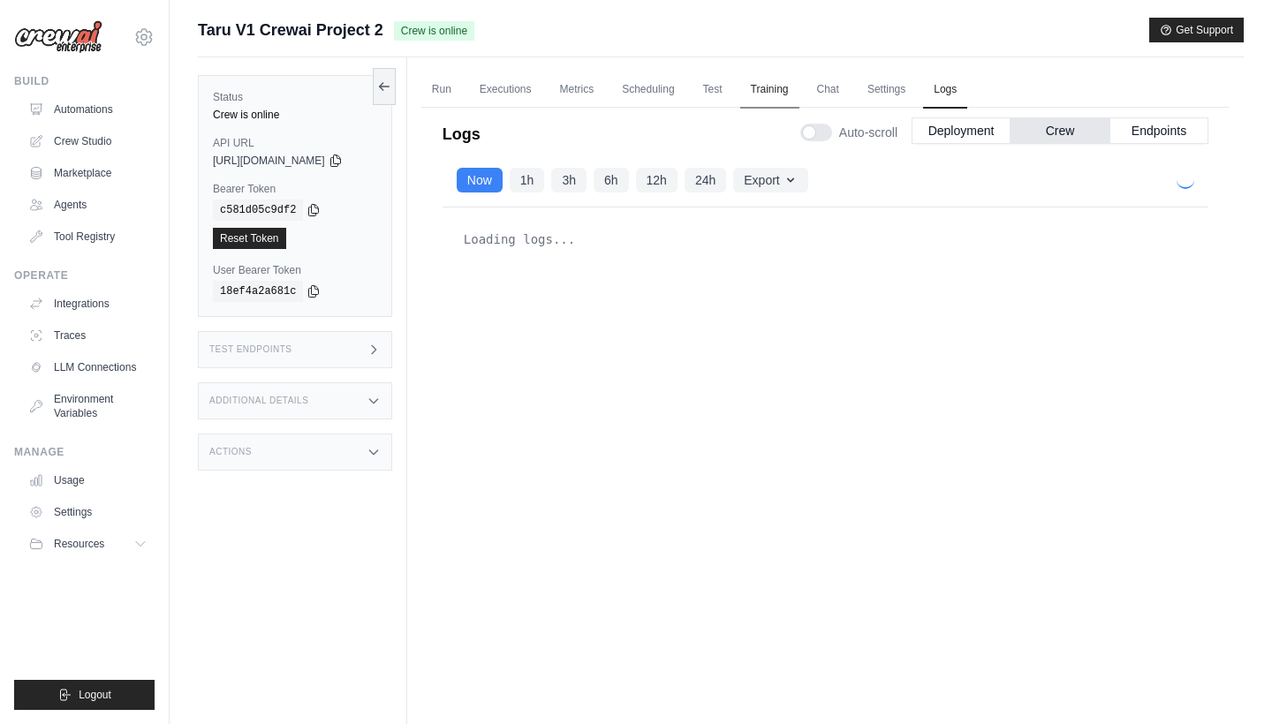
click at [770, 96] on link "Training" at bounding box center [769, 90] width 59 height 37
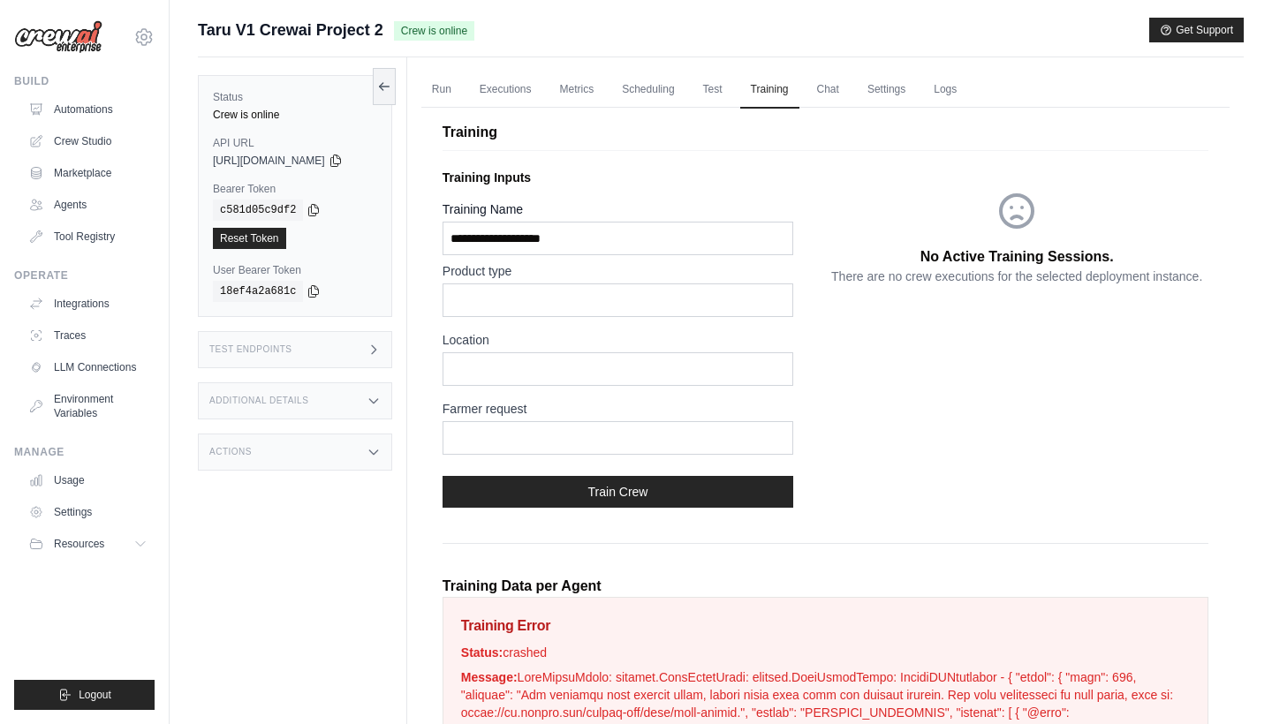
click at [302, 395] on div "Additional Details" at bounding box center [295, 401] width 194 height 37
click at [302, 396] on h3 "Additional Details" at bounding box center [258, 401] width 99 height 11
click at [301, 461] on div "Actions" at bounding box center [295, 452] width 194 height 37
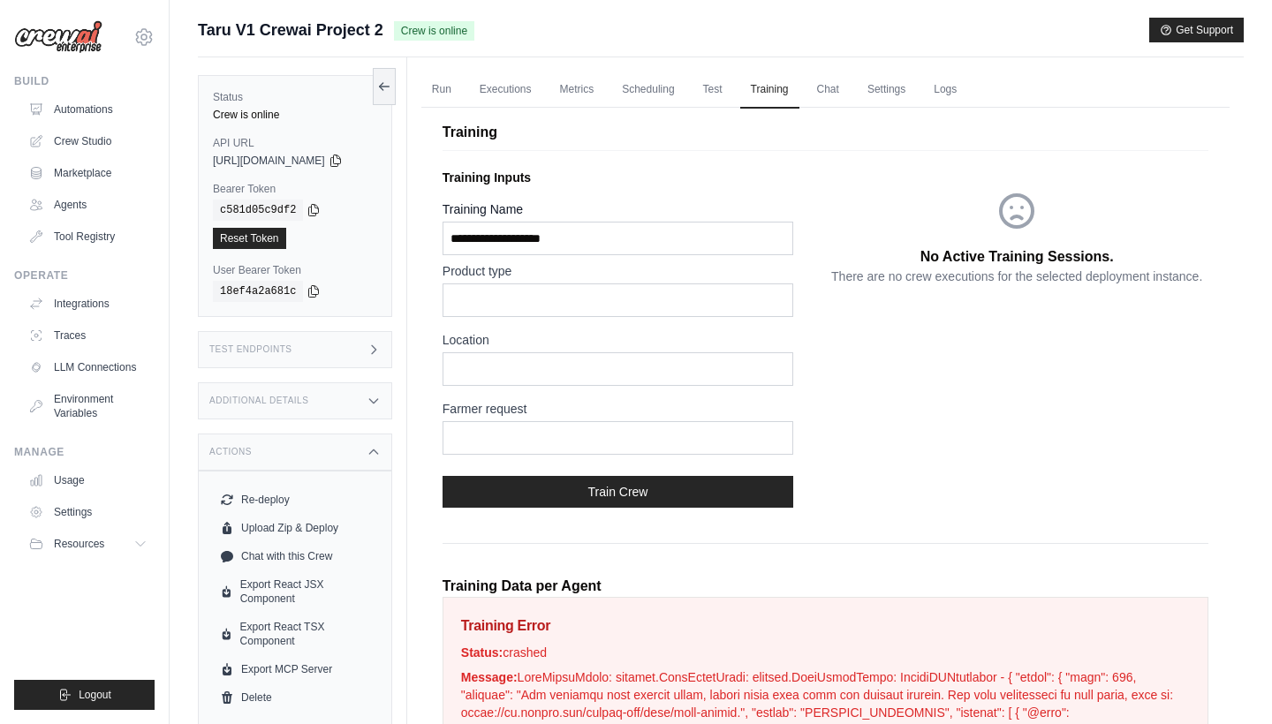
click at [302, 454] on div "Actions" at bounding box center [295, 452] width 194 height 37
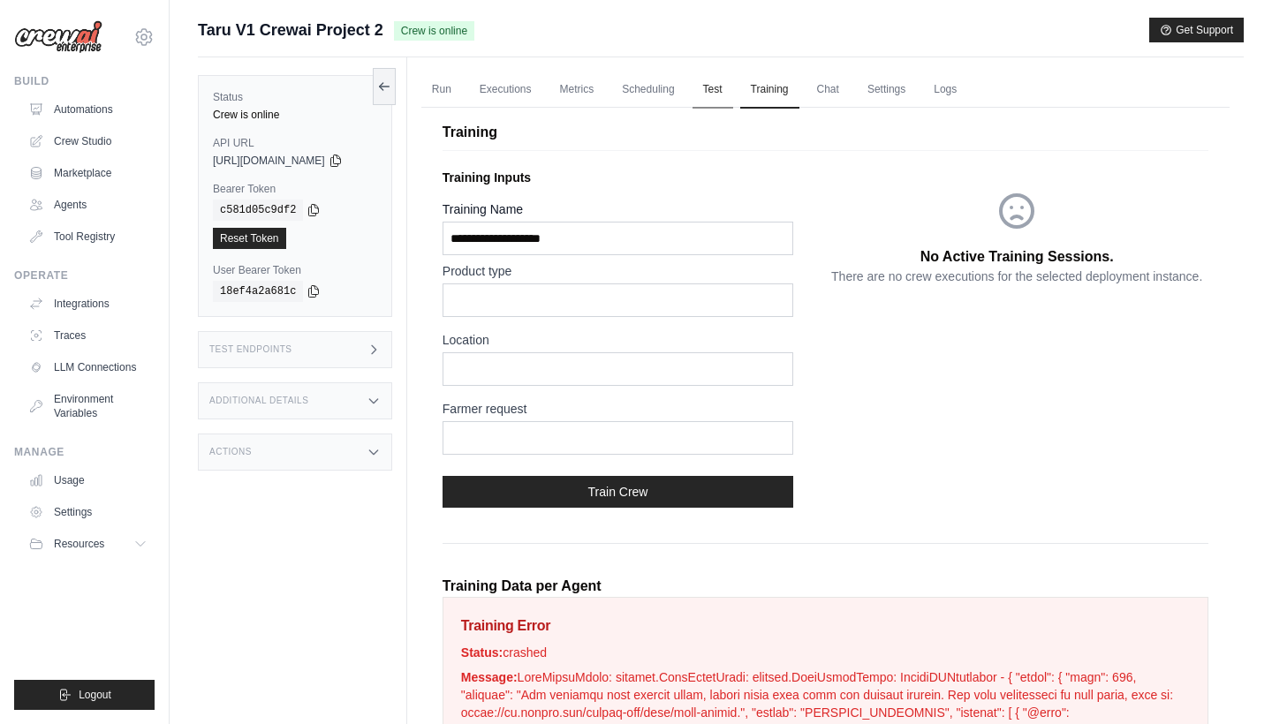
click at [713, 90] on link "Test" at bounding box center [713, 90] width 41 height 37
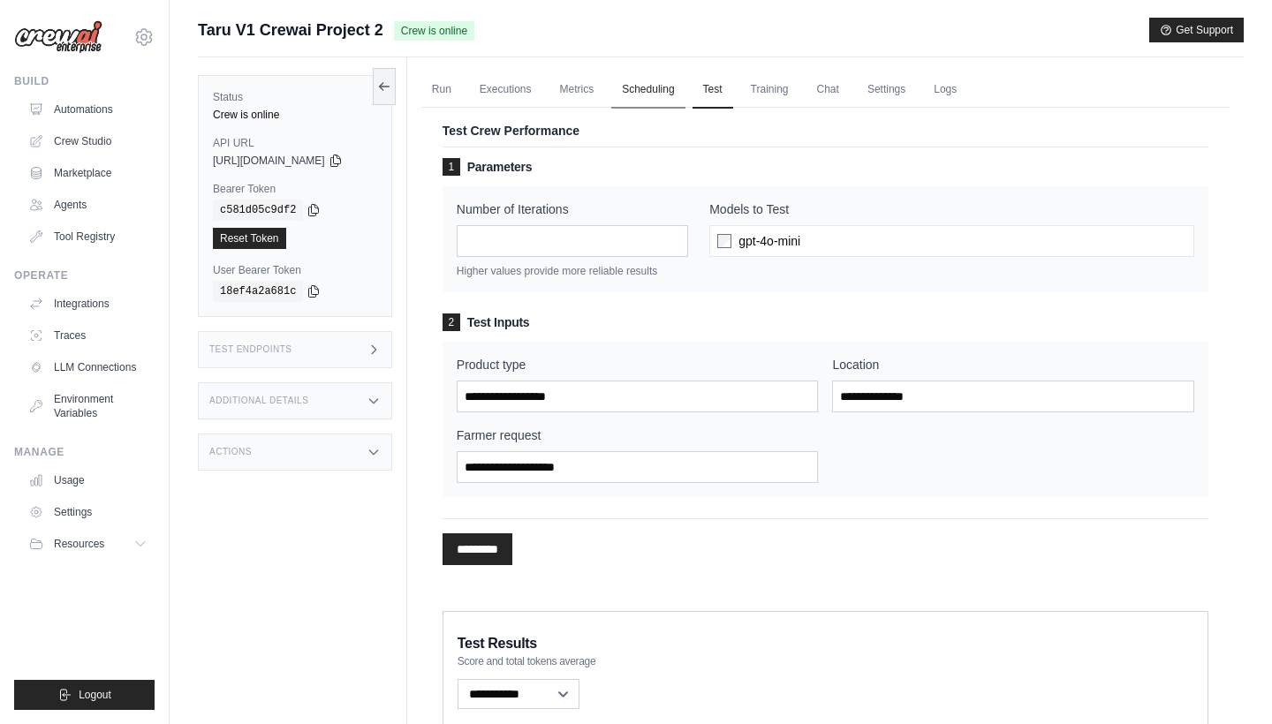
click at [657, 82] on link "Scheduling" at bounding box center [647, 90] width 73 height 37
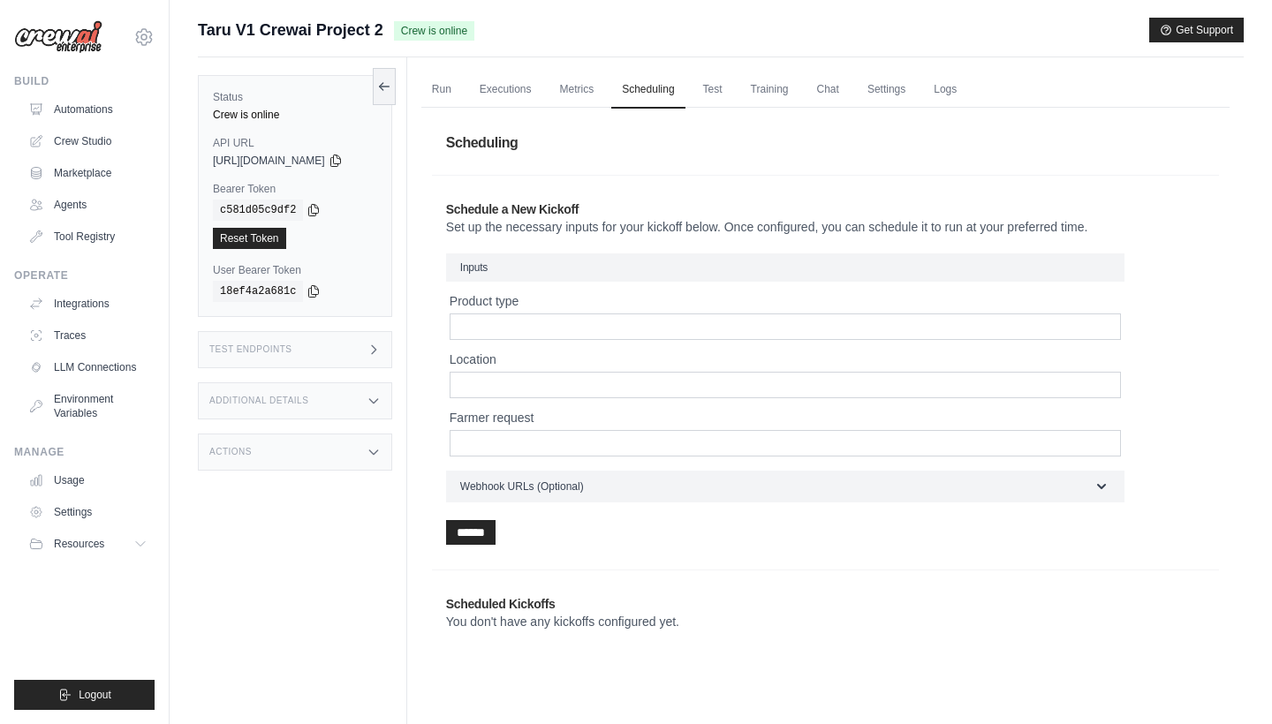
click at [746, 82] on ul "Run Executions Metrics Scheduling Test Training Chat Settings Logs" at bounding box center [825, 90] width 808 height 36
click at [723, 85] on link "Test" at bounding box center [713, 90] width 41 height 37
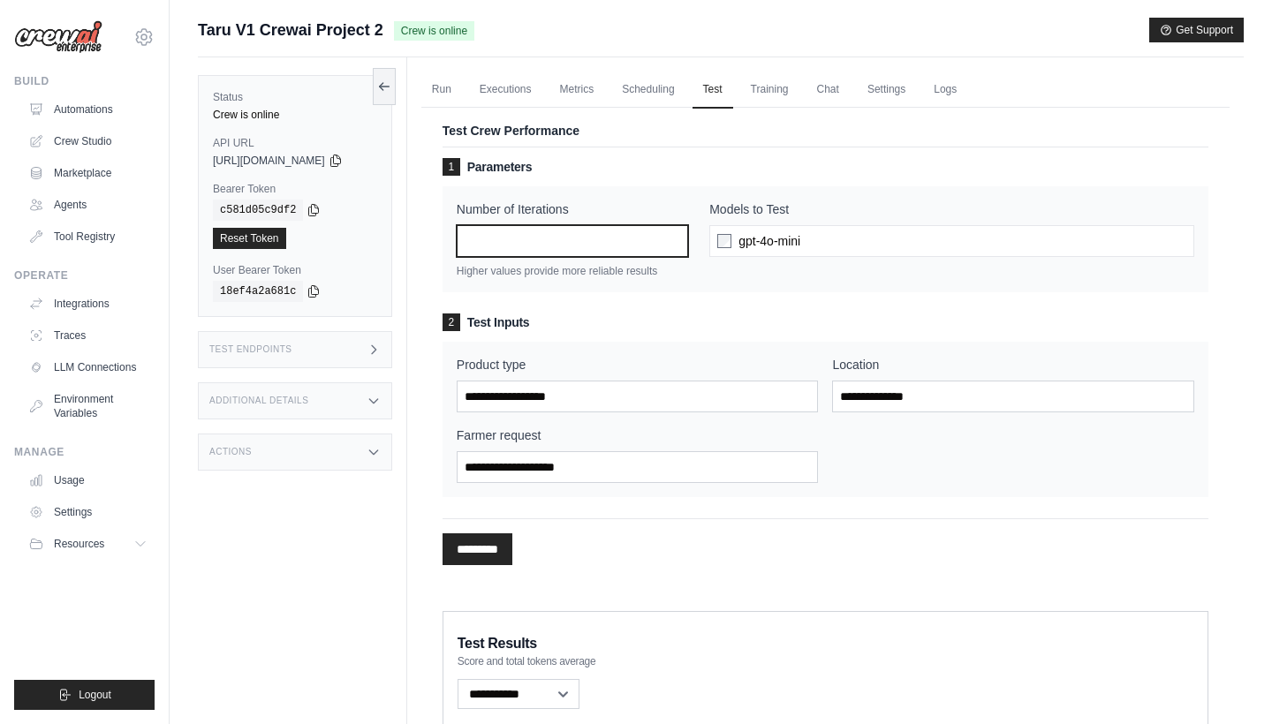
click at [653, 239] on input "*" at bounding box center [572, 241] width 231 height 32
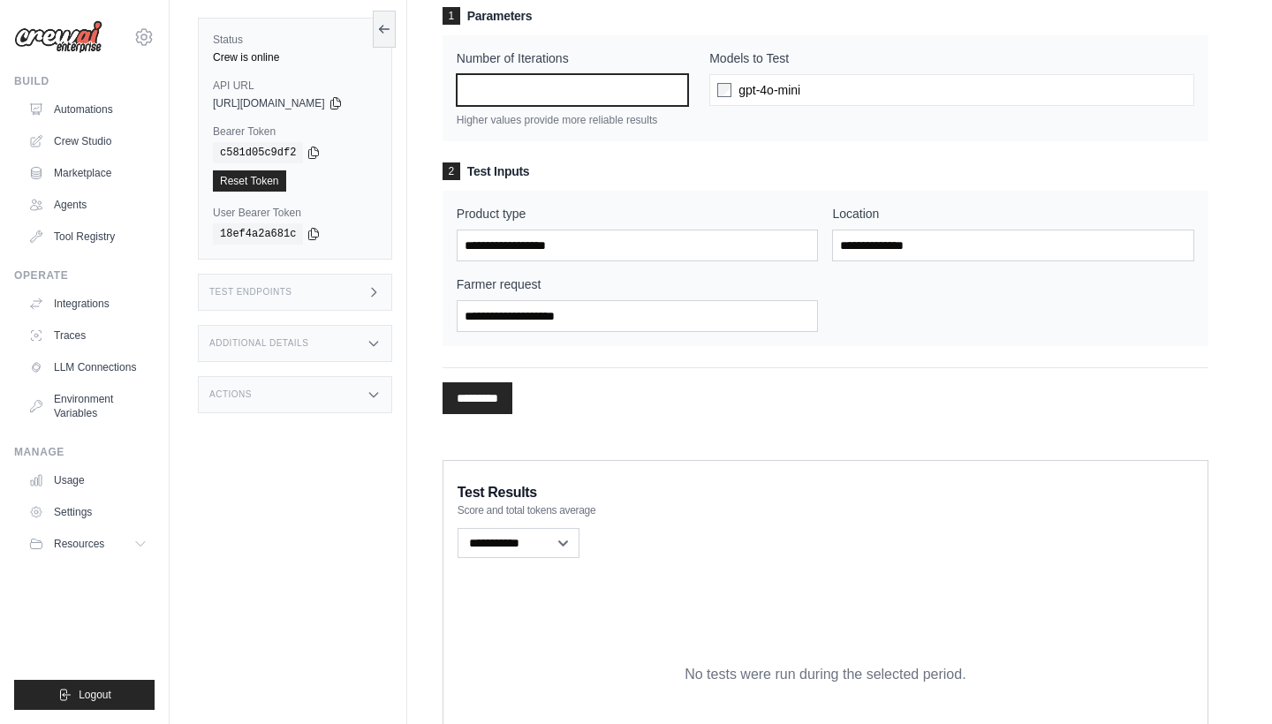
scroll to position [236, 0]
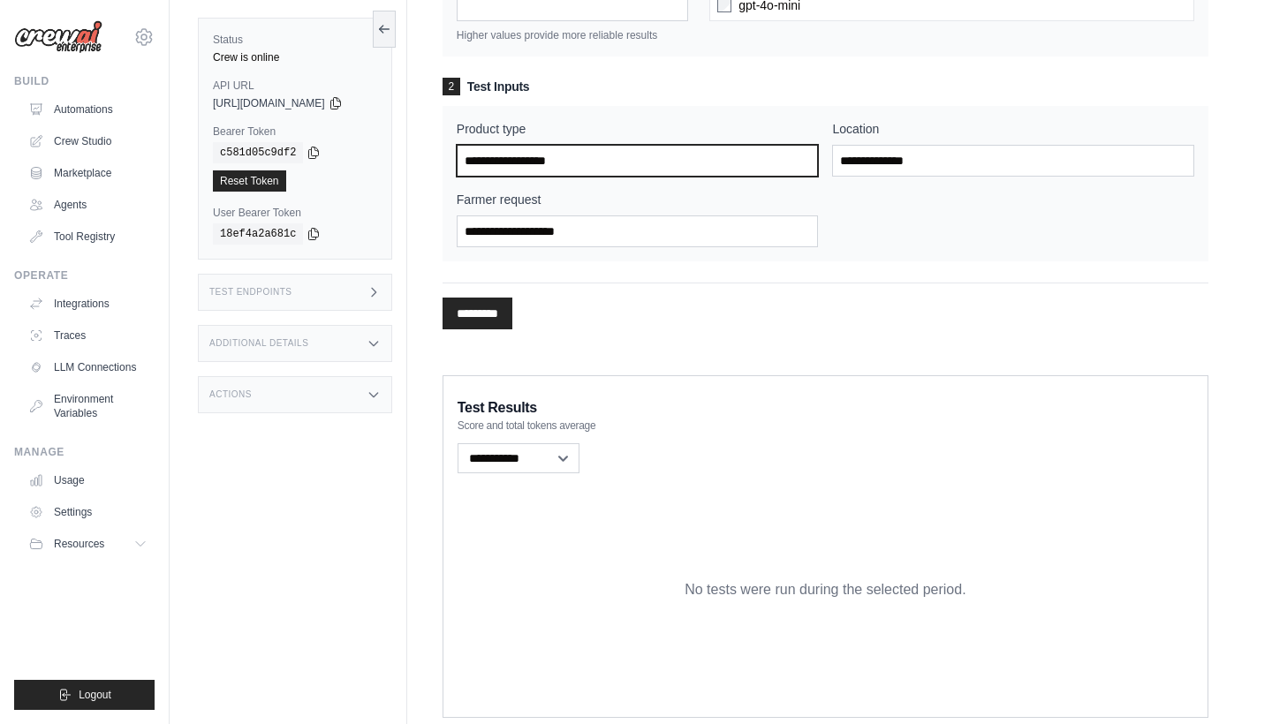
click at [693, 161] on input "Product type" at bounding box center [638, 161] width 362 height 32
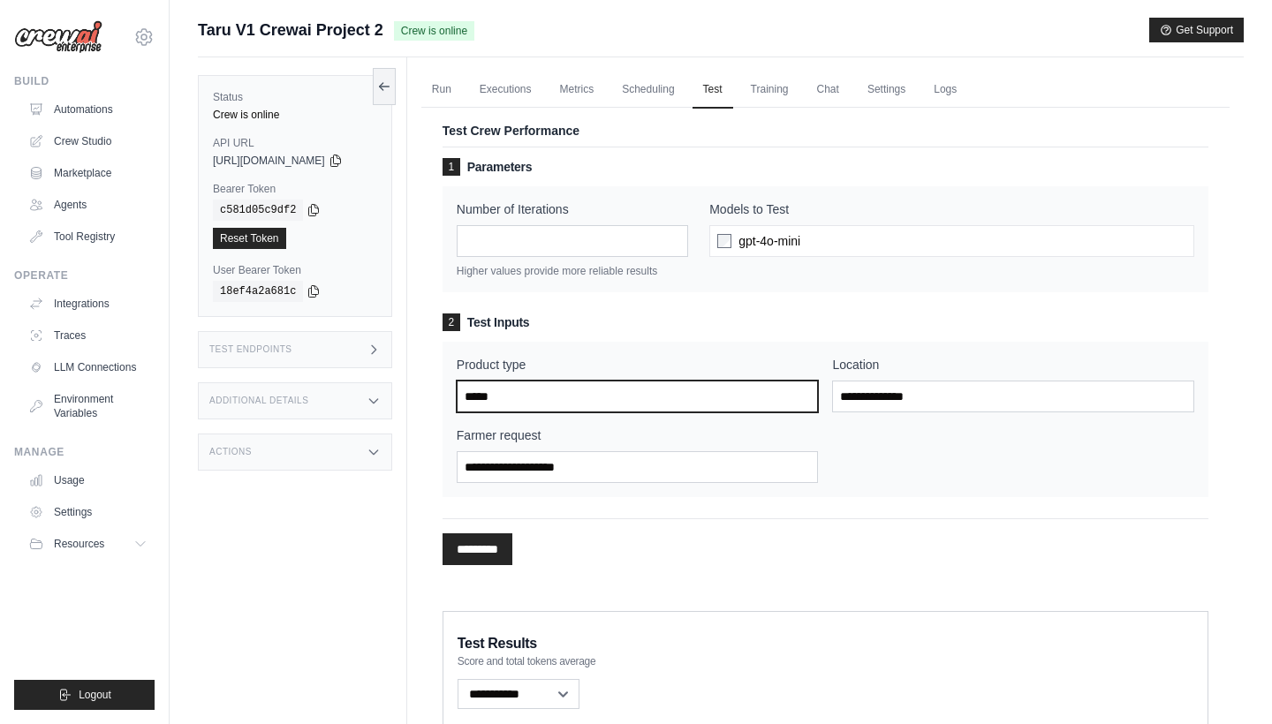
scroll to position [0, 0]
type input "*****"
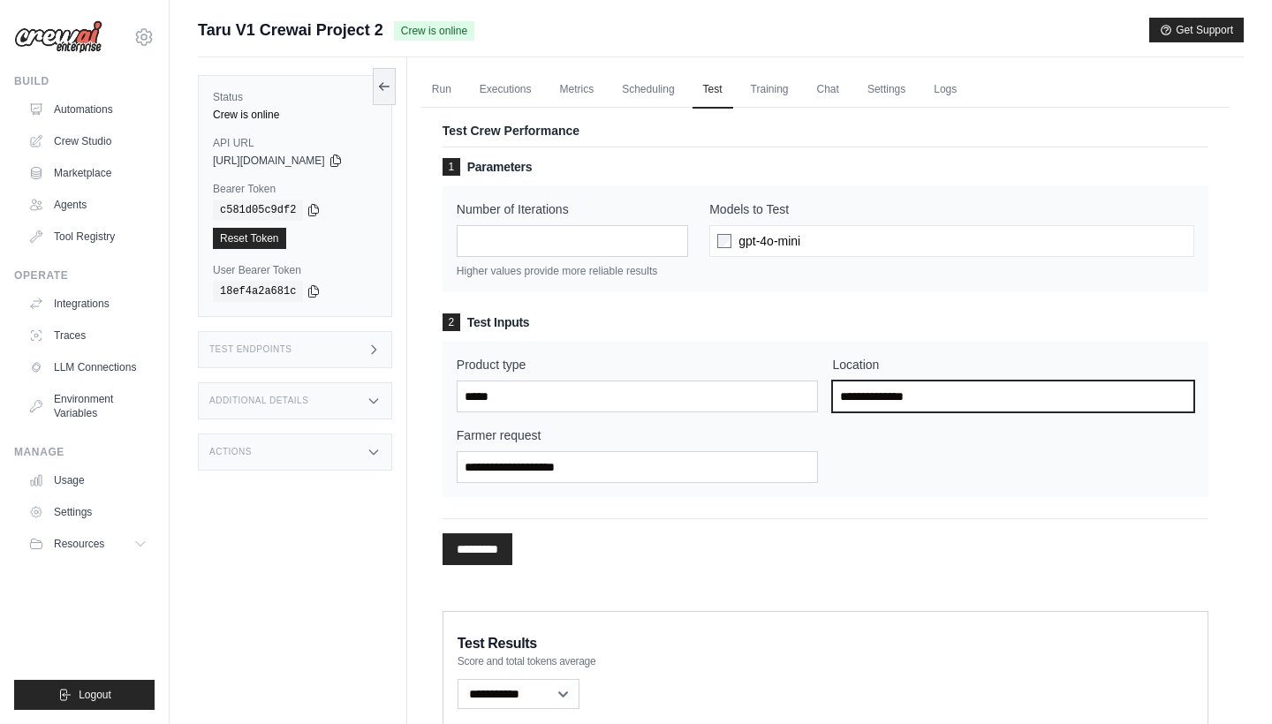
click at [875, 399] on input "Location" at bounding box center [1013, 397] width 362 height 32
type input "*******"
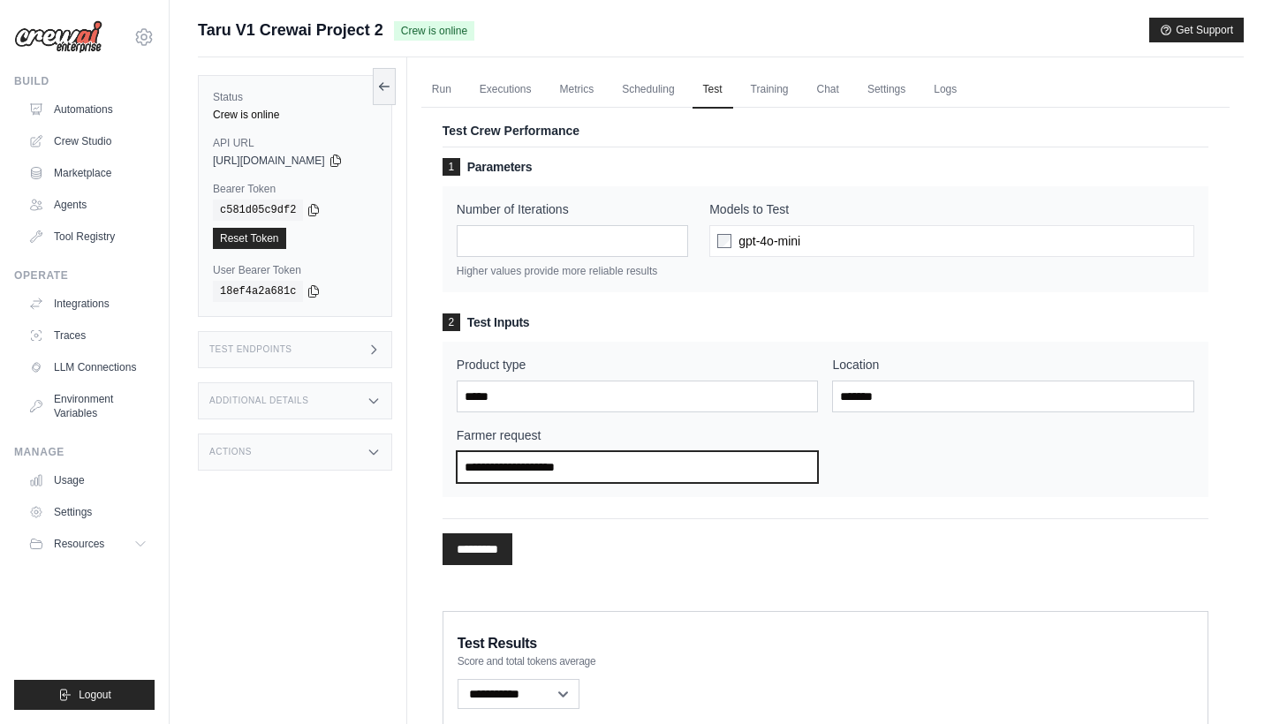
click at [728, 478] on input "Farmer request" at bounding box center [638, 467] width 362 height 32
type input "**********"
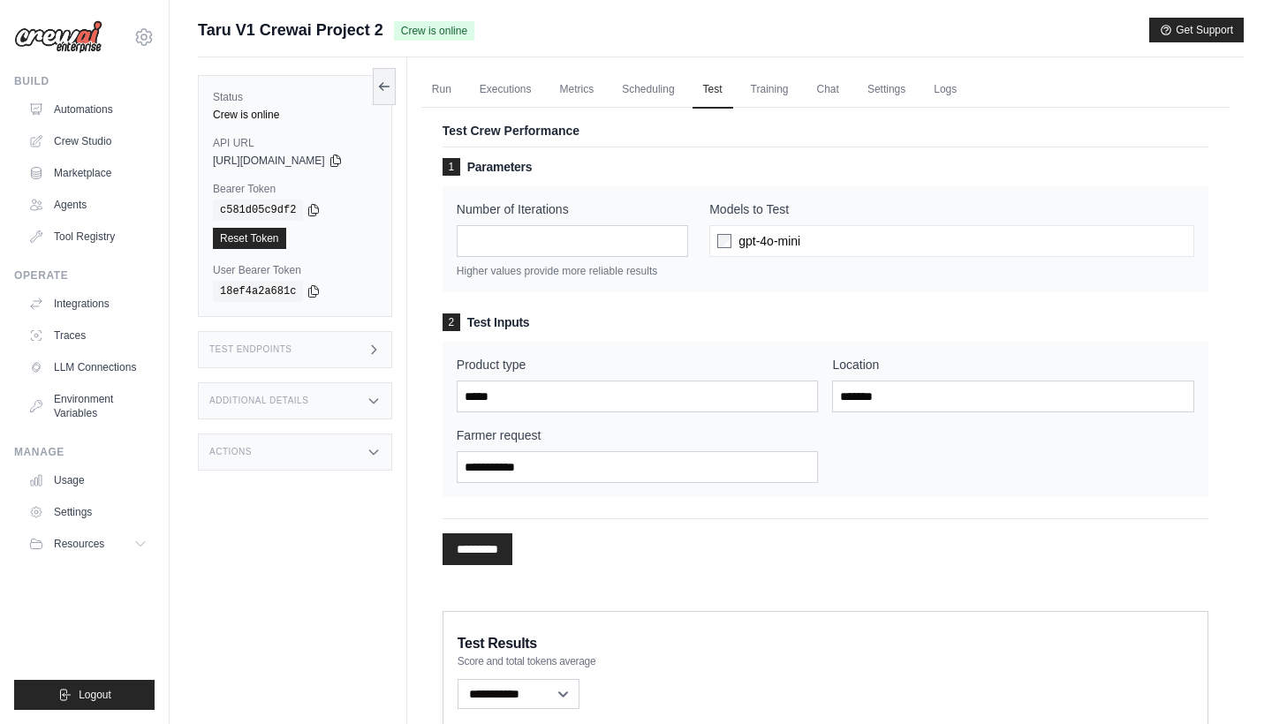
click at [542, 531] on div "********* Processing..." at bounding box center [826, 542] width 766 height 47
click at [490, 549] on input "*********" at bounding box center [478, 550] width 70 height 32
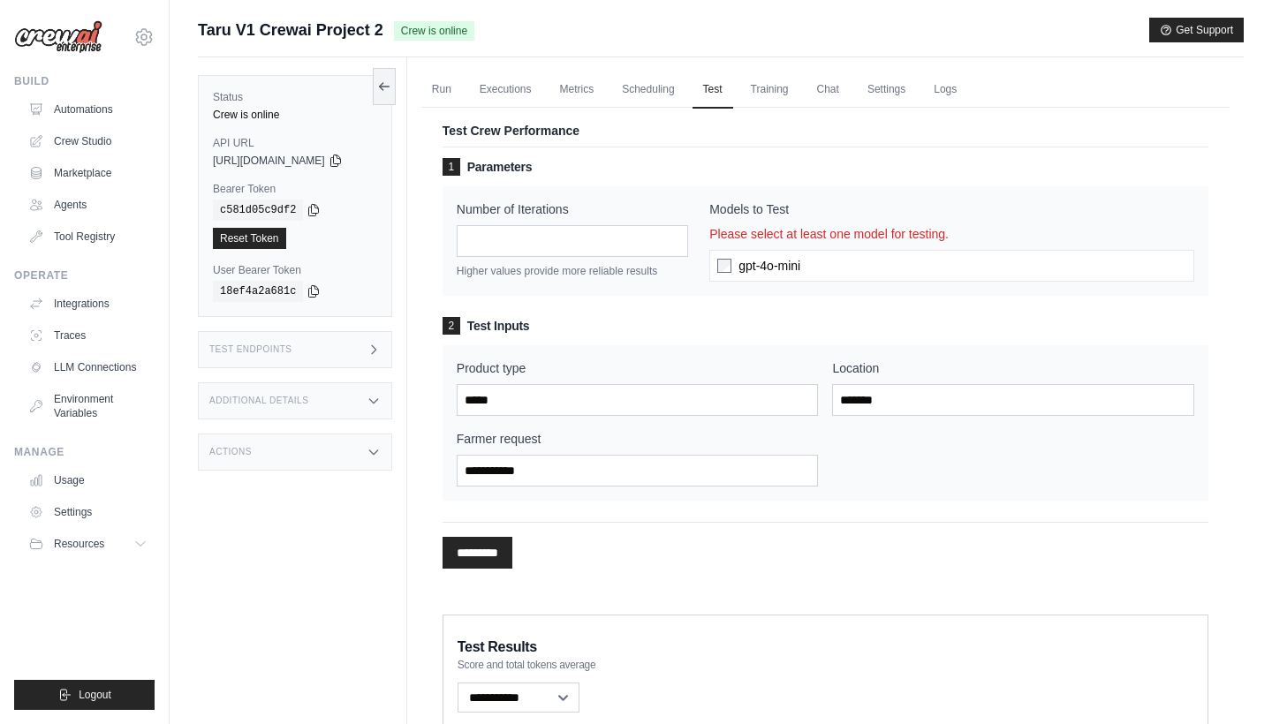
click at [746, 254] on div "gpt-4o-mini" at bounding box center [951, 266] width 485 height 32
click at [763, 267] on span "gpt-4o-mini" at bounding box center [770, 266] width 62 height 18
click at [767, 267] on span "gpt-4o-mini" at bounding box center [770, 266] width 62 height 18
click at [822, 267] on div "gpt-4o-mini" at bounding box center [951, 266] width 485 height 32
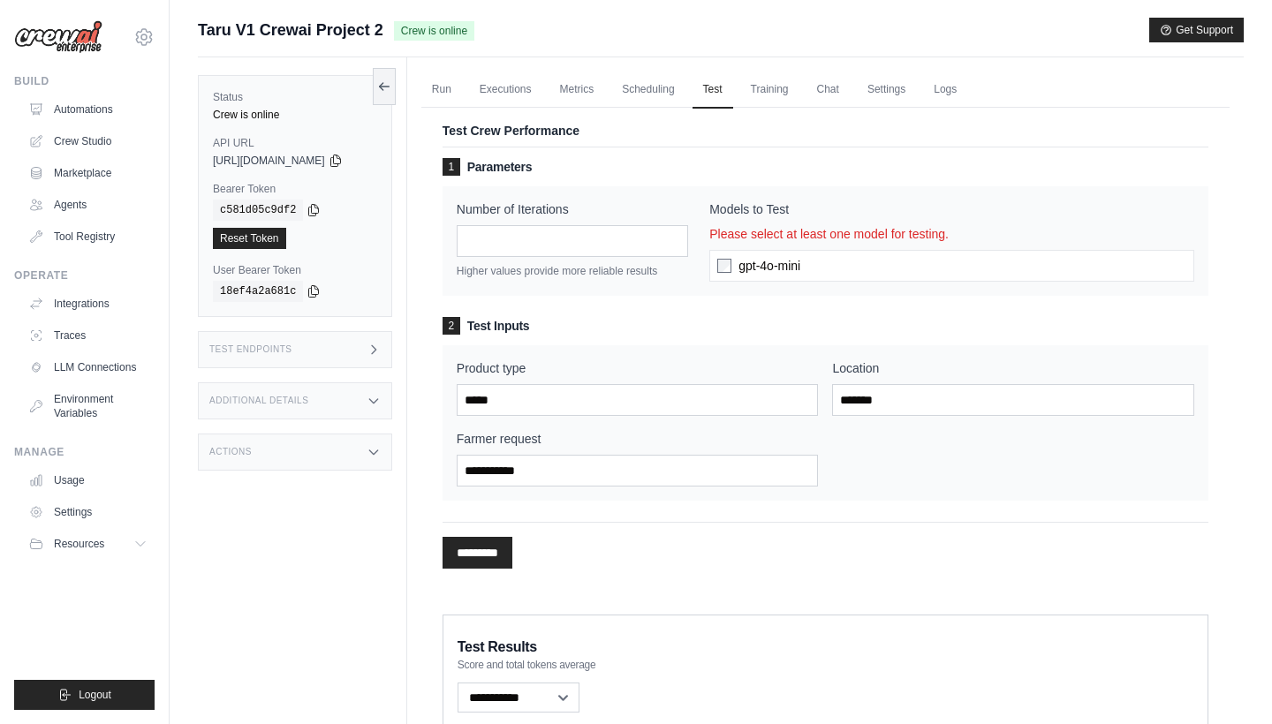
click at [501, 553] on input "*********" at bounding box center [478, 553] width 70 height 32
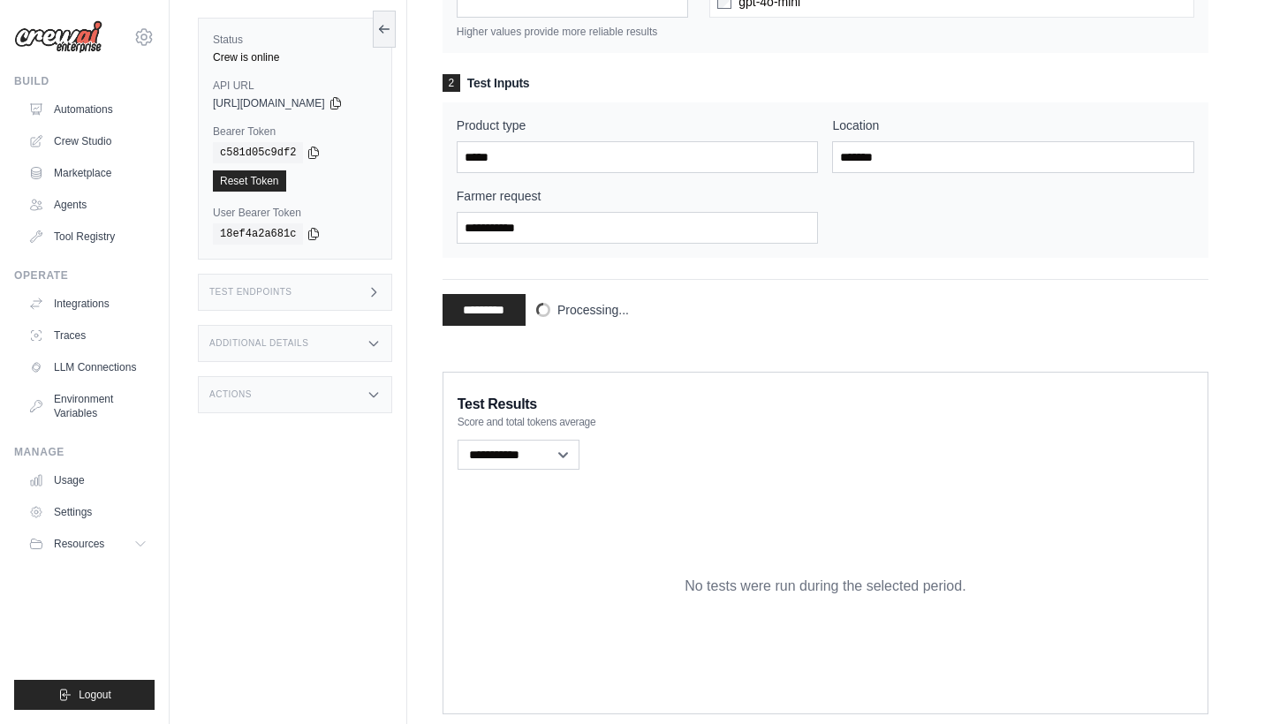
scroll to position [238, 0]
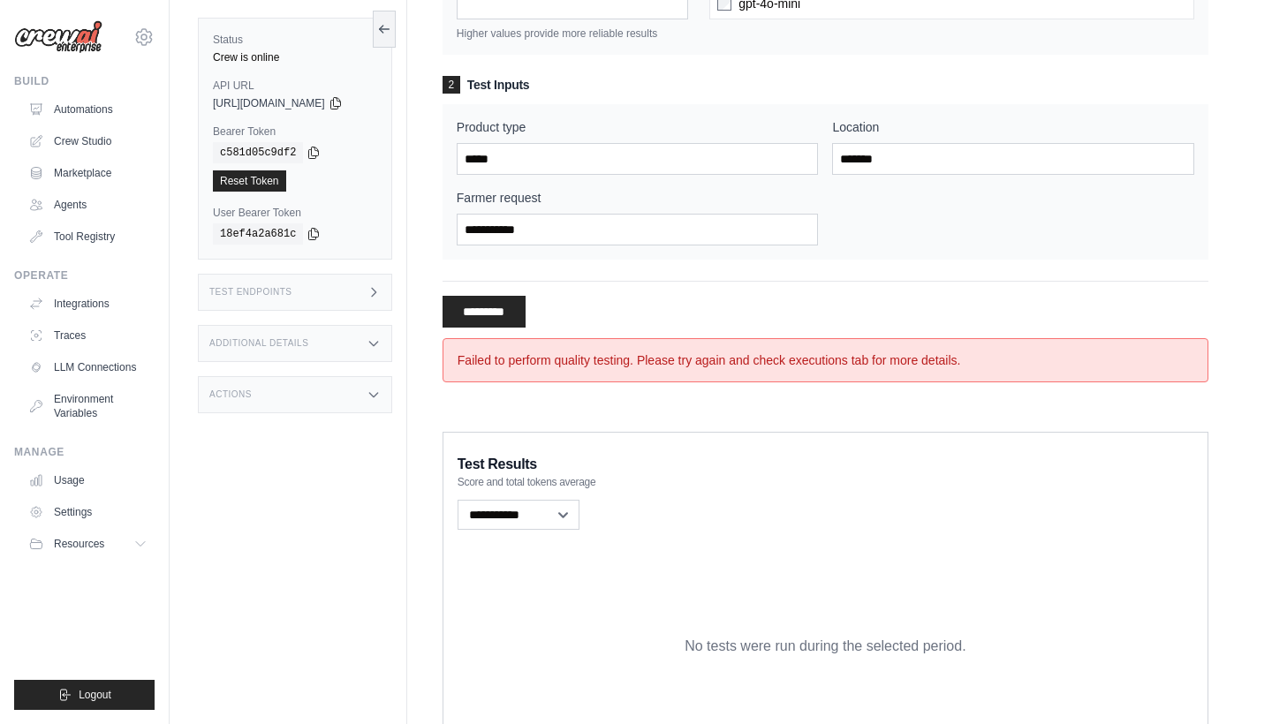
click at [492, 301] on input "**********" at bounding box center [484, 312] width 83 height 32
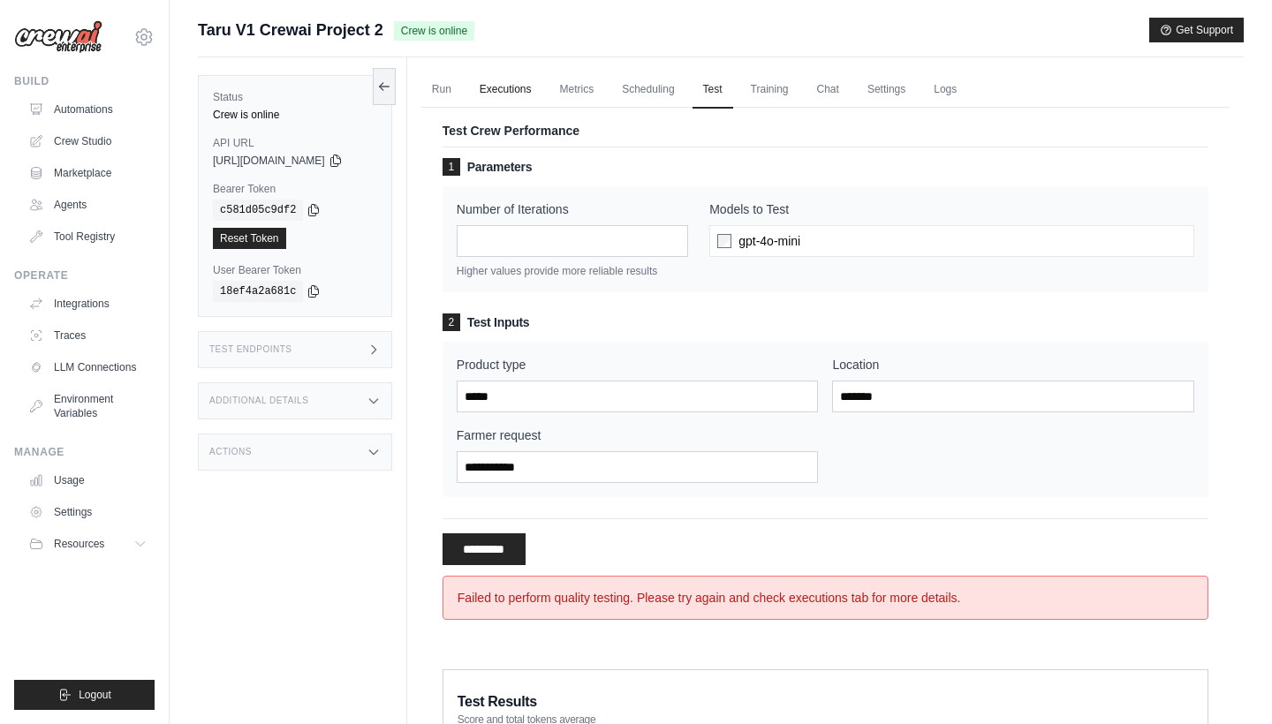
scroll to position [0, 0]
click at [542, 95] on link "Executions" at bounding box center [505, 90] width 73 height 37
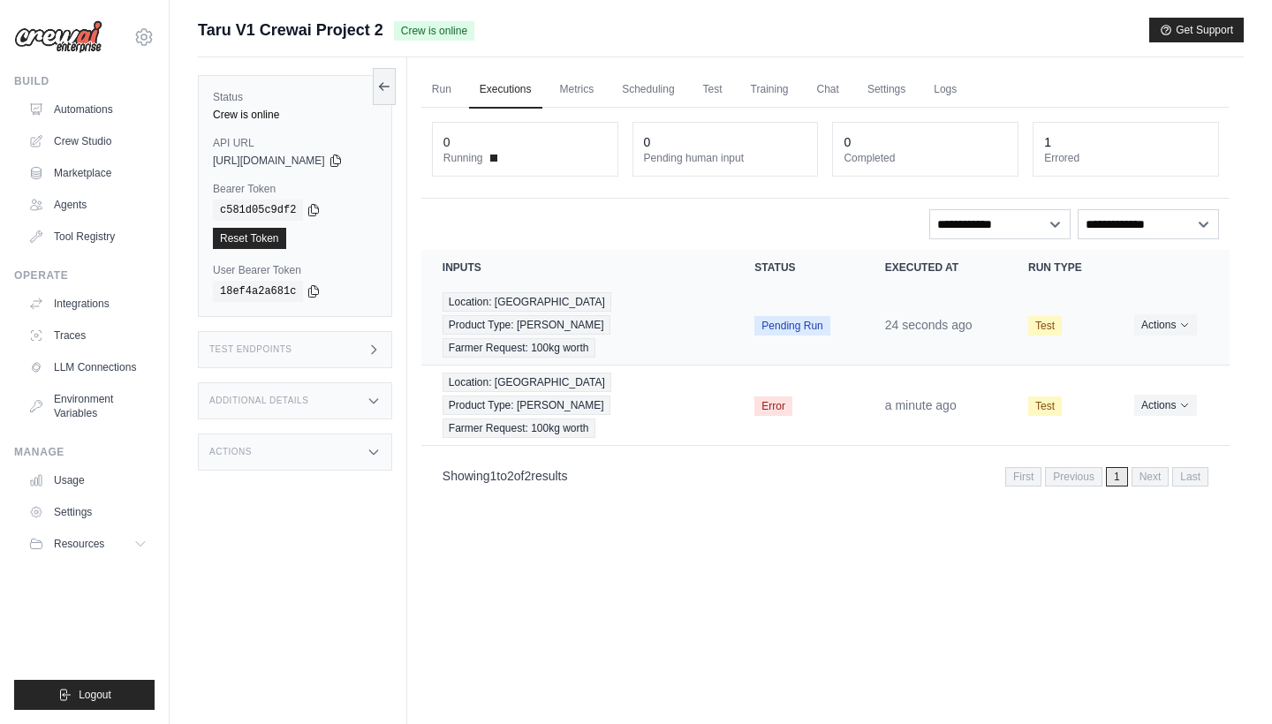
click at [819, 319] on span "Pending Run" at bounding box center [791, 325] width 75 height 19
click at [708, 311] on div "Location: Gabrone Product Type: Mazie Farmer Request: 100kg worth" at bounding box center [578, 324] width 270 height 65
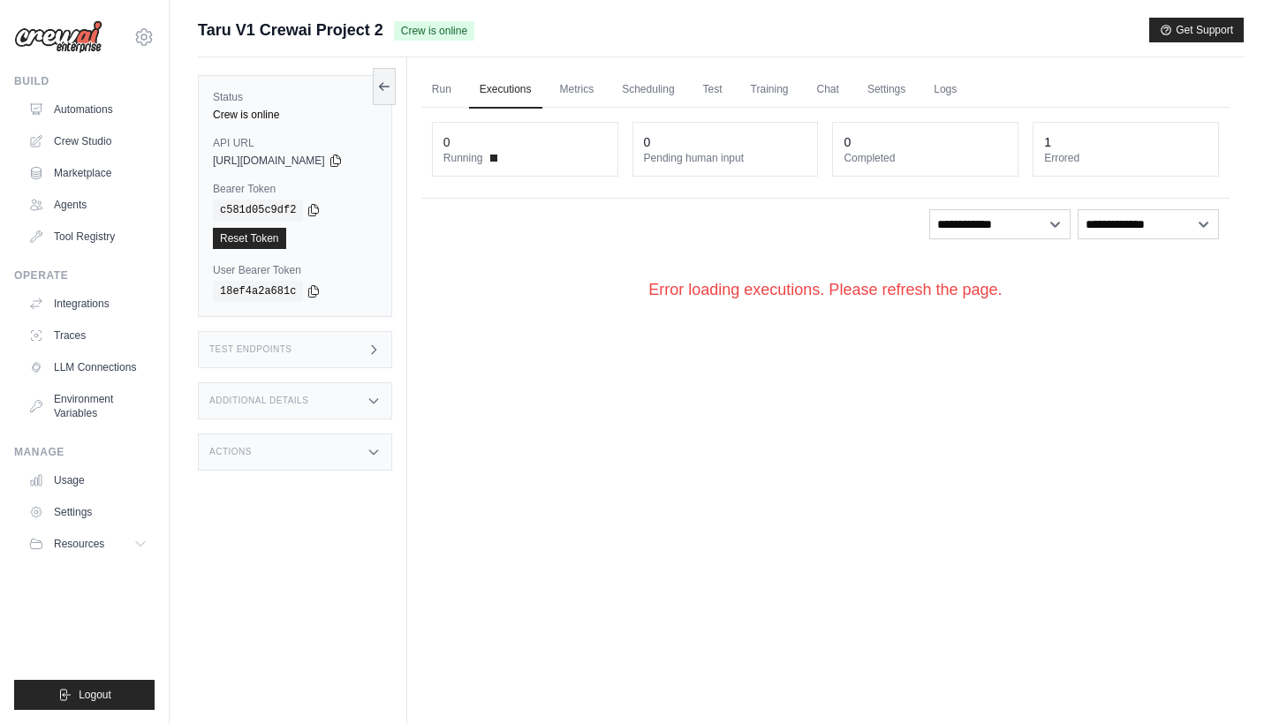
click at [596, 299] on div "Error loading executions. Please refresh the page." at bounding box center [825, 290] width 808 height 80
click at [1174, 318] on div "Error loading executions. Please refresh the page." at bounding box center [825, 290] width 808 height 80
click at [1170, 312] on div "Error loading executions. Please refresh the page." at bounding box center [825, 290] width 808 height 80
click at [800, 387] on div "Run Executions Metrics Scheduling Test Training Chat Settings Logs 0 Running 0 …" at bounding box center [825, 419] width 837 height 724
click at [1091, 423] on div "Run Executions Metrics Scheduling Test Training Chat Settings Logs 0 Running 0 …" at bounding box center [825, 419] width 837 height 724
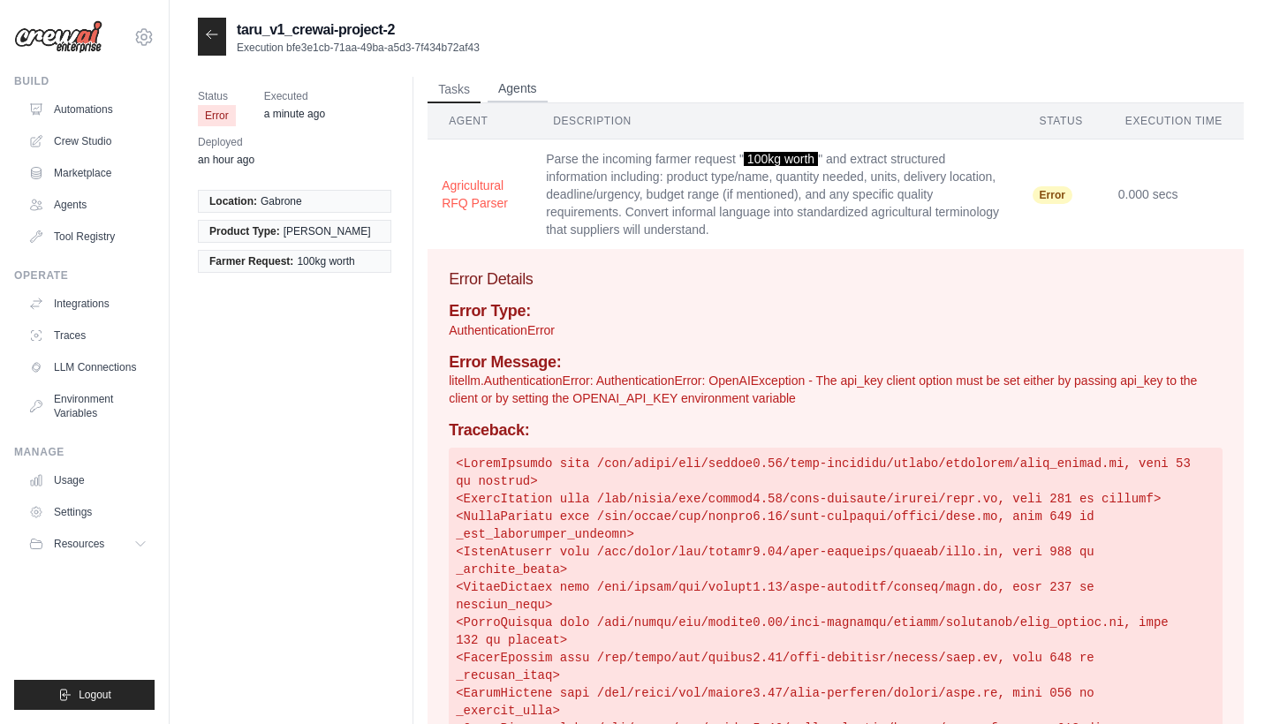
click at [523, 94] on button "Agents" at bounding box center [518, 89] width 60 height 27
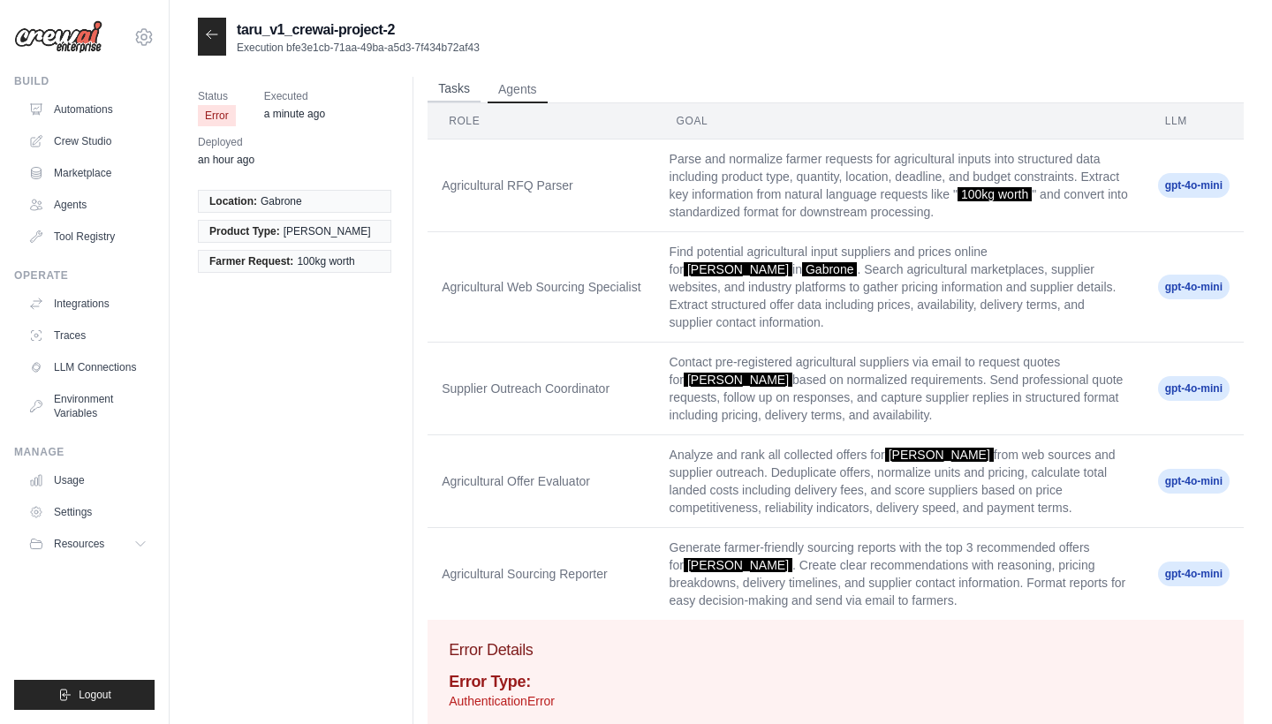
click at [473, 93] on button "Tasks" at bounding box center [454, 89] width 53 height 27
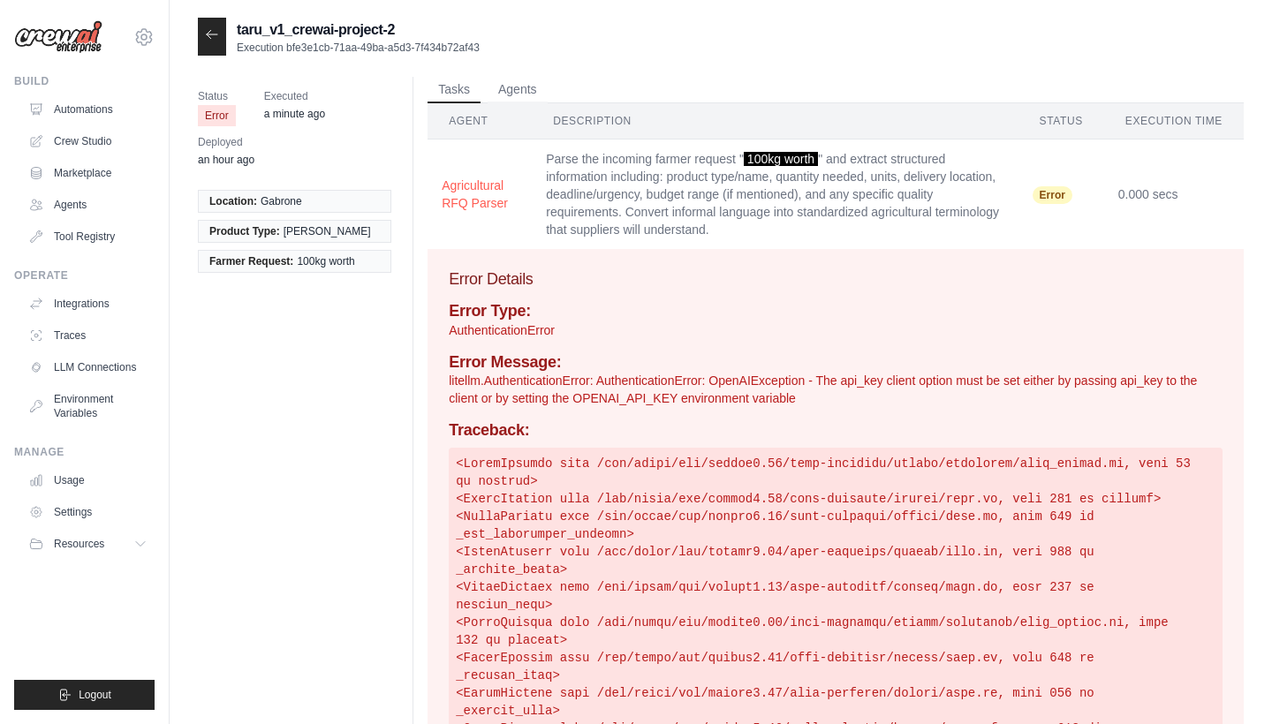
click at [208, 27] on div at bounding box center [212, 37] width 28 height 38
click at [209, 41] on icon at bounding box center [212, 34] width 14 height 14
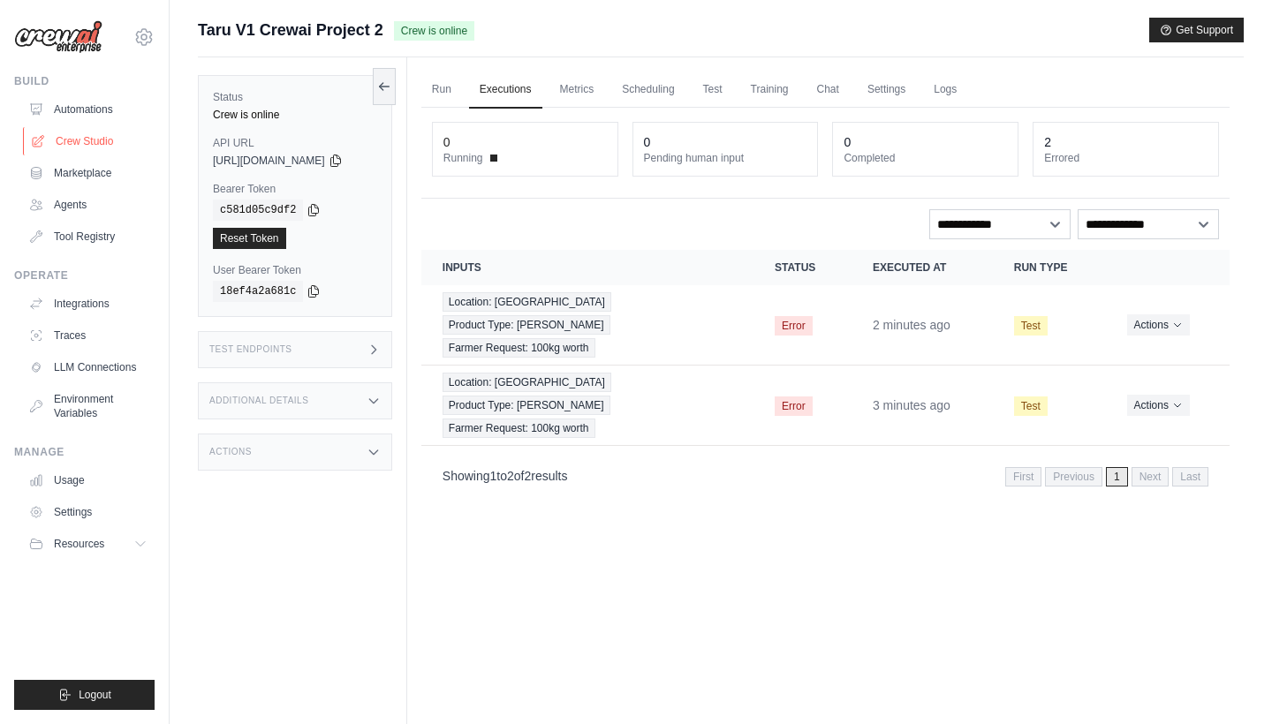
click at [104, 146] on link "Crew Studio" at bounding box center [89, 141] width 133 height 28
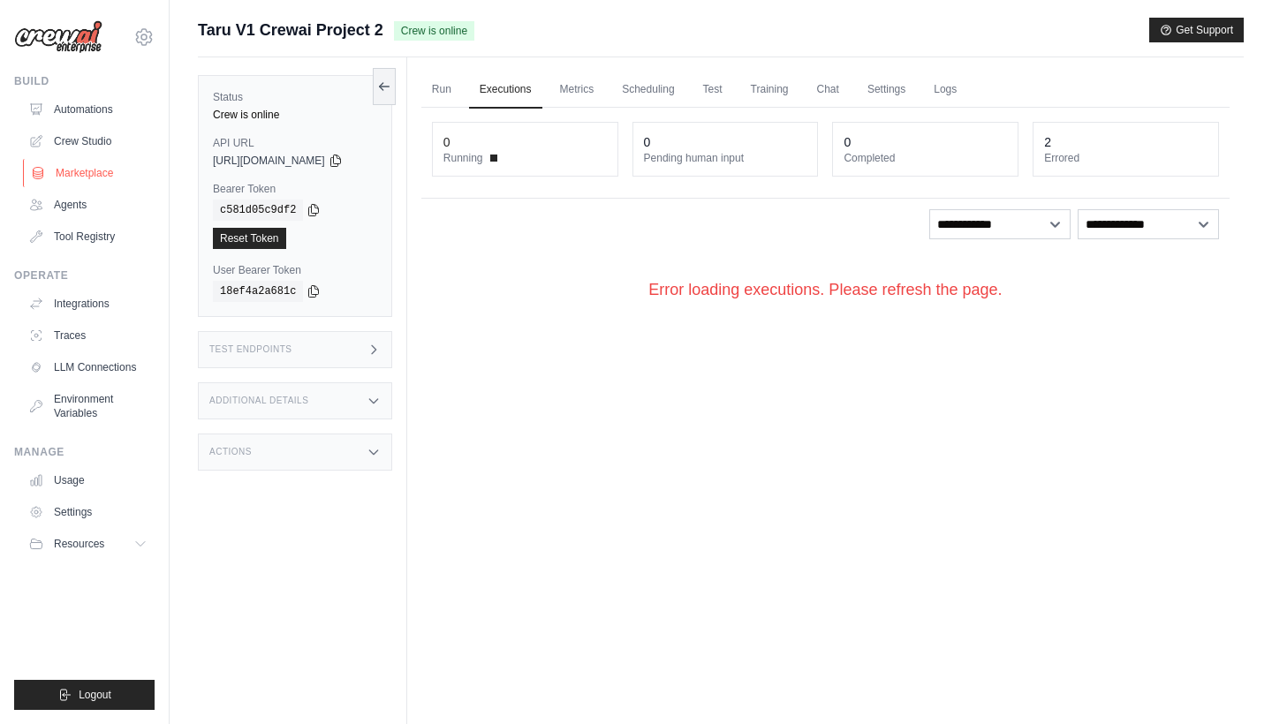
click at [92, 169] on link "Marketplace" at bounding box center [89, 173] width 133 height 28
click at [93, 169] on link "Marketplace" at bounding box center [89, 173] width 133 height 28
click at [96, 168] on link "Marketplace" at bounding box center [89, 173] width 133 height 28
click at [98, 153] on link "Crew Studio" at bounding box center [89, 141] width 133 height 28
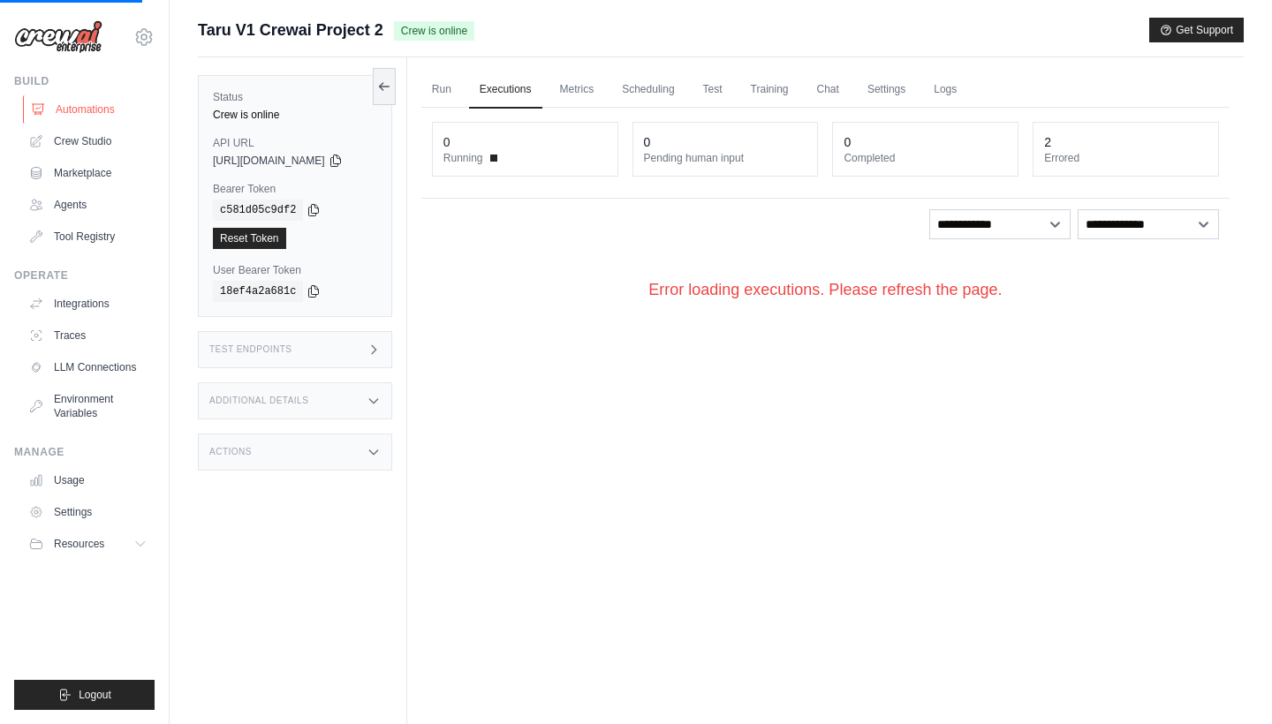
click at [75, 112] on link "Automations" at bounding box center [89, 109] width 133 height 28
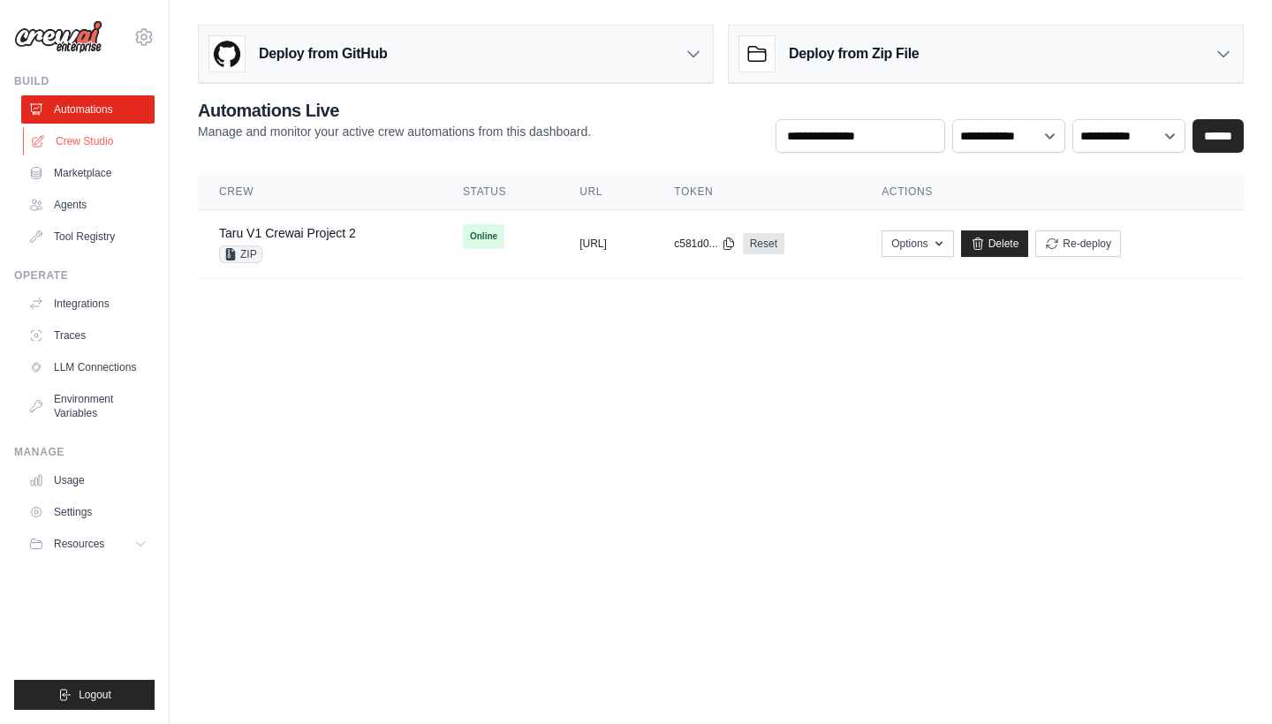
click at [125, 134] on link "Crew Studio" at bounding box center [89, 141] width 133 height 28
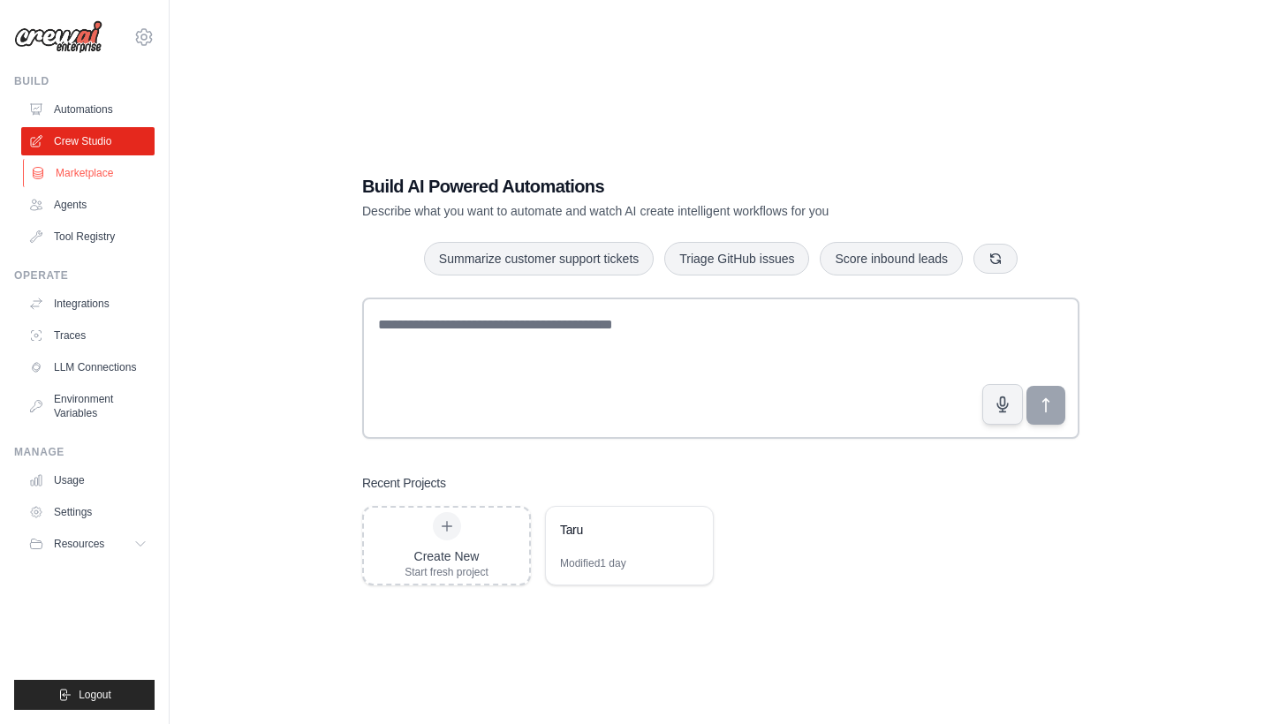
click at [108, 182] on link "Marketplace" at bounding box center [89, 173] width 133 height 28
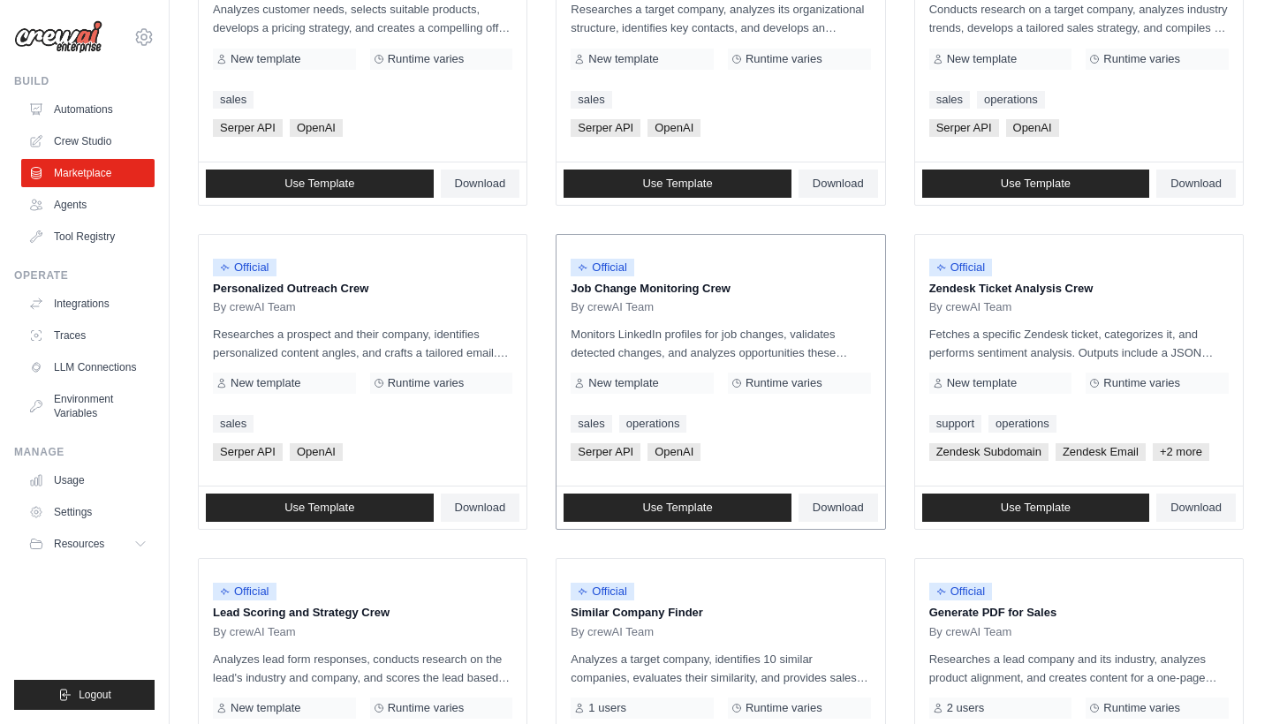
scroll to position [652, 0]
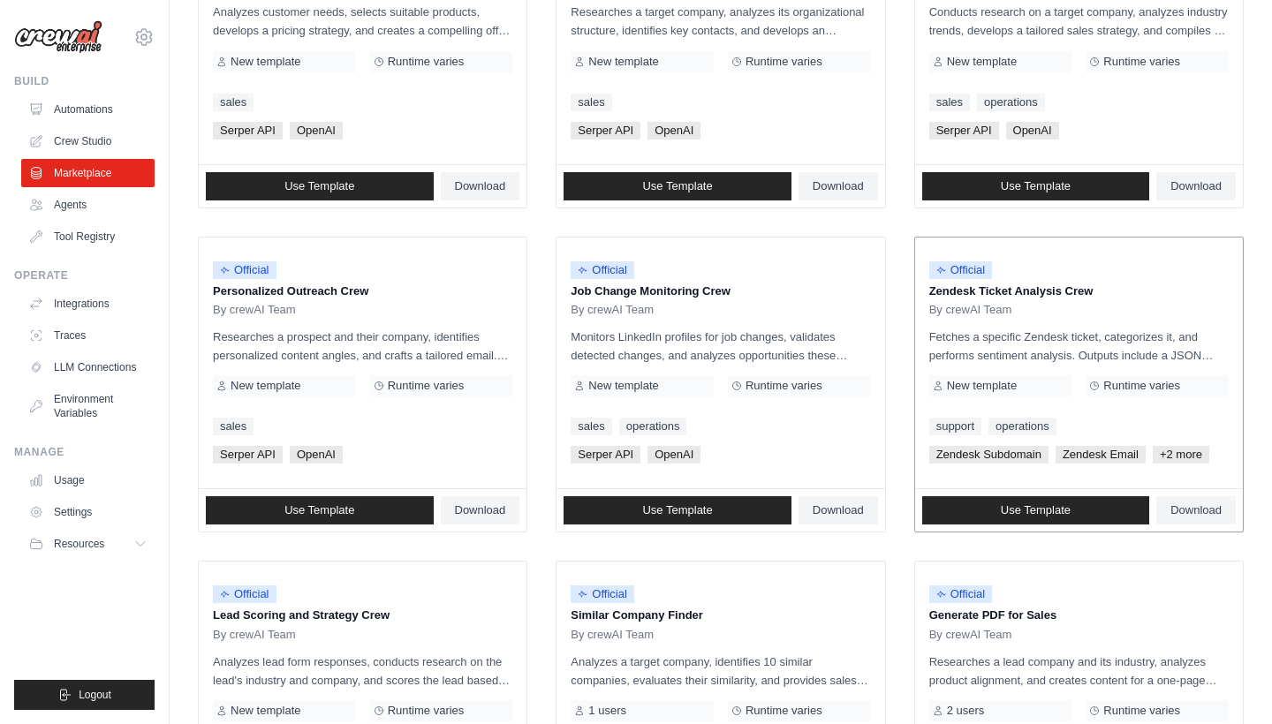
click at [1163, 457] on span "+2 more" at bounding box center [1181, 455] width 57 height 18
drag, startPoint x: 1135, startPoint y: 345, endPoint x: 1153, endPoint y: 345, distance: 17.7
click at [1146, 345] on p "Fetches a specific Zendesk ticket, categorizes it, and performs sentiment analy…" at bounding box center [1078, 346] width 299 height 37
click at [1159, 346] on p "Fetches a specific Zendesk ticket, categorizes it, and performs sentiment analy…" at bounding box center [1078, 346] width 299 height 37
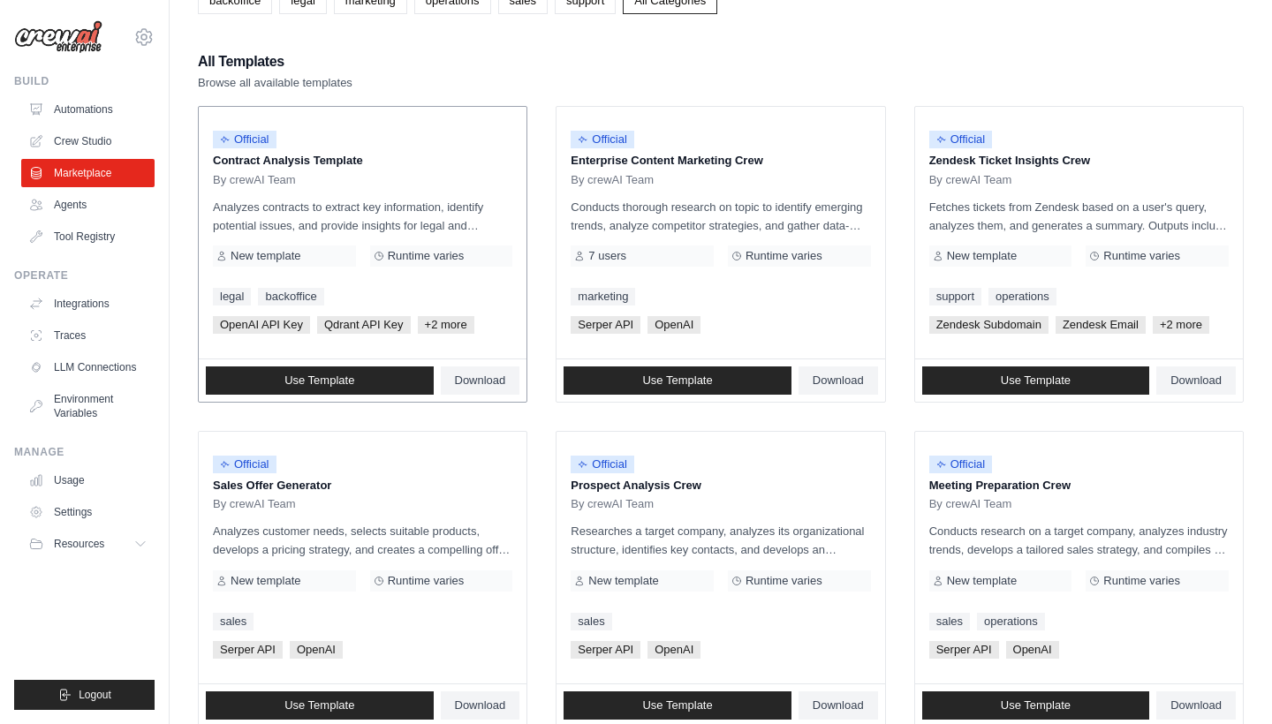
scroll to position [170, 0]
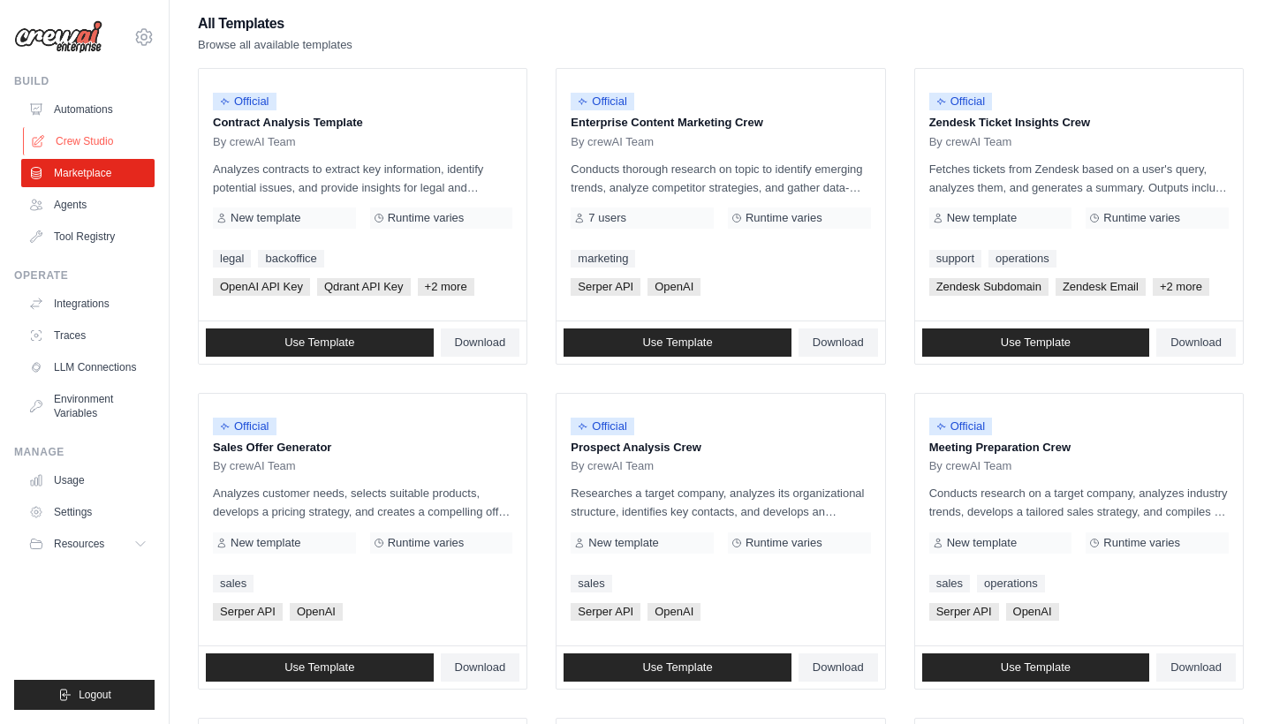
click at [106, 148] on link "Crew Studio" at bounding box center [89, 141] width 133 height 28
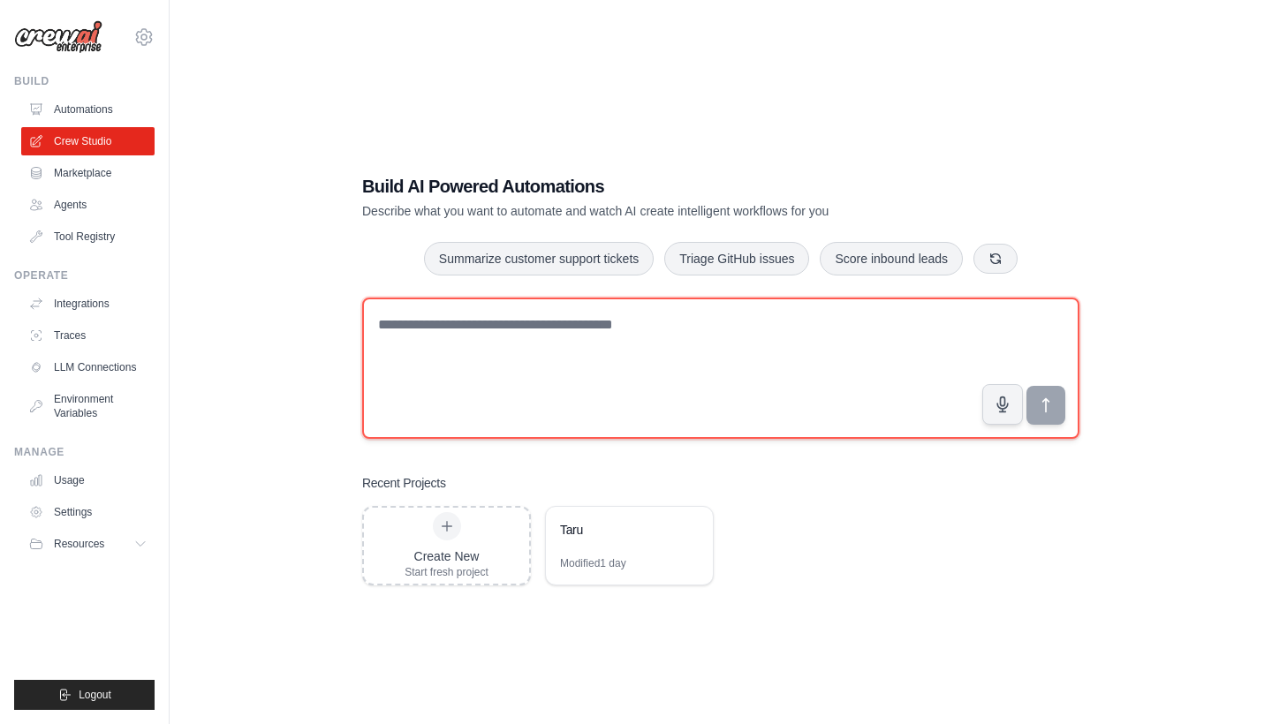
click at [478, 371] on textarea at bounding box center [720, 368] width 717 height 141
click at [725, 323] on textarea "**********" at bounding box center [720, 368] width 717 height 141
click at [820, 312] on textarea "**********" at bounding box center [720, 368] width 717 height 141
click at [805, 336] on textarea "**********" at bounding box center [720, 368] width 717 height 141
type textarea "**********"
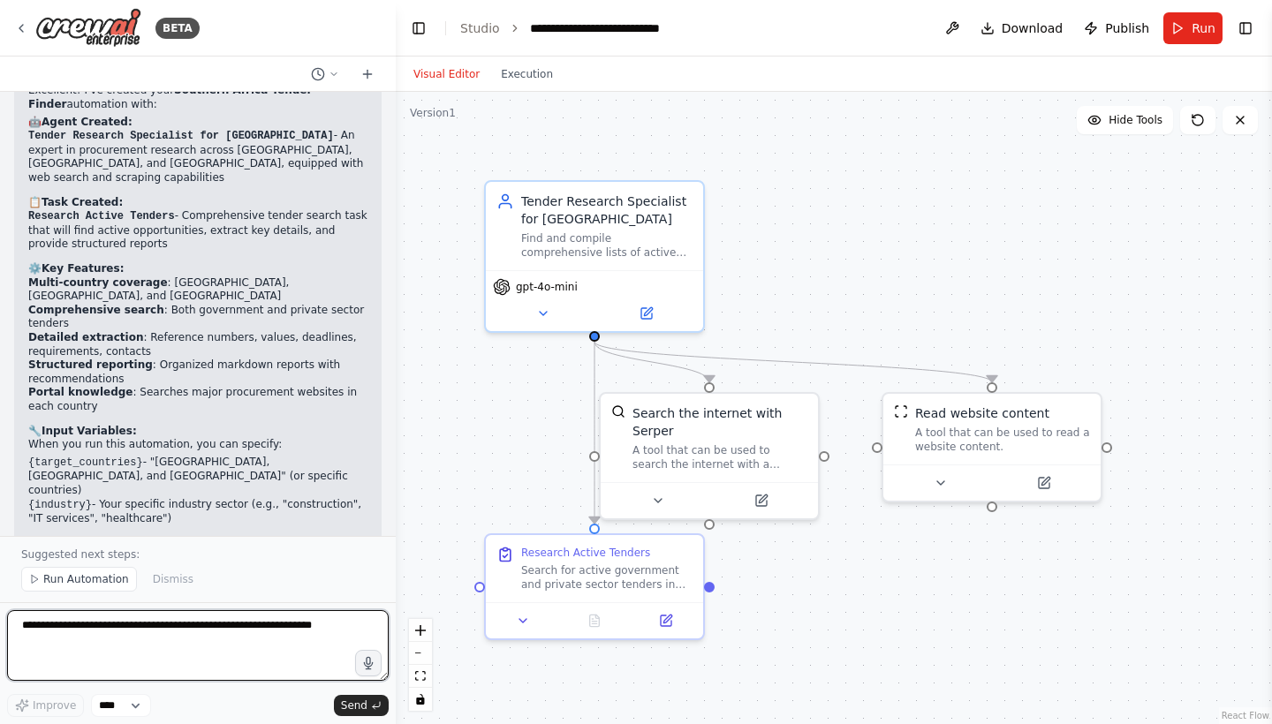
scroll to position [1164, 0]
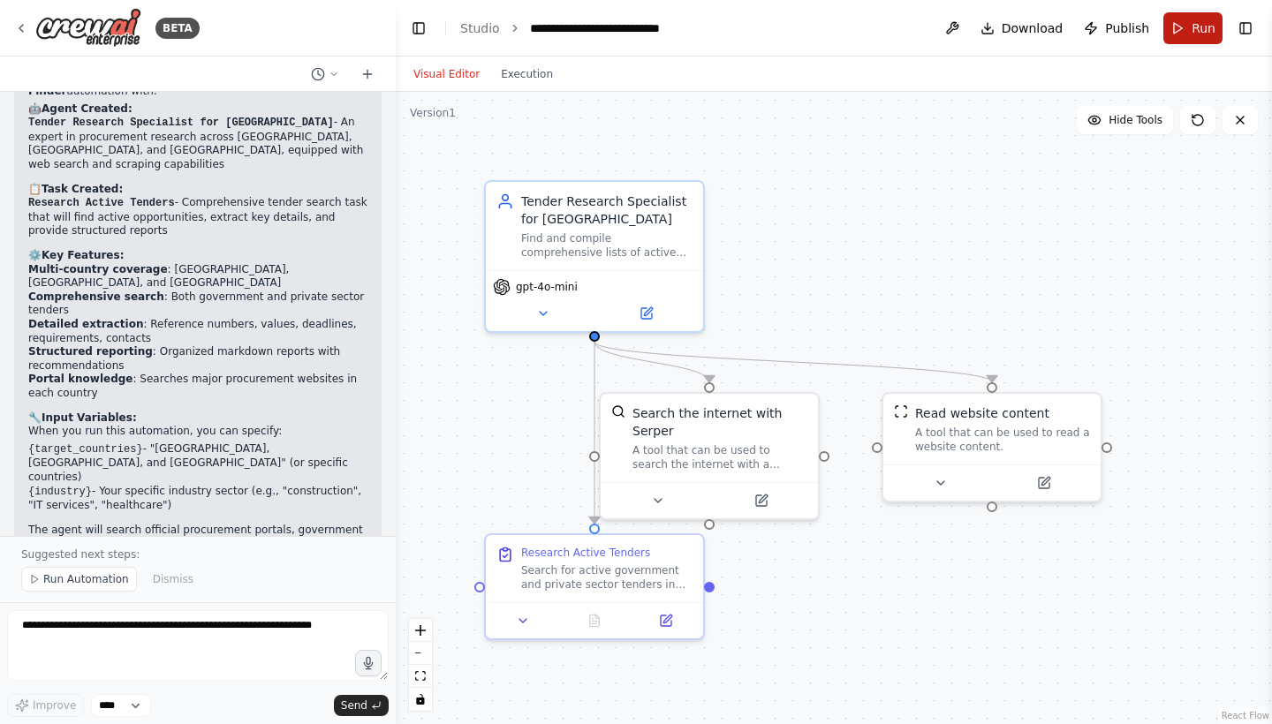
click at [1201, 26] on span "Run" at bounding box center [1204, 28] width 24 height 18
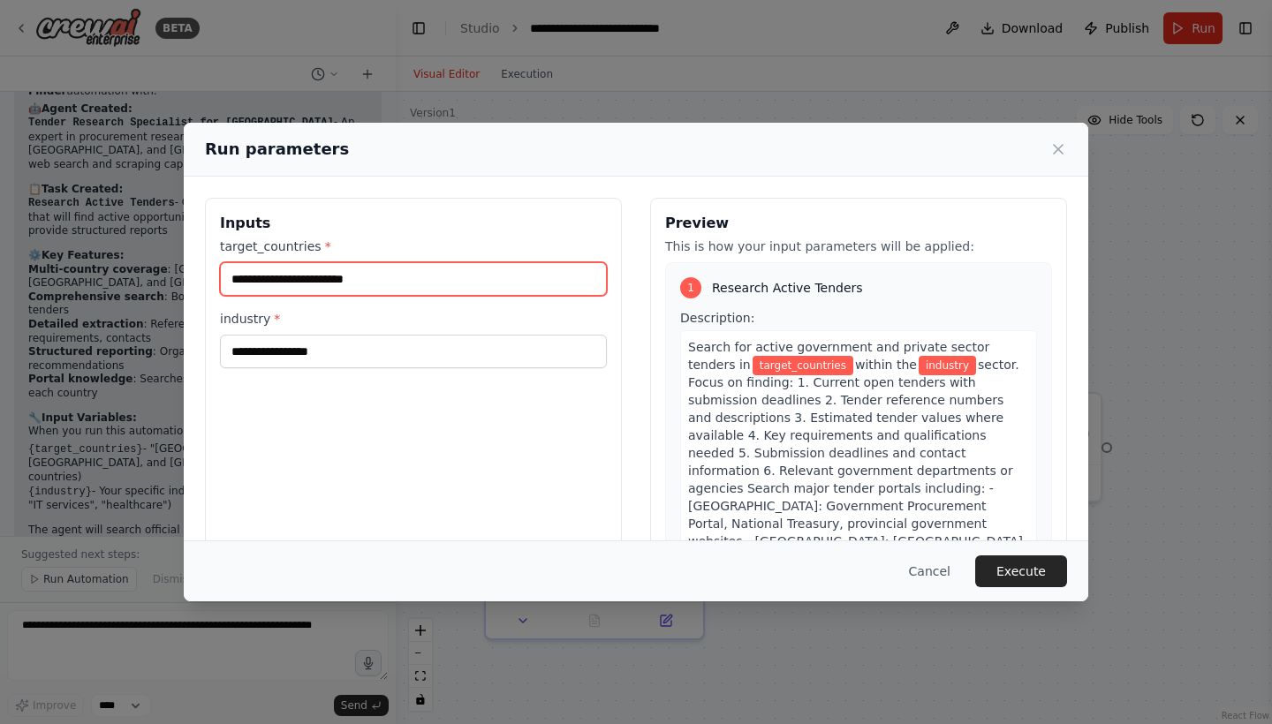
click at [392, 292] on input "target_countries *" at bounding box center [413, 279] width 387 height 34
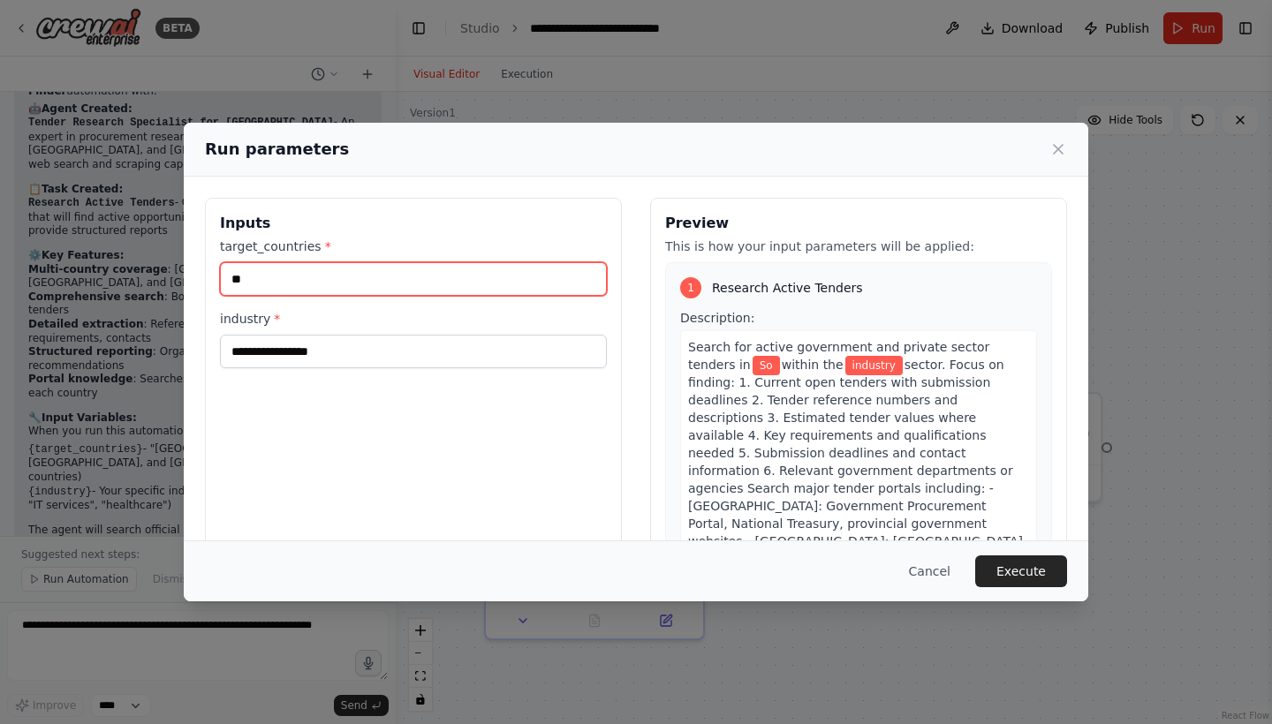
type input "*"
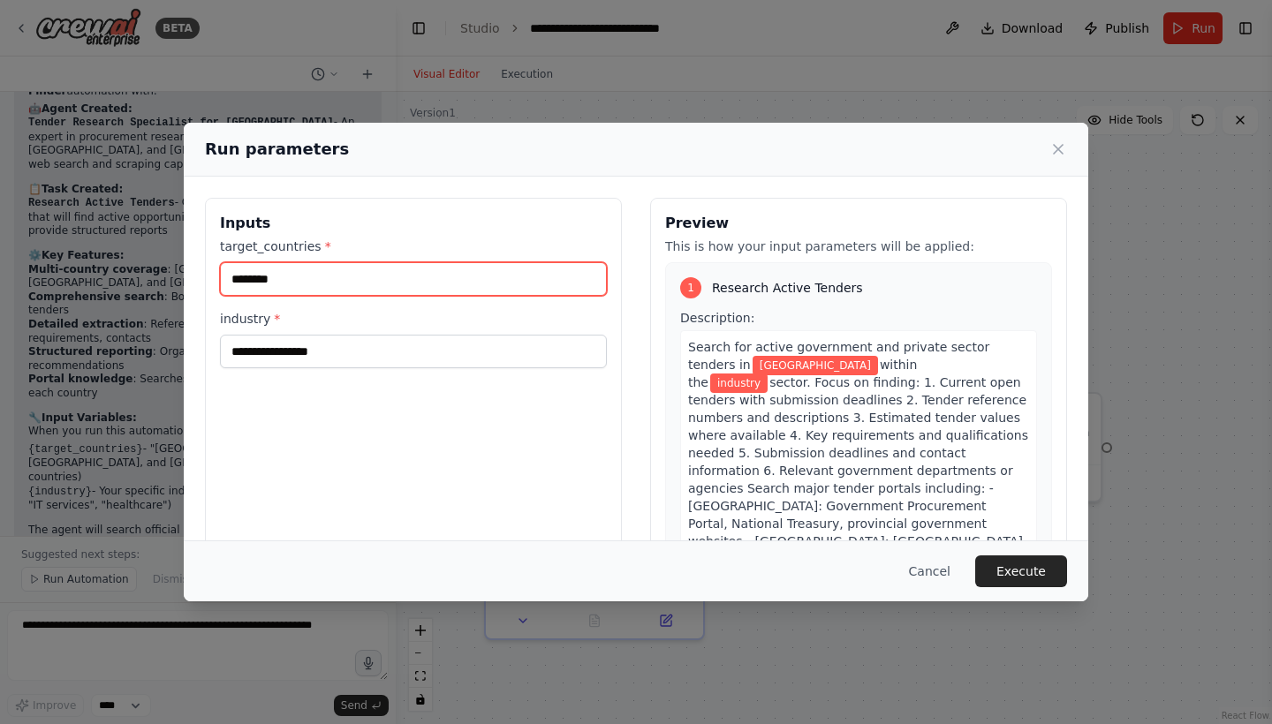
type input "********"
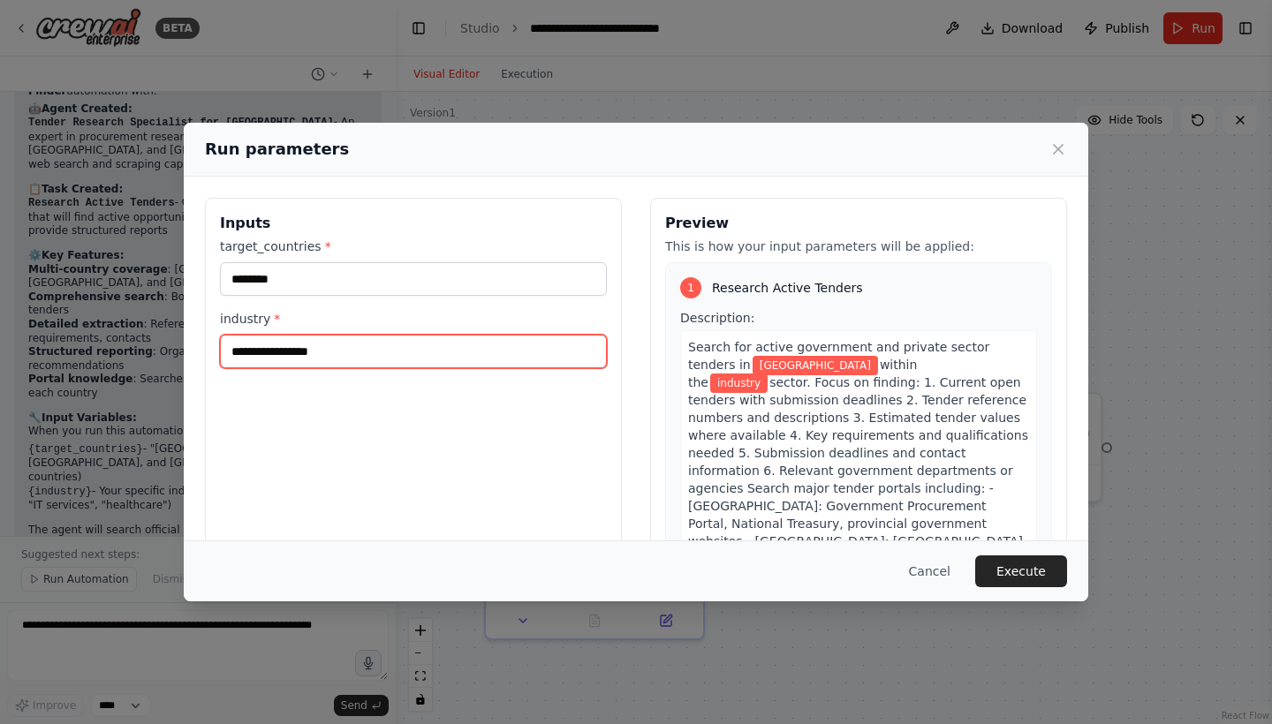
click at [315, 343] on input "industry *" at bounding box center [413, 352] width 387 height 34
type input "**********"
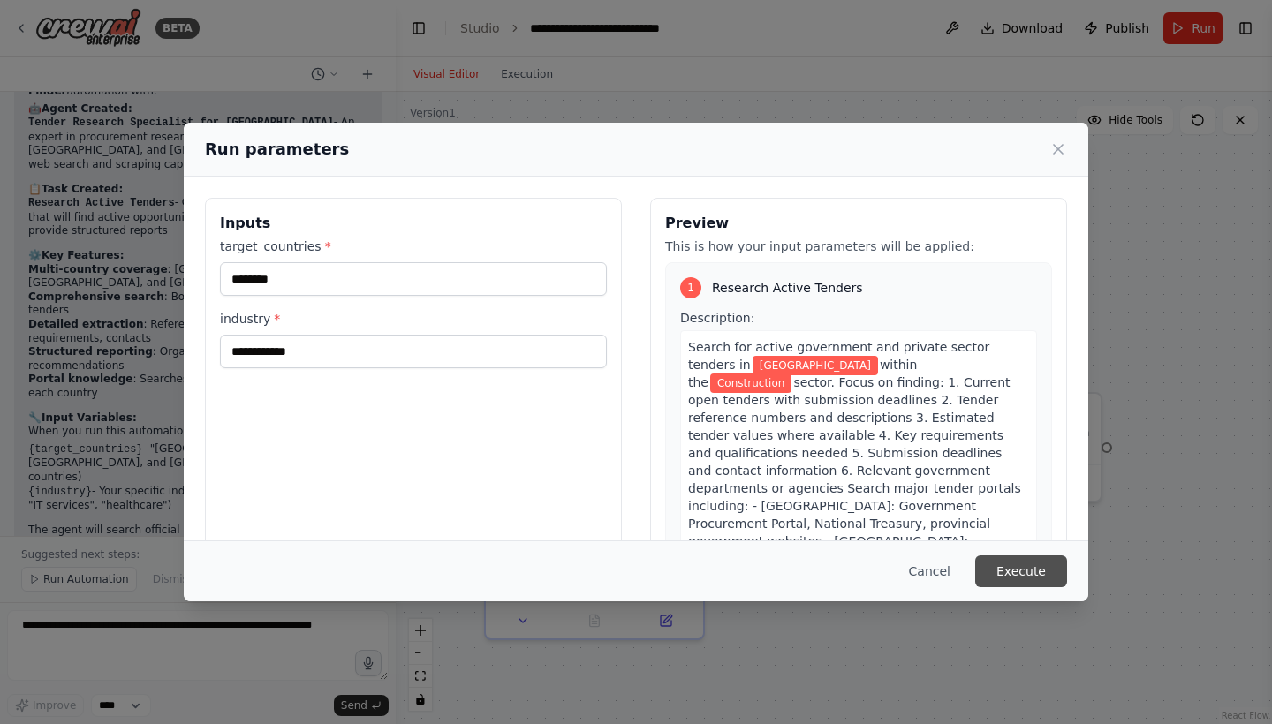
drag, startPoint x: 315, startPoint y: 343, endPoint x: 1022, endPoint y: 562, distance: 739.9
click at [1022, 562] on button "Execute" at bounding box center [1021, 572] width 92 height 32
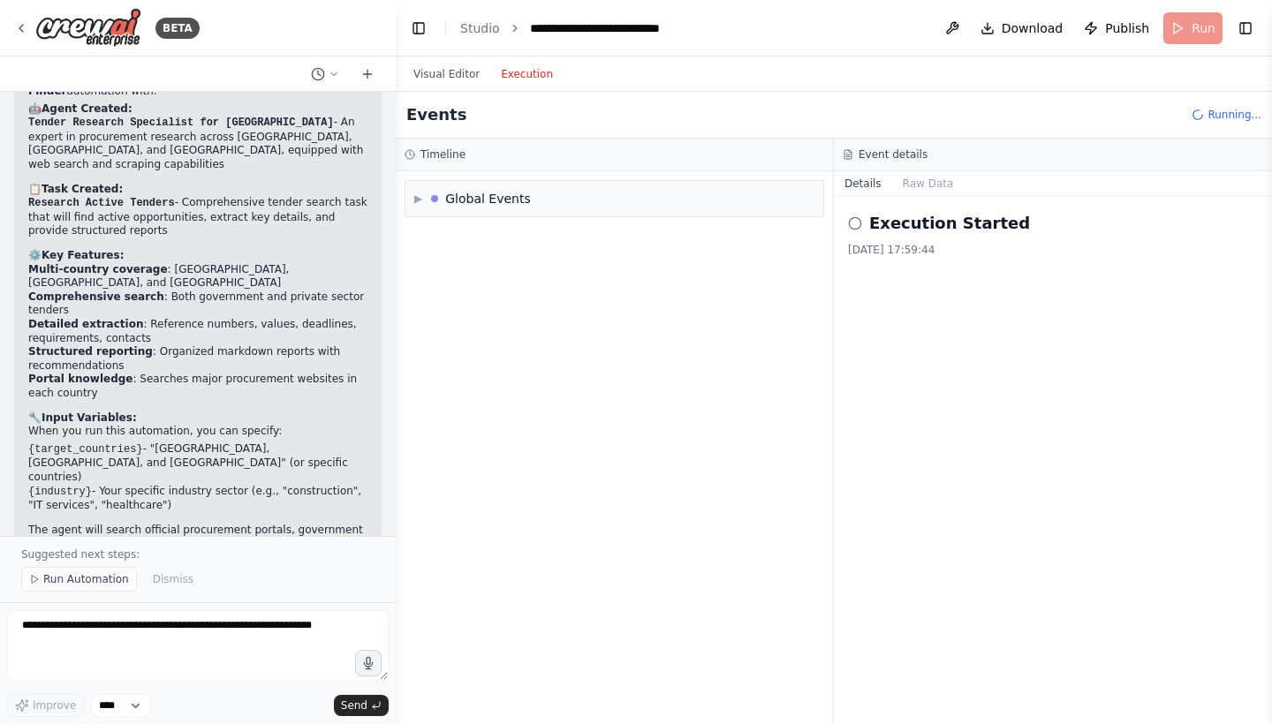
click at [526, 72] on button "Execution" at bounding box center [526, 74] width 73 height 21
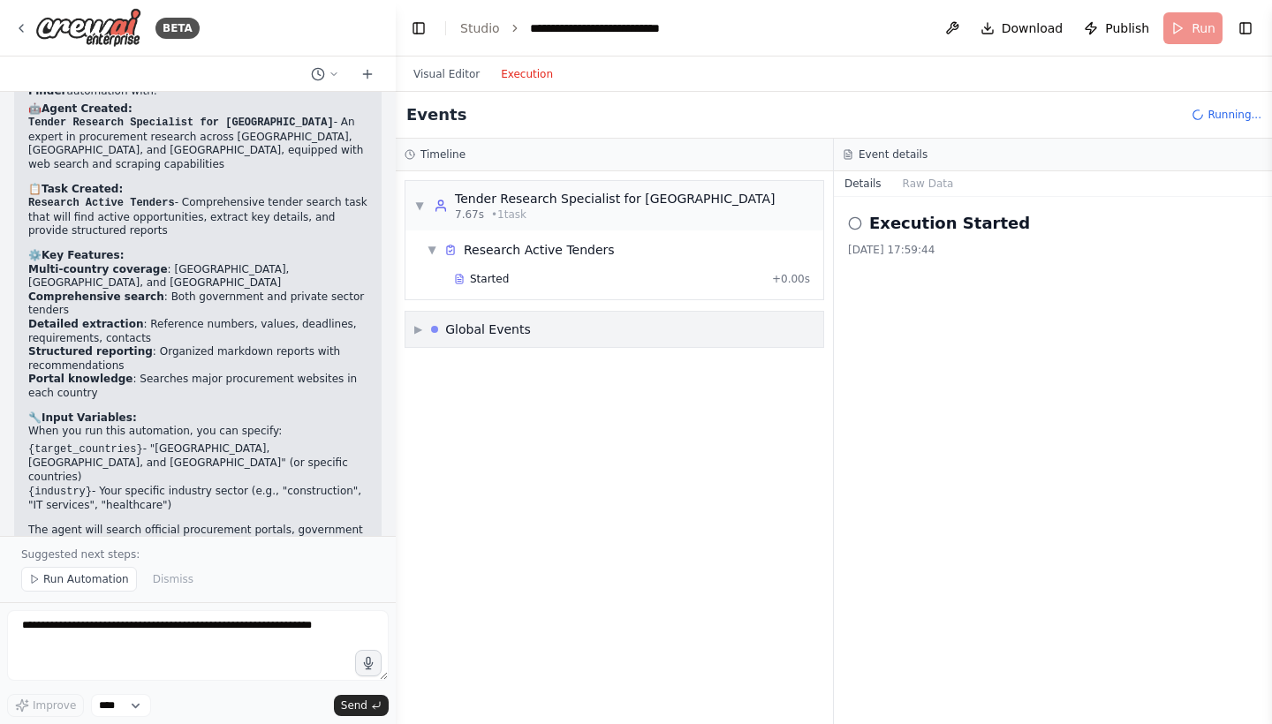
click at [518, 341] on div "▶ Global Events" at bounding box center [614, 329] width 418 height 35
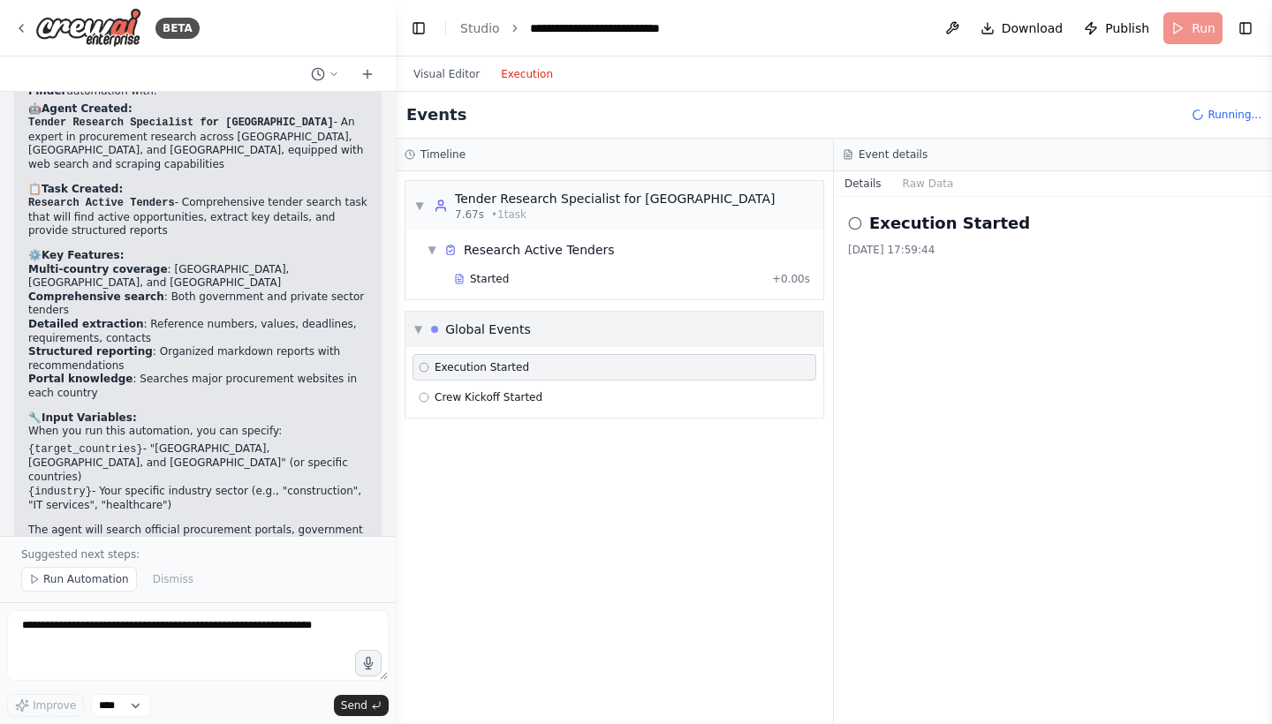
click at [518, 339] on div "▼ Global Events" at bounding box center [614, 329] width 418 height 35
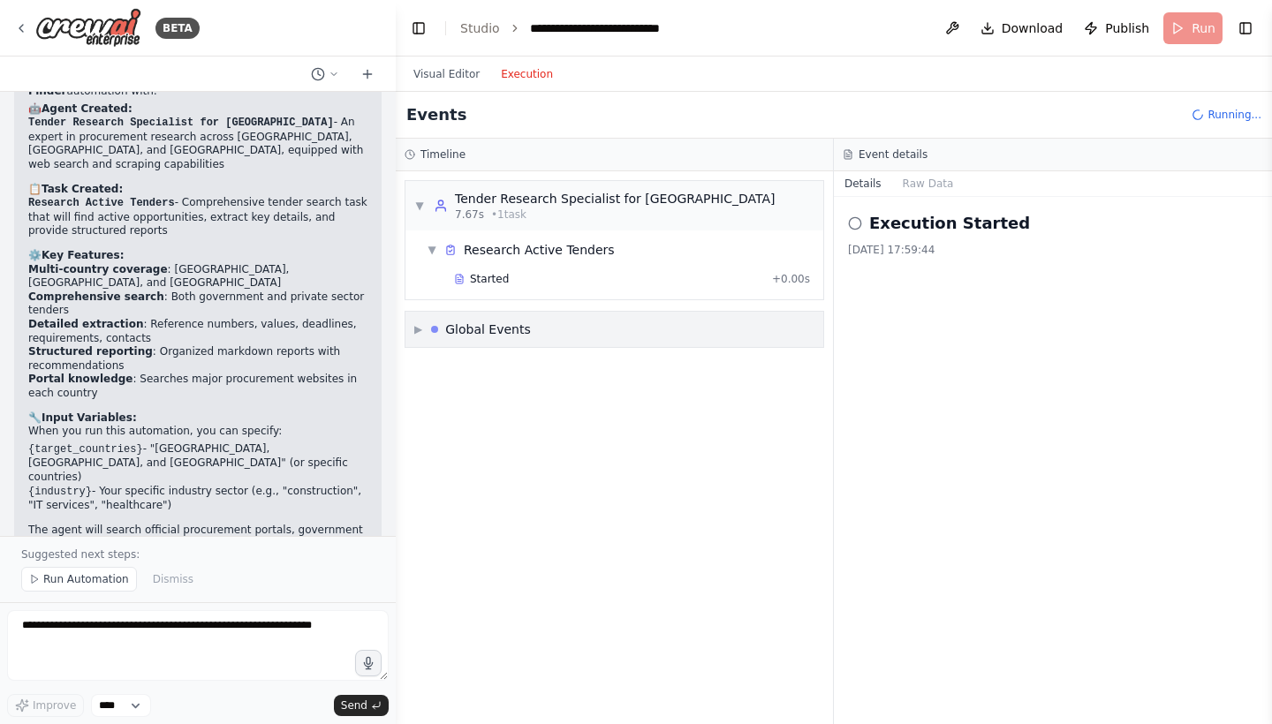
click at [516, 337] on div "Global Events" at bounding box center [488, 330] width 86 height 18
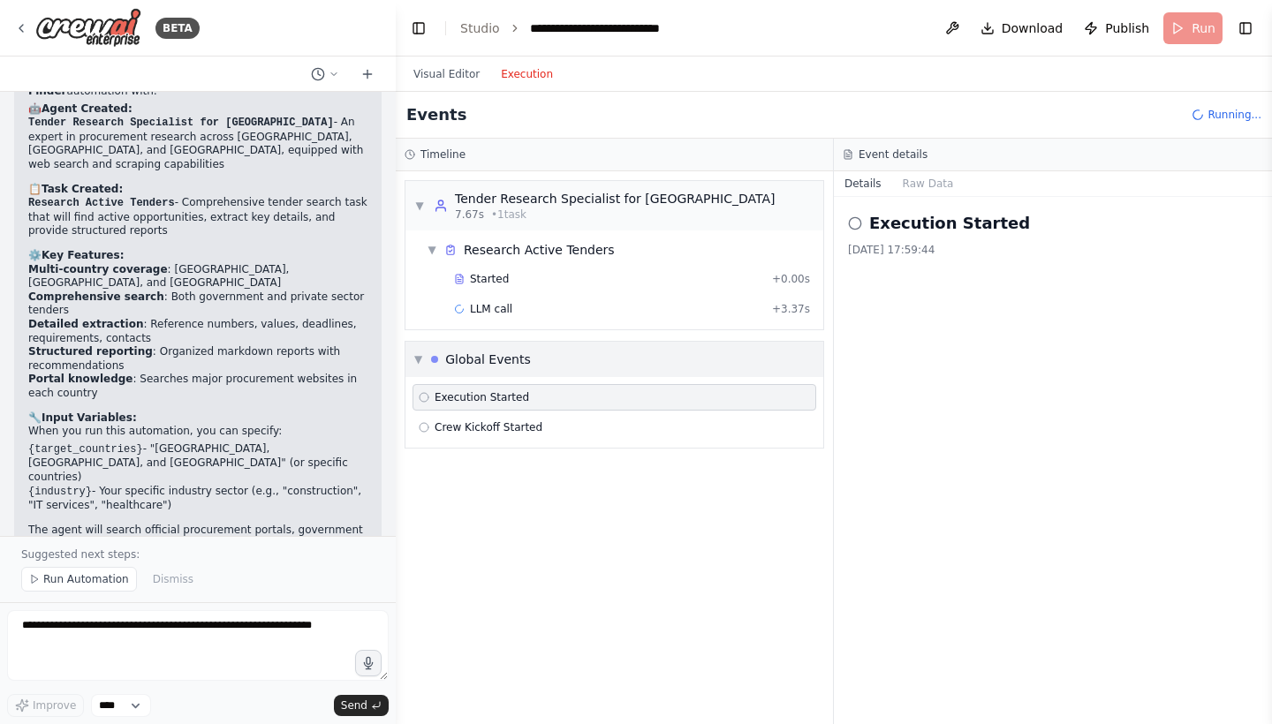
click at [519, 343] on div "▼ Global Events" at bounding box center [614, 359] width 418 height 35
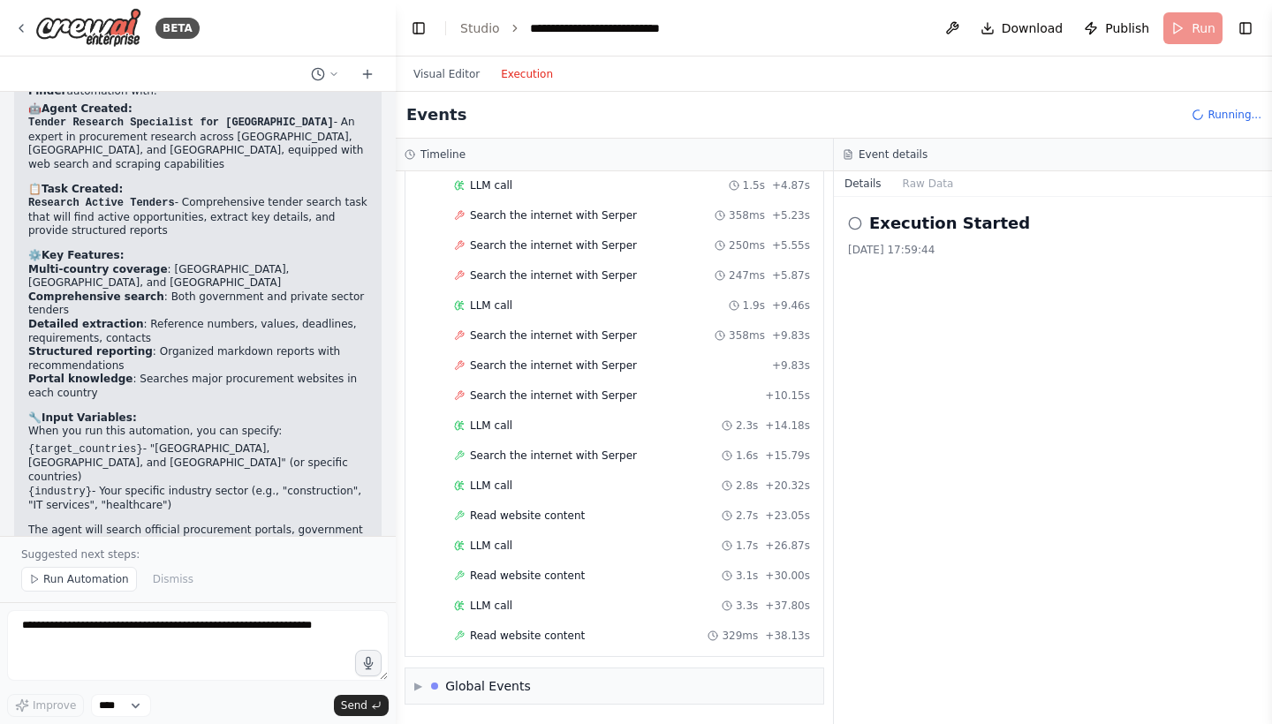
scroll to position [124, 0]
click at [473, 680] on div "Global Events" at bounding box center [488, 687] width 86 height 18
click at [501, 625] on div "Read website content 329ms + 38.13s" at bounding box center [632, 636] width 368 height 27
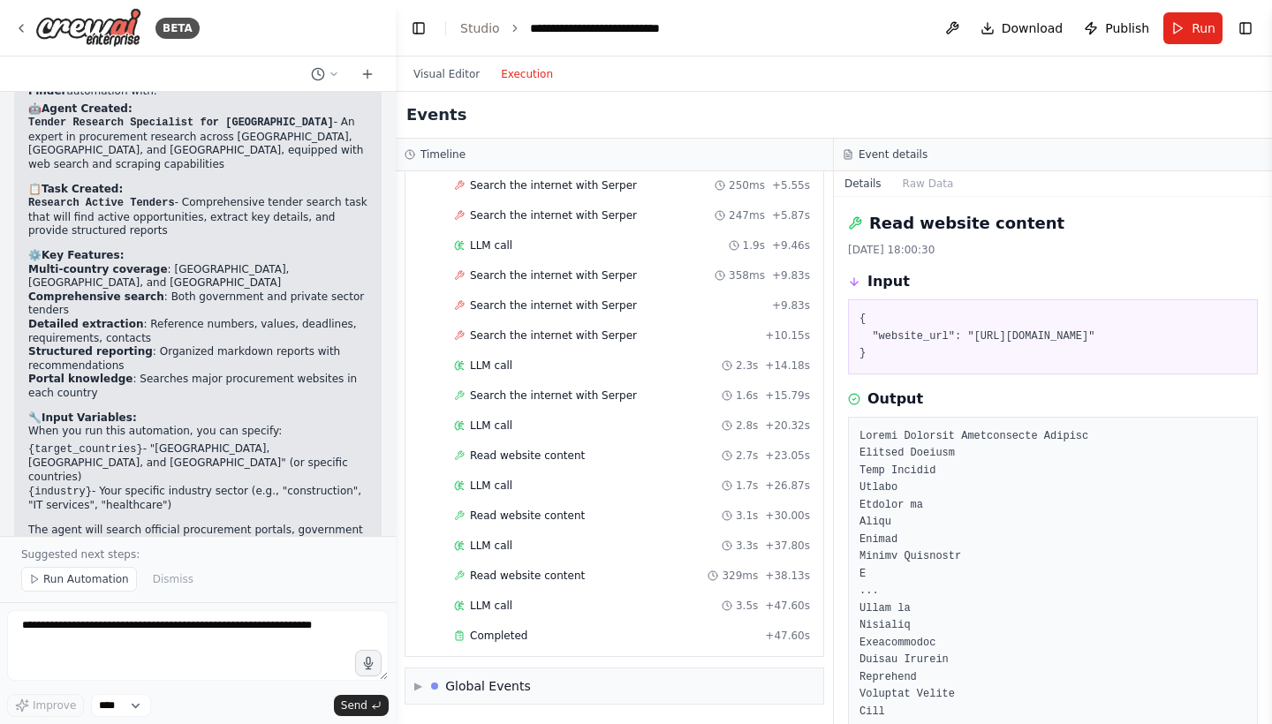
scroll to position [184, 0]
click at [504, 642] on span "Completed" at bounding box center [498, 636] width 57 height 14
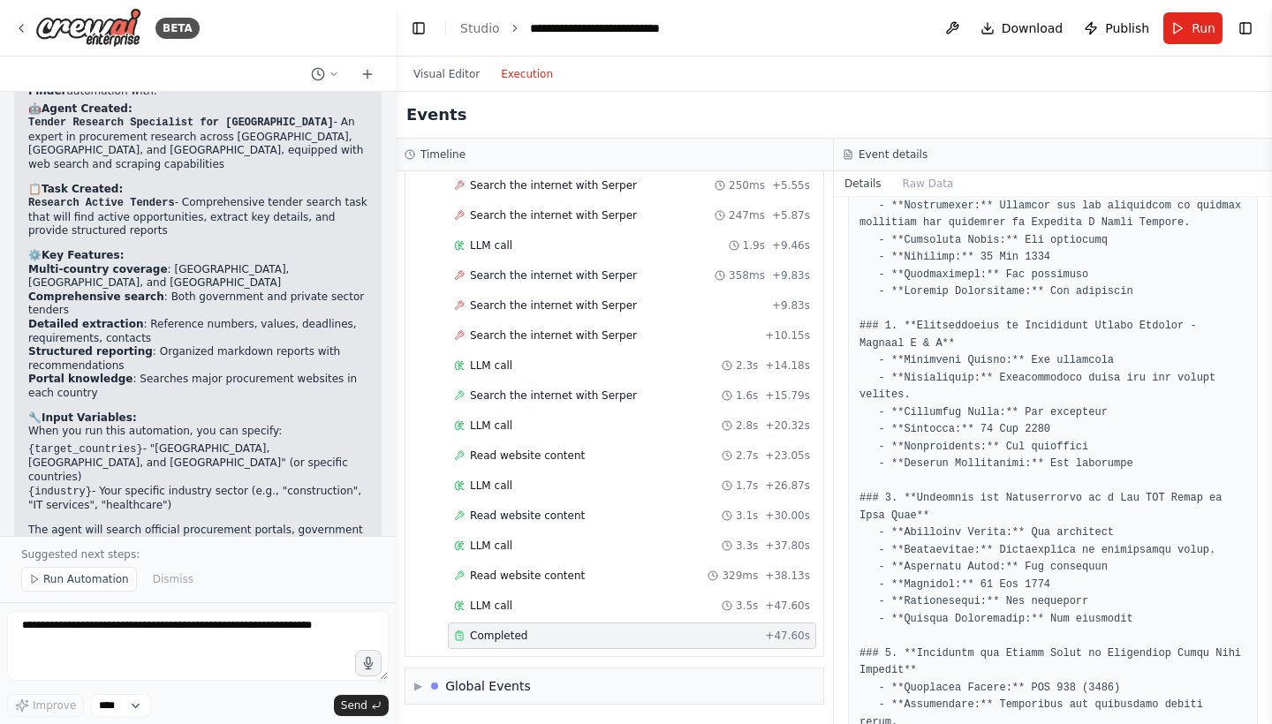
scroll to position [557, 0]
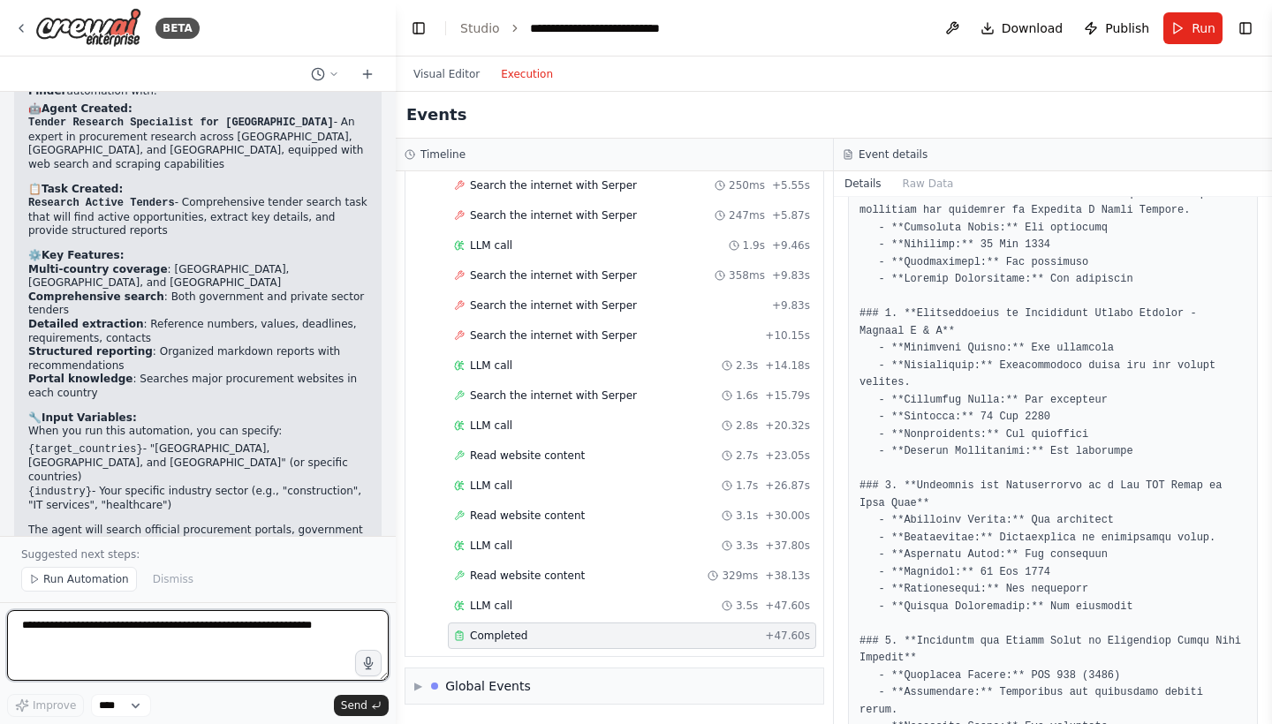
click at [269, 630] on textarea at bounding box center [198, 645] width 382 height 71
type textarea "**********"
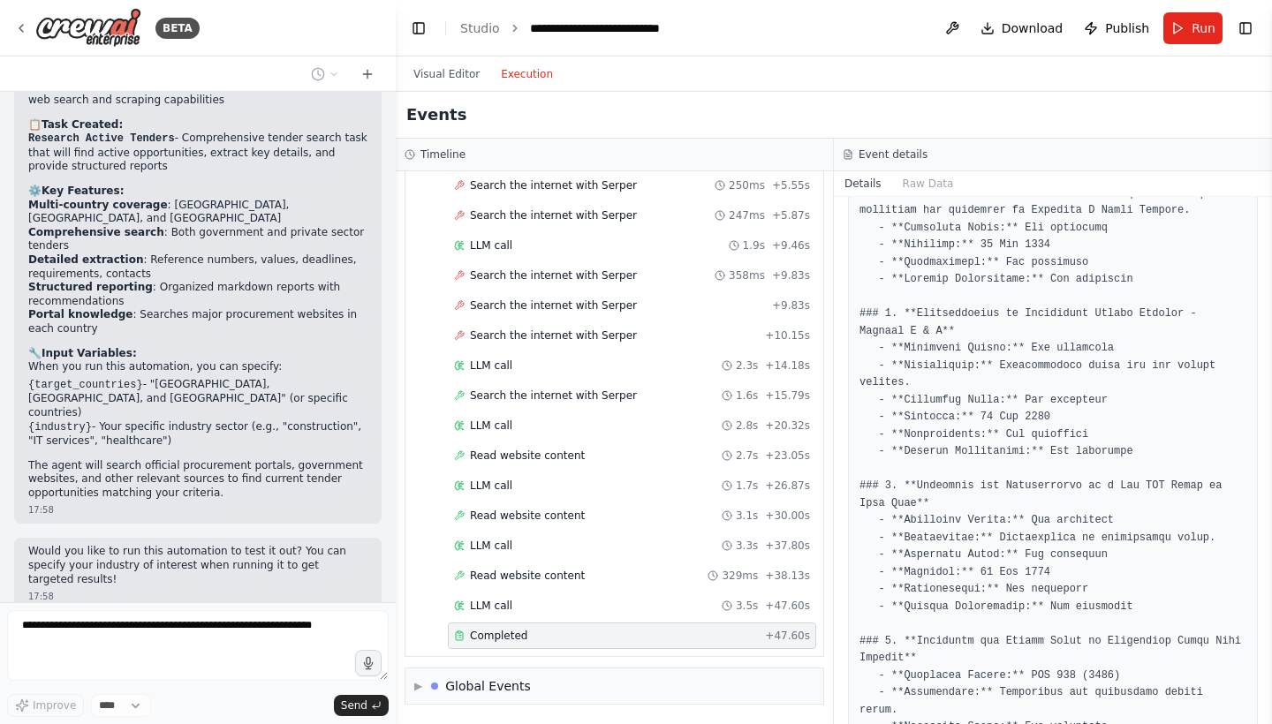
scroll to position [0, 0]
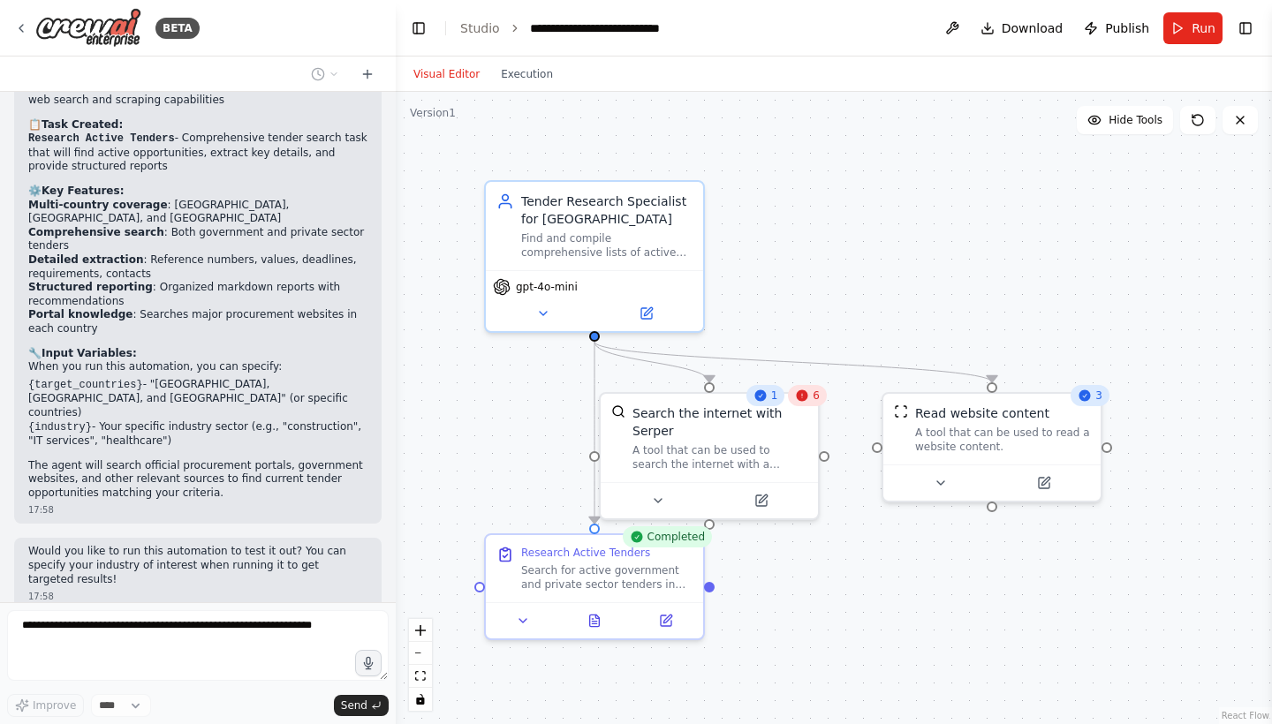
click at [467, 68] on button "Visual Editor" at bounding box center [446, 74] width 87 height 21
click at [804, 399] on icon at bounding box center [802, 395] width 11 height 11
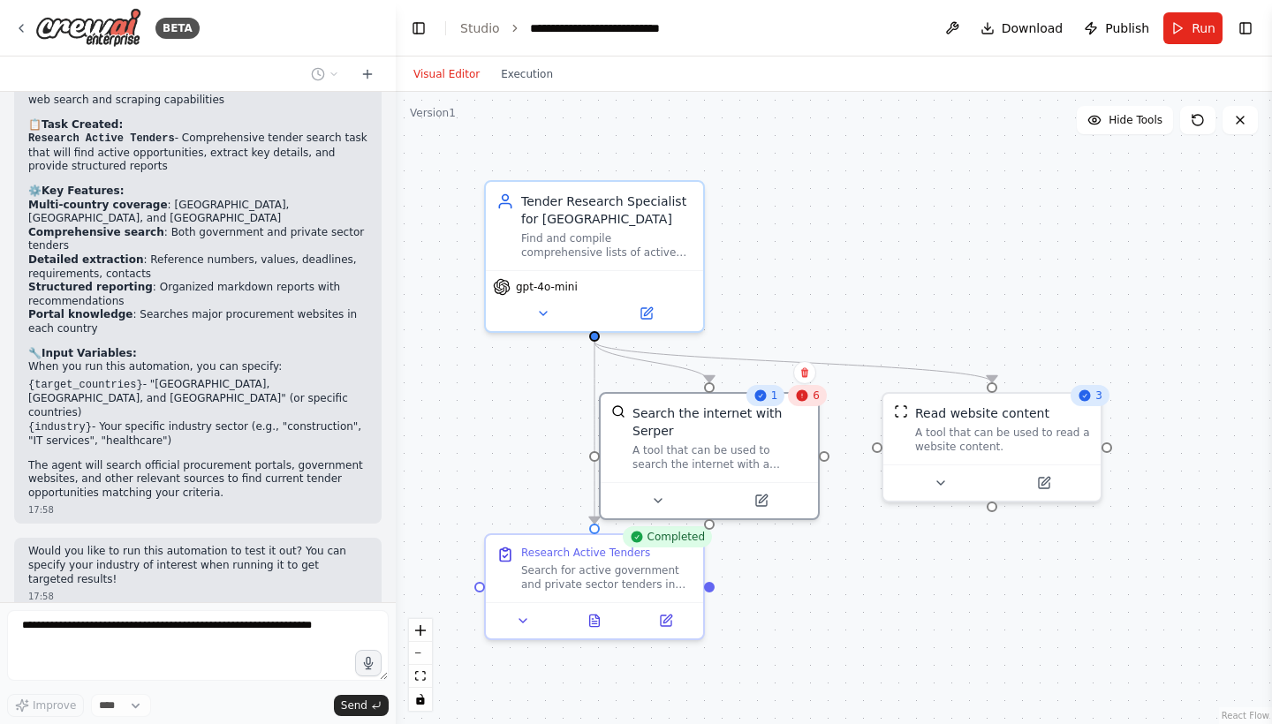
click at [804, 399] on icon at bounding box center [802, 395] width 11 height 11
click at [516, 71] on button "Execution" at bounding box center [526, 74] width 73 height 21
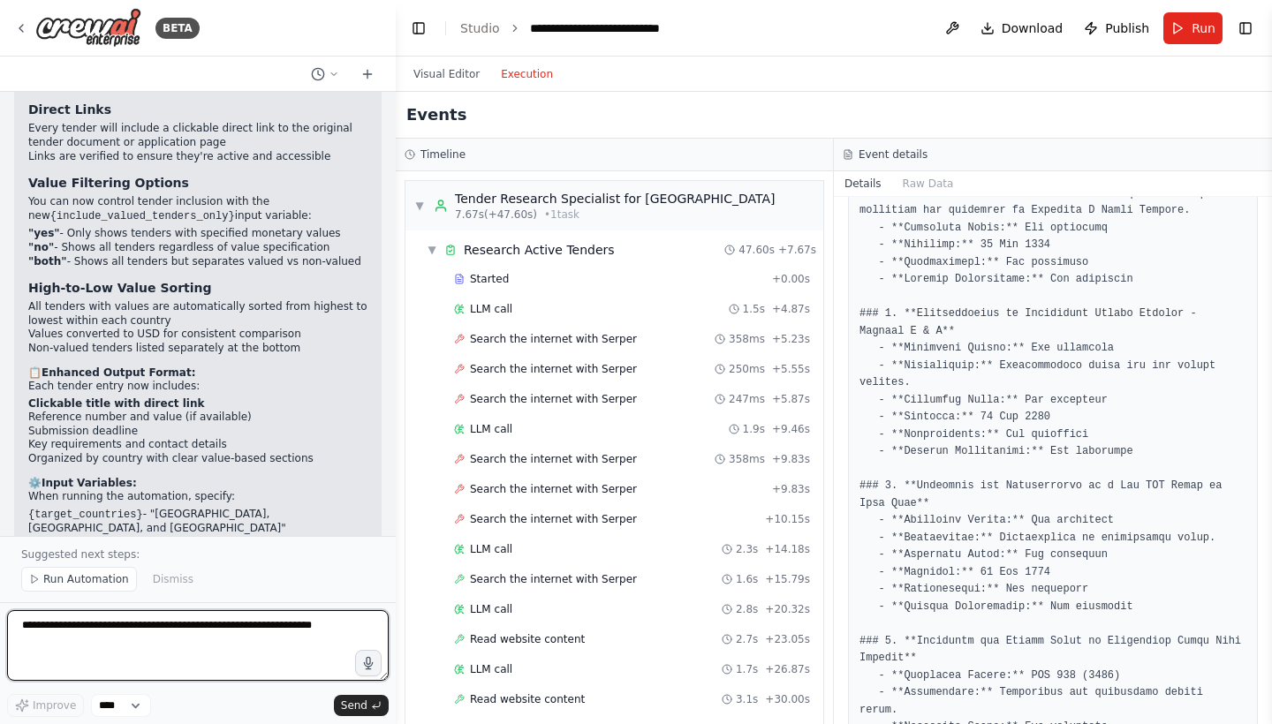
scroll to position [2407, 0]
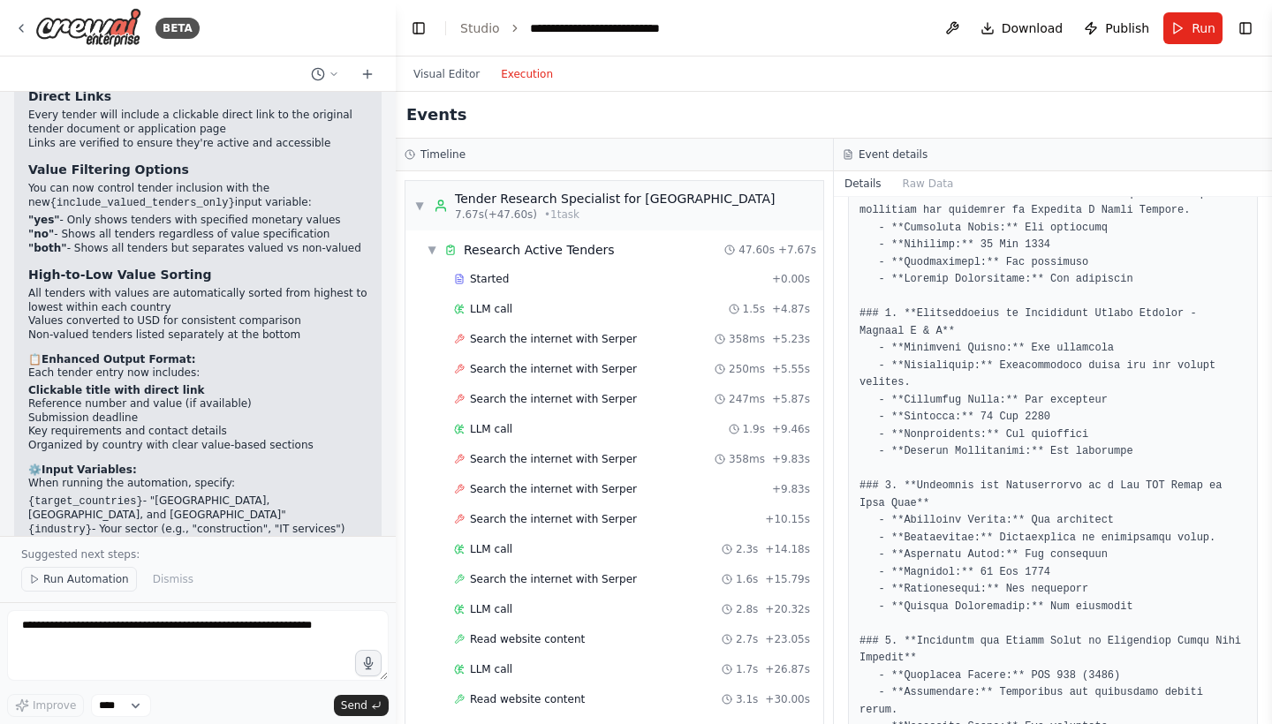
click at [87, 580] on span "Run Automation" at bounding box center [86, 579] width 86 height 14
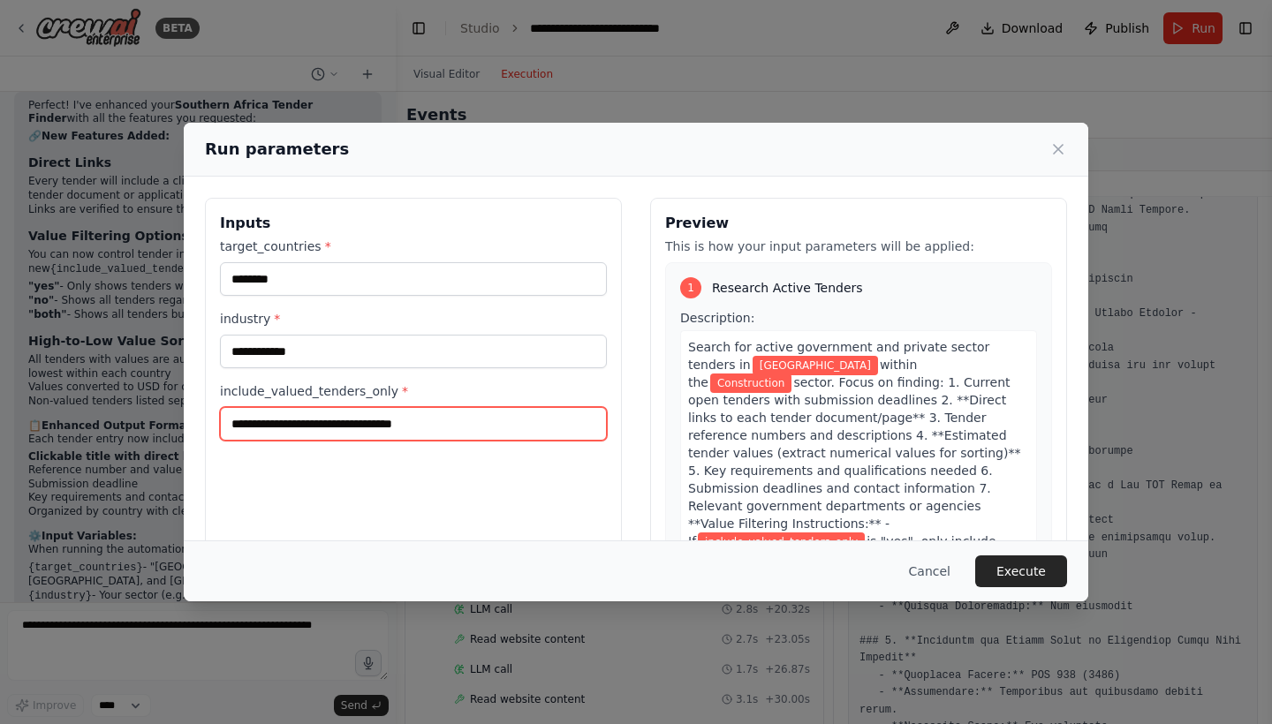
click at [462, 416] on input "include_valued_tenders_only *" at bounding box center [413, 424] width 387 height 34
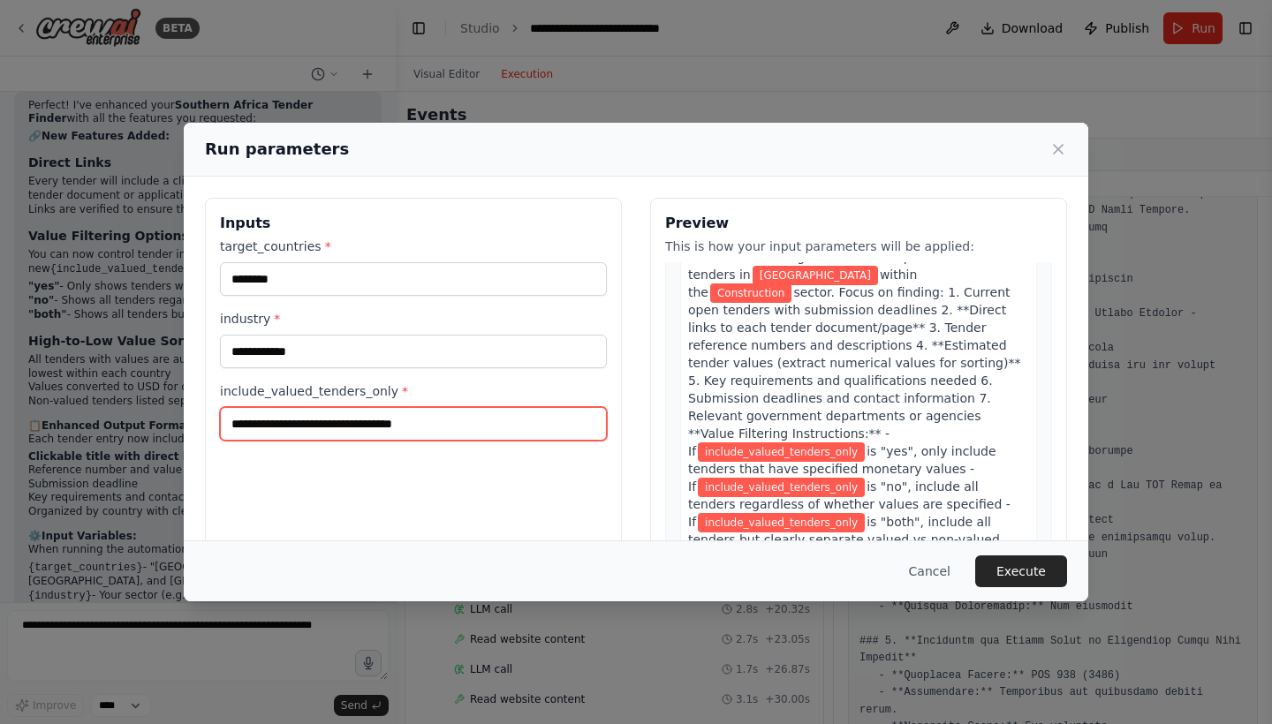
scroll to position [91, 0]
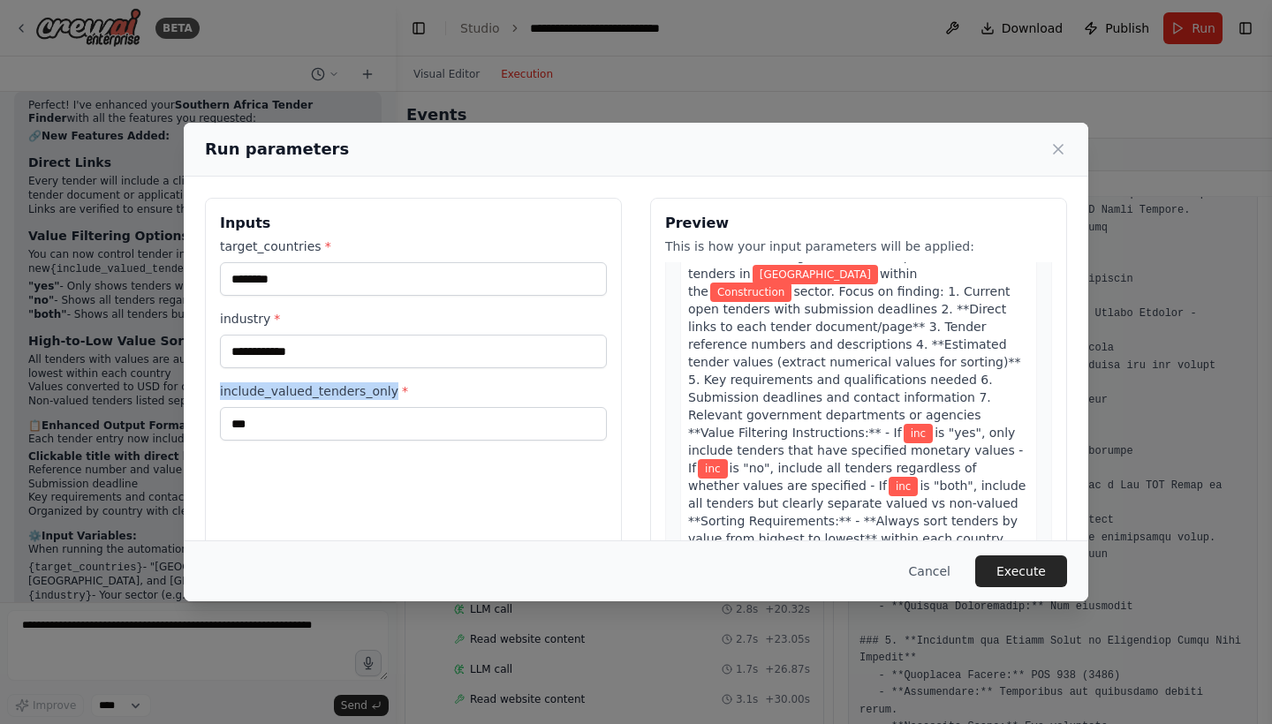
drag, startPoint x: 390, startPoint y: 391, endPoint x: 204, endPoint y: 389, distance: 186.4
click at [204, 389] on div "**********" at bounding box center [636, 407] width 905 height 461
copy label "include_valued_tenders_only"
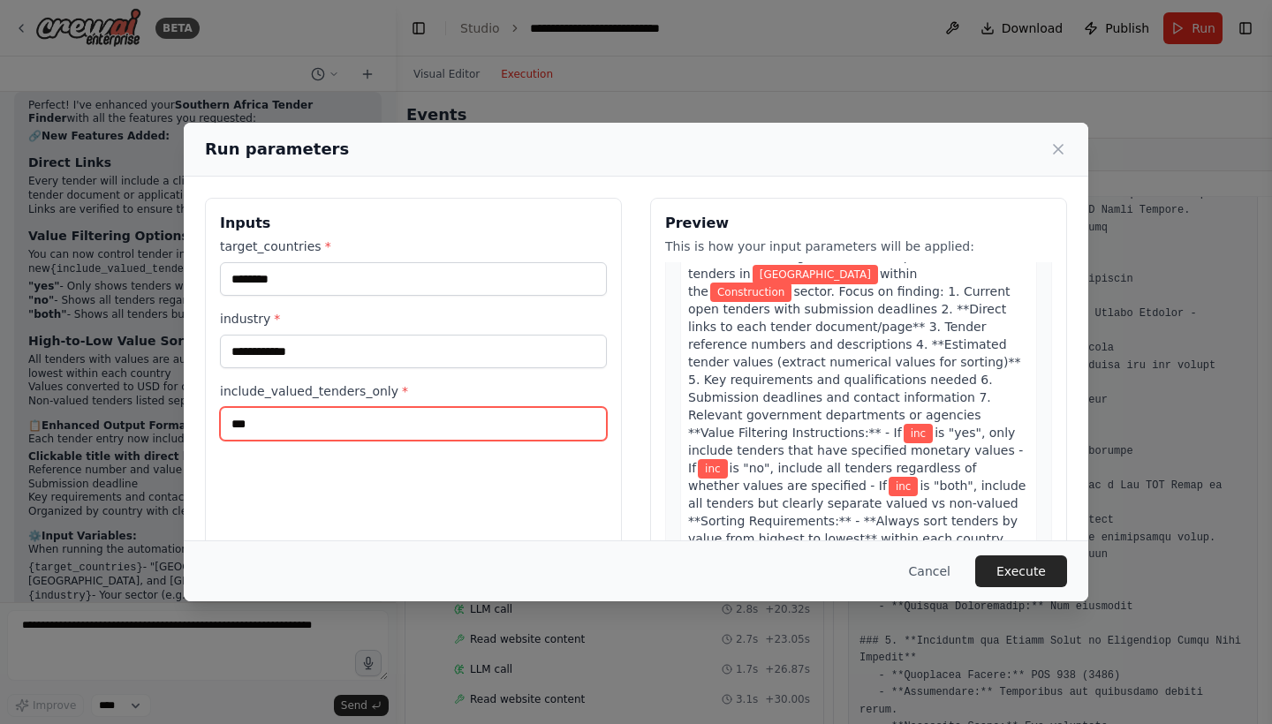
click at [276, 422] on input "***" at bounding box center [413, 424] width 387 height 34
type input "*"
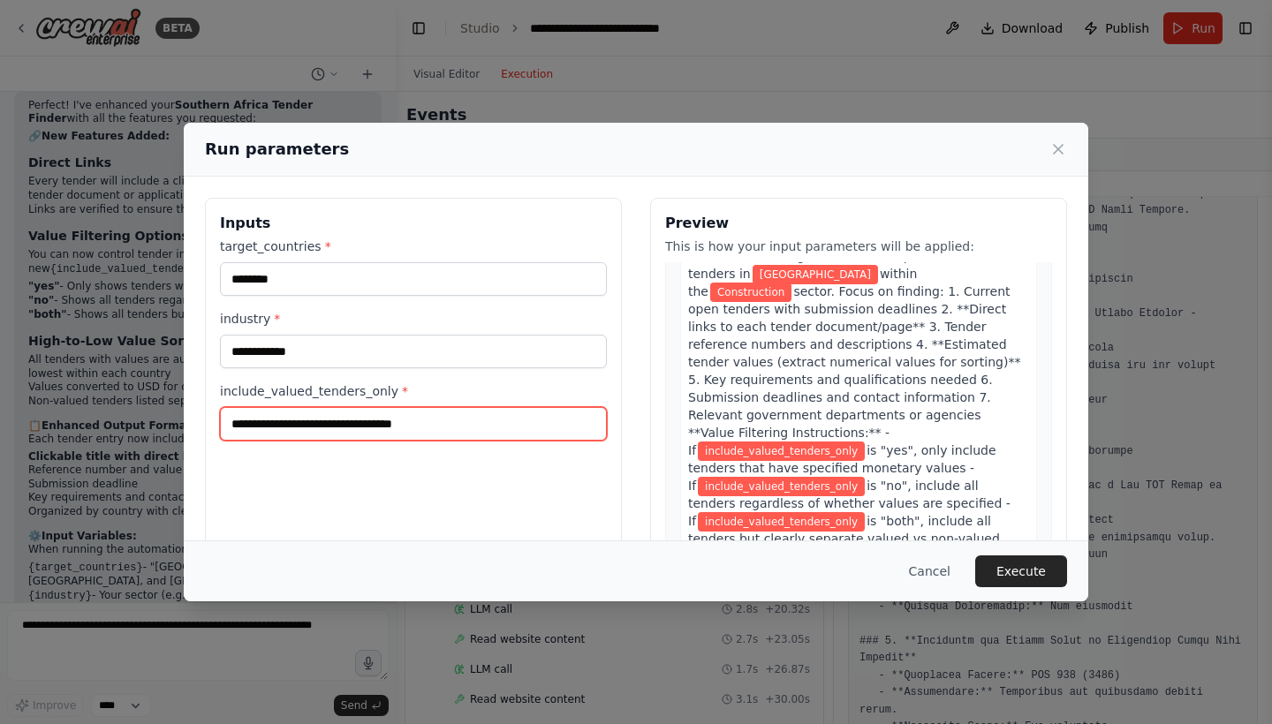
paste input "**********"
type input "**********"
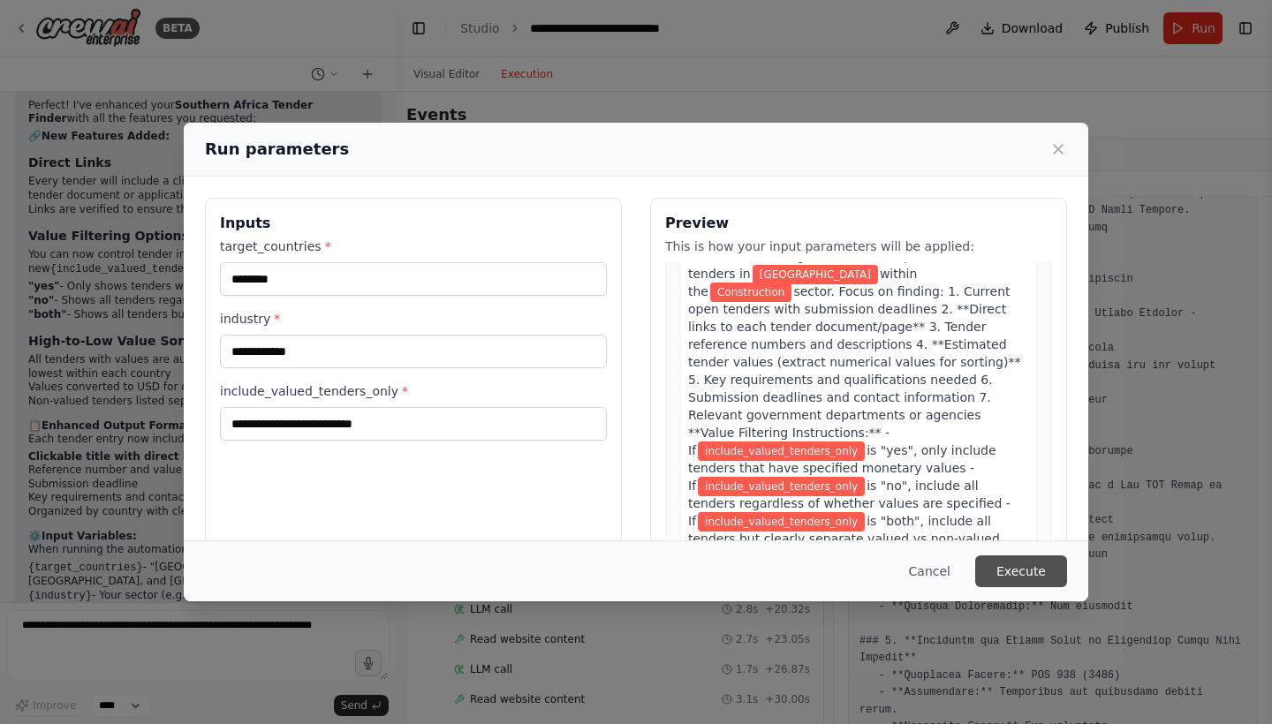
click at [1027, 556] on button "Execute" at bounding box center [1021, 572] width 92 height 32
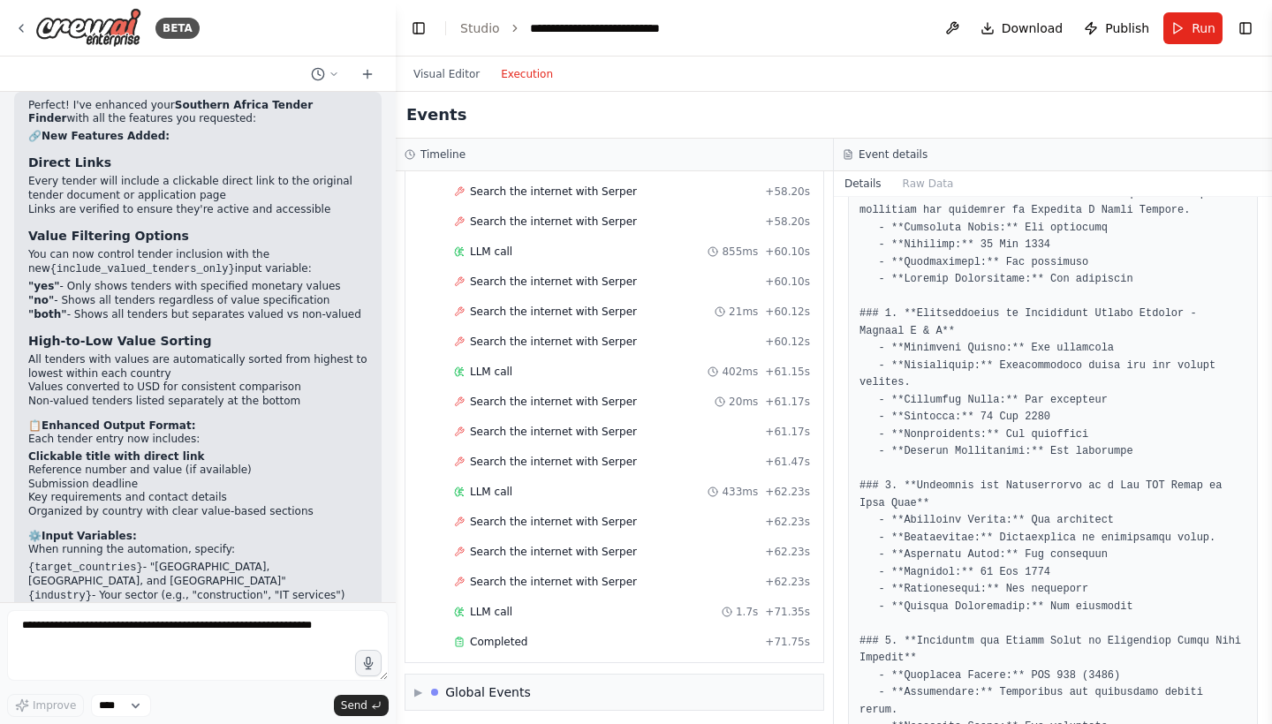
scroll to position [2704, 0]
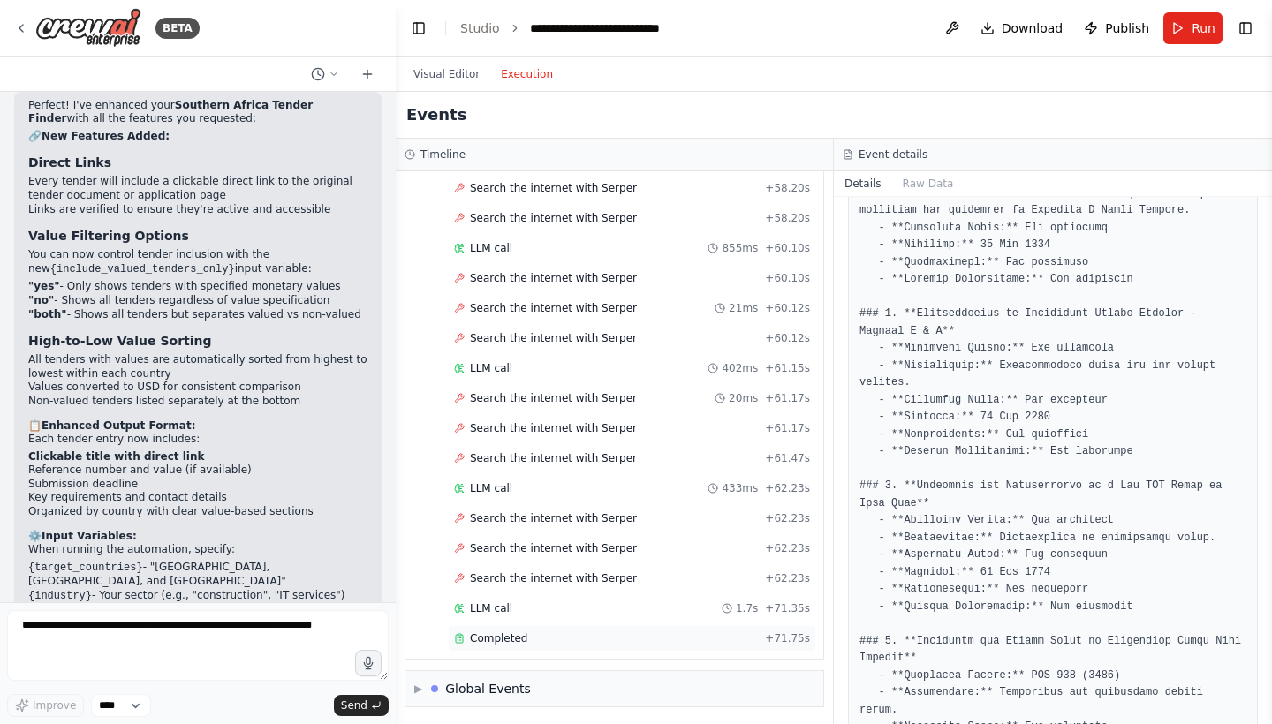
click at [652, 640] on div "Completed" at bounding box center [606, 639] width 304 height 14
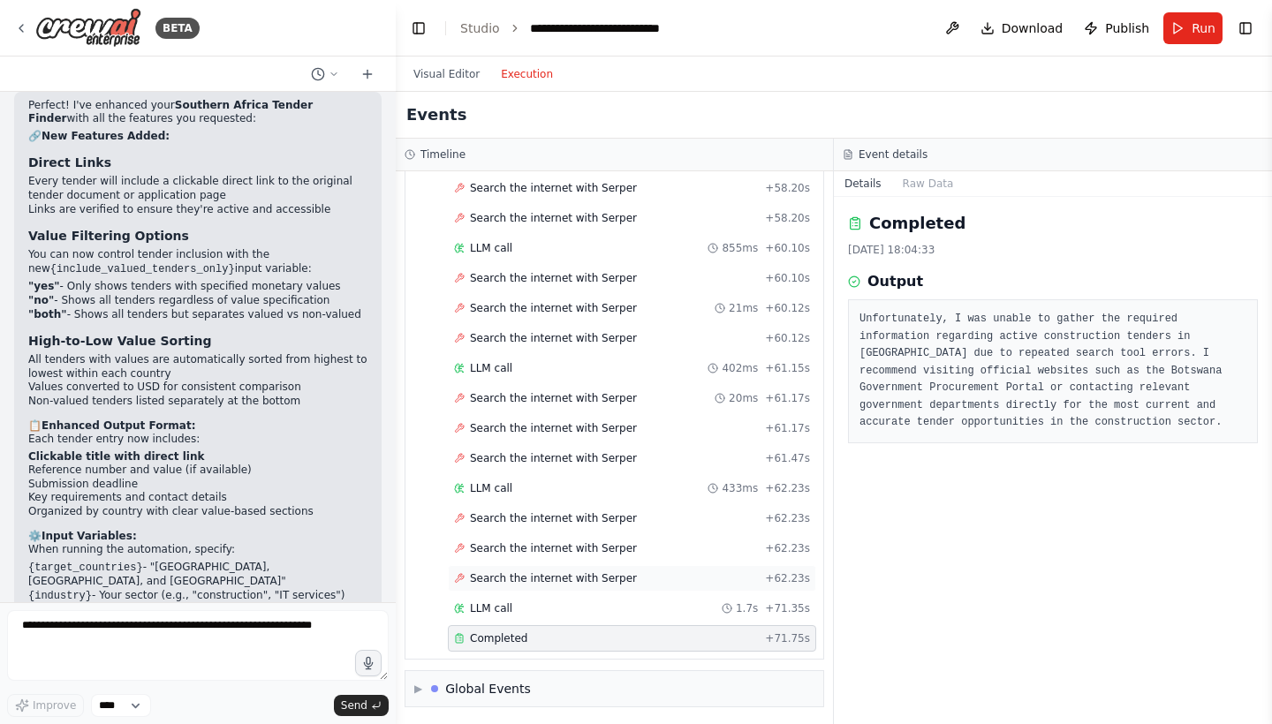
click at [617, 587] on div "Search the internet with [PERSON_NAME] + 62.23s" at bounding box center [632, 578] width 368 height 27
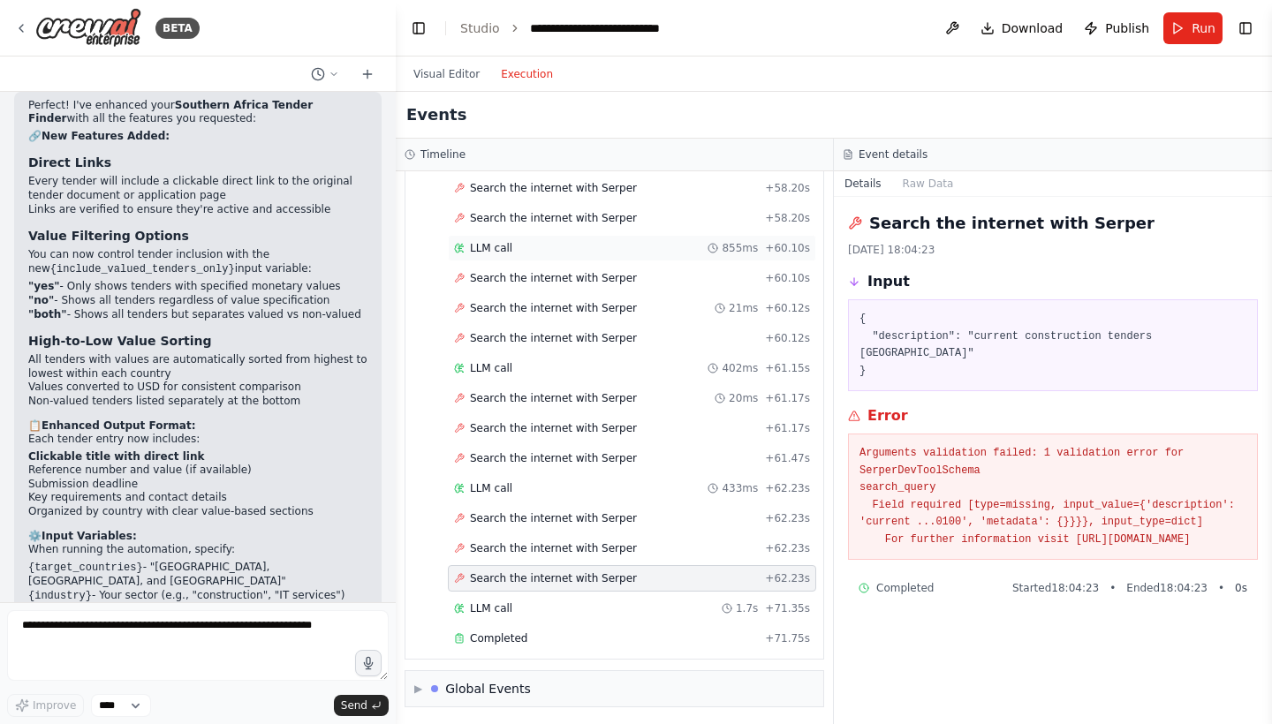
click at [657, 258] on div "LLM call 855ms + 60.10s" at bounding box center [632, 248] width 368 height 27
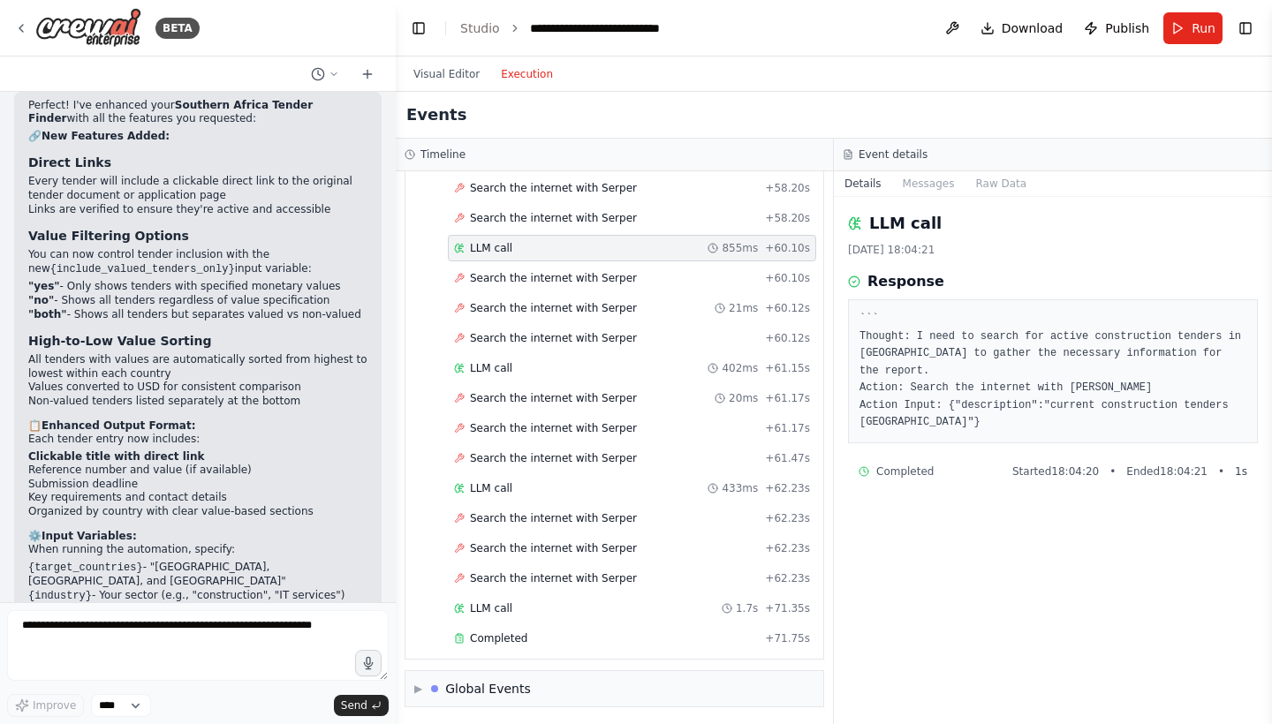
click at [643, 284] on div "Search the internet with [PERSON_NAME] + 60.10s" at bounding box center [632, 278] width 356 height 14
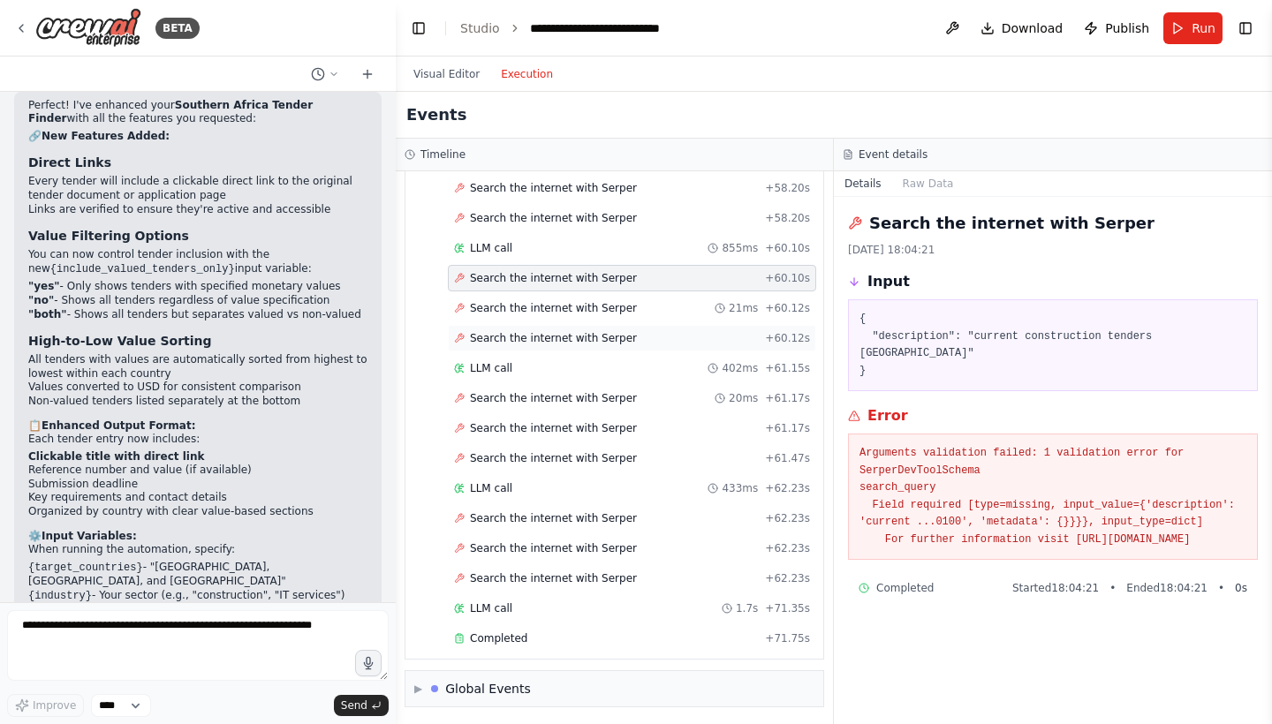
click at [640, 327] on div "Search the internet with [PERSON_NAME] + 60.12s" at bounding box center [632, 338] width 368 height 27
click at [640, 310] on div "Search the internet with [PERSON_NAME] 21ms + 60.12s" at bounding box center [632, 308] width 356 height 14
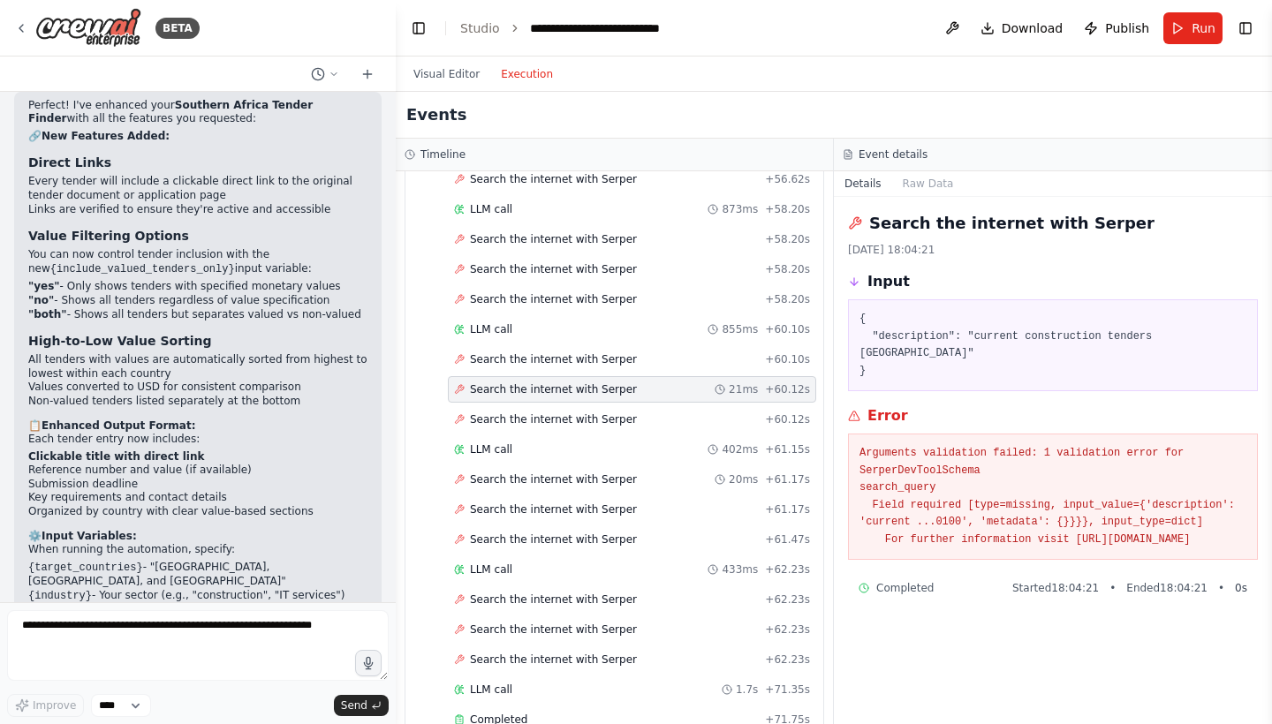
scroll to position [2621, 0]
click at [632, 264] on div "Search the internet with [PERSON_NAME] + 58.20s" at bounding box center [632, 271] width 356 height 14
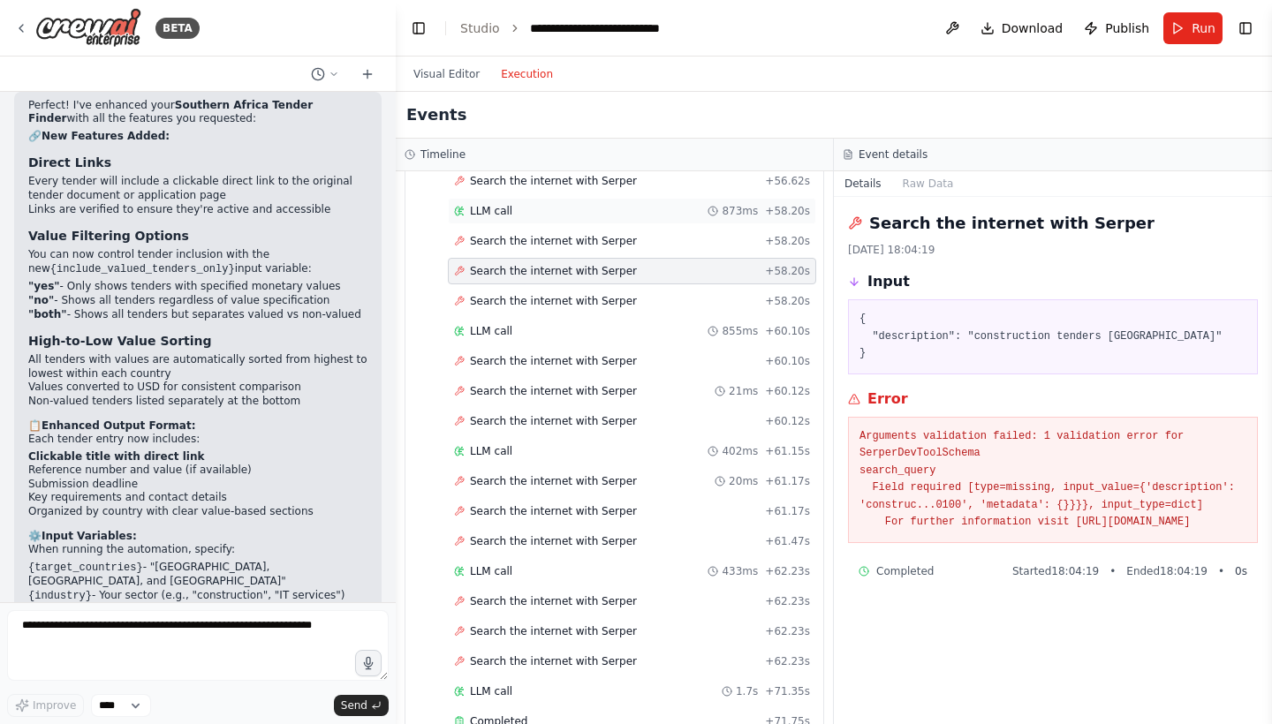
click at [617, 223] on div "LLM call 873ms + 58.20s" at bounding box center [632, 211] width 368 height 27
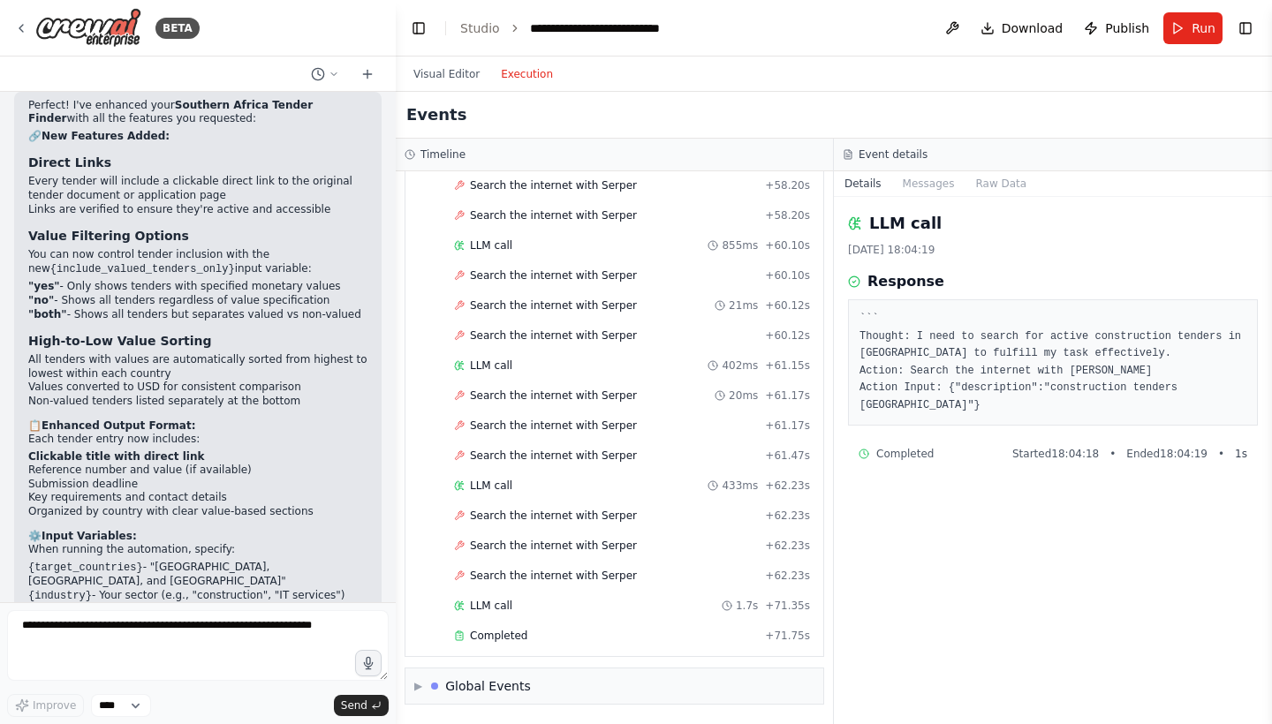
scroll to position [0, 0]
click at [663, 633] on div "Completed" at bounding box center [606, 636] width 304 height 14
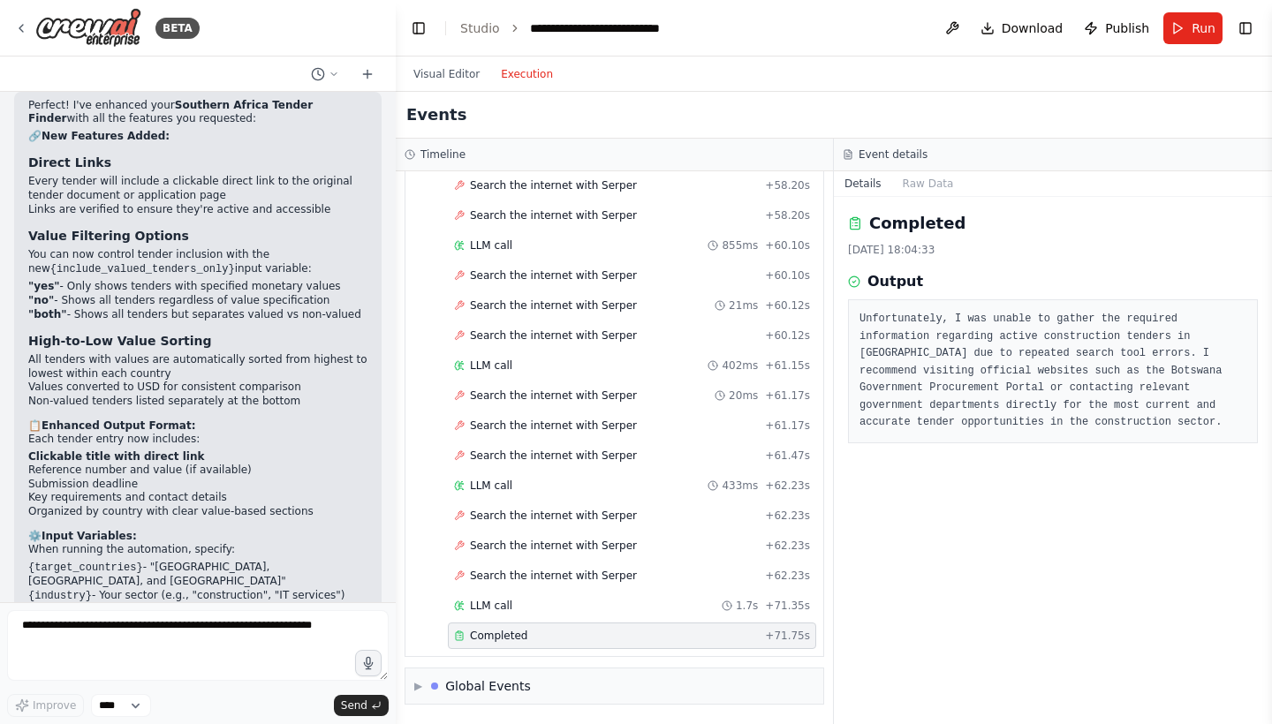
scroll to position [2341, 0]
click at [186, 642] on textarea at bounding box center [198, 645] width 382 height 71
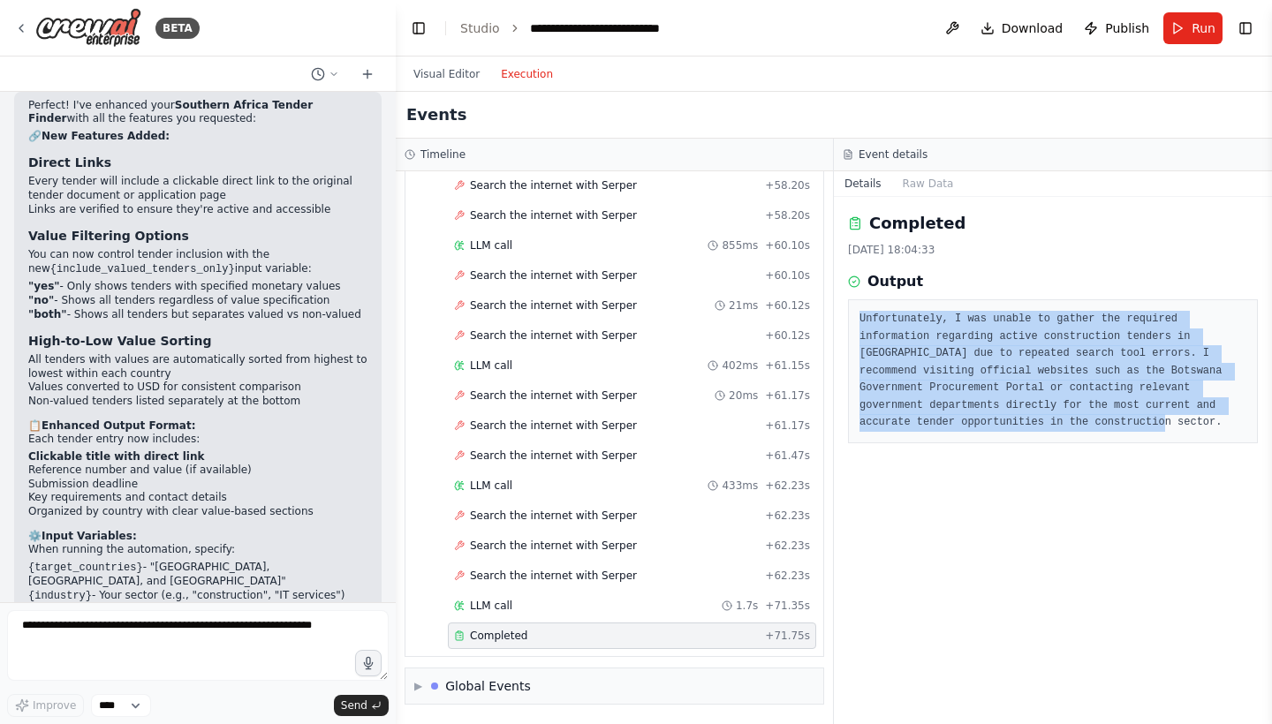
drag, startPoint x: 1202, startPoint y: 423, endPoint x: 855, endPoint y: 314, distance: 364.0
click at [855, 314] on div "Unfortunately, I was unable to gather the required information regarding active…" at bounding box center [1053, 371] width 410 height 144
click at [631, 595] on div "LLM call 1.7s + 71.35s" at bounding box center [632, 606] width 368 height 27
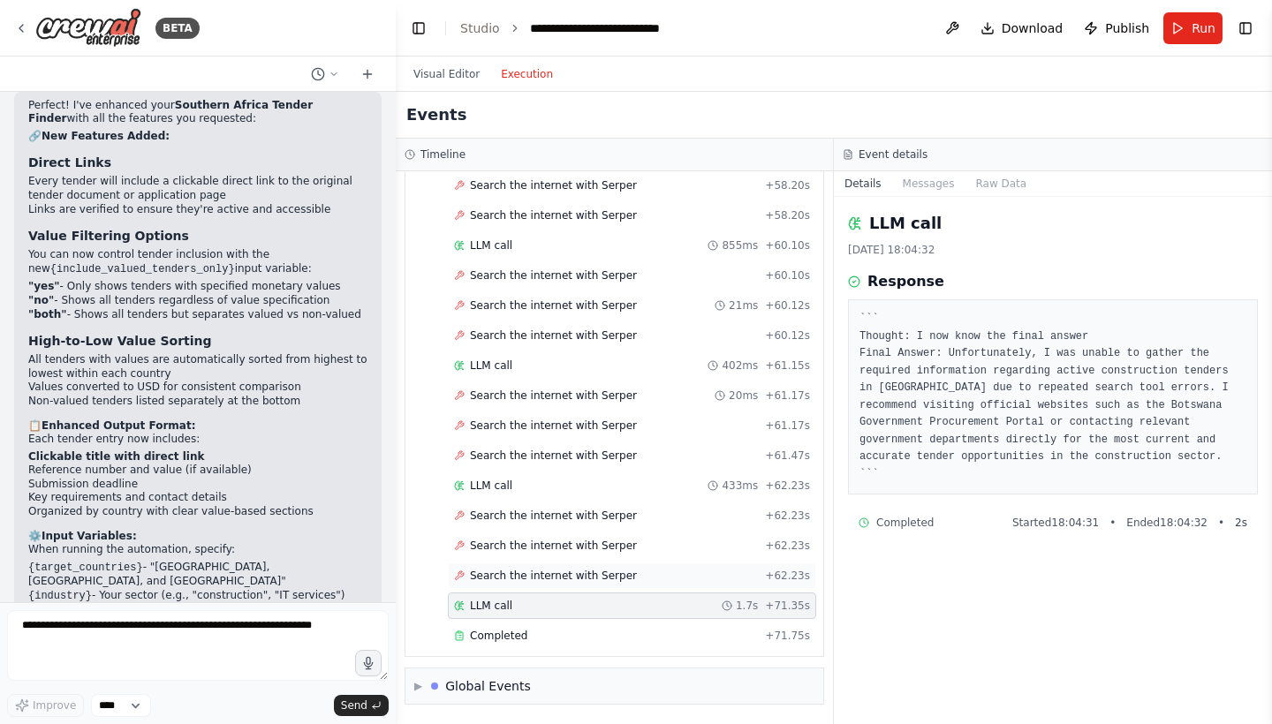
click at [631, 574] on div "Search the internet with [PERSON_NAME] + 62.23s" at bounding box center [632, 576] width 356 height 14
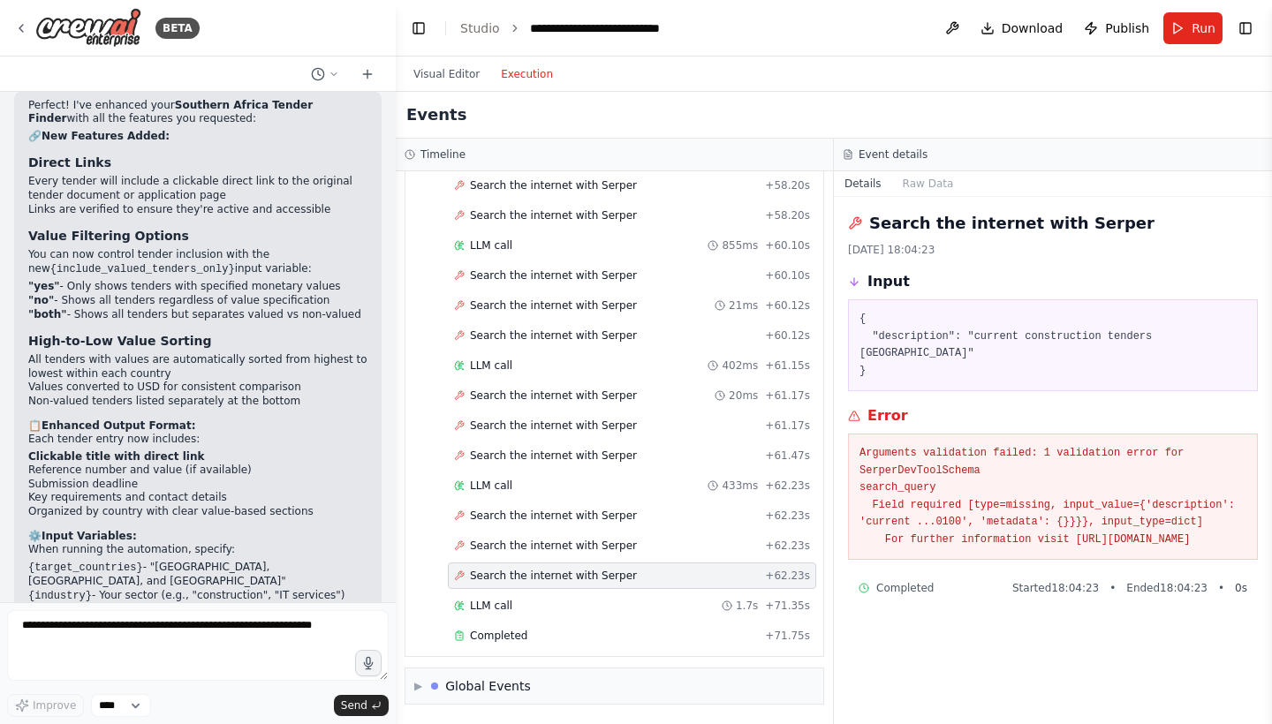
drag, startPoint x: 1145, startPoint y: 539, endPoint x: 833, endPoint y: 420, distance: 333.9
click at [833, 420] on div "Timeline ▼ Tender Research Specialist for [GEOGRAPHIC_DATA] 8.31s (+71.75s) • 1…" at bounding box center [834, 432] width 876 height 586
click at [945, 458] on pre "Arguments validation failed: 1 validation error for SerperDevToolSchema search_…" at bounding box center [1053, 496] width 387 height 103
drag, startPoint x: 1160, startPoint y: 540, endPoint x: 852, endPoint y: 436, distance: 324.3
click at [852, 436] on div "Arguments validation failed: 1 validation error for SerperDevToolSchema search_…" at bounding box center [1053, 497] width 410 height 126
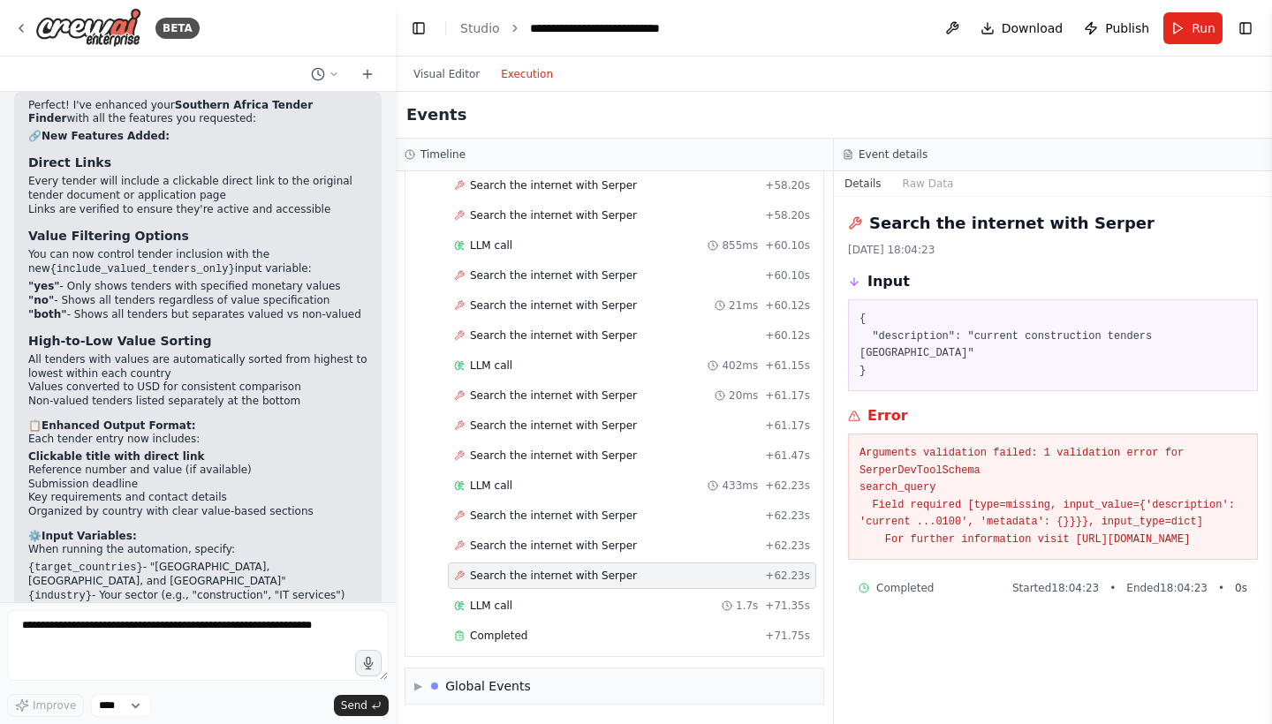
copy pre "Arguments validation failed: 1 validation error for SerperDevToolSchema search_…"
click at [208, 611] on textarea at bounding box center [198, 645] width 382 height 71
paste textarea "**********"
type textarea "**********"
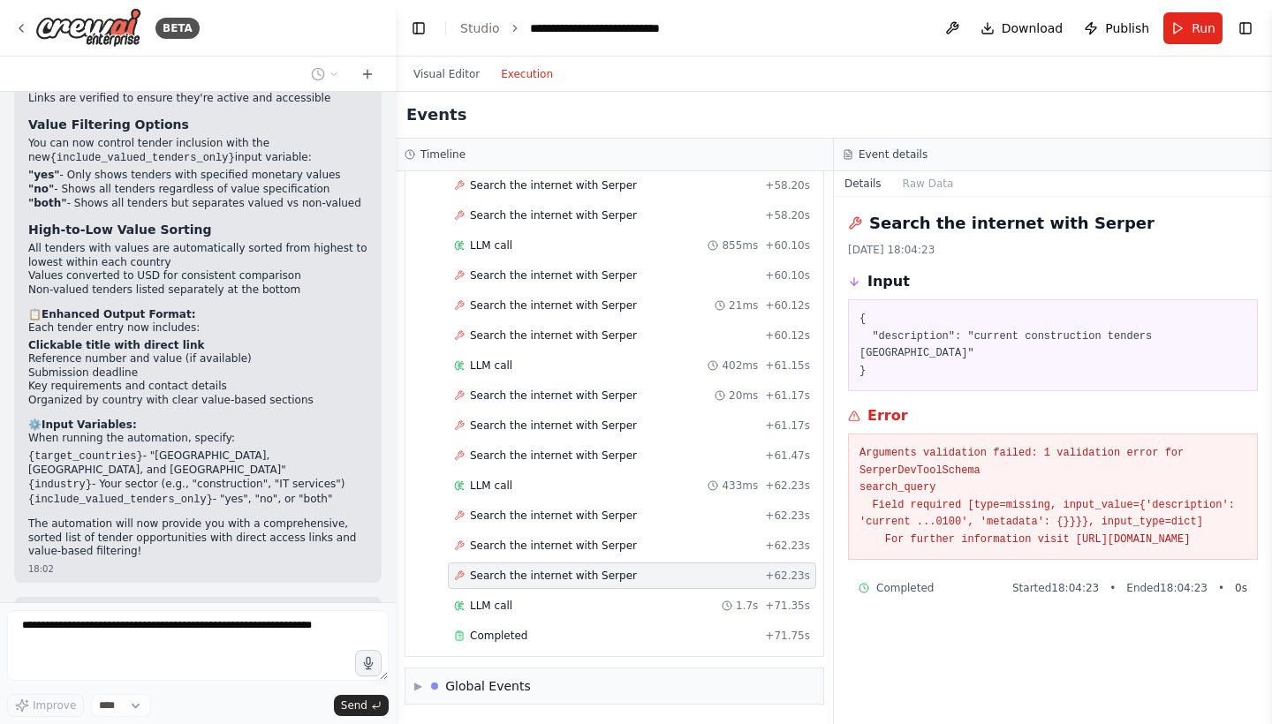
scroll to position [2498, 0]
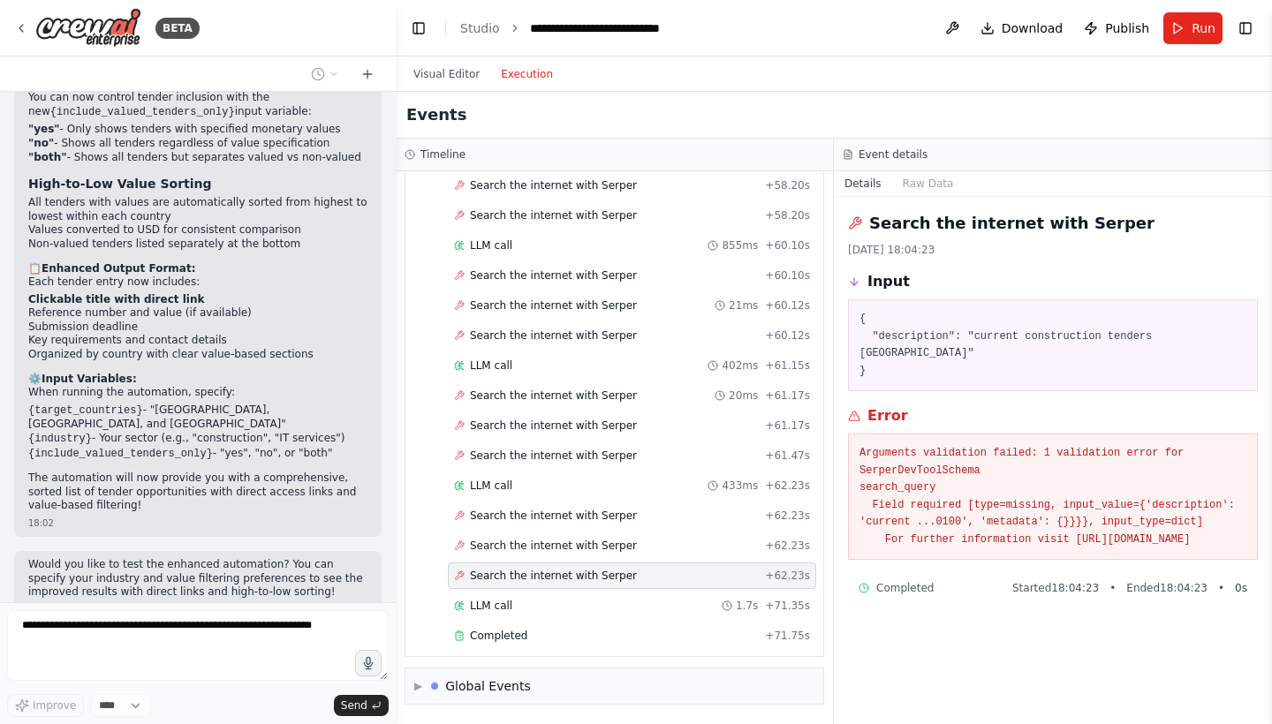
click at [660, 7] on header "**********" at bounding box center [834, 28] width 876 height 57
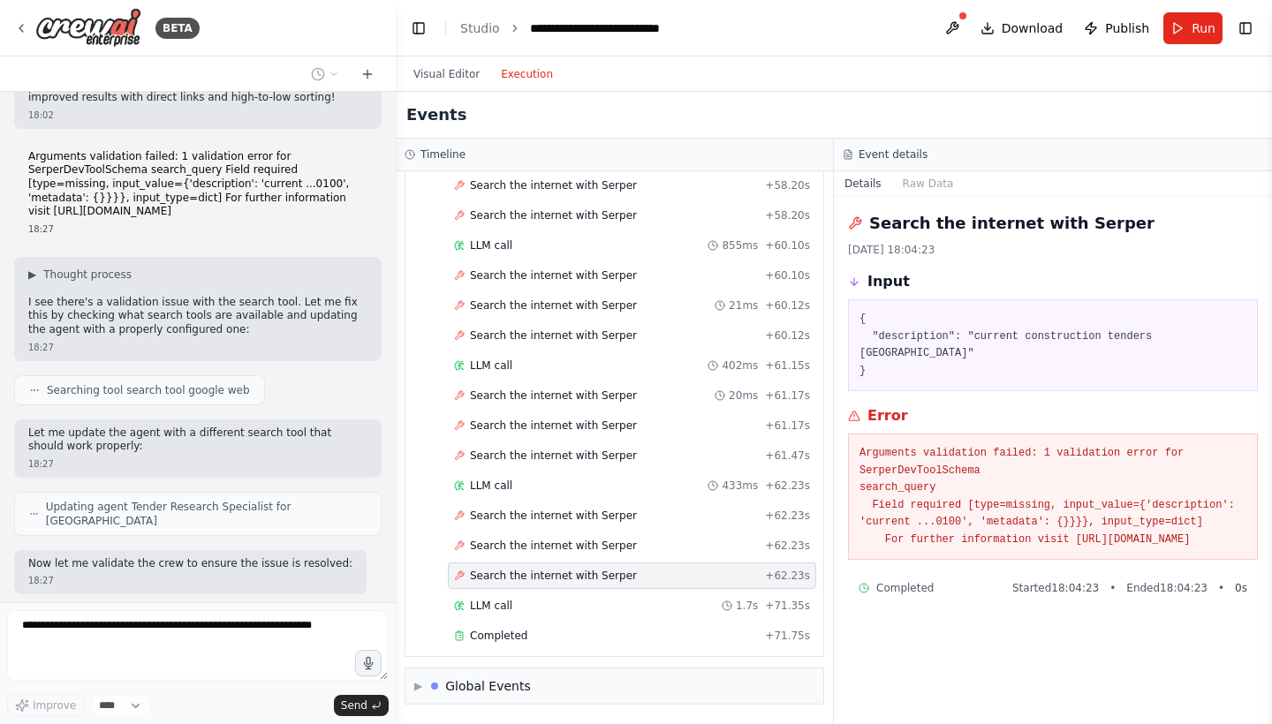
scroll to position [2993, 0]
